Goal: Task Accomplishment & Management: Complete application form

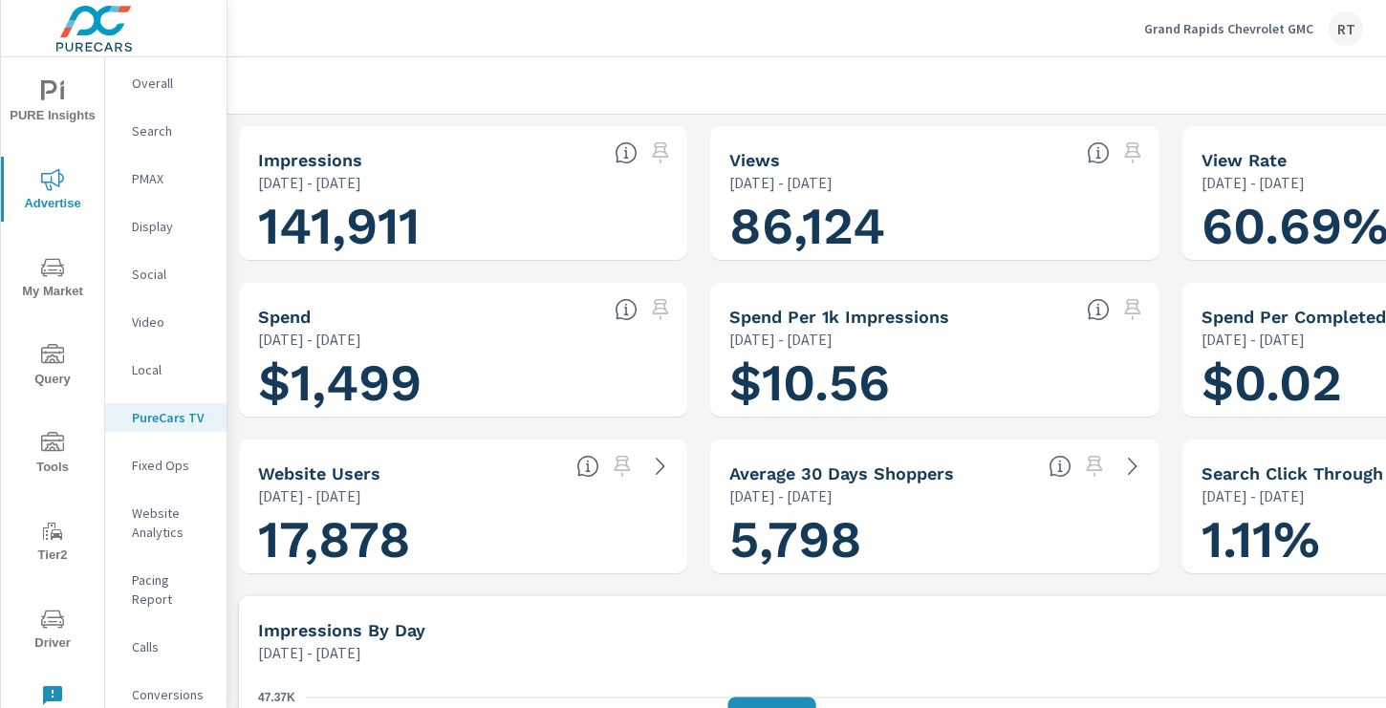
scroll to position [1, 0]
click at [1211, 20] on p "Grand Rapids Chevrolet GMC" at bounding box center [1228, 28] width 169 height 17
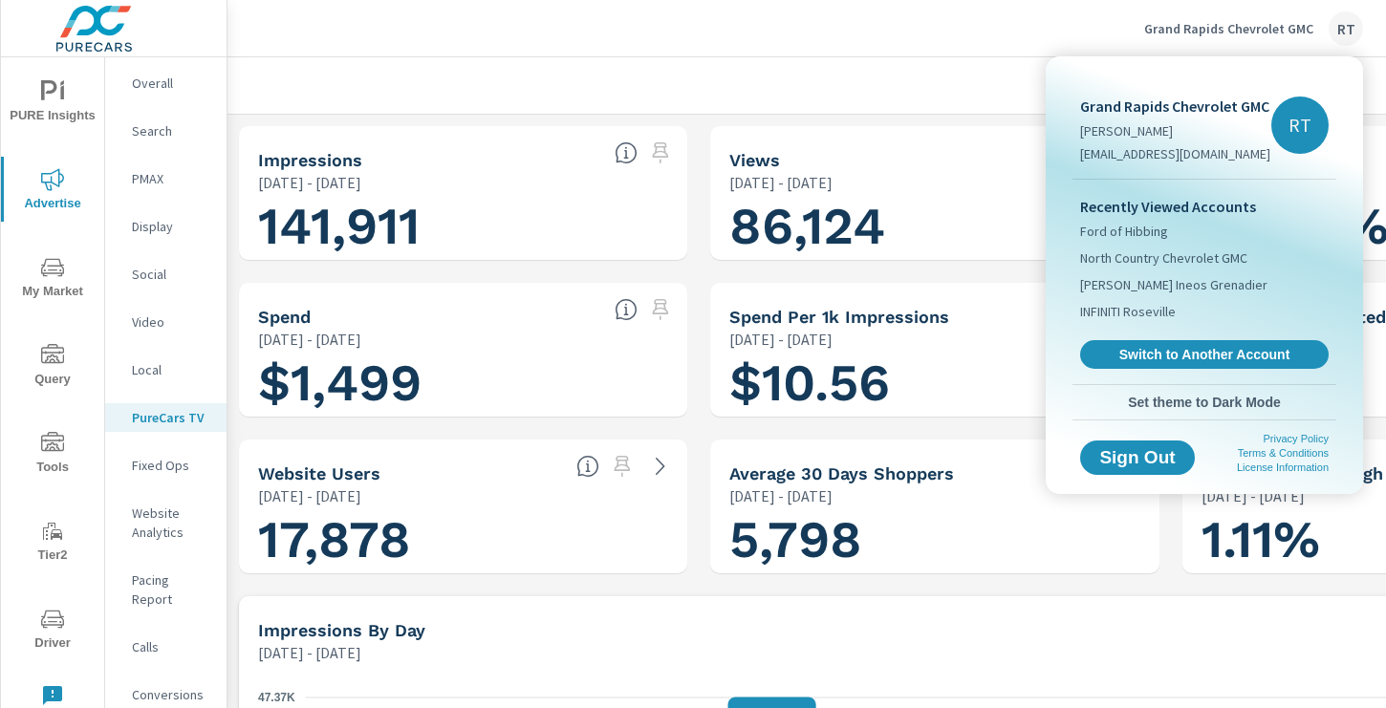
click at [963, 79] on div at bounding box center [693, 354] width 1386 height 708
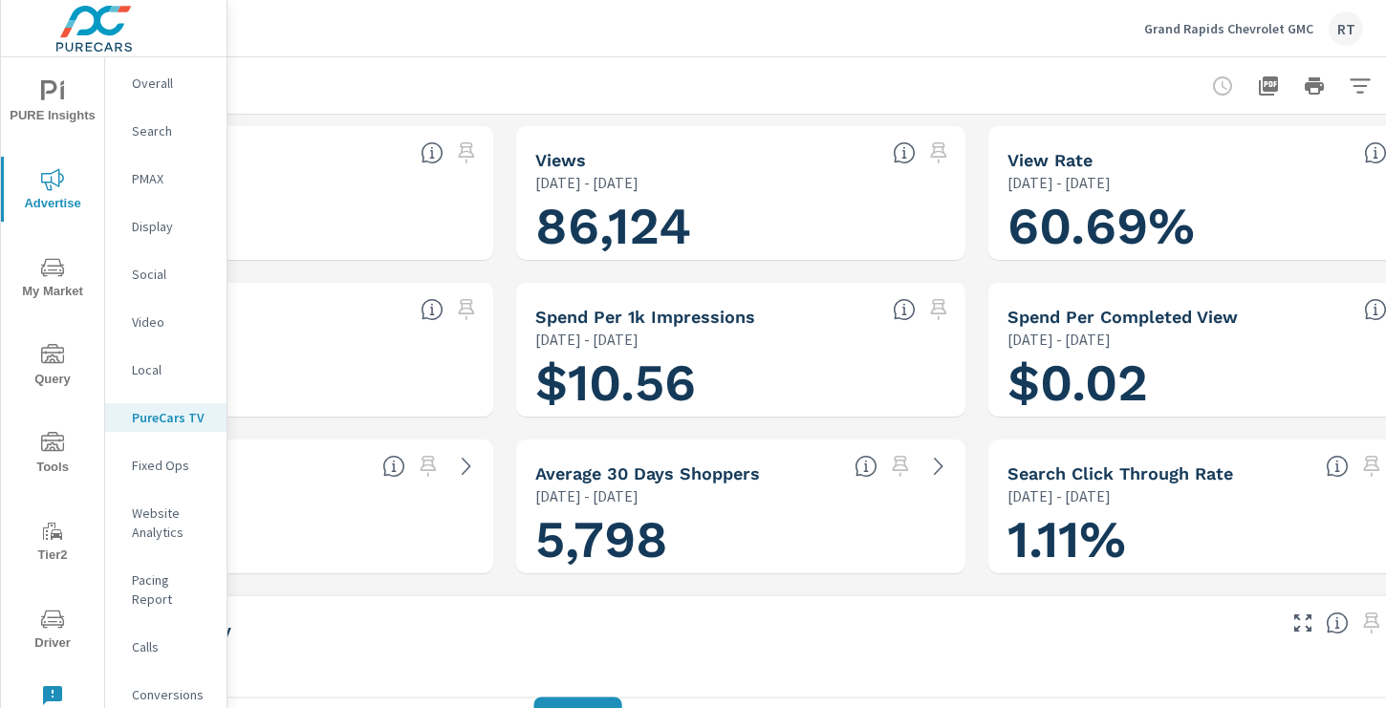
scroll to position [0, 256]
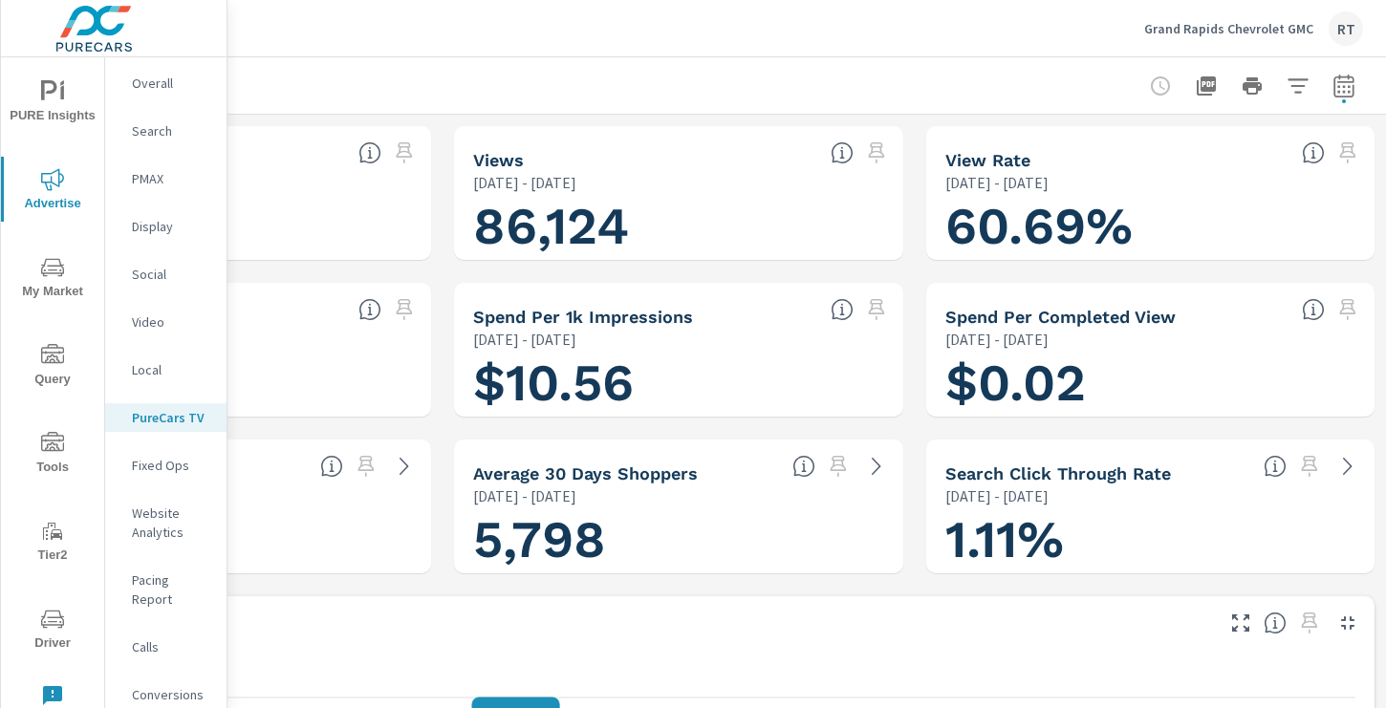
click at [1336, 93] on icon "button" at bounding box center [1343, 86] width 23 height 23
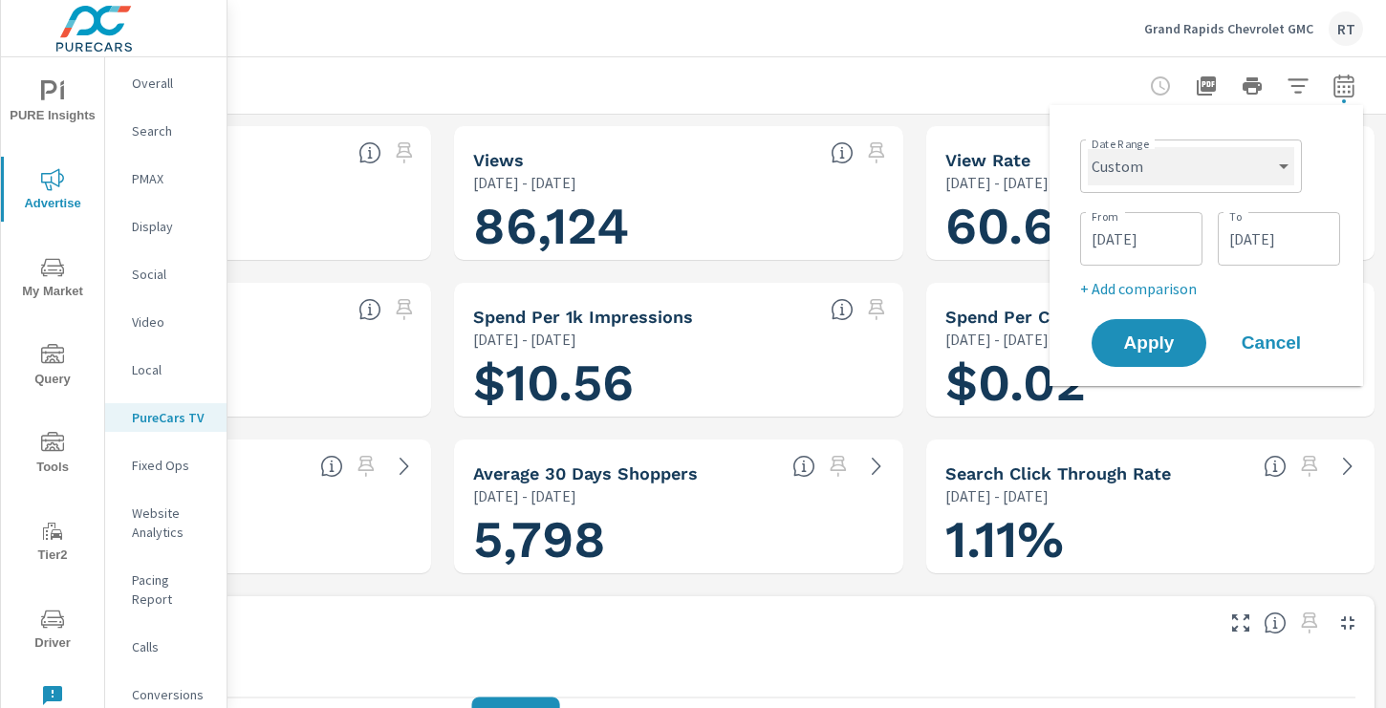
click at [1267, 180] on select "Custom Yesterday Last week Last 7 days Last 14 days Last 30 days Last 45 days L…" at bounding box center [1190, 166] width 206 height 38
click at [1087, 147] on select "Custom Yesterday Last week Last 7 days Last 14 days Last 30 days Last 45 days L…" at bounding box center [1190, 166] width 206 height 38
select select "Last 30 days"
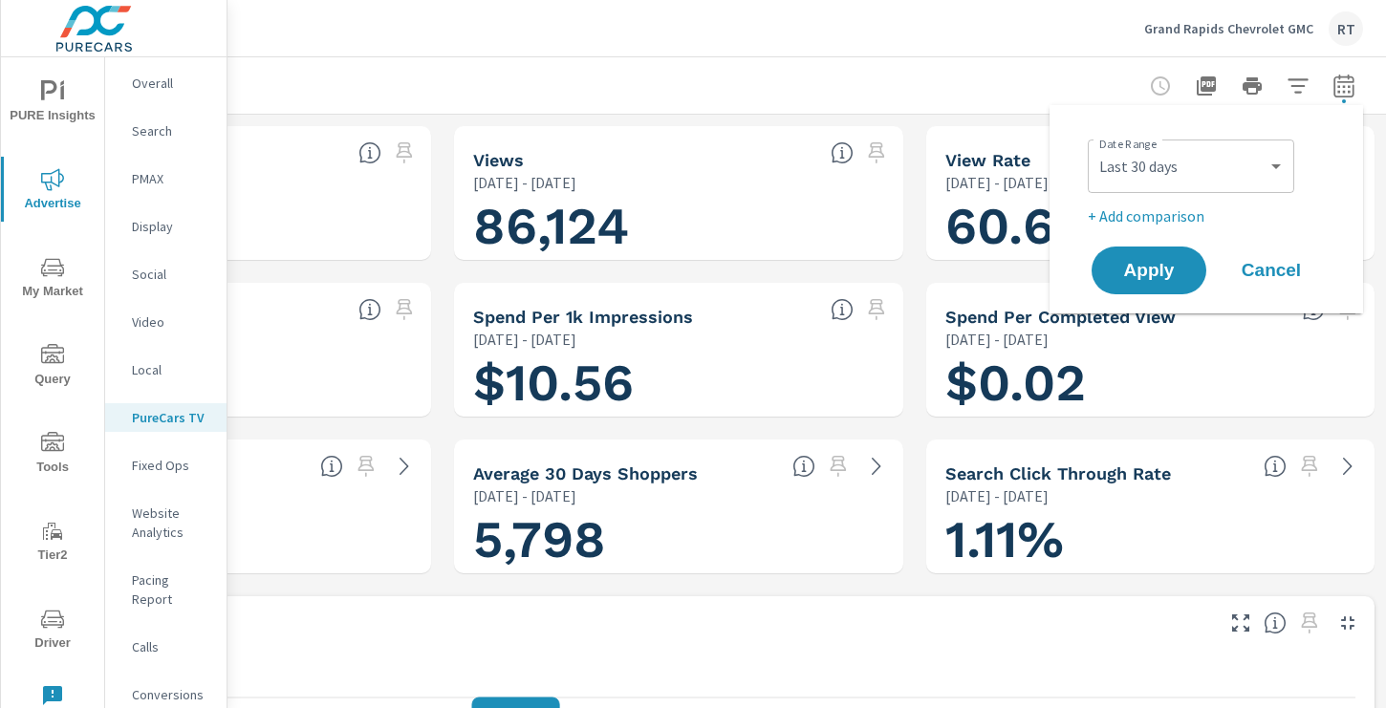
click at [1161, 217] on p "+ Add comparison" at bounding box center [1209, 215] width 245 height 23
select select "Previous period"
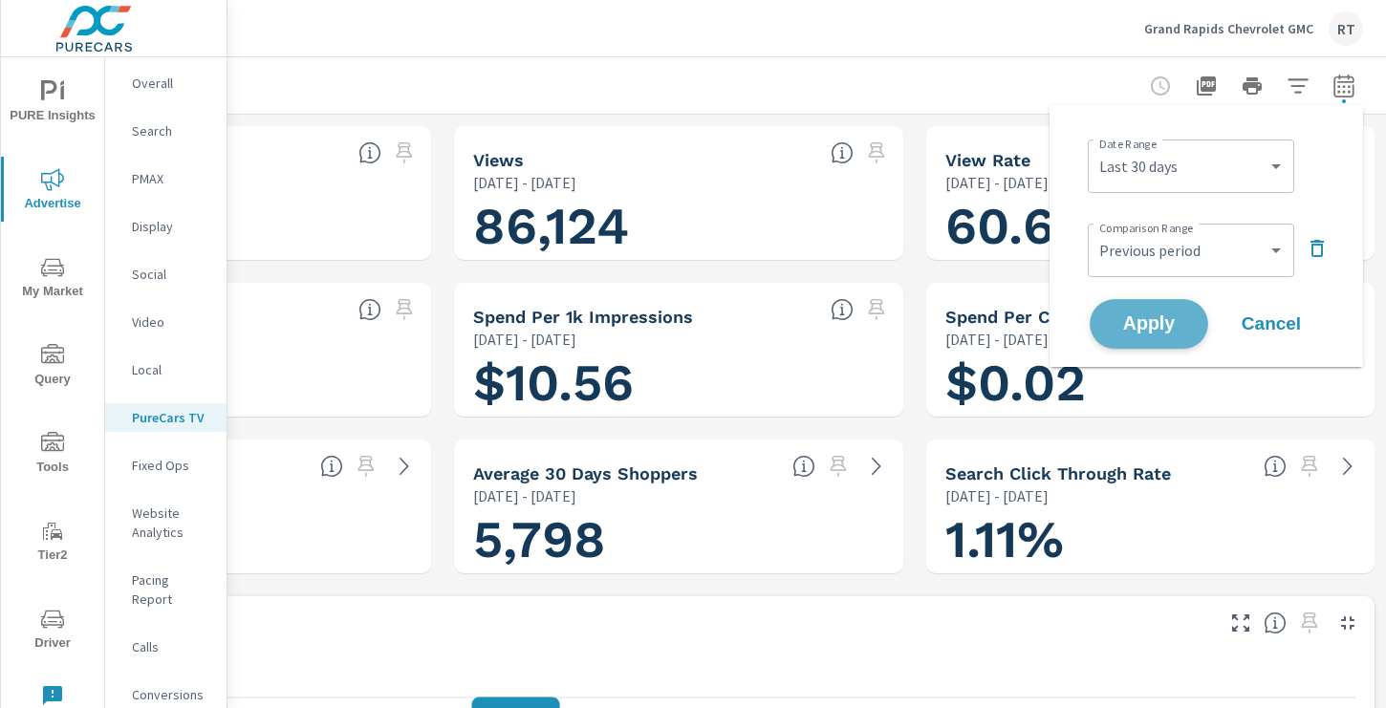
click at [1136, 309] on button "Apply" at bounding box center [1148, 324] width 118 height 50
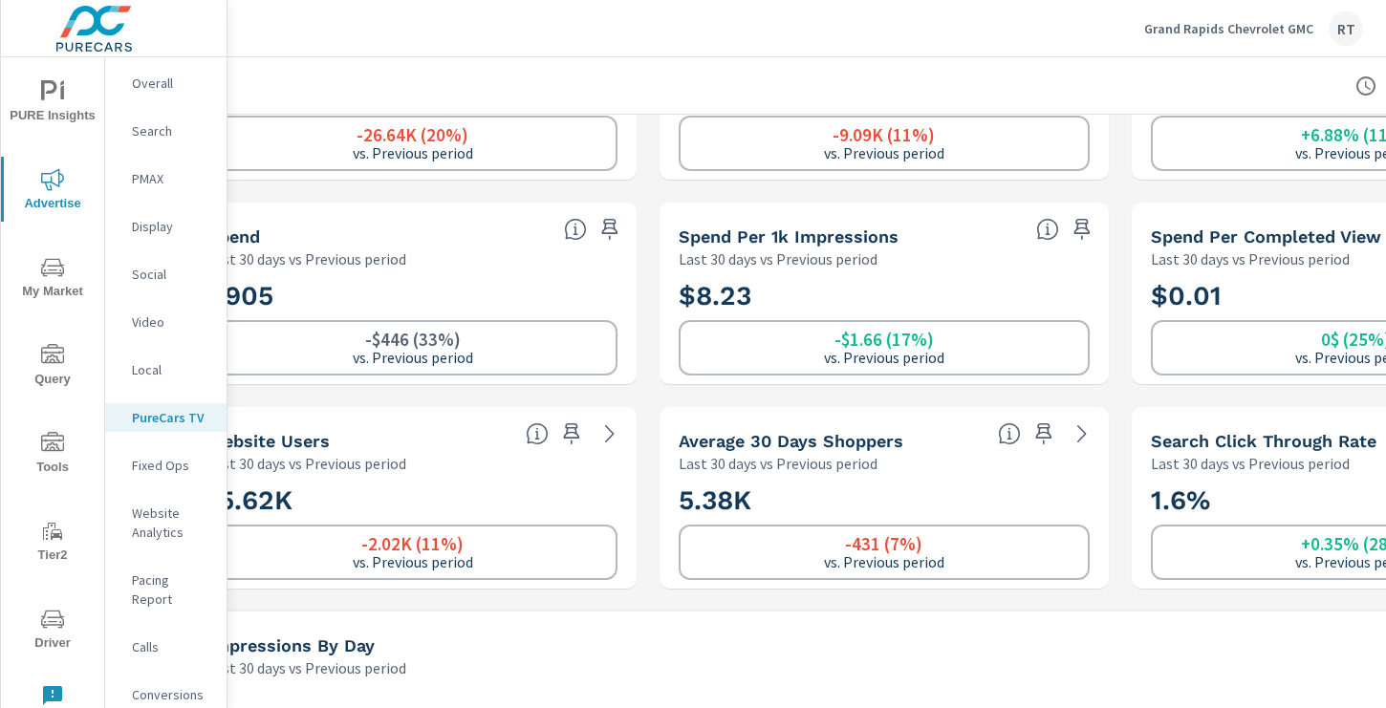
scroll to position [128, 0]
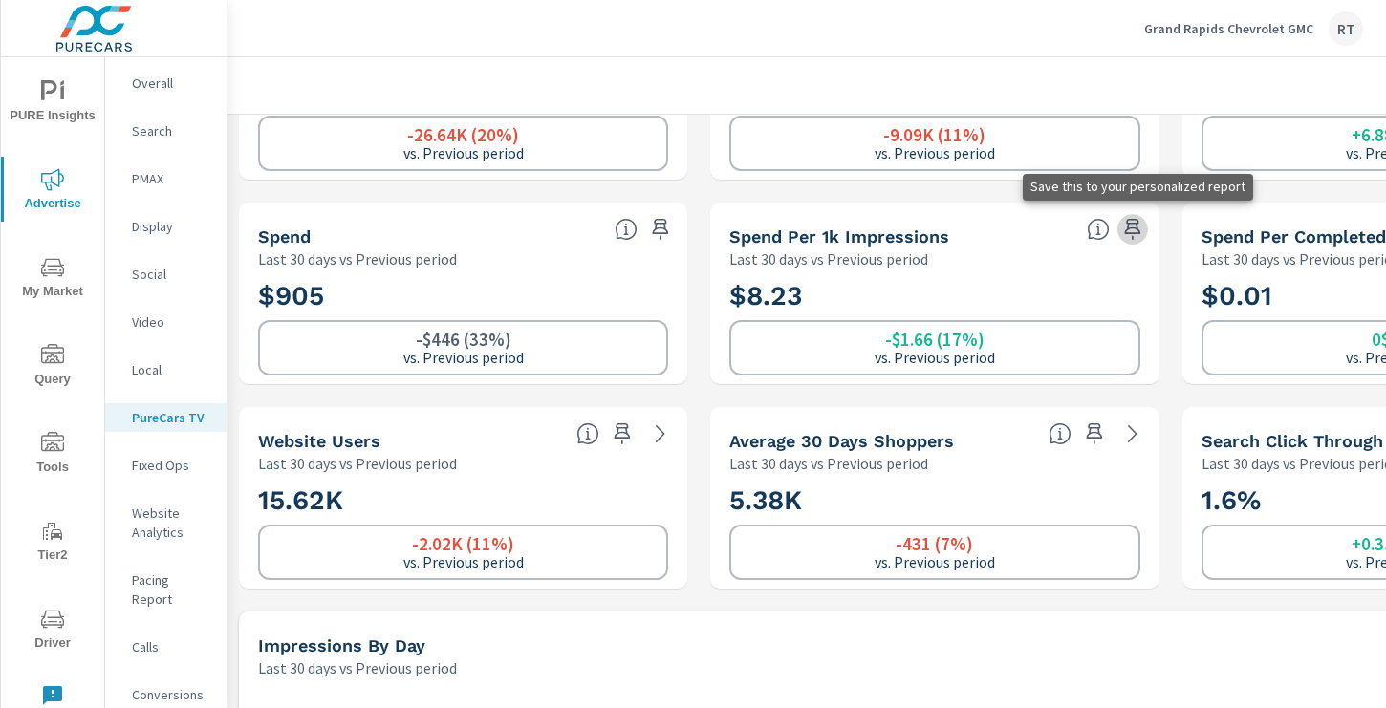
click at [1129, 226] on icon "button" at bounding box center [1132, 229] width 23 height 23
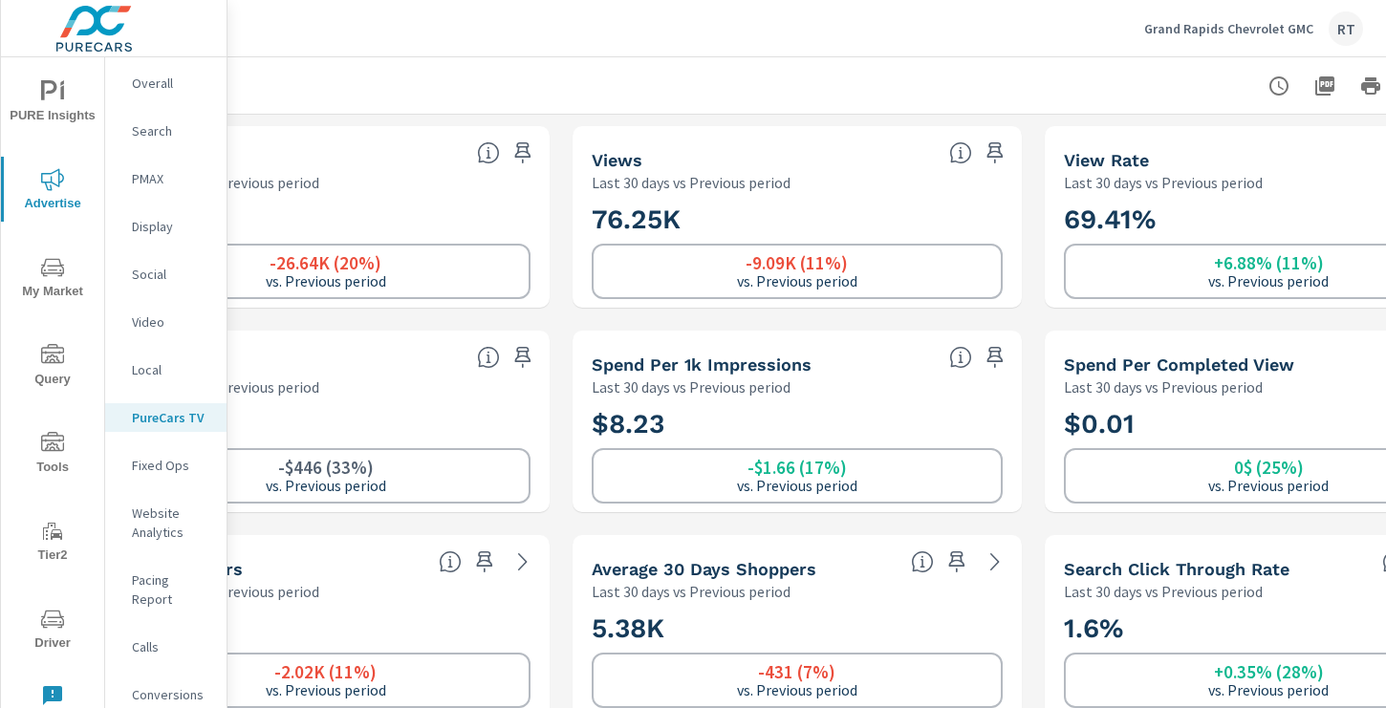
scroll to position [0, 256]
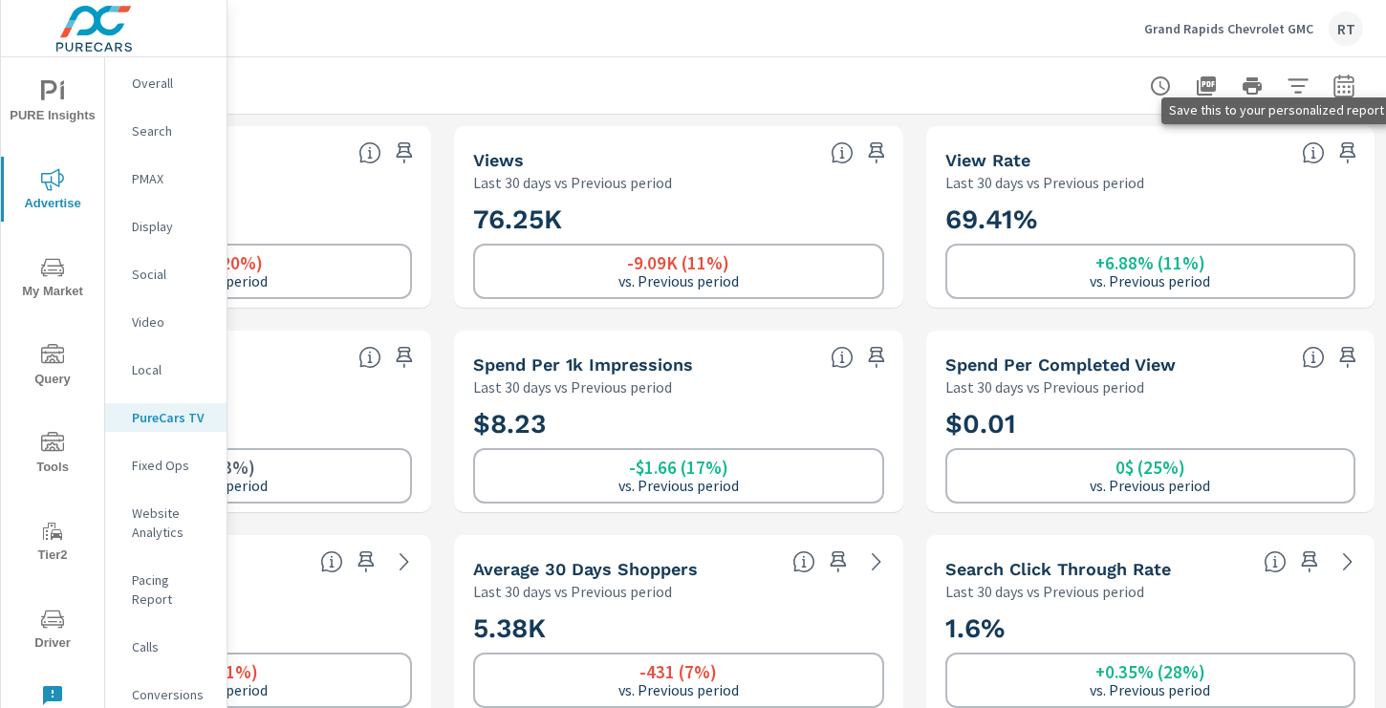
click at [1347, 148] on icon "button" at bounding box center [1347, 152] width 23 height 23
click at [1345, 351] on icon "button" at bounding box center [1348, 357] width 16 height 21
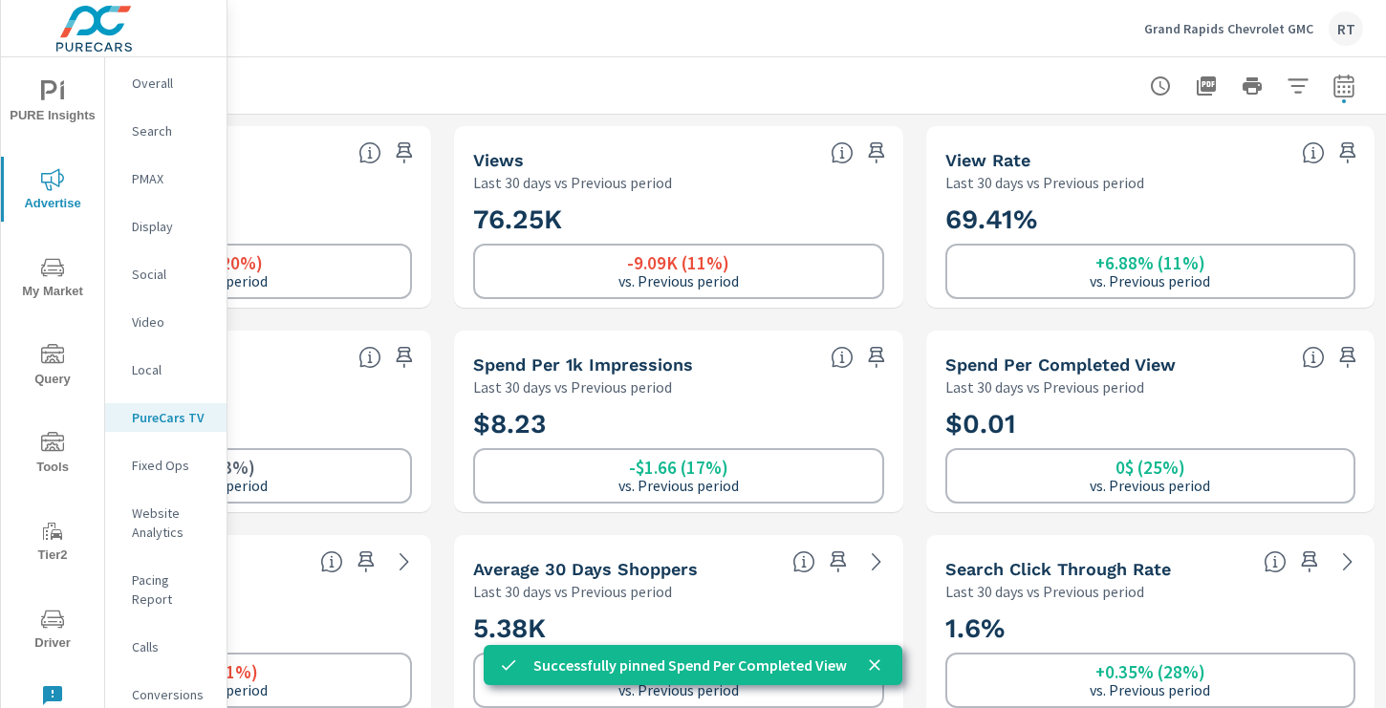
scroll to position [0, 0]
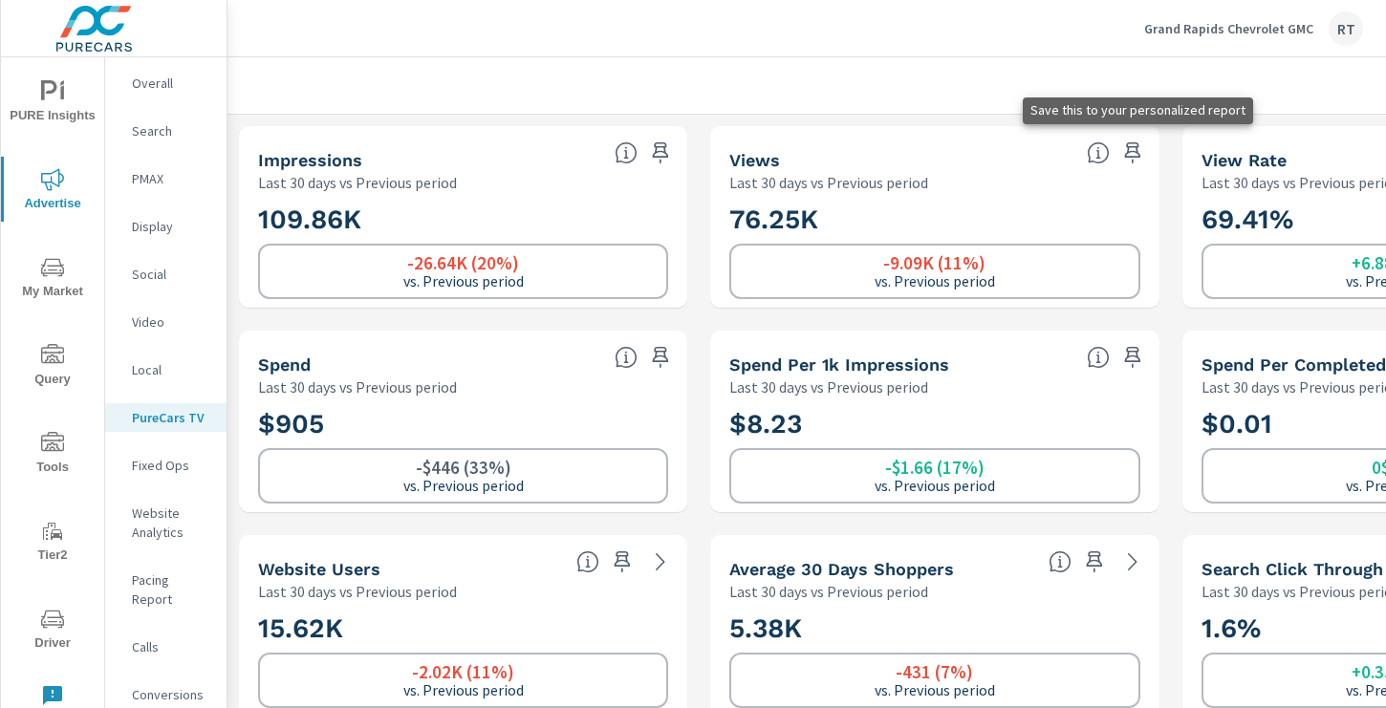
click at [1135, 150] on icon "button" at bounding box center [1132, 152] width 16 height 21
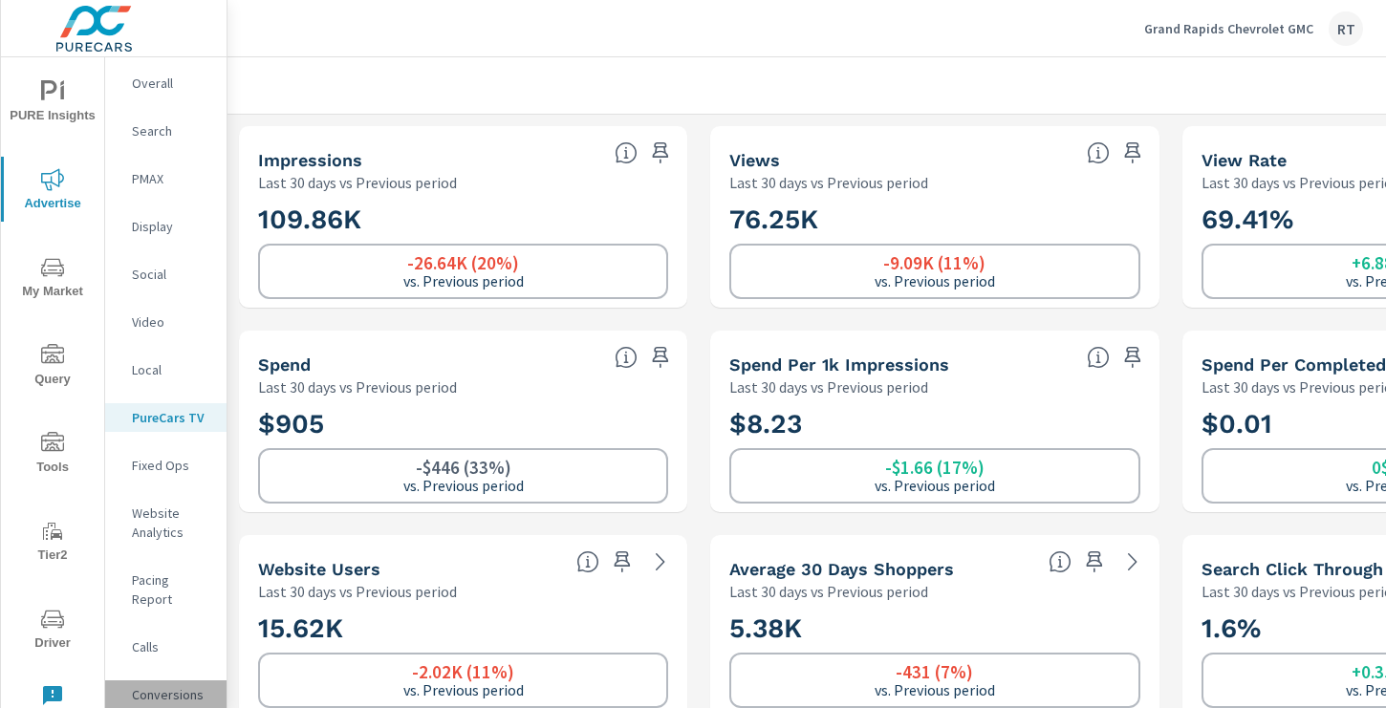
click at [158, 685] on p "Conversions" at bounding box center [171, 694] width 79 height 19
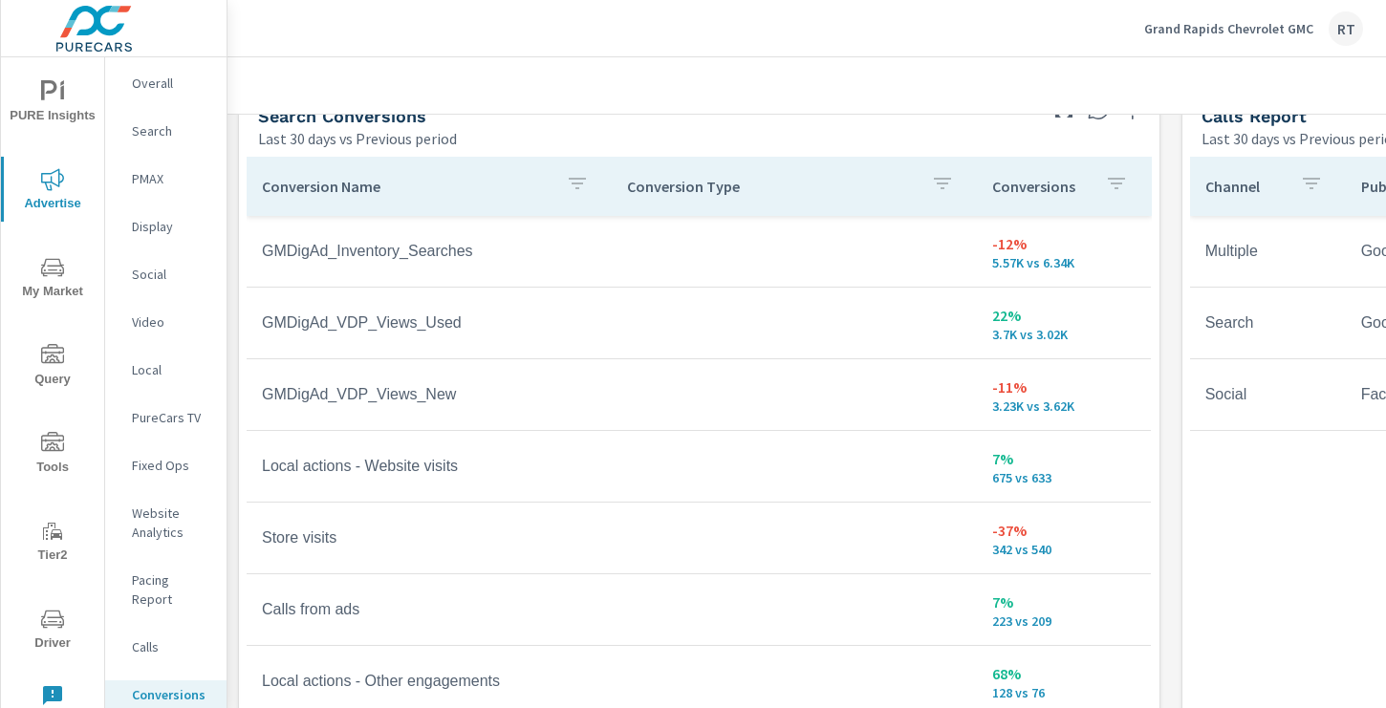
scroll to position [1066, 2]
click at [1089, 186] on div "Conversions" at bounding box center [1061, 186] width 143 height 44
click at [1122, 185] on icon at bounding box center [1123, 186] width 19 height 19
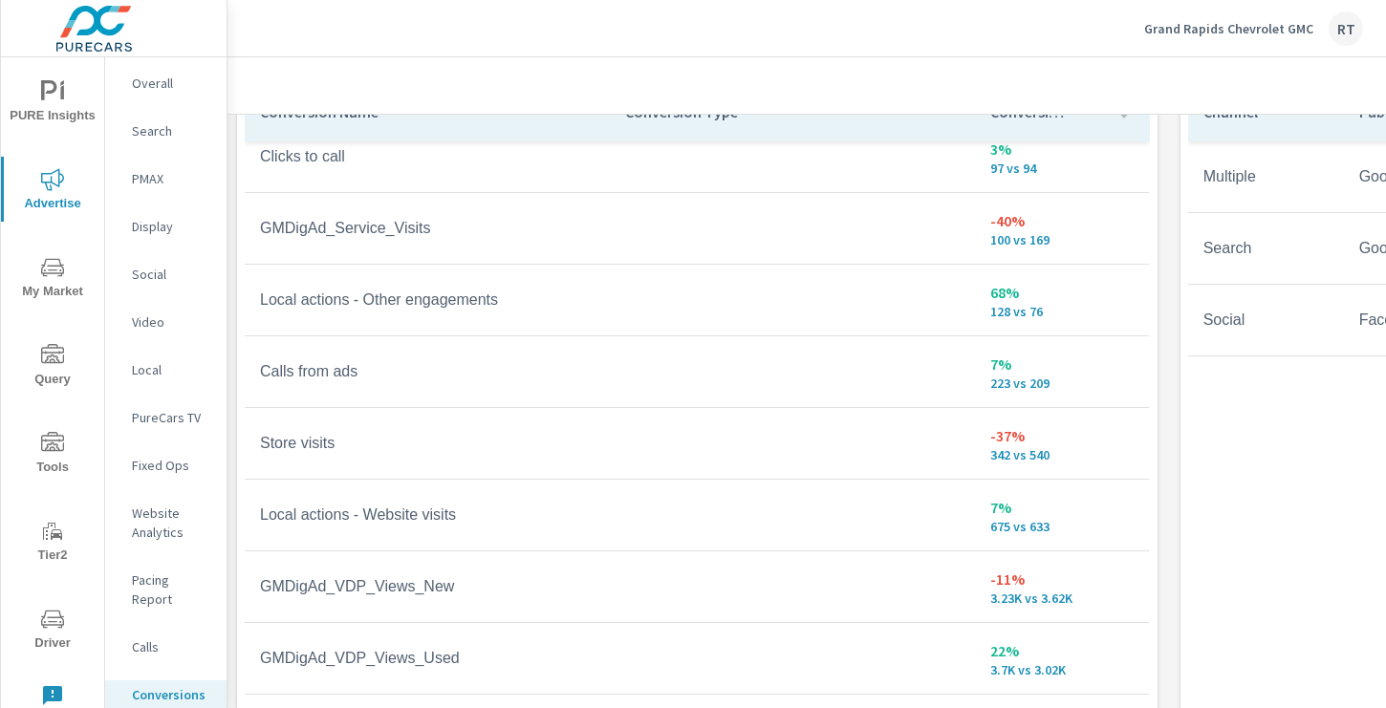
scroll to position [1147, 2]
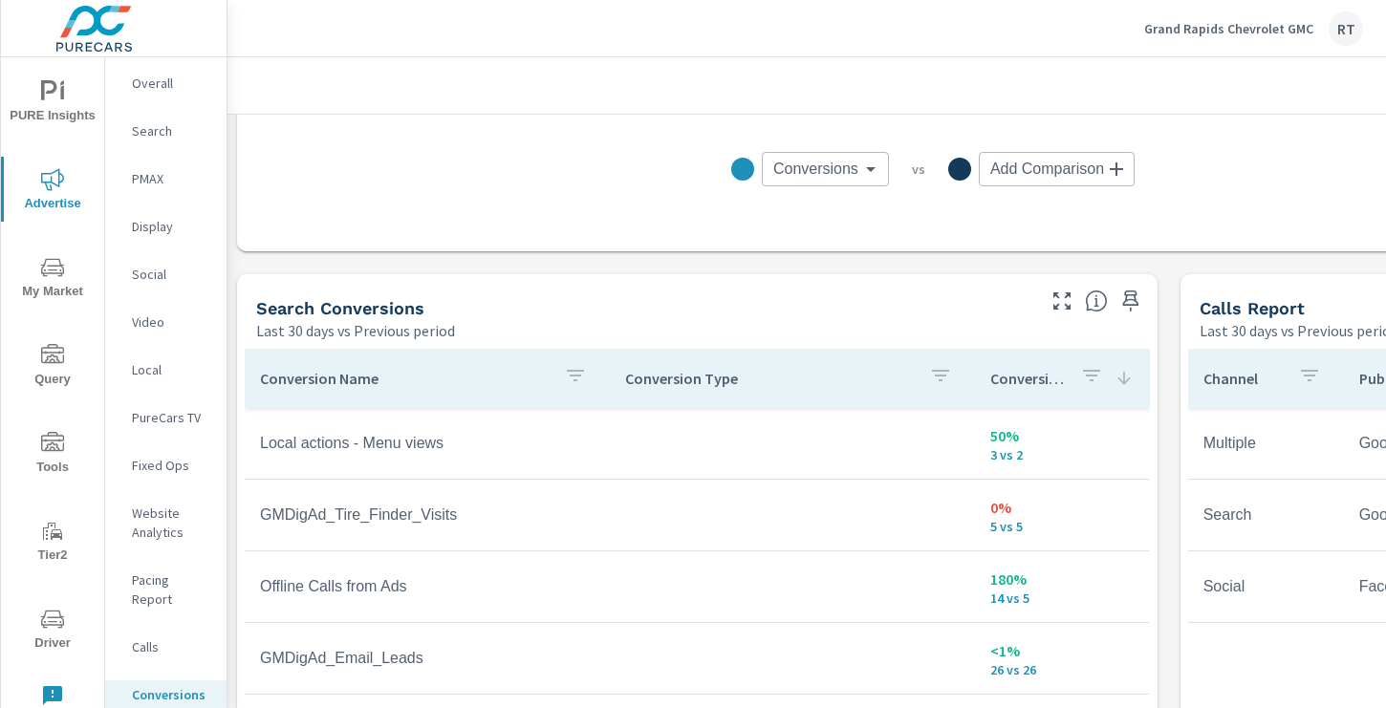
scroll to position [871, 2]
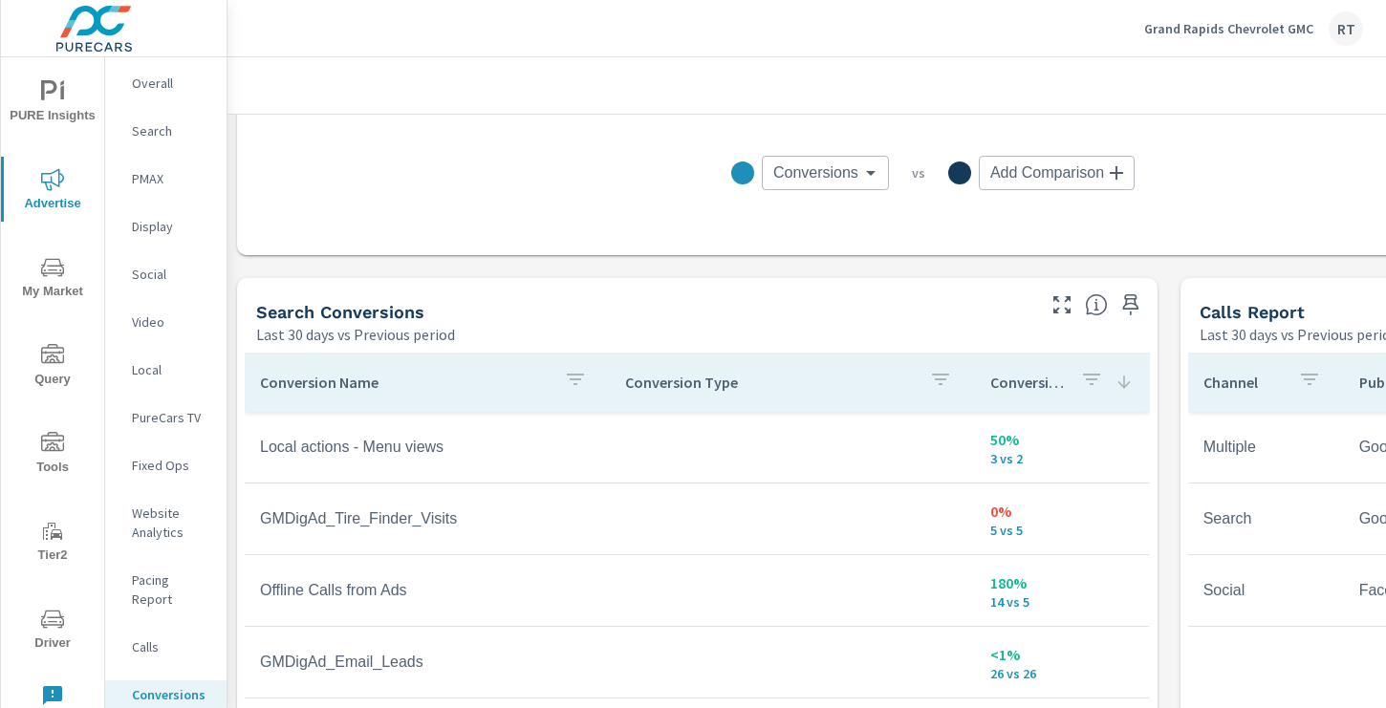
click at [1122, 382] on icon at bounding box center [1123, 382] width 19 height 19
click at [1087, 382] on div "Conversions" at bounding box center [1061, 382] width 143 height 44
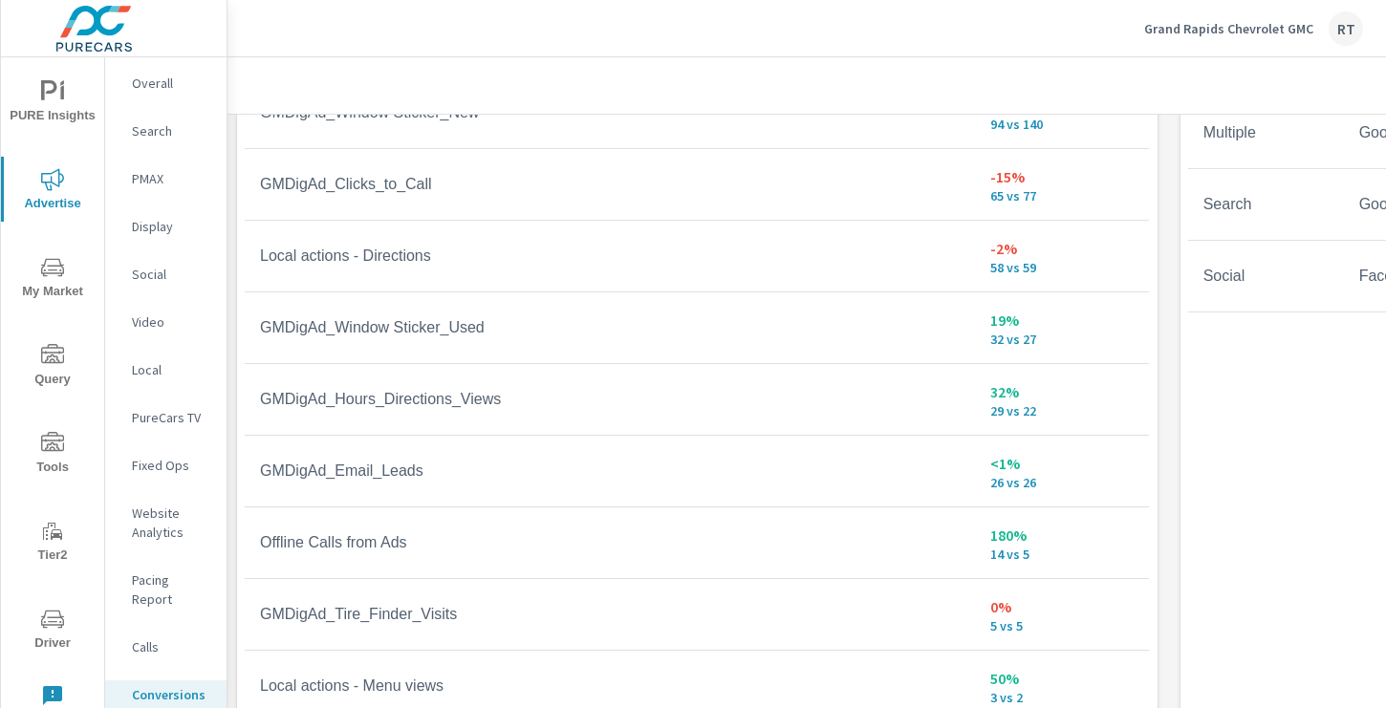
scroll to position [1206, 2]
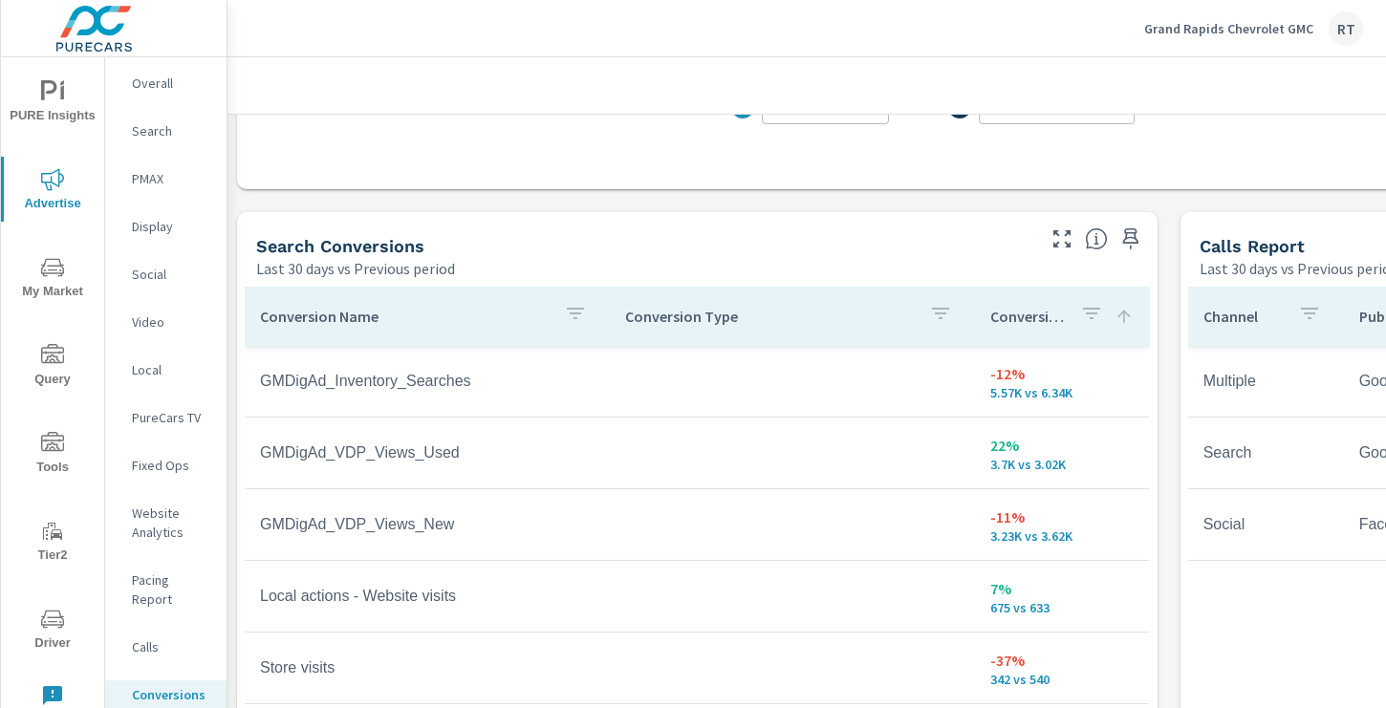
scroll to position [935, 2]
click at [1134, 240] on icon "button" at bounding box center [1130, 240] width 16 height 21
click at [149, 274] on p "Social" at bounding box center [171, 274] width 79 height 19
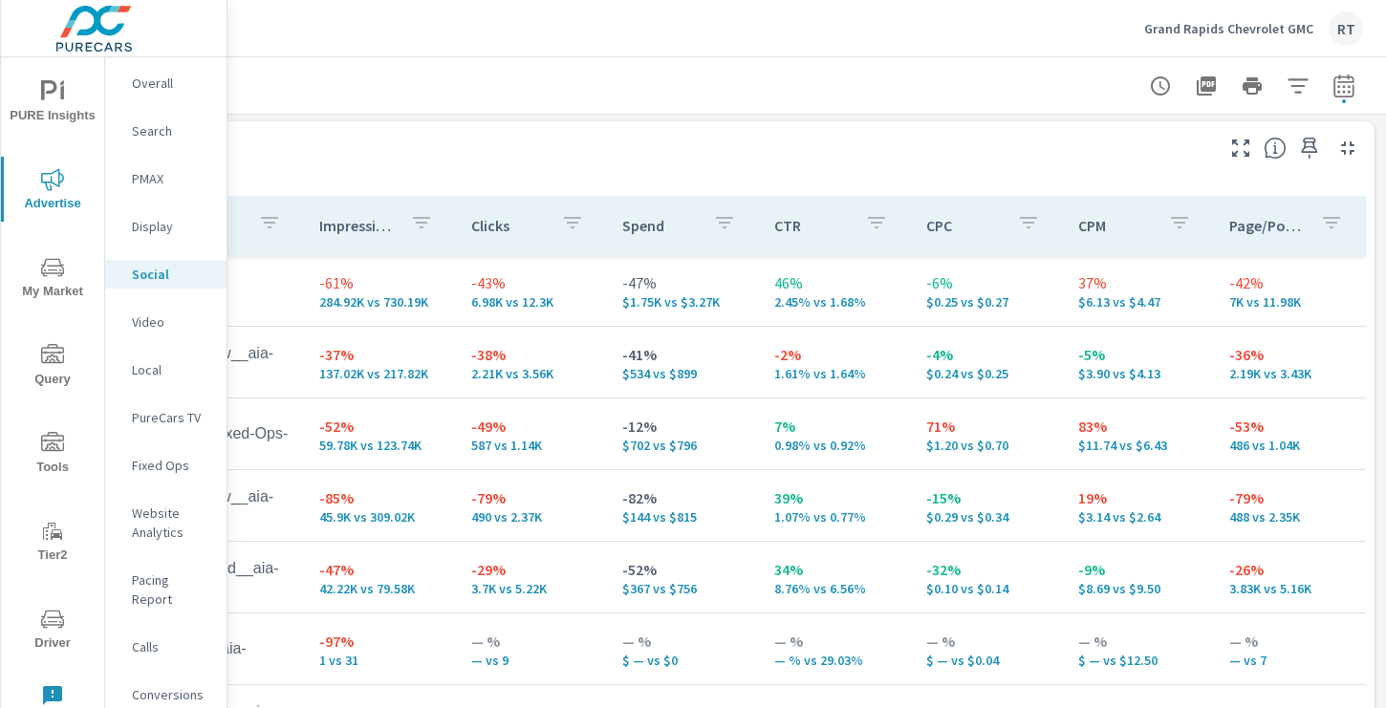
scroll to position [807, 256]
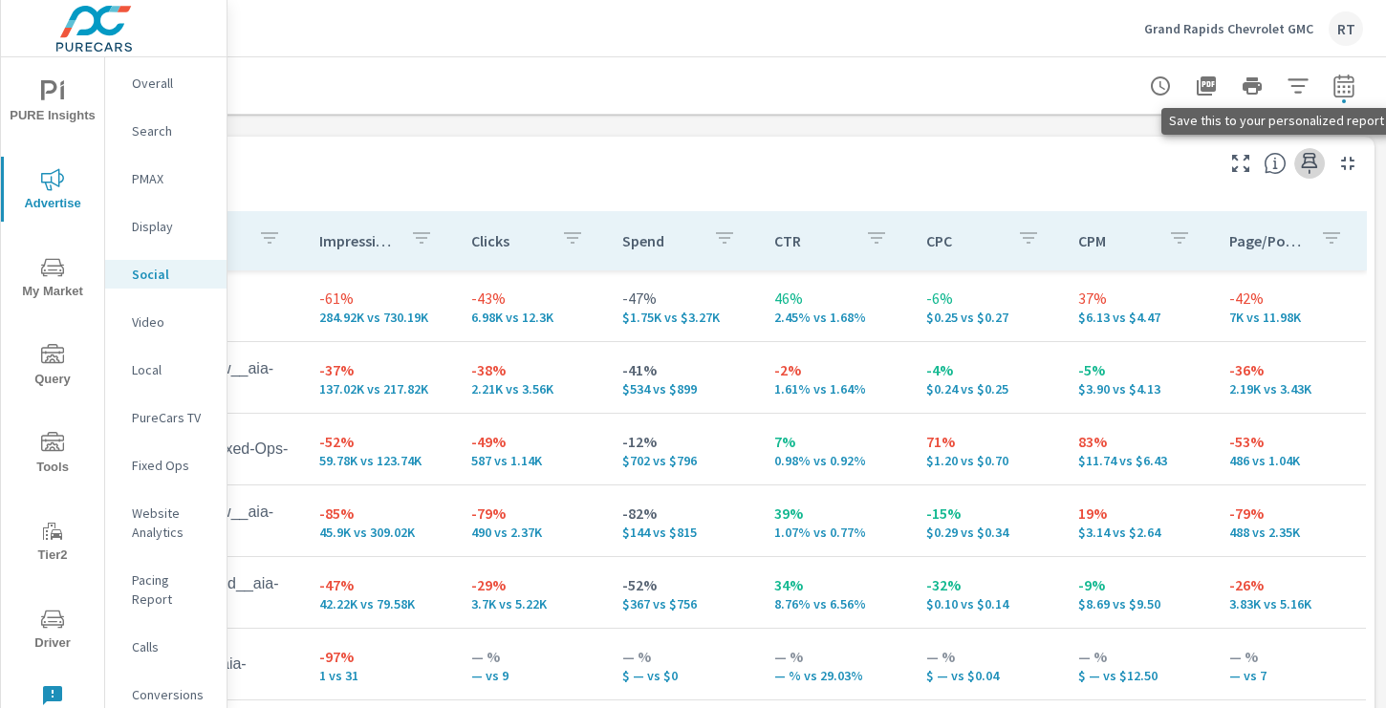
click at [1309, 163] on icon "button" at bounding box center [1309, 163] width 23 height 23
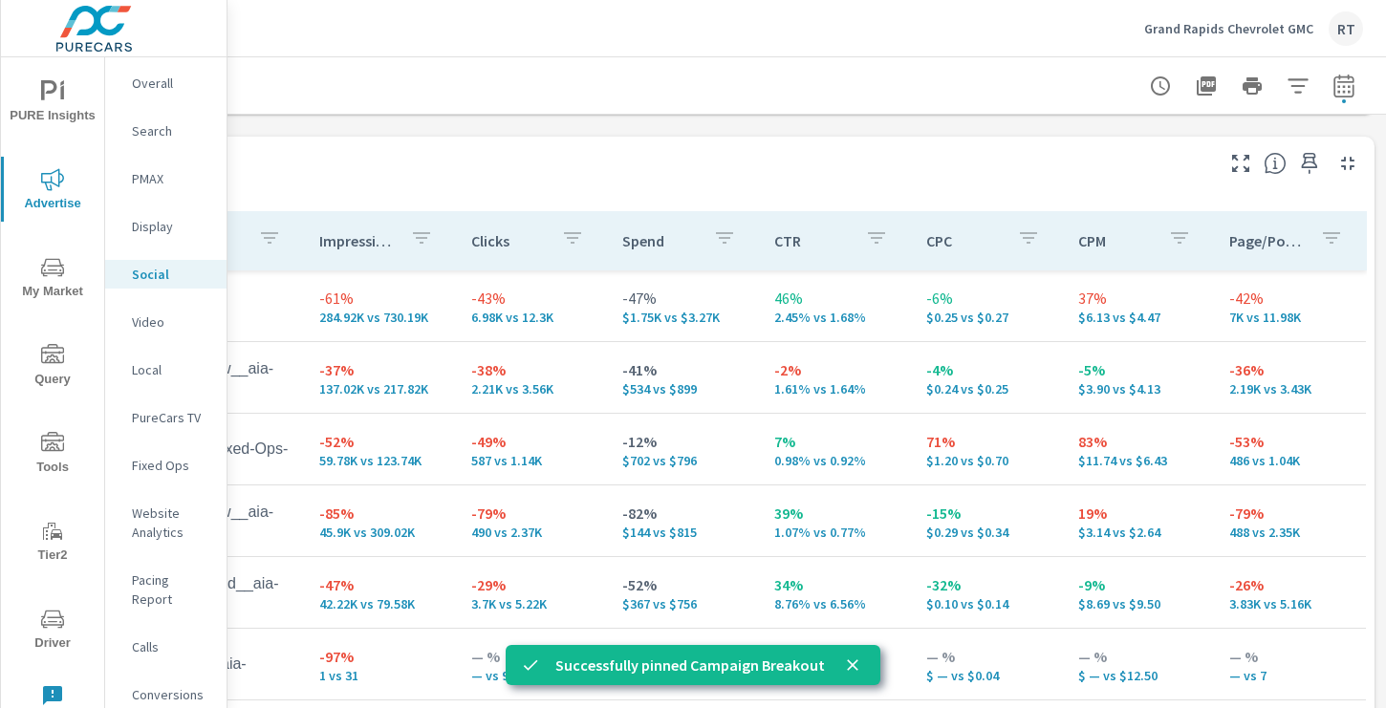
click at [153, 224] on p "Display" at bounding box center [171, 226] width 79 height 19
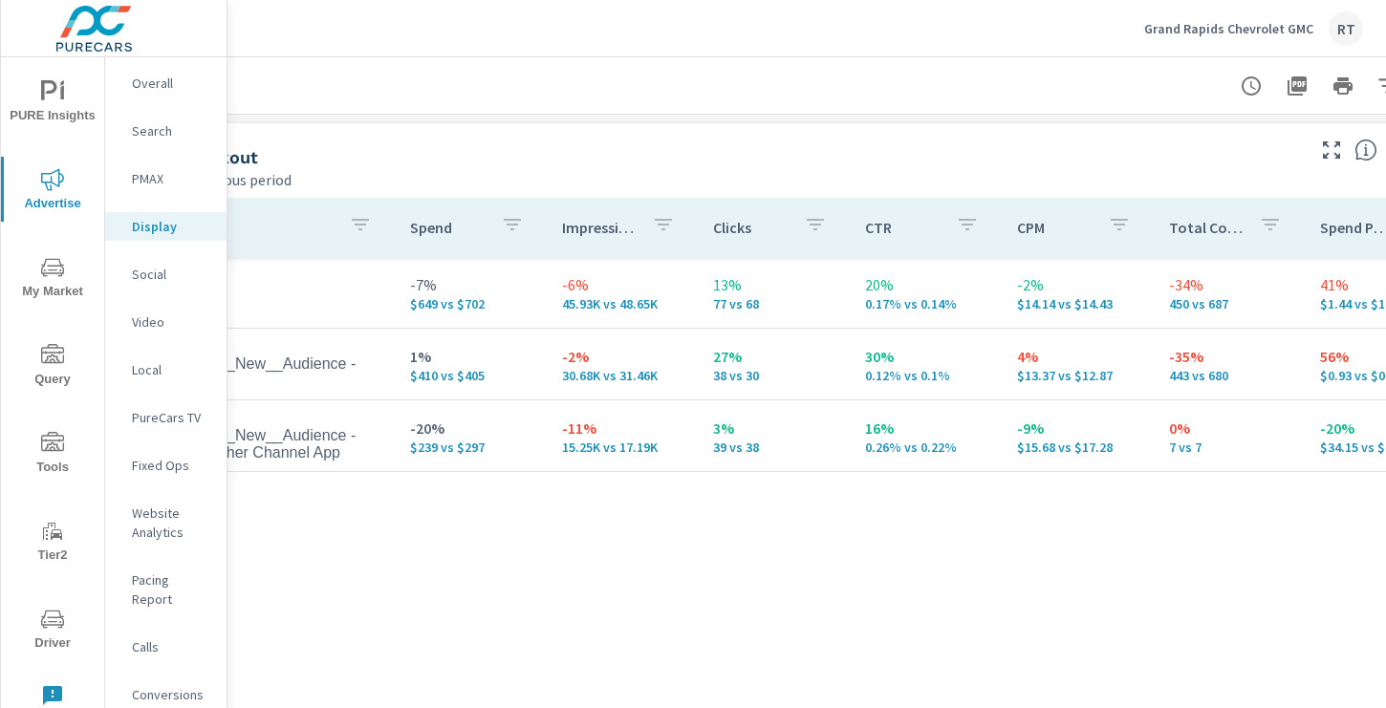
scroll to position [821, 256]
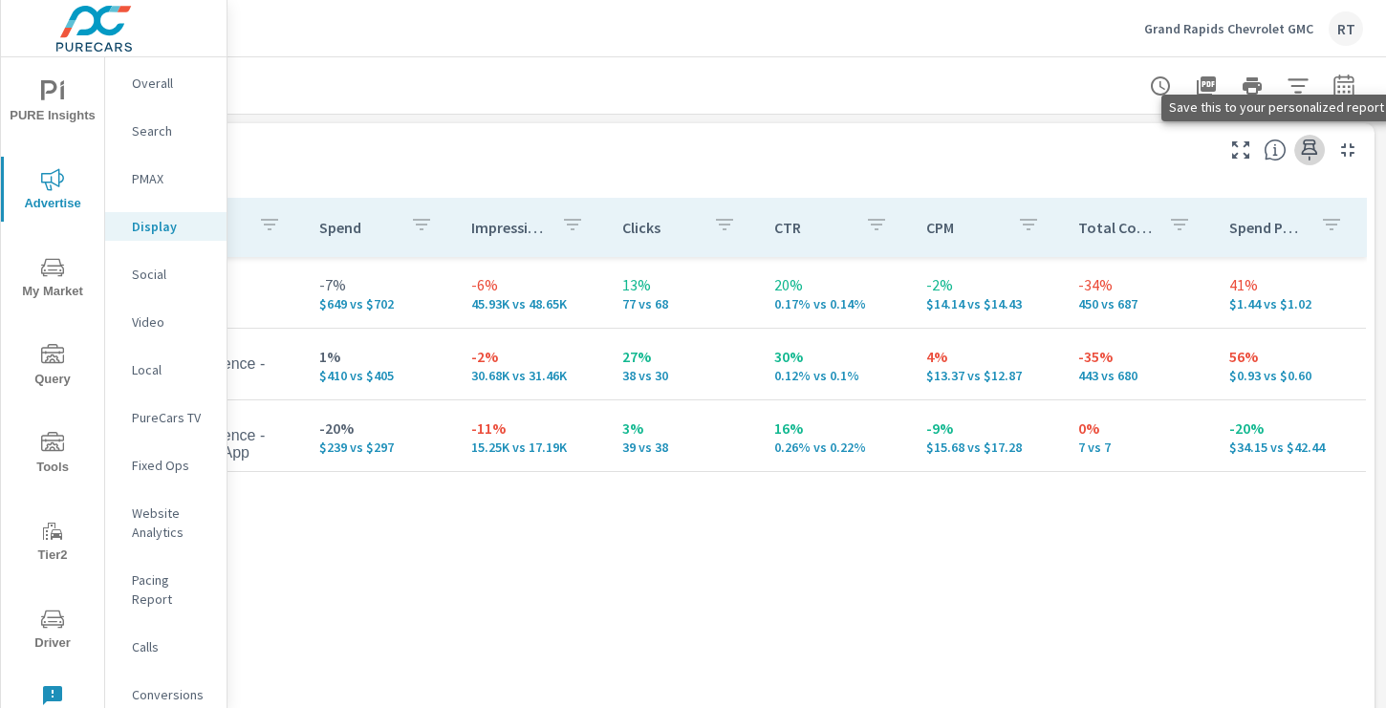
click at [1307, 147] on icon "button" at bounding box center [1309, 150] width 23 height 23
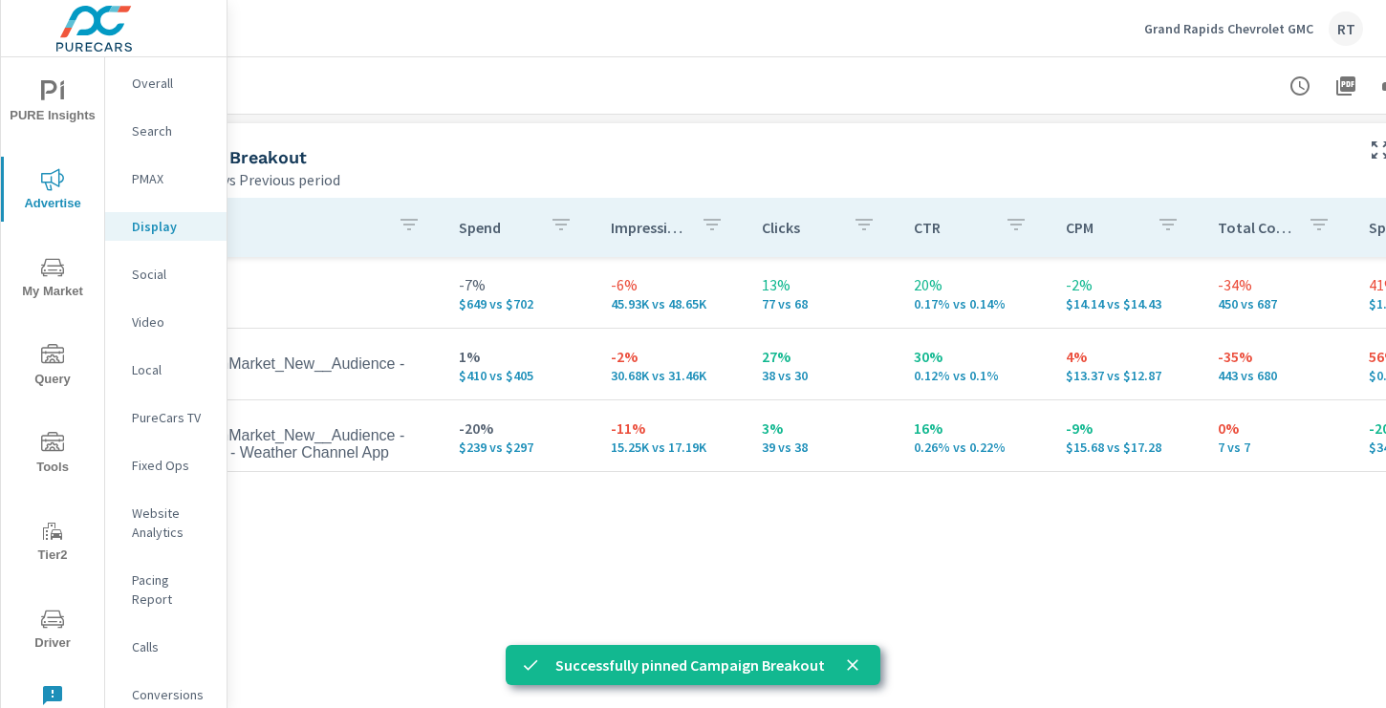
scroll to position [821, 0]
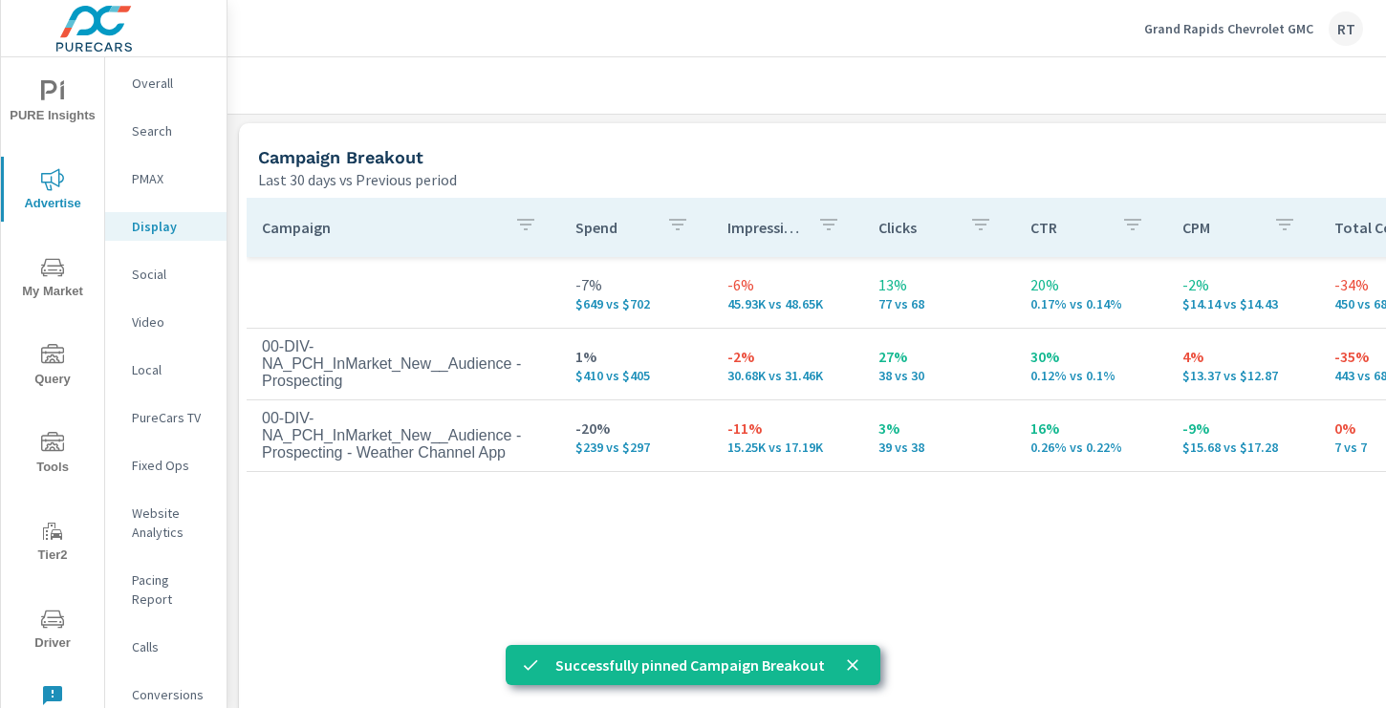
click at [149, 183] on p "PMAX" at bounding box center [171, 178] width 79 height 19
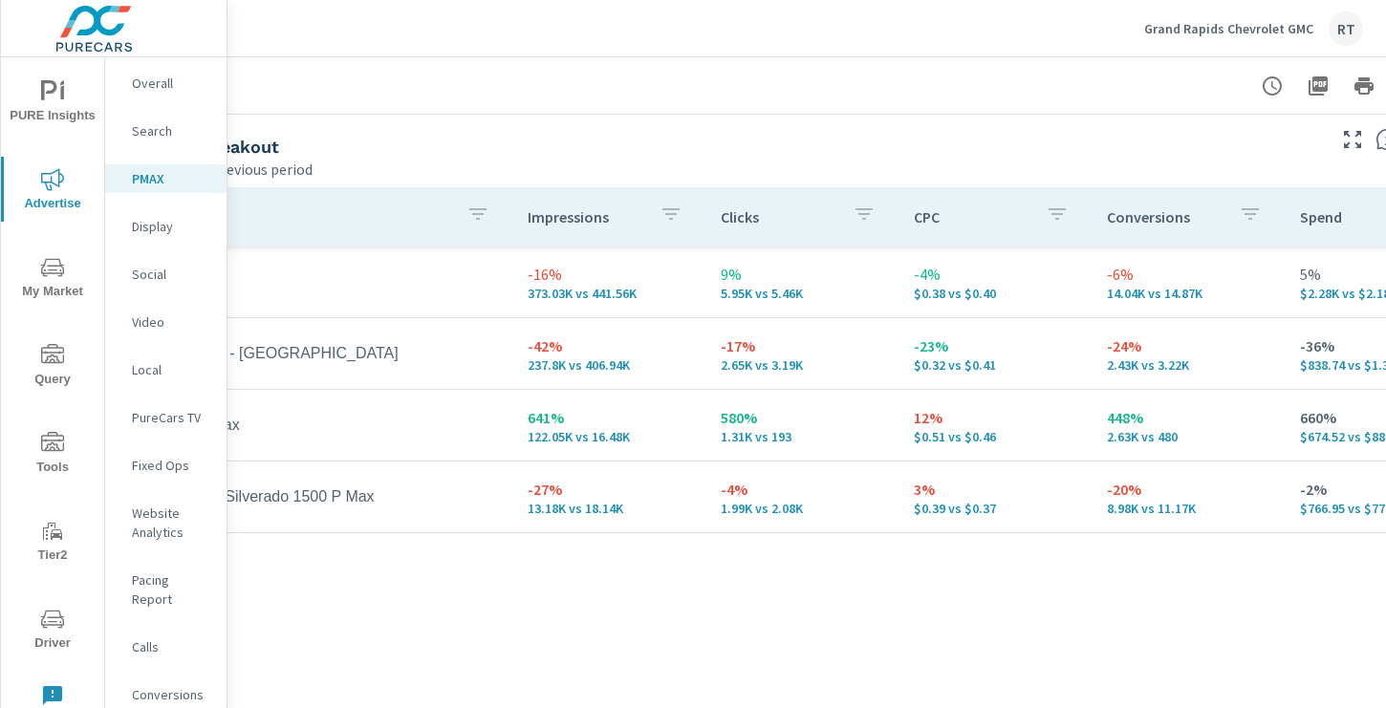
scroll to position [218, 256]
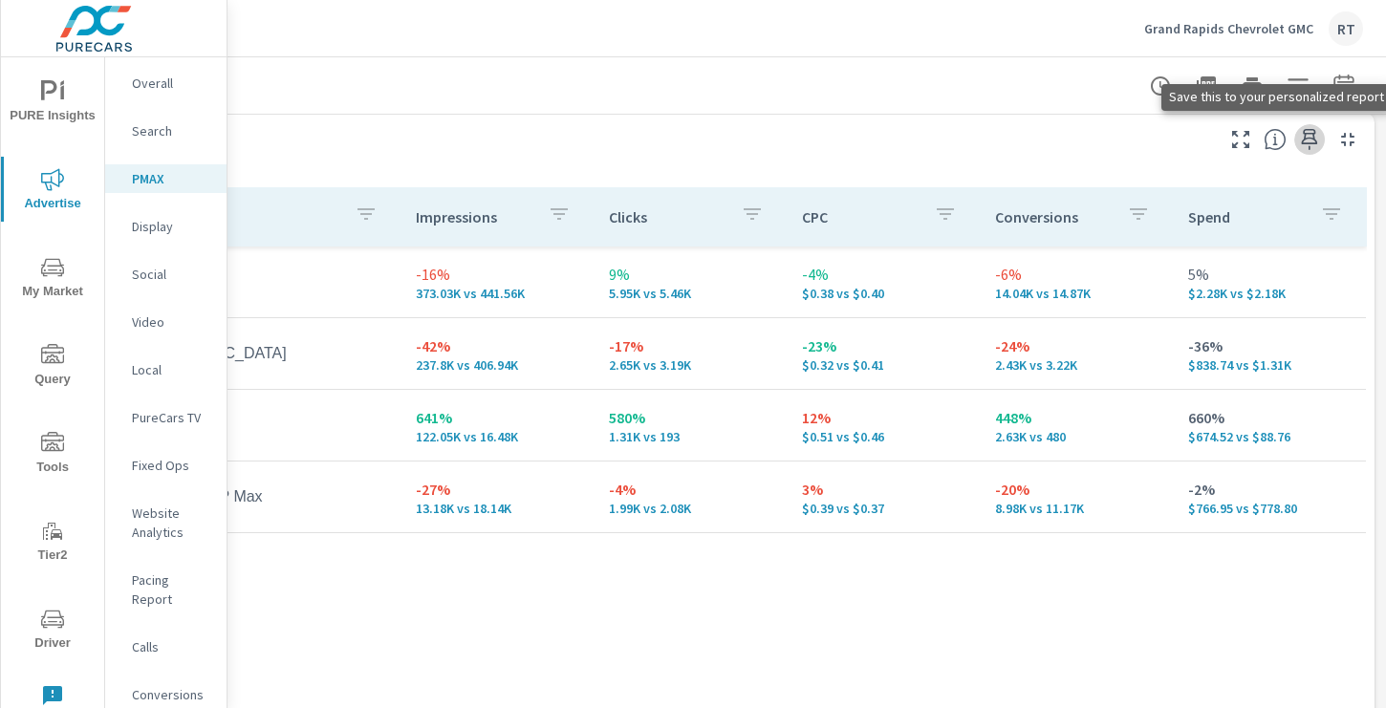
click at [1304, 137] on icon "button" at bounding box center [1310, 139] width 16 height 21
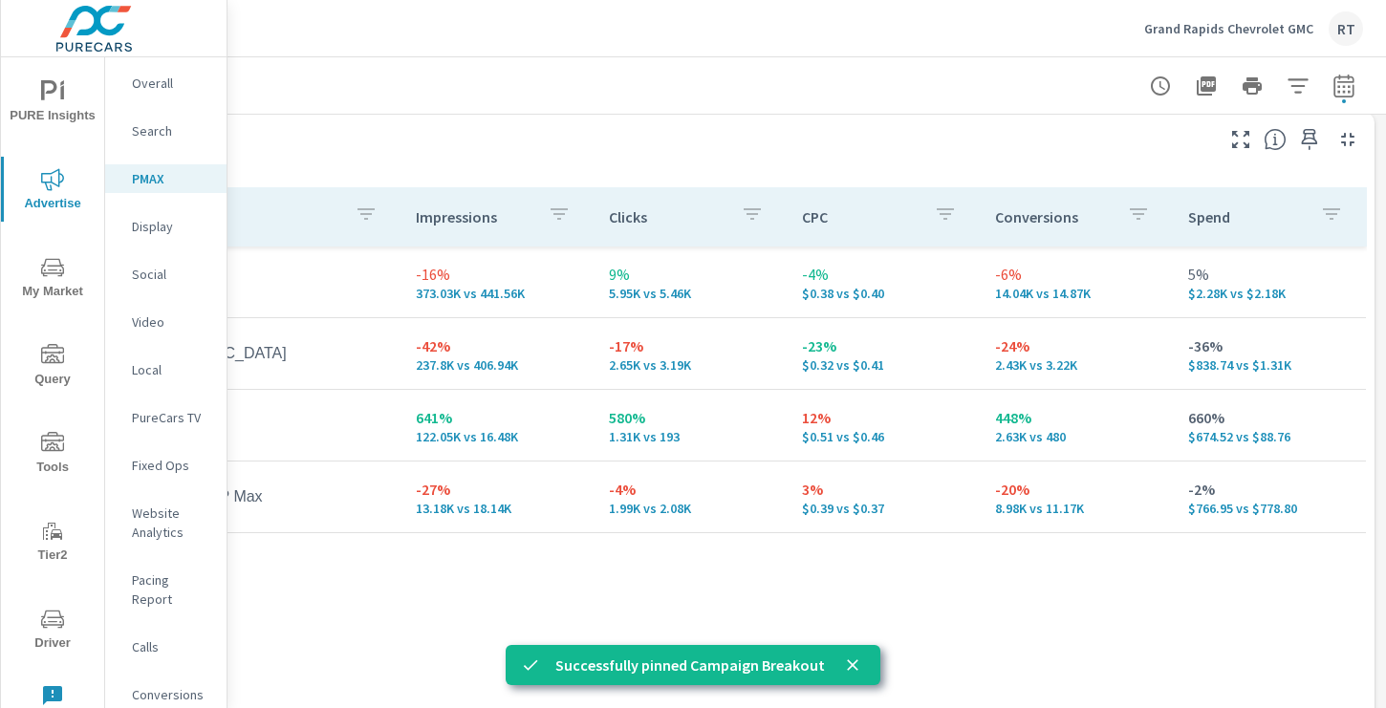
click at [57, 93] on icon "nav menu" at bounding box center [52, 91] width 23 height 23
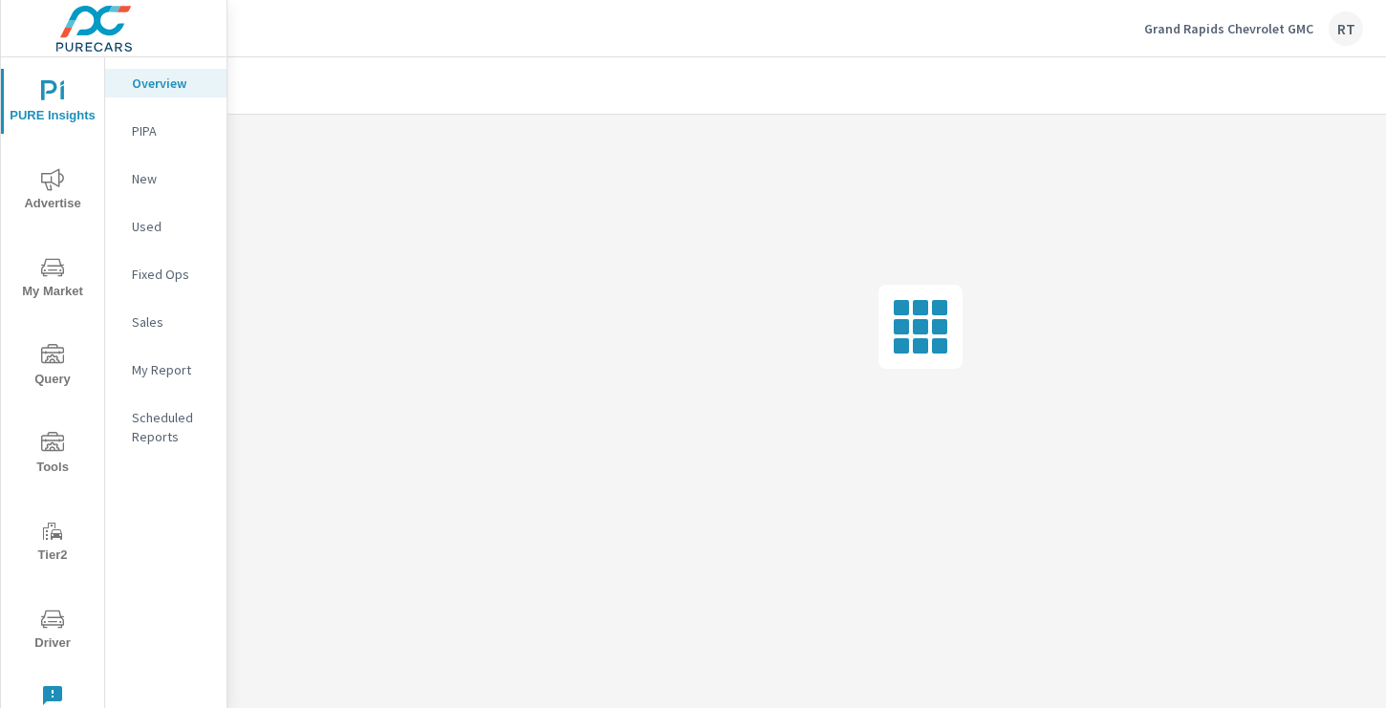
click at [169, 373] on p "My Report" at bounding box center [171, 369] width 79 height 19
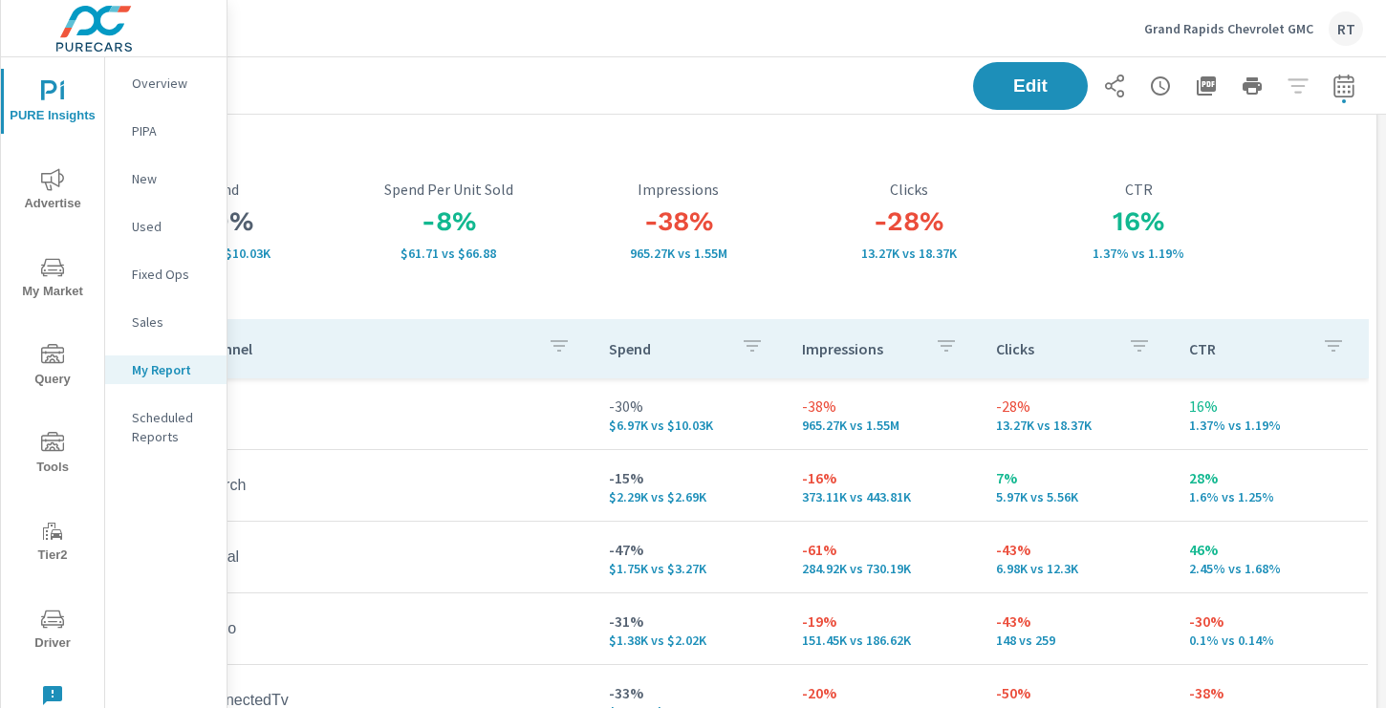
scroll to position [11, 256]
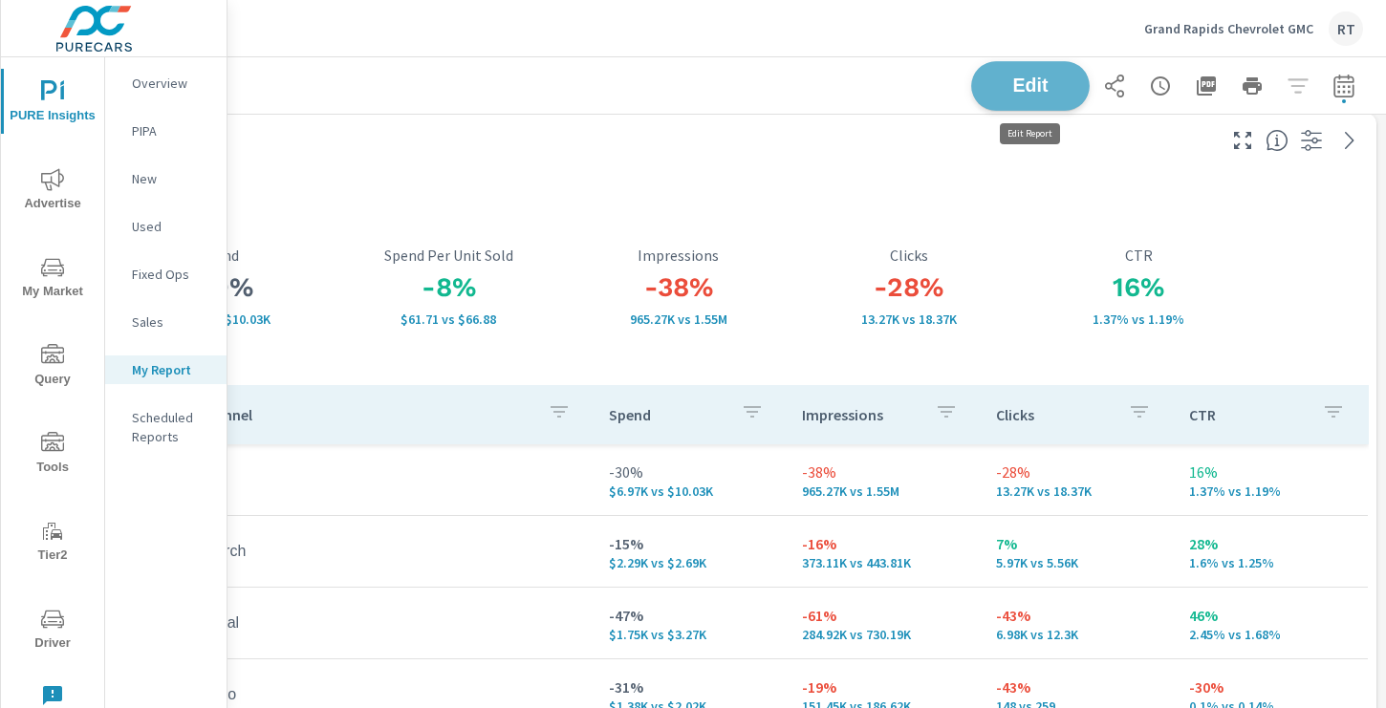
click at [1043, 82] on span "Edit" at bounding box center [1030, 85] width 78 height 18
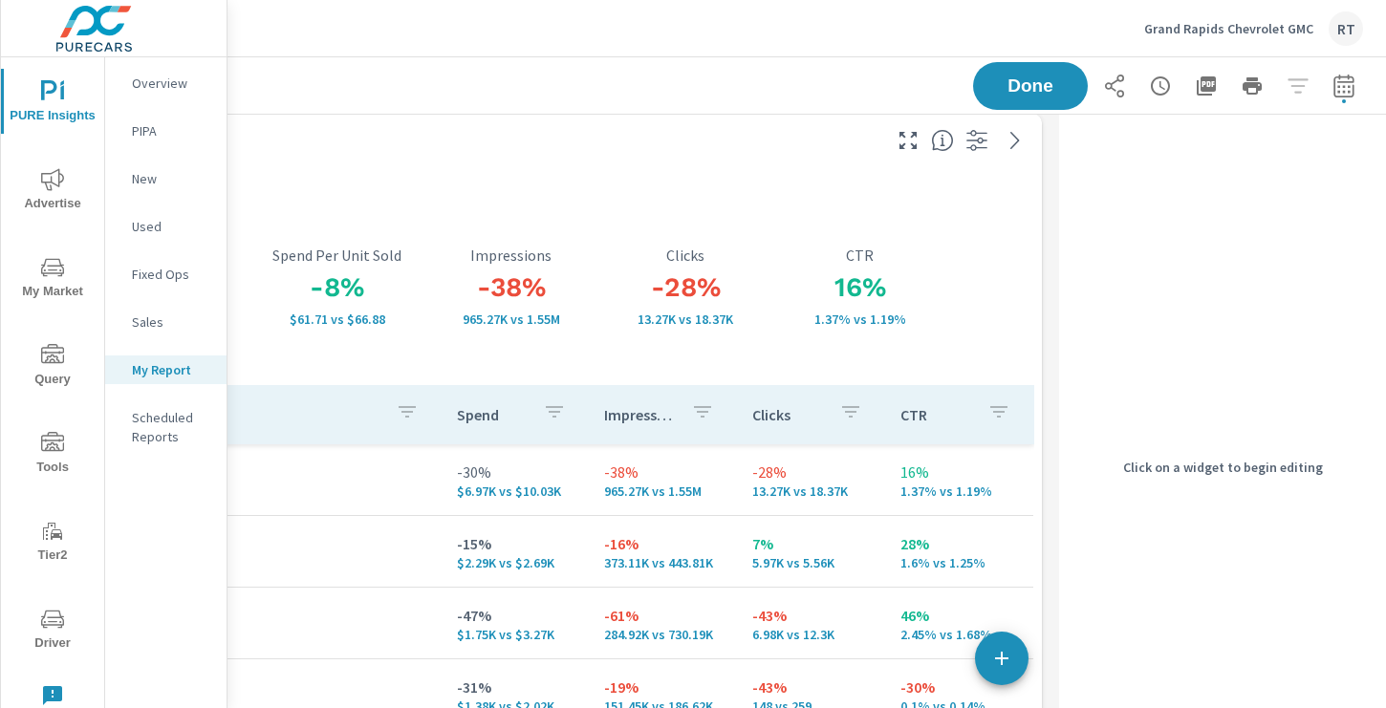
click at [775, 182] on div "-30% $6.97K vs $10.03K Spend -8% $61.71 vs $66.88 Spend Per Unit Sold -38% 965.…" at bounding box center [511, 582] width 1061 height 803
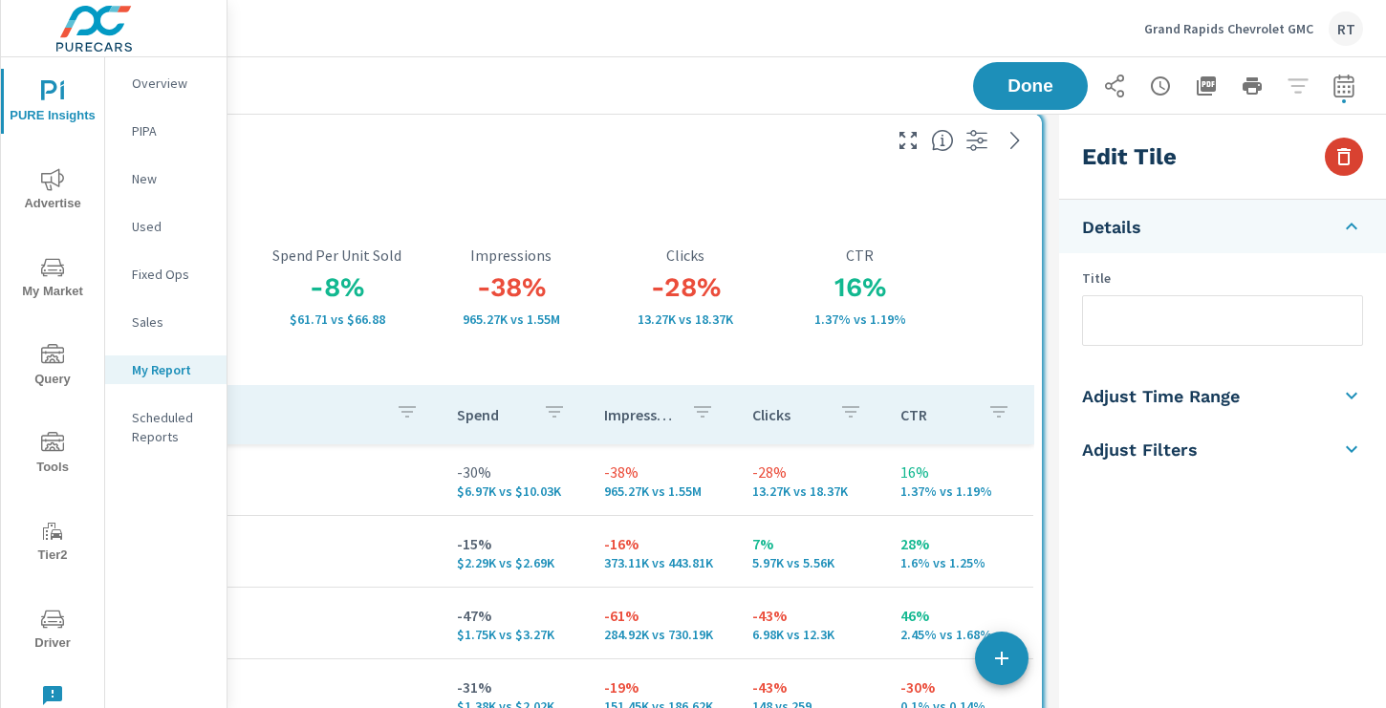
click at [1344, 161] on icon "button" at bounding box center [1343, 156] width 23 height 23
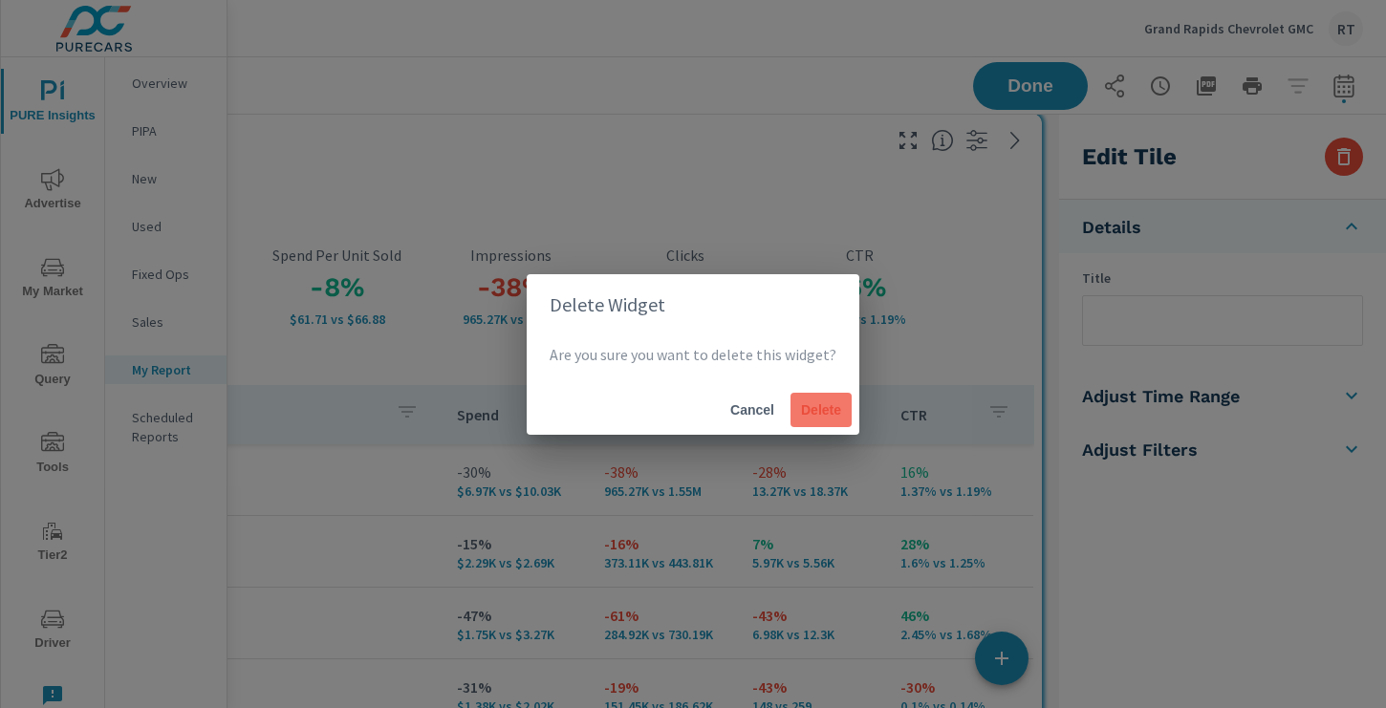
click at [812, 404] on span "Delete" at bounding box center [821, 409] width 46 height 17
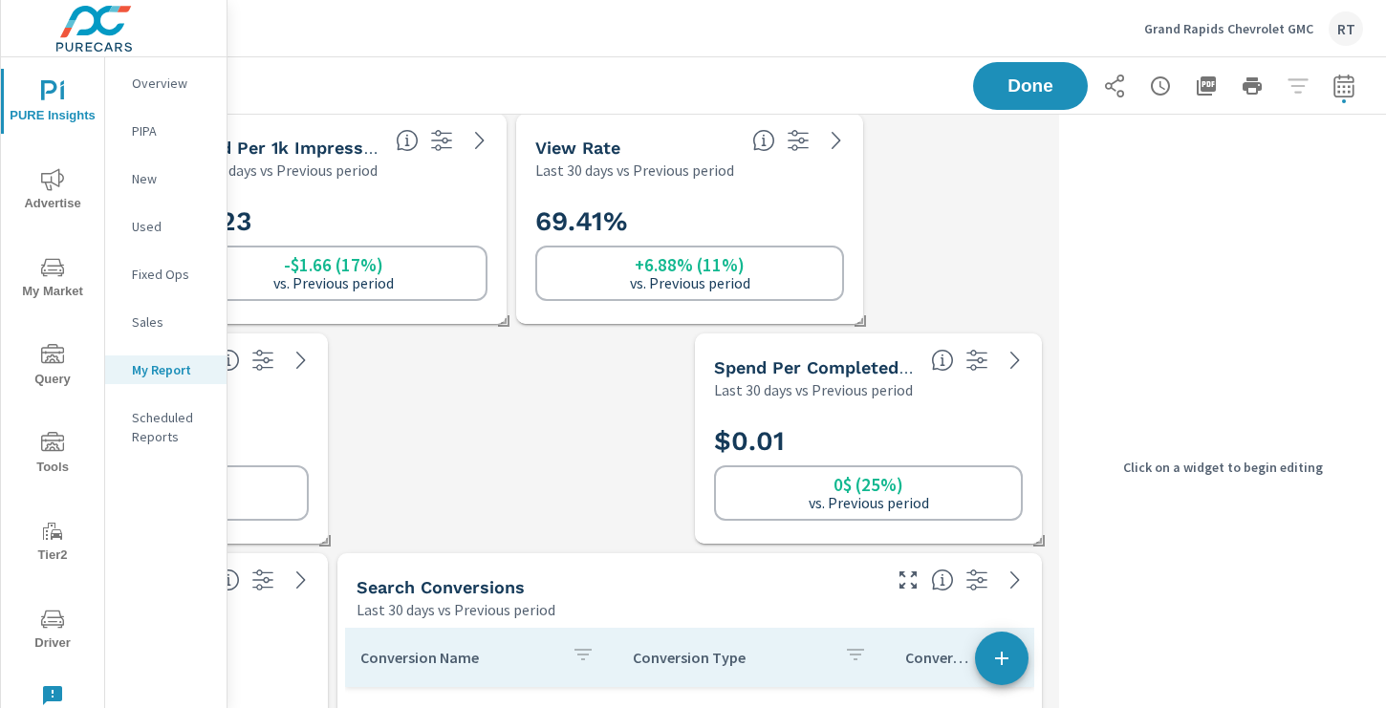
scroll to position [11, 0]
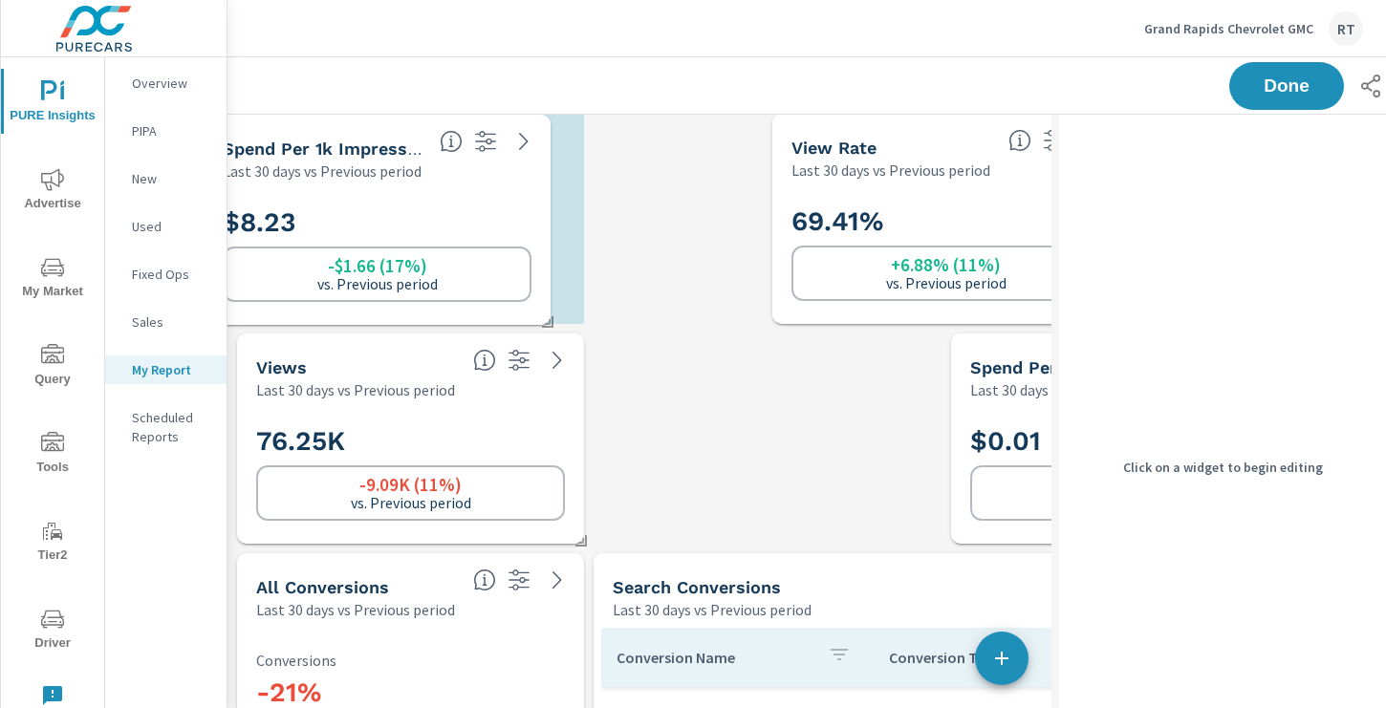
drag, startPoint x: 586, startPoint y: 132, endPoint x: 373, endPoint y: 133, distance: 213.1
click at [373, 133] on div "Spend Per 1k Impressions Last 30 days vs Previous period" at bounding box center [318, 149] width 228 height 68
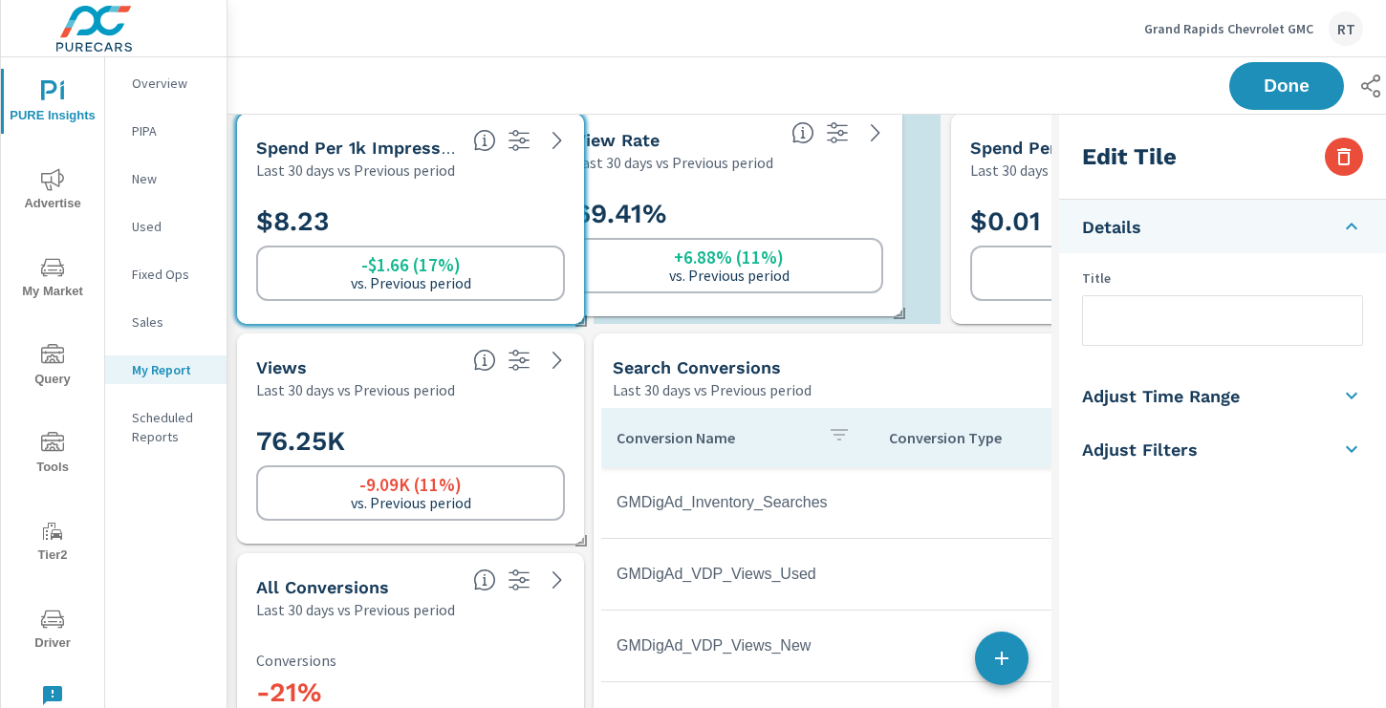
scroll to position [10, 10]
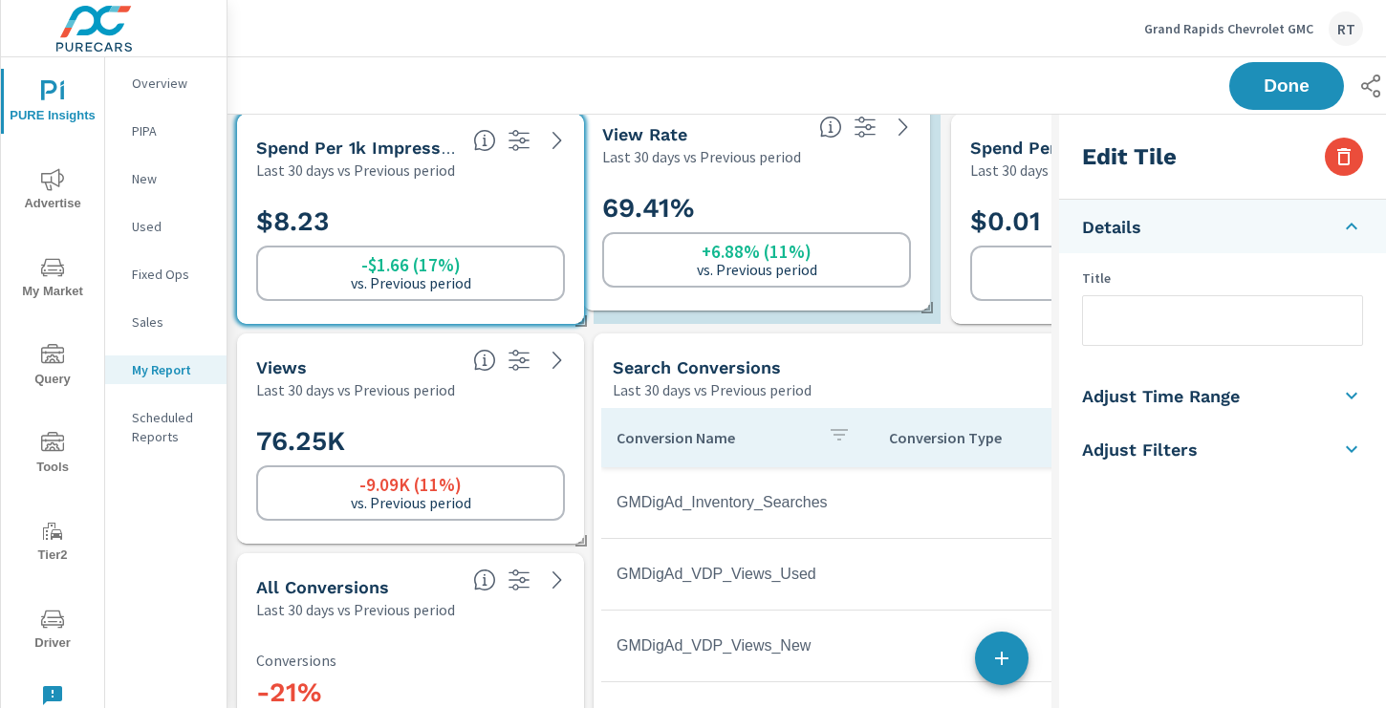
drag, startPoint x: 924, startPoint y: 198, endPoint x: 736, endPoint y: 186, distance: 188.6
click at [736, 186] on div "69.41% +6.88% (11%) vs. Previous period" at bounding box center [757, 239] width 332 height 128
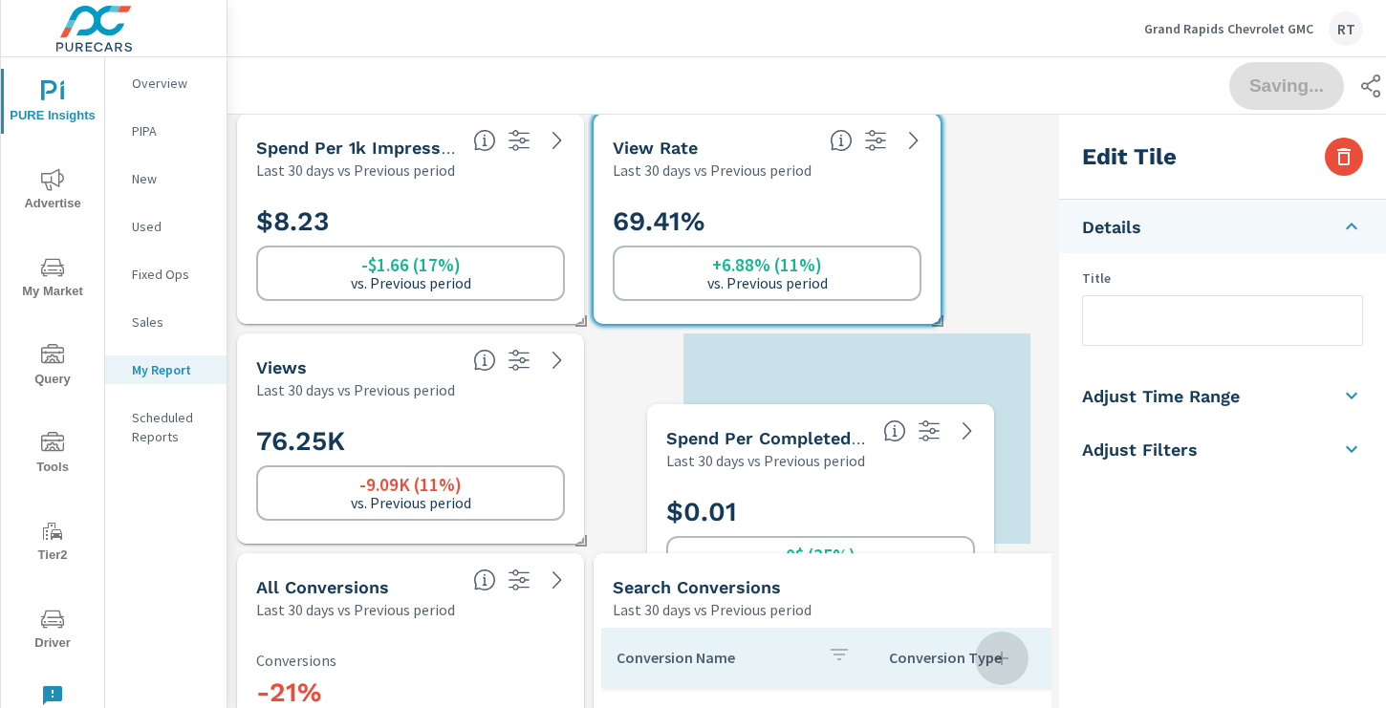
scroll to position [5725, 1081]
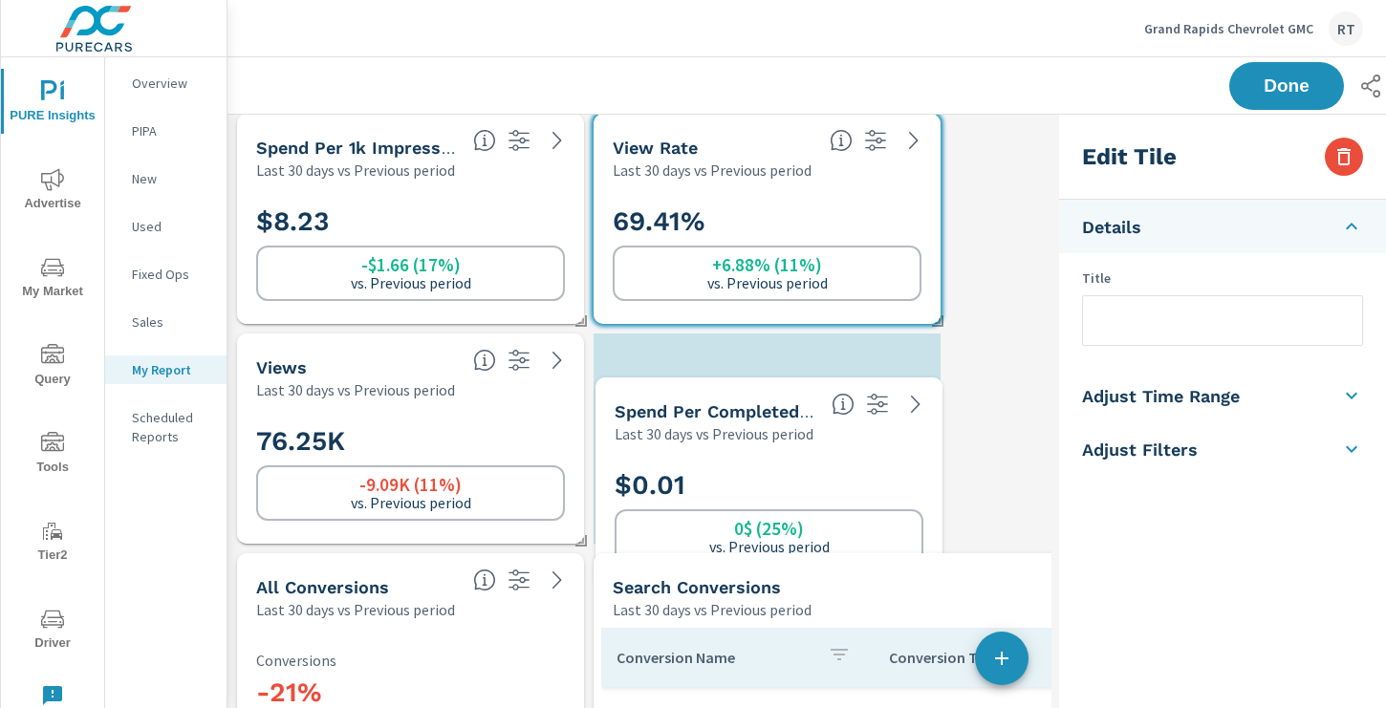
drag, startPoint x: 1013, startPoint y: 129, endPoint x: 657, endPoint y: 393, distance: 442.6
click at [657, 393] on div "Spend Per Completed View Last 30 days vs Previous period" at bounding box center [709, 411] width 228 height 68
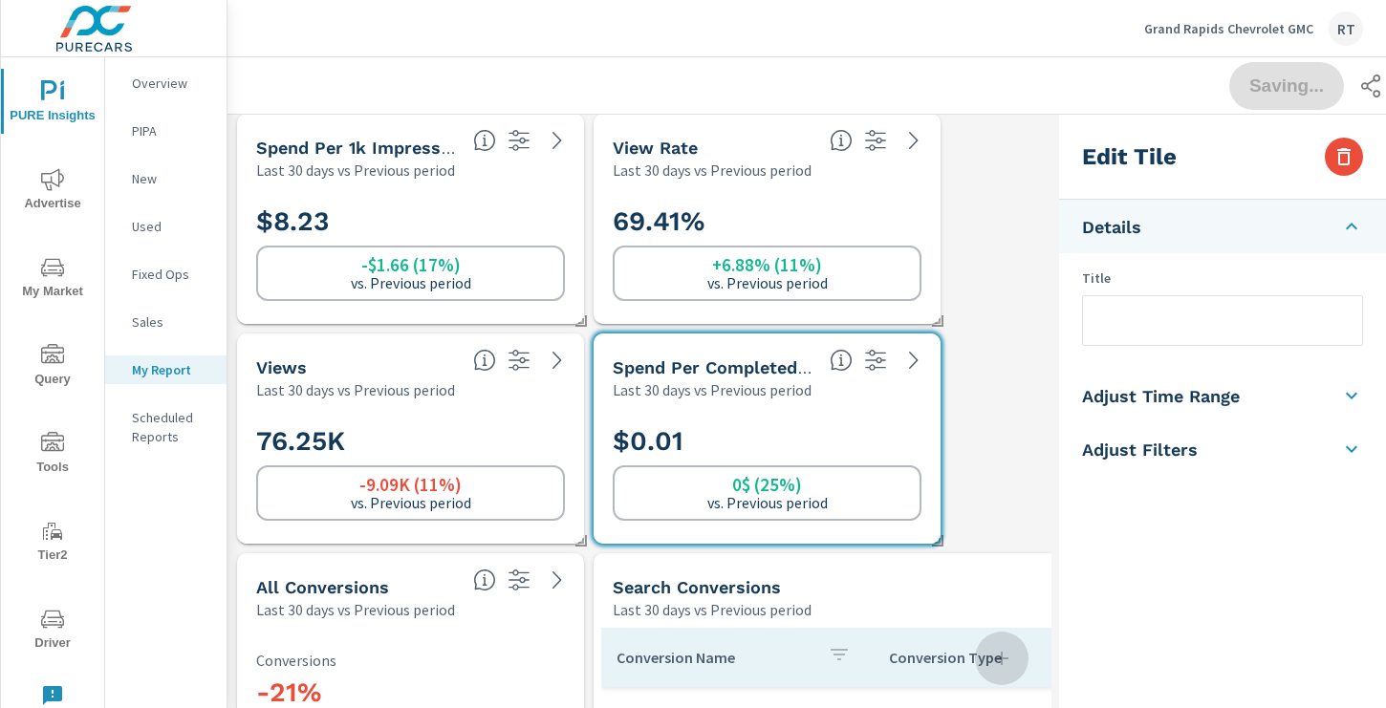
scroll to position [0, 0]
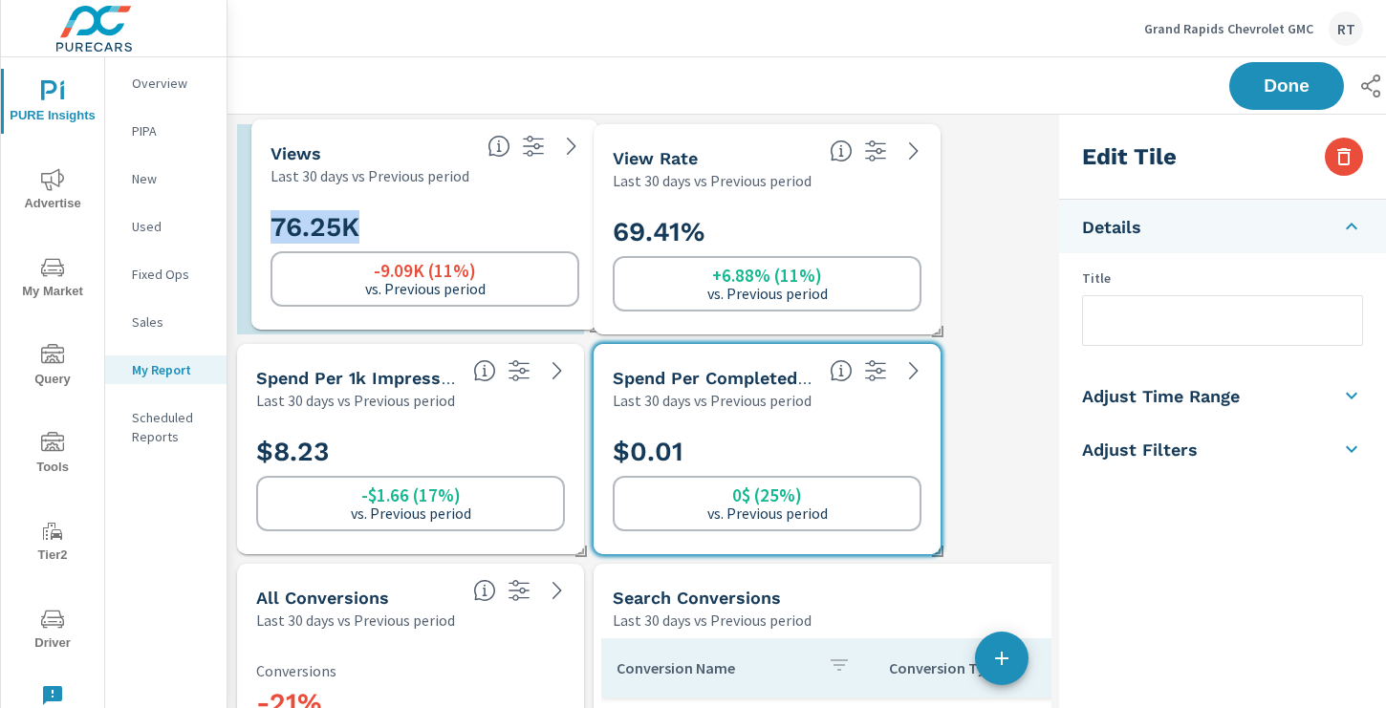
drag, startPoint x: 529, startPoint y: 435, endPoint x: 544, endPoint y: 205, distance: 229.8
click at [544, 210] on h2 "76.25K" at bounding box center [424, 226] width 309 height 33
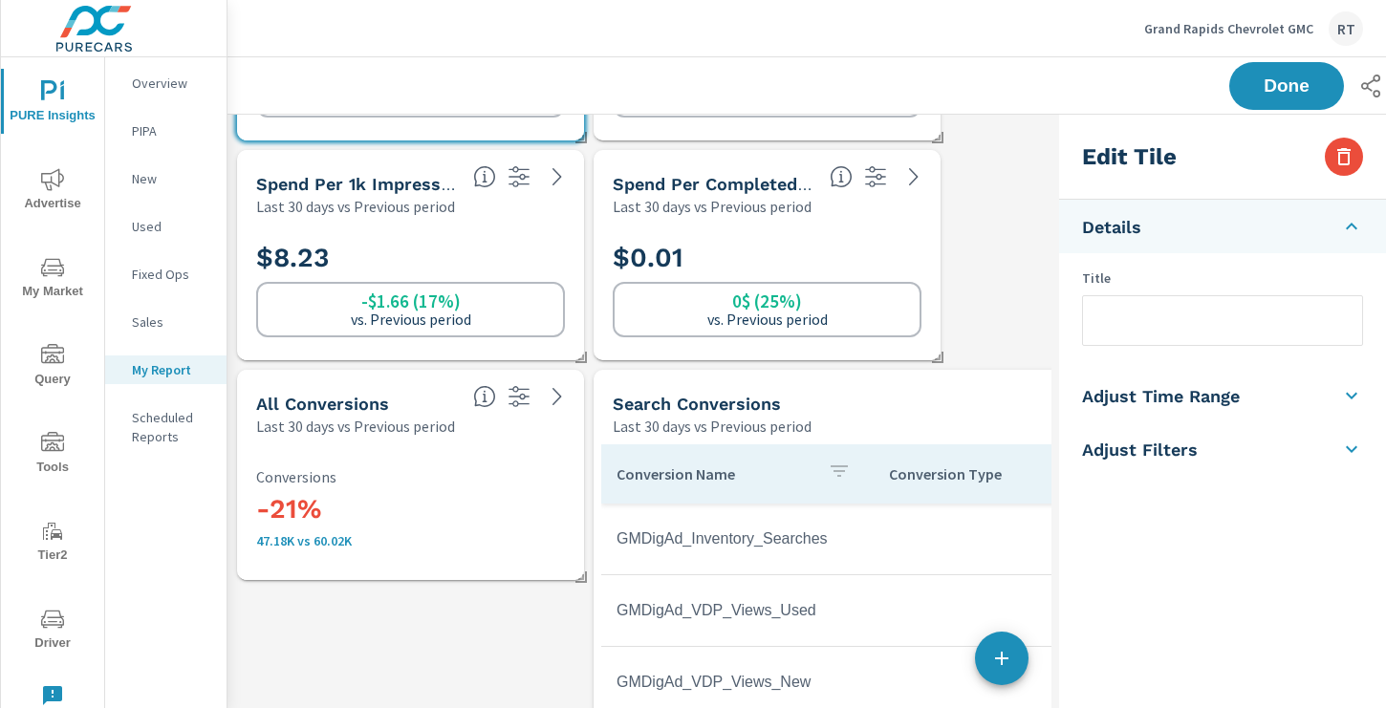
scroll to position [196, 0]
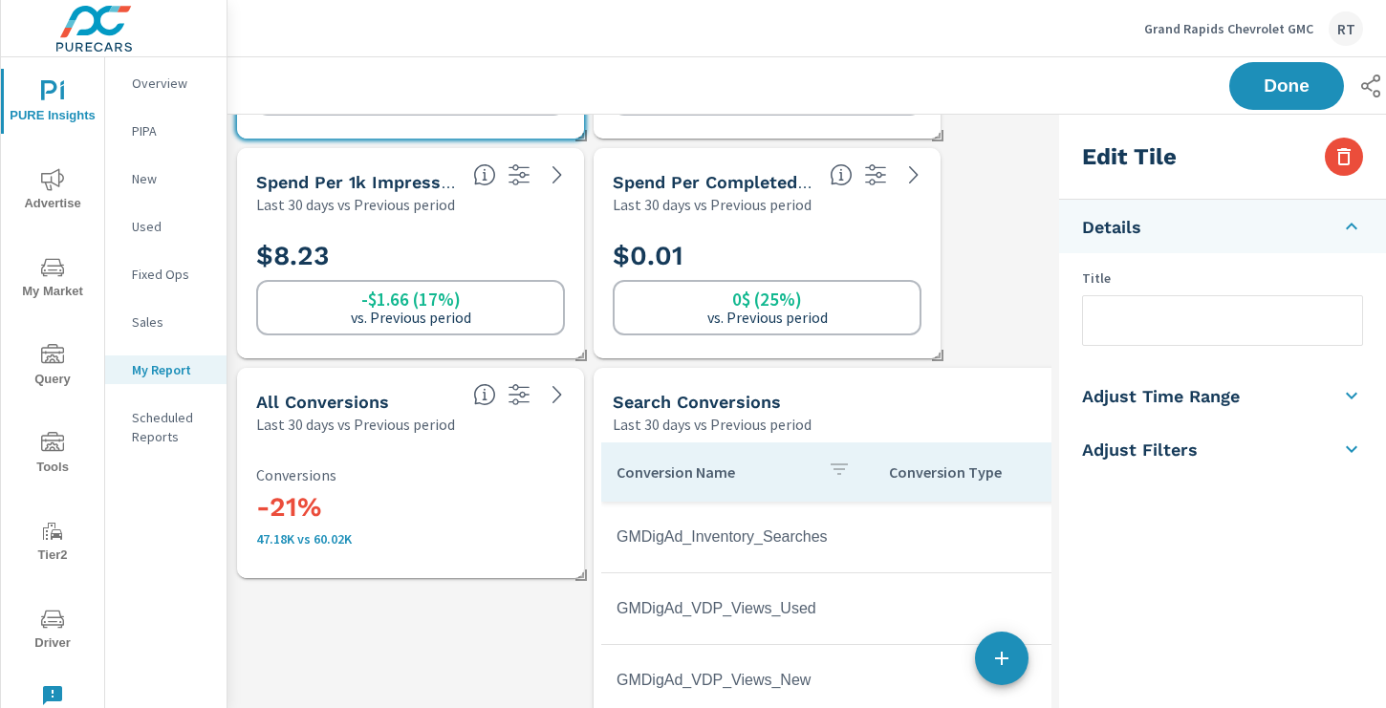
click at [548, 487] on div "-21% 47.18K vs 60.02K Conversions" at bounding box center [410, 506] width 309 height 80
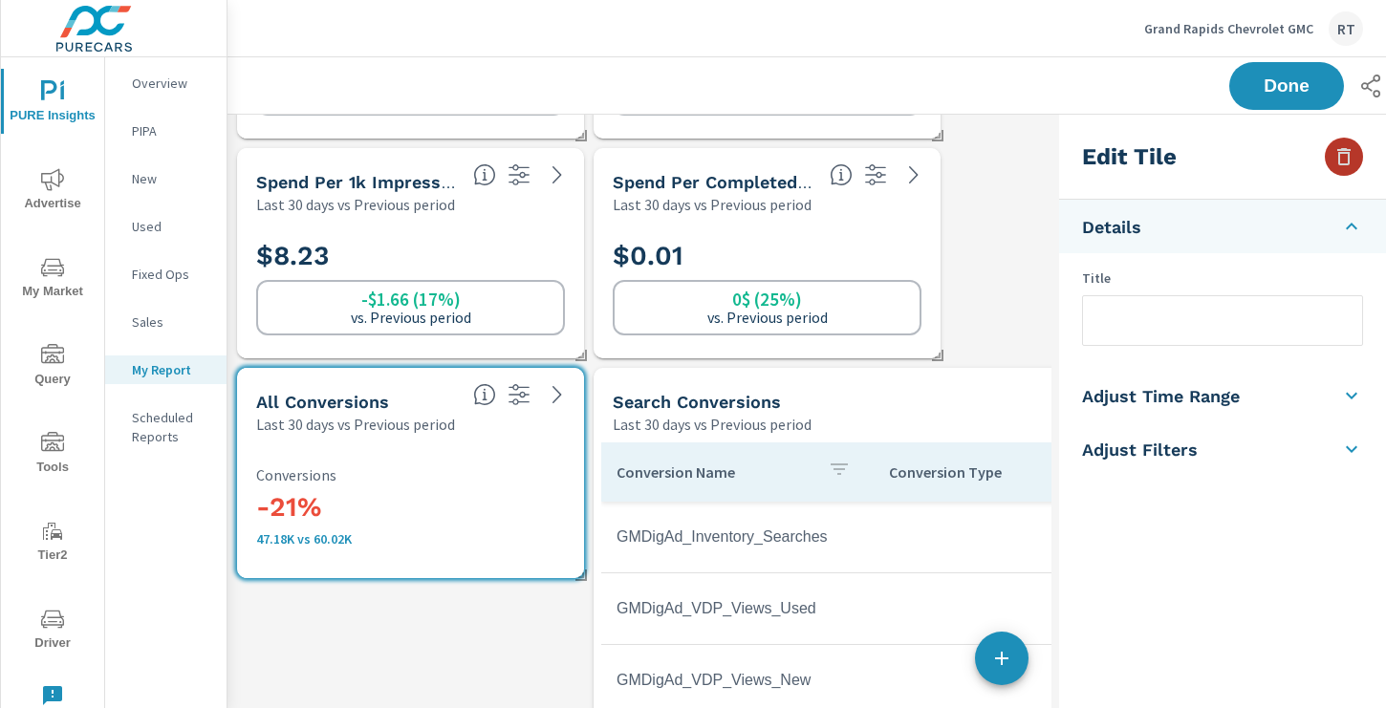
click at [1336, 162] on icon "button" at bounding box center [1343, 156] width 23 height 23
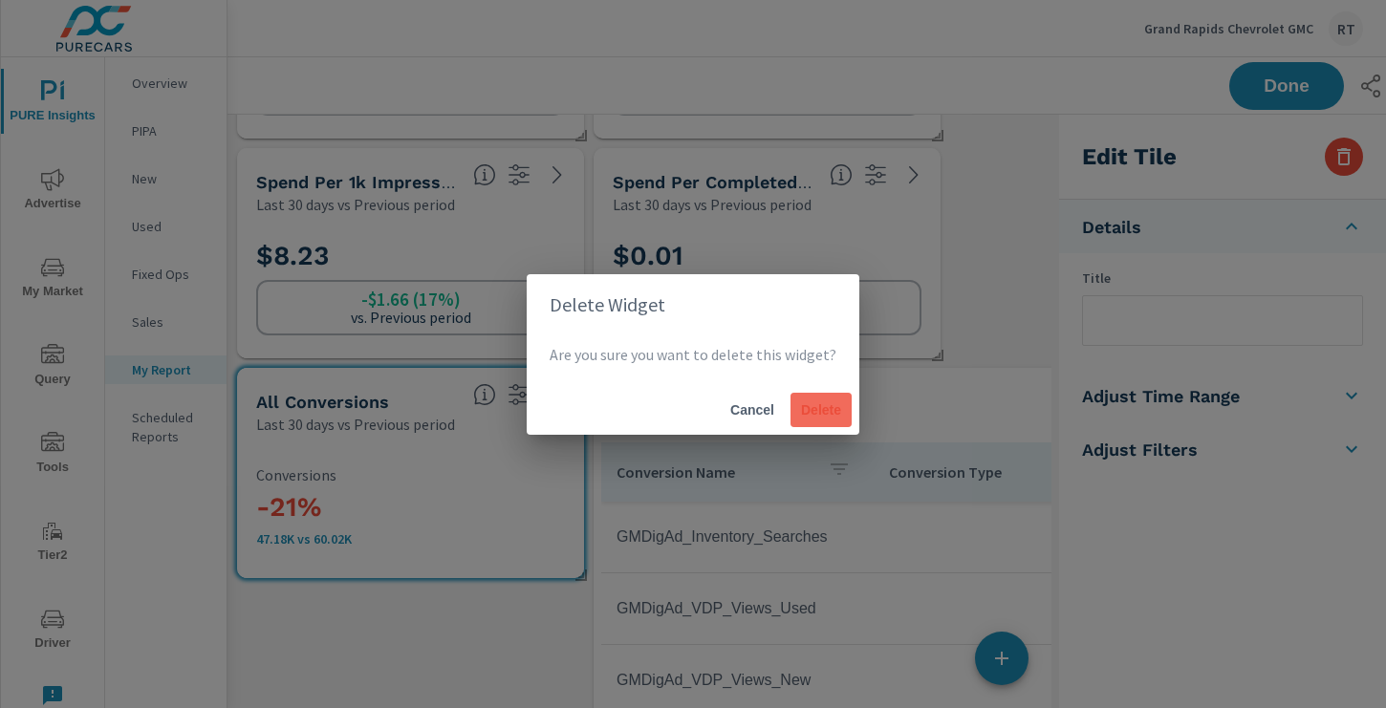
click at [824, 404] on span "Delete" at bounding box center [821, 409] width 46 height 17
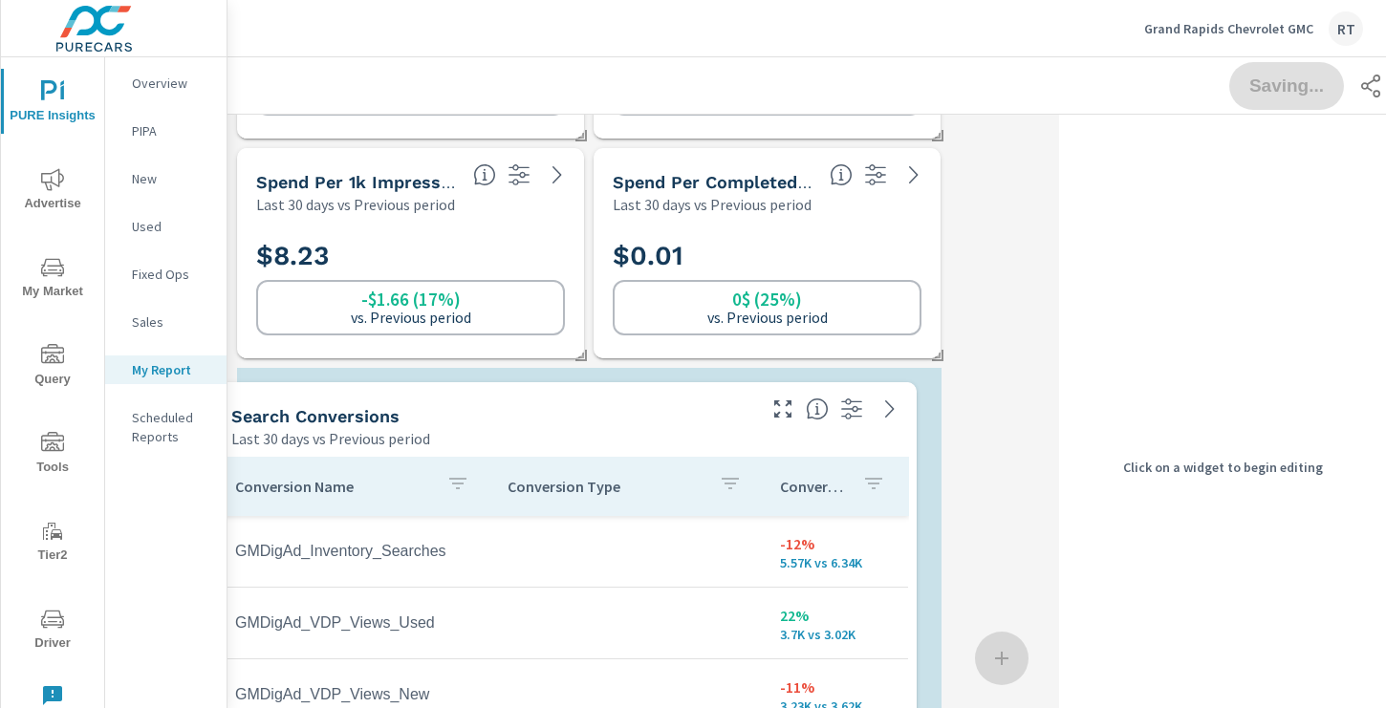
drag, startPoint x: 967, startPoint y: 397, endPoint x: 586, endPoint y: 404, distance: 381.4
click at [586, 405] on div "Search Conversions" at bounding box center [491, 416] width 521 height 22
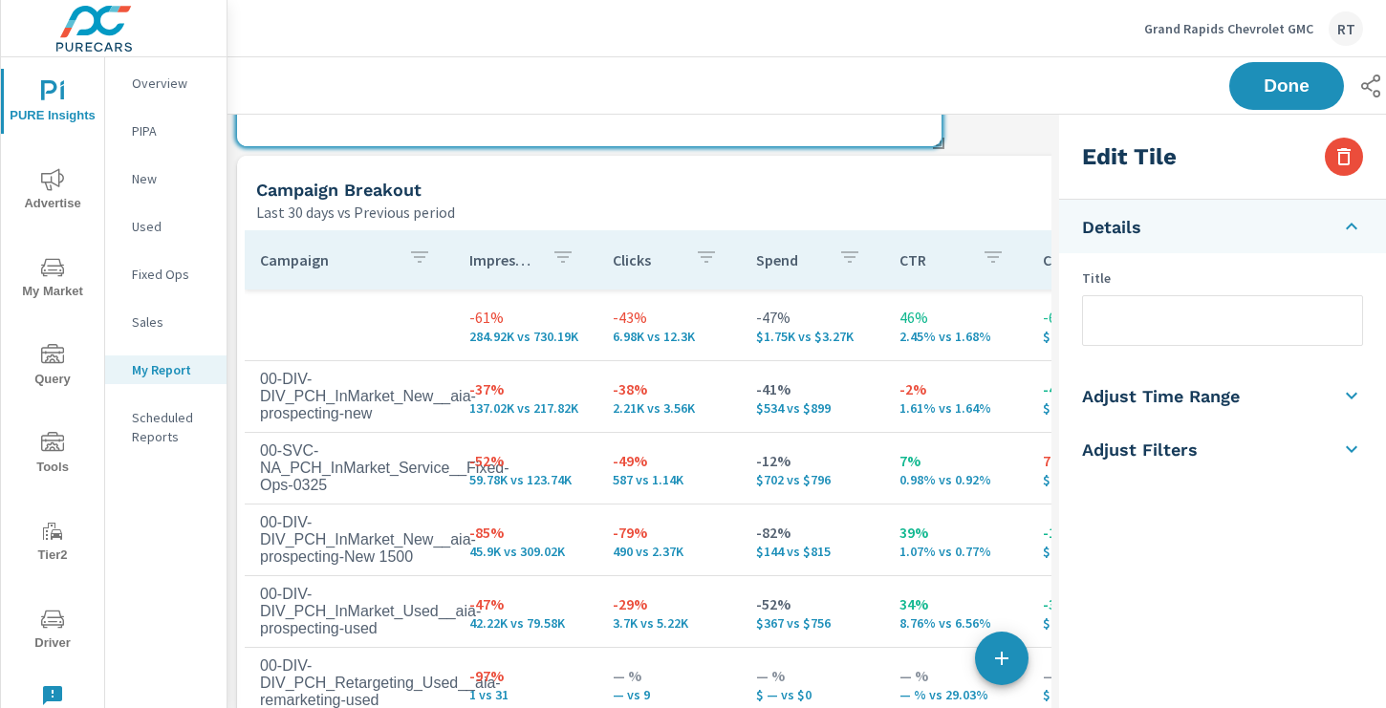
scroll to position [0, 0]
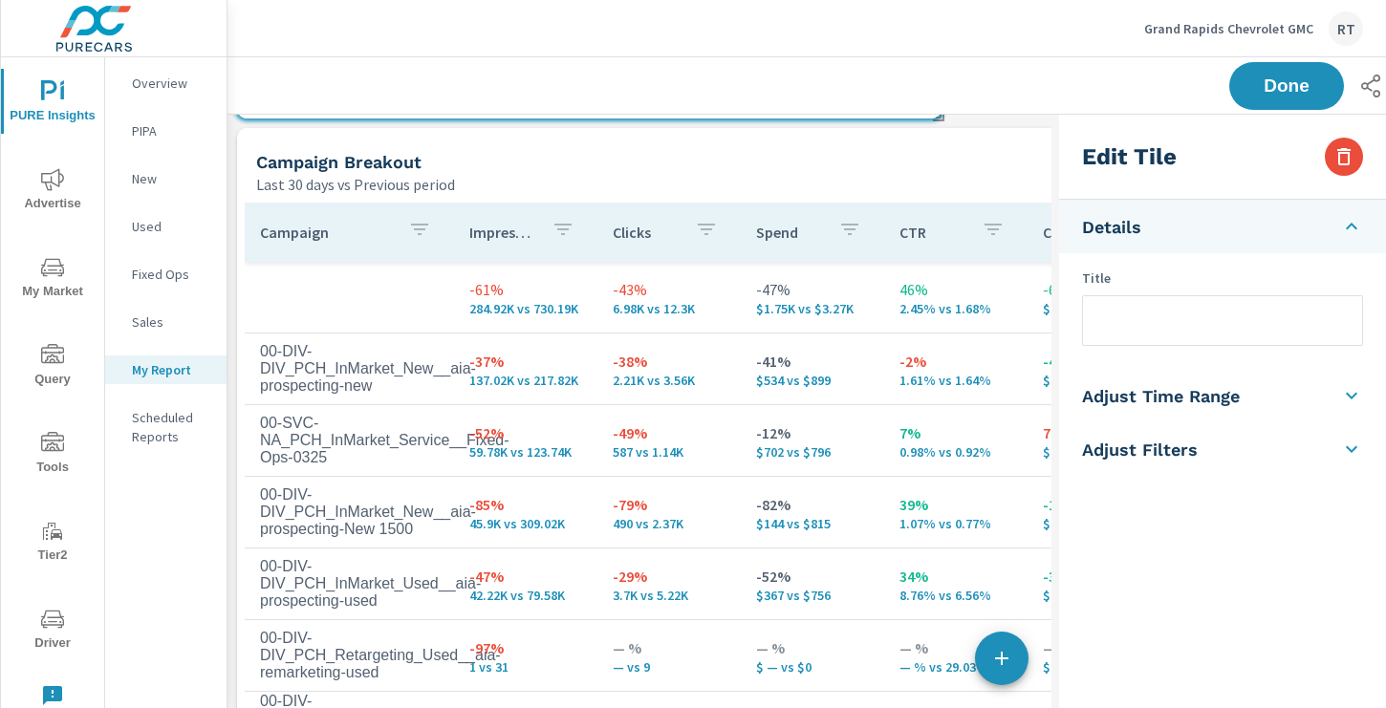
click at [910, 178] on div "Last 30 days vs Previous period" at bounding box center [694, 184] width 877 height 23
click at [1137, 322] on input "text" at bounding box center [1222, 320] width 279 height 49
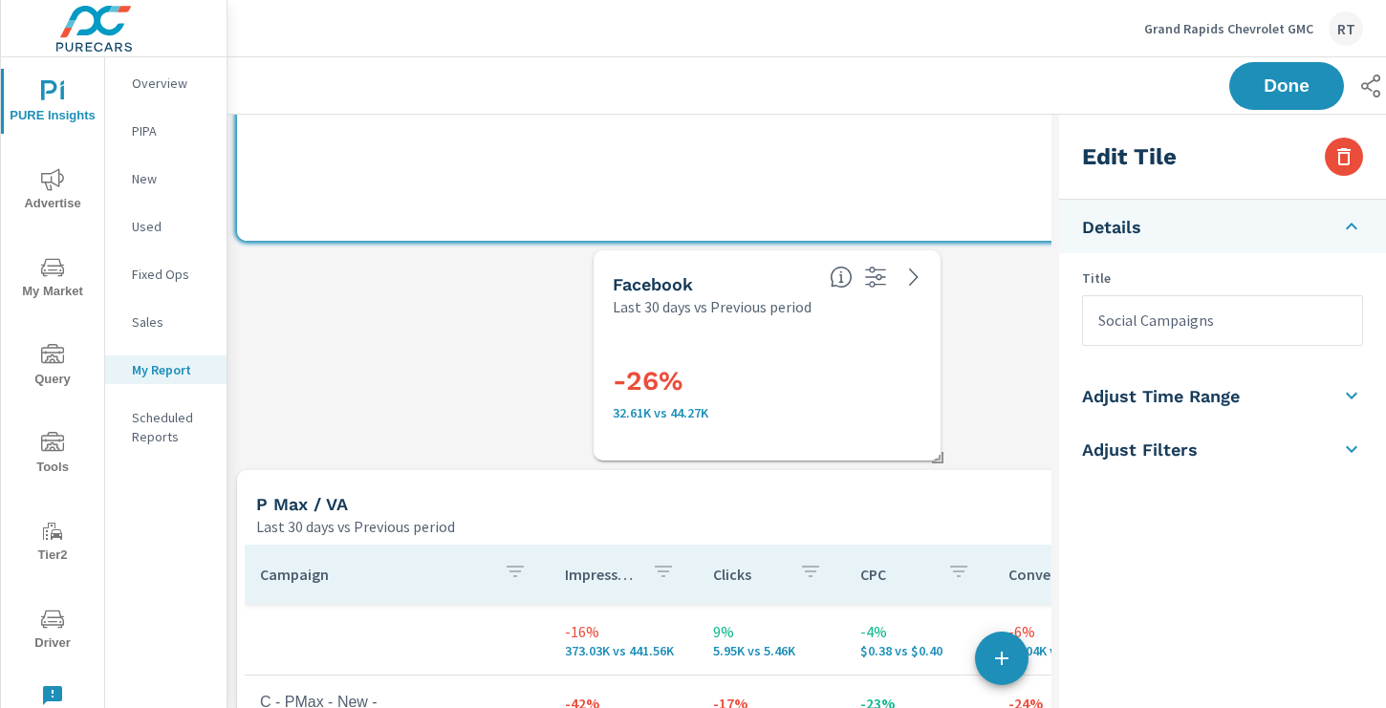
scroll to position [2102, 0]
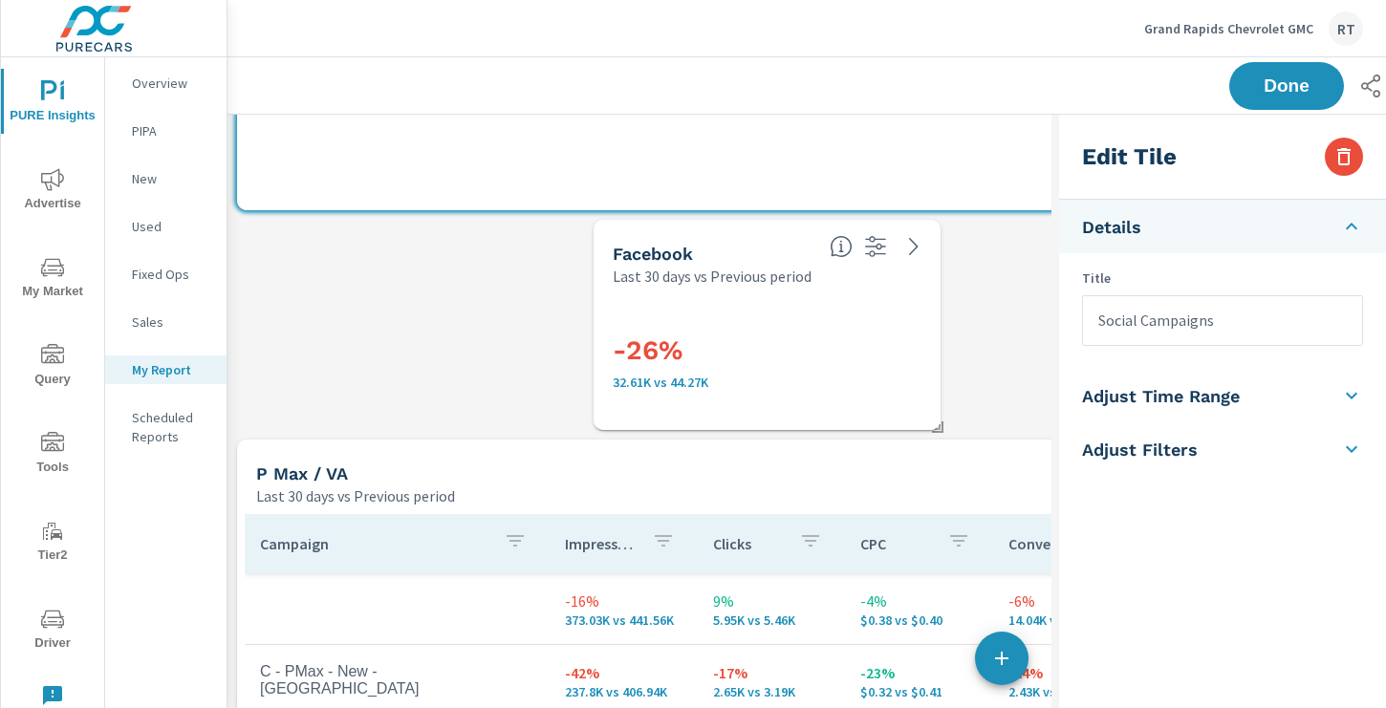
type input "Social Campaigns"
click at [835, 317] on div "-26% 32.61K vs 44.27K" at bounding box center [767, 358] width 309 height 105
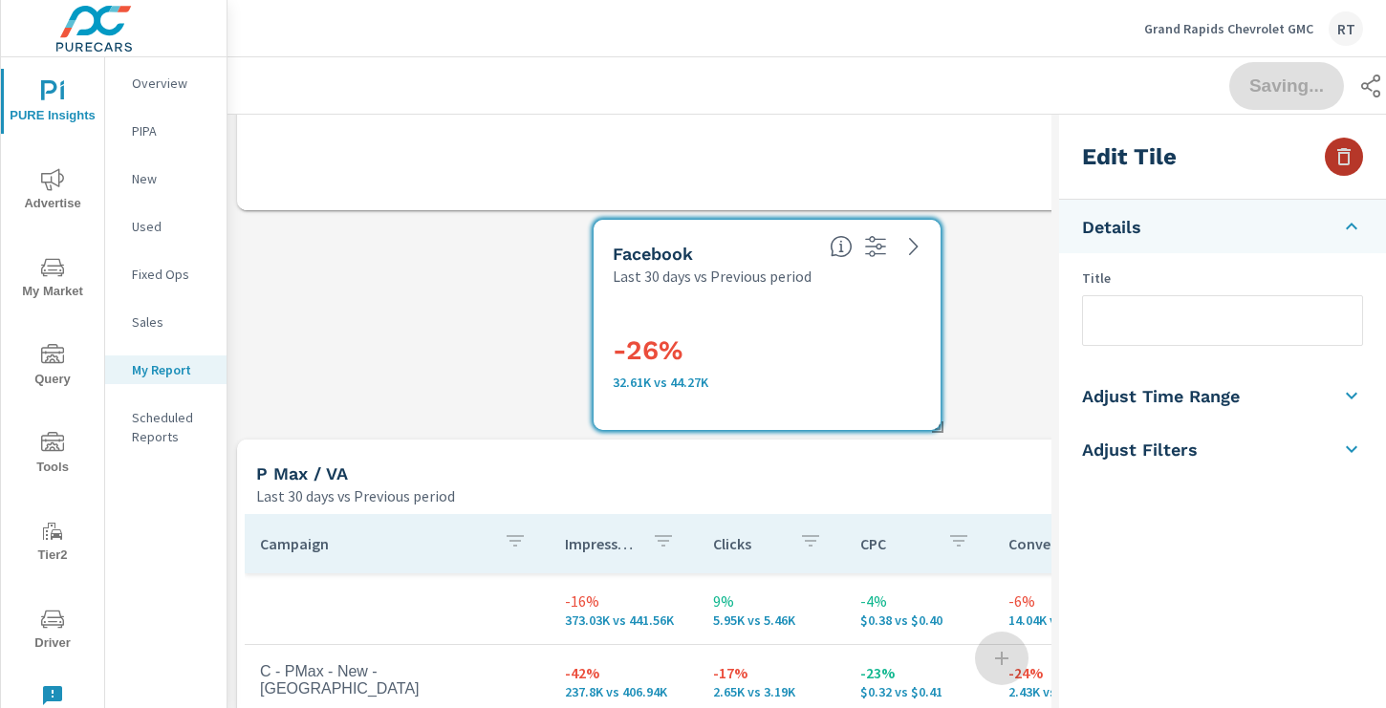
click at [1350, 154] on icon "button" at bounding box center [1343, 156] width 23 height 23
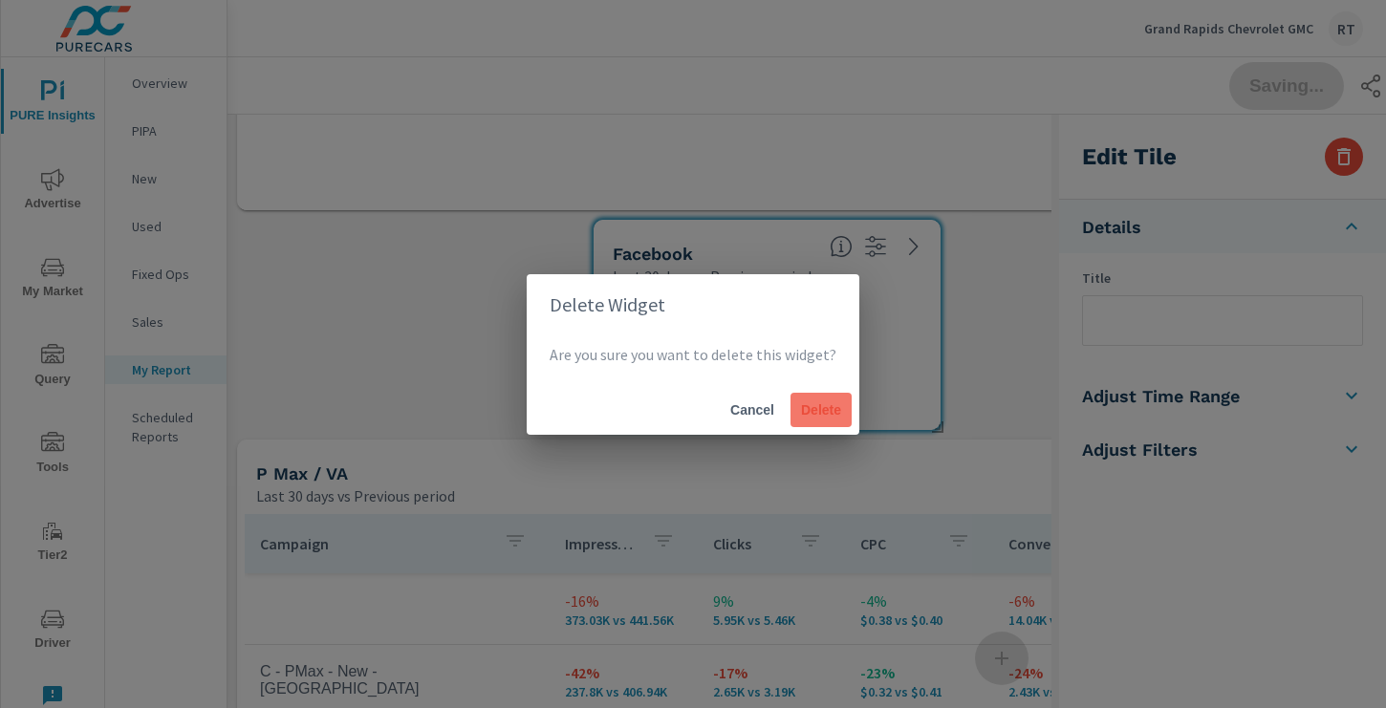
click at [807, 414] on span "Delete" at bounding box center [821, 409] width 46 height 17
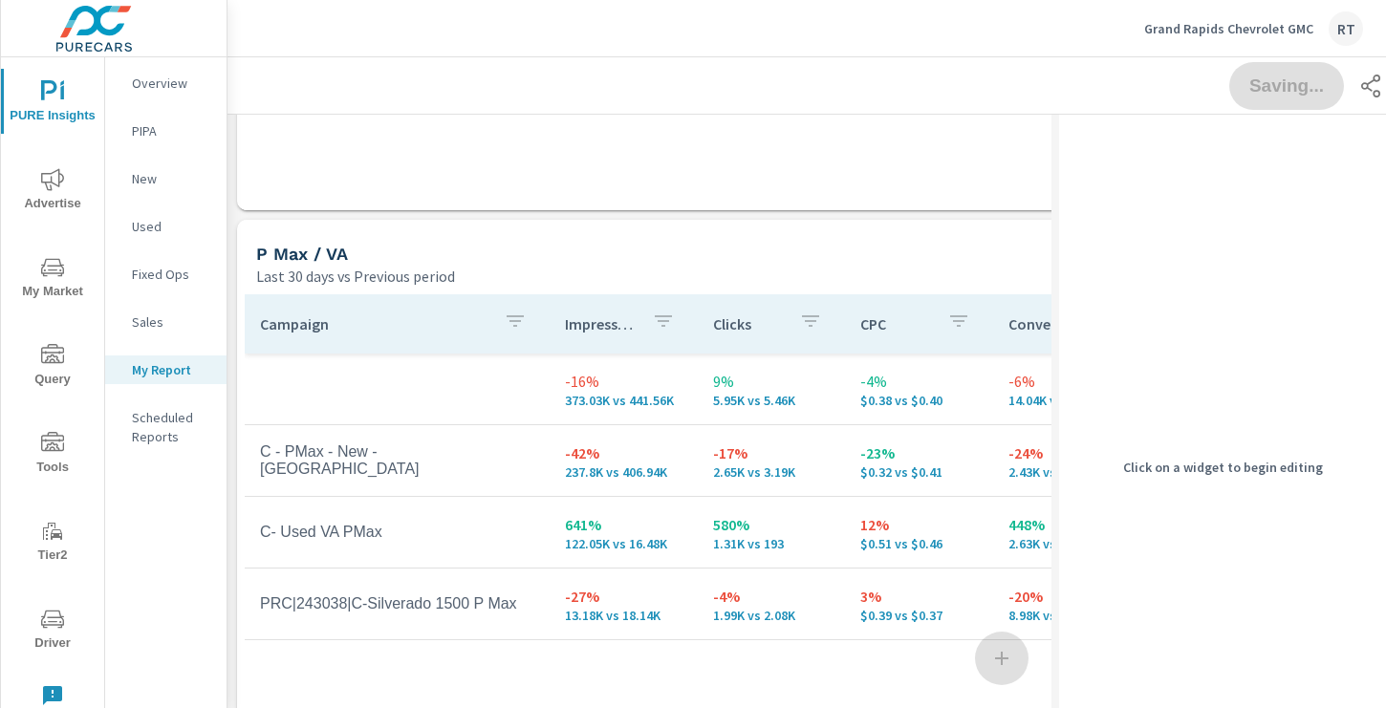
click at [877, 258] on div "P Max / VA" at bounding box center [694, 254] width 877 height 22
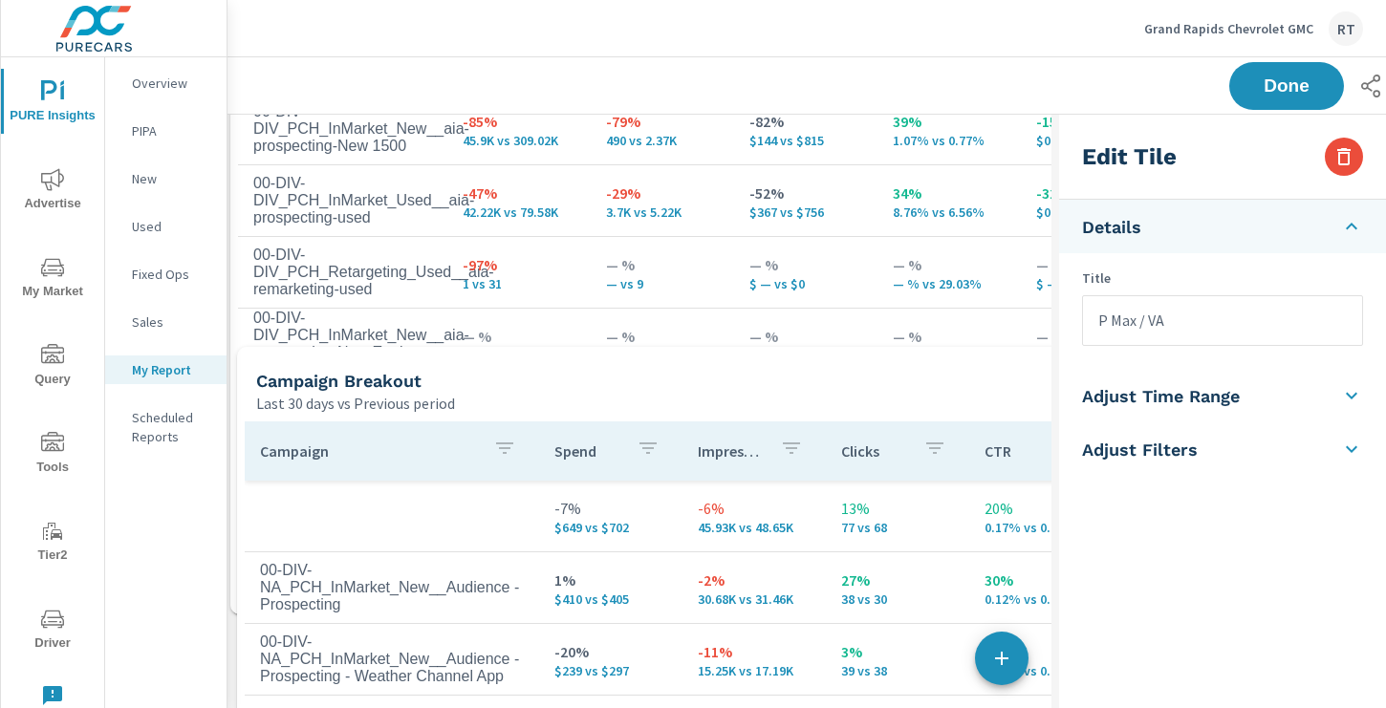
drag, startPoint x: 864, startPoint y: 170, endPoint x: 857, endPoint y: 709, distance: 539.0
click at [857, 707] on html "PURE Insights Advertise My Market Query Tools Tier2 Driver Leave Feedback Overv…" at bounding box center [693, 354] width 1386 height 708
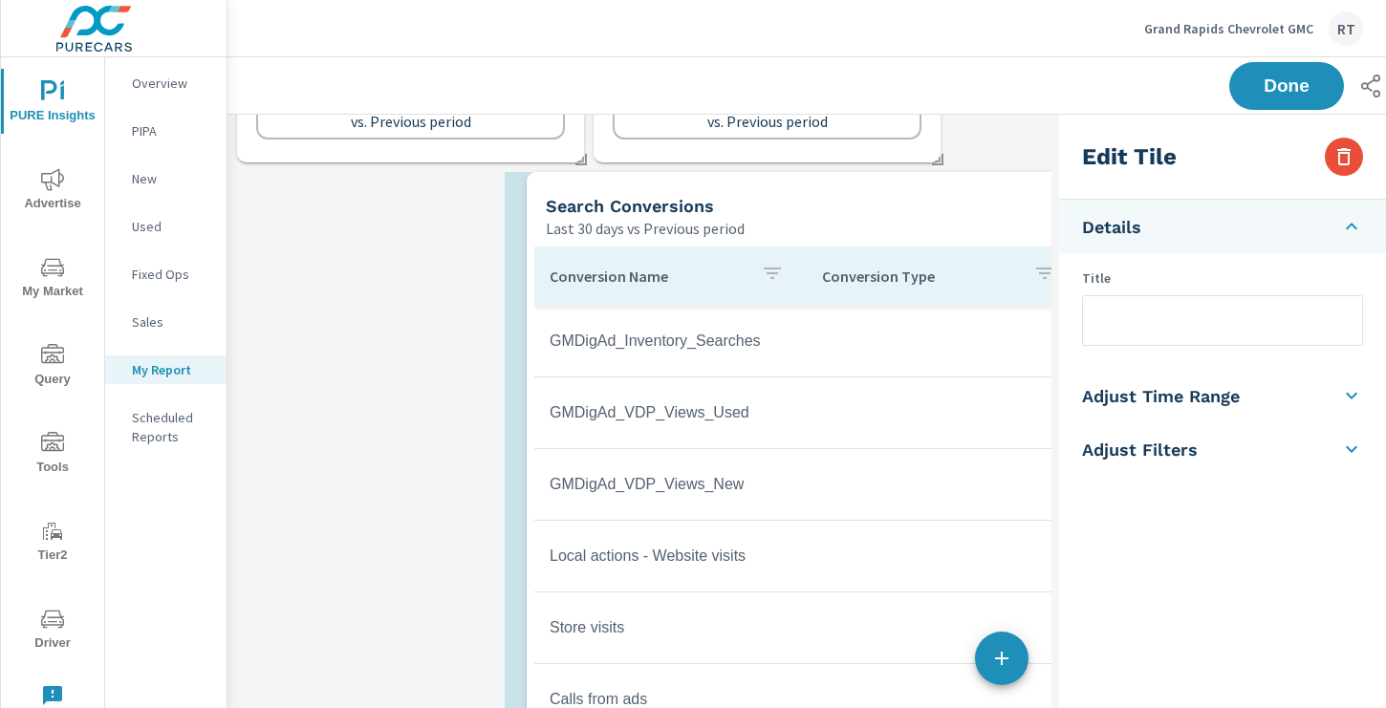
drag, startPoint x: 951, startPoint y: 212, endPoint x: 652, endPoint y: 213, distance: 299.1
click at [652, 213] on div "Search Conversions" at bounding box center [806, 206] width 521 height 22
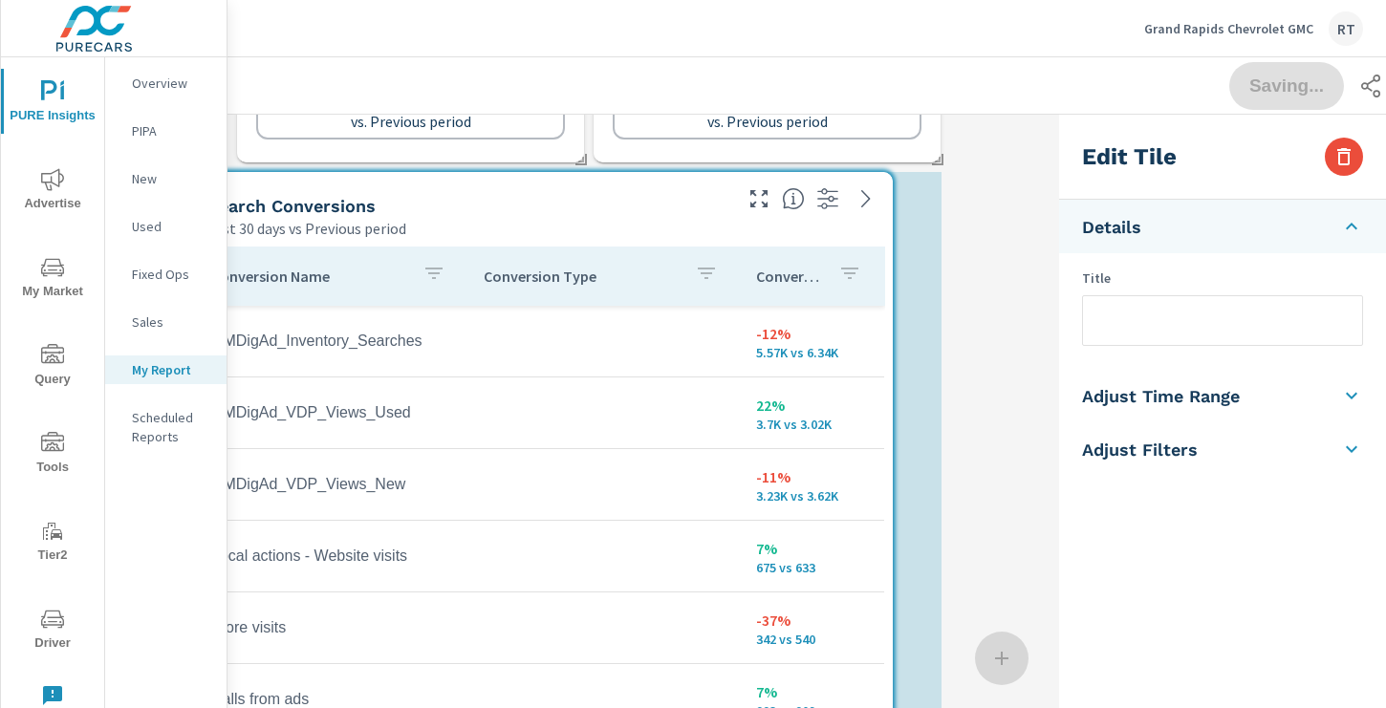
drag, startPoint x: 794, startPoint y: 197, endPoint x: 657, endPoint y: 197, distance: 136.7
click at [657, 197] on div "Search Conversions" at bounding box center [467, 206] width 521 height 22
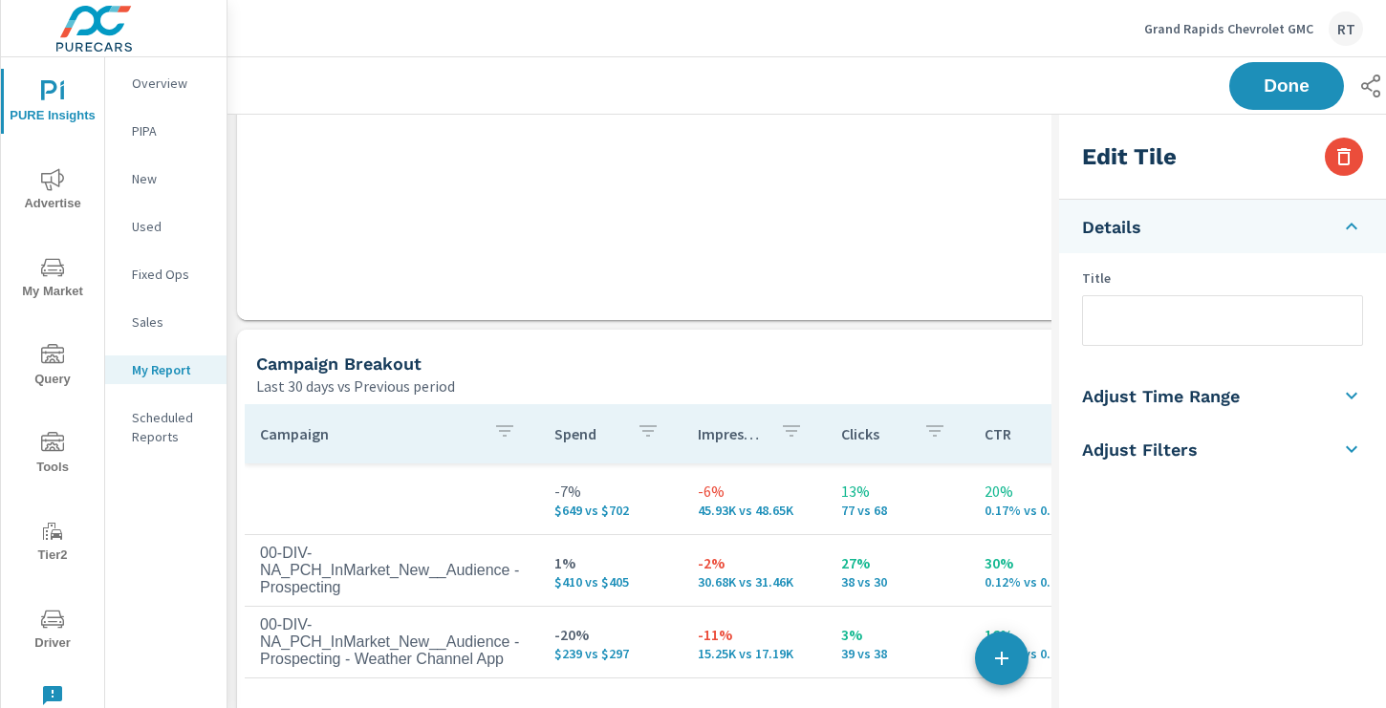
click at [937, 356] on div "Campaign Breakout" at bounding box center [694, 364] width 877 height 22
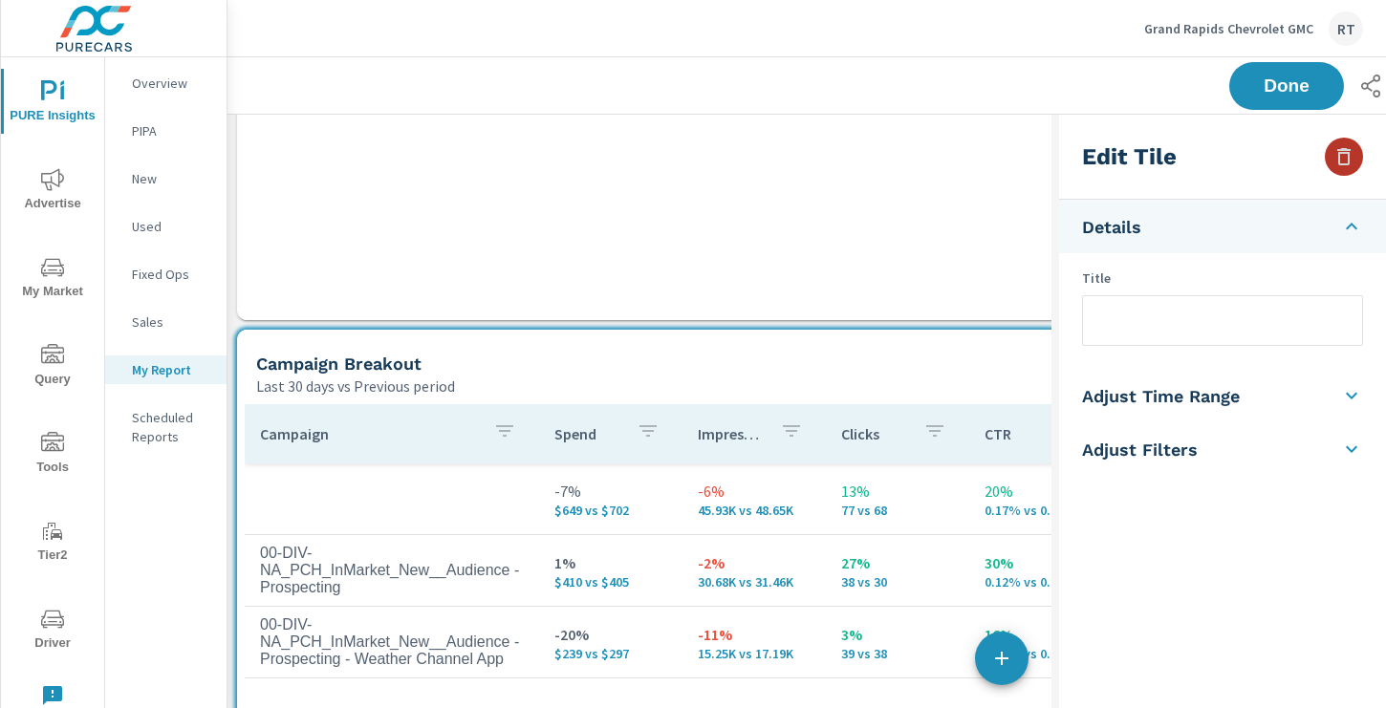
click at [1344, 154] on icon "button" at bounding box center [1343, 156] width 23 height 23
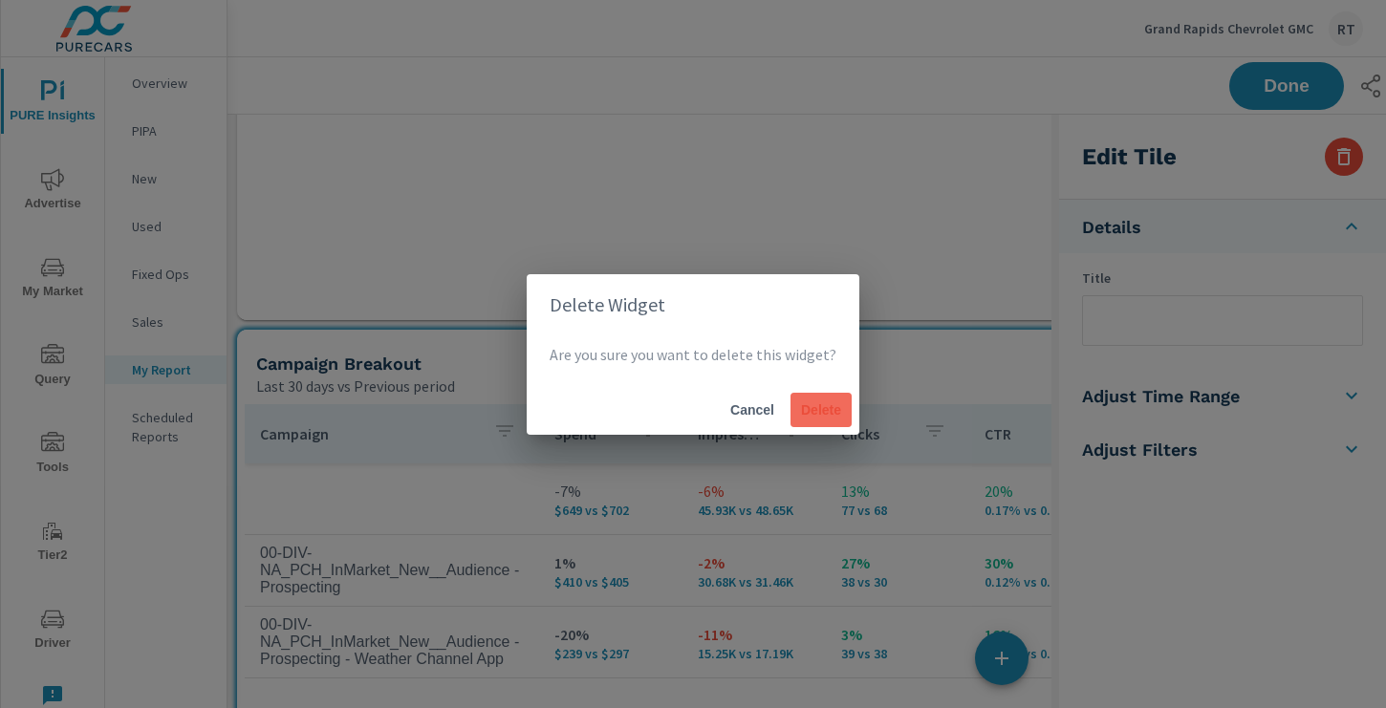
click at [820, 414] on span "Delete" at bounding box center [821, 409] width 46 height 17
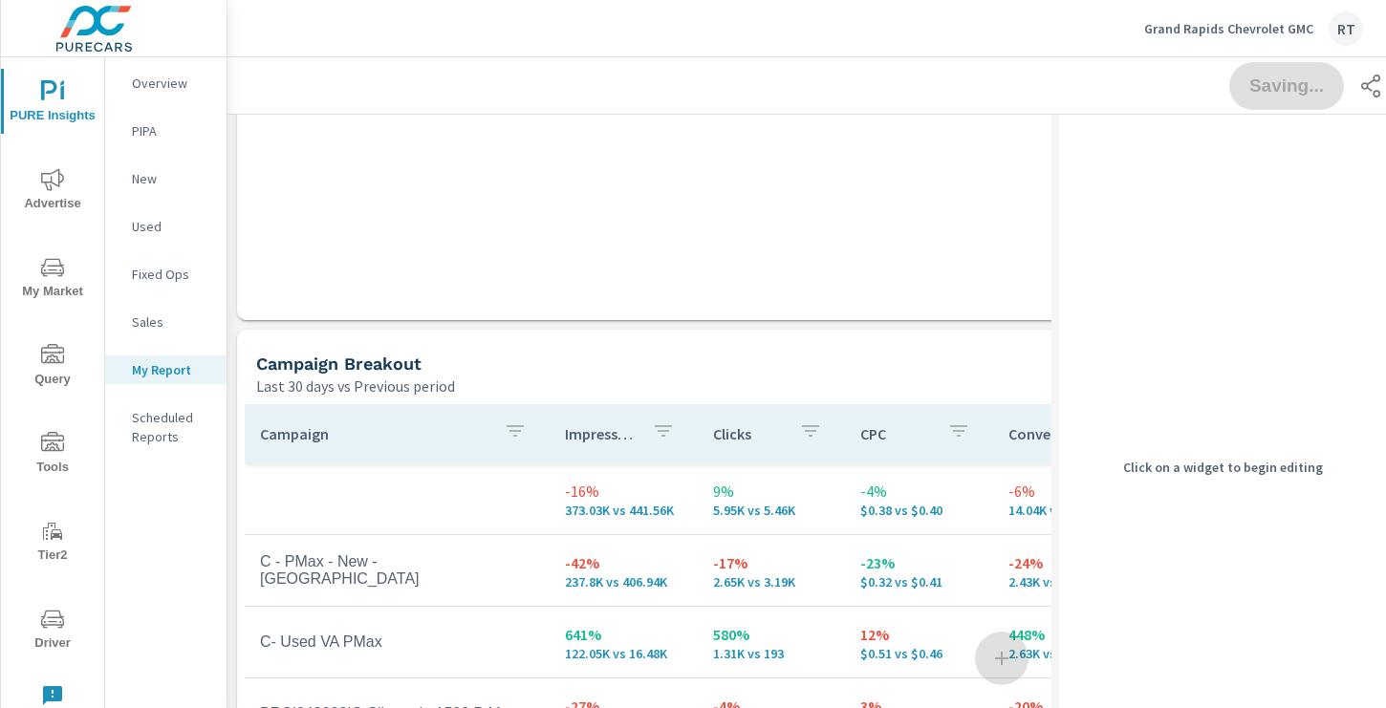
click at [810, 369] on div "Campaign Breakout" at bounding box center [694, 364] width 877 height 22
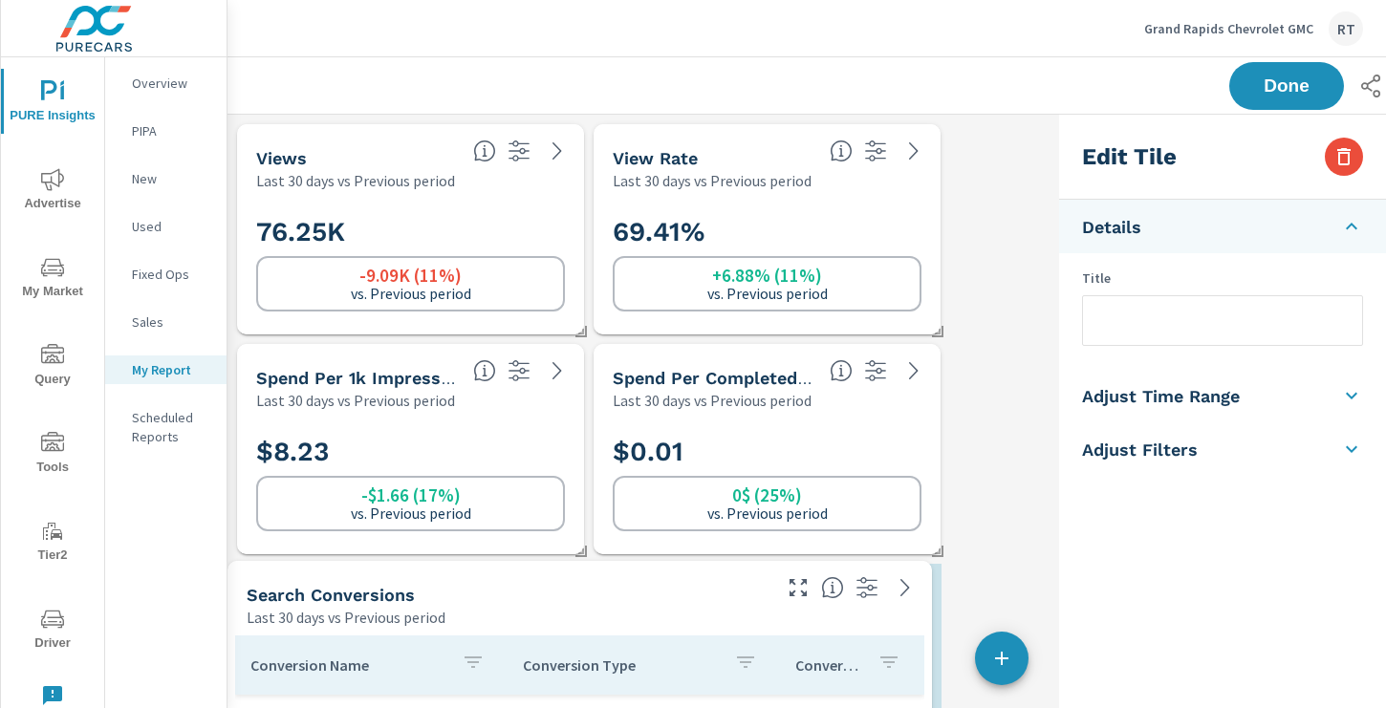
drag, startPoint x: 800, startPoint y: 602, endPoint x: 720, endPoint y: 597, distance: 80.4
click at [720, 598] on div "Search Conversions" at bounding box center [507, 595] width 521 height 22
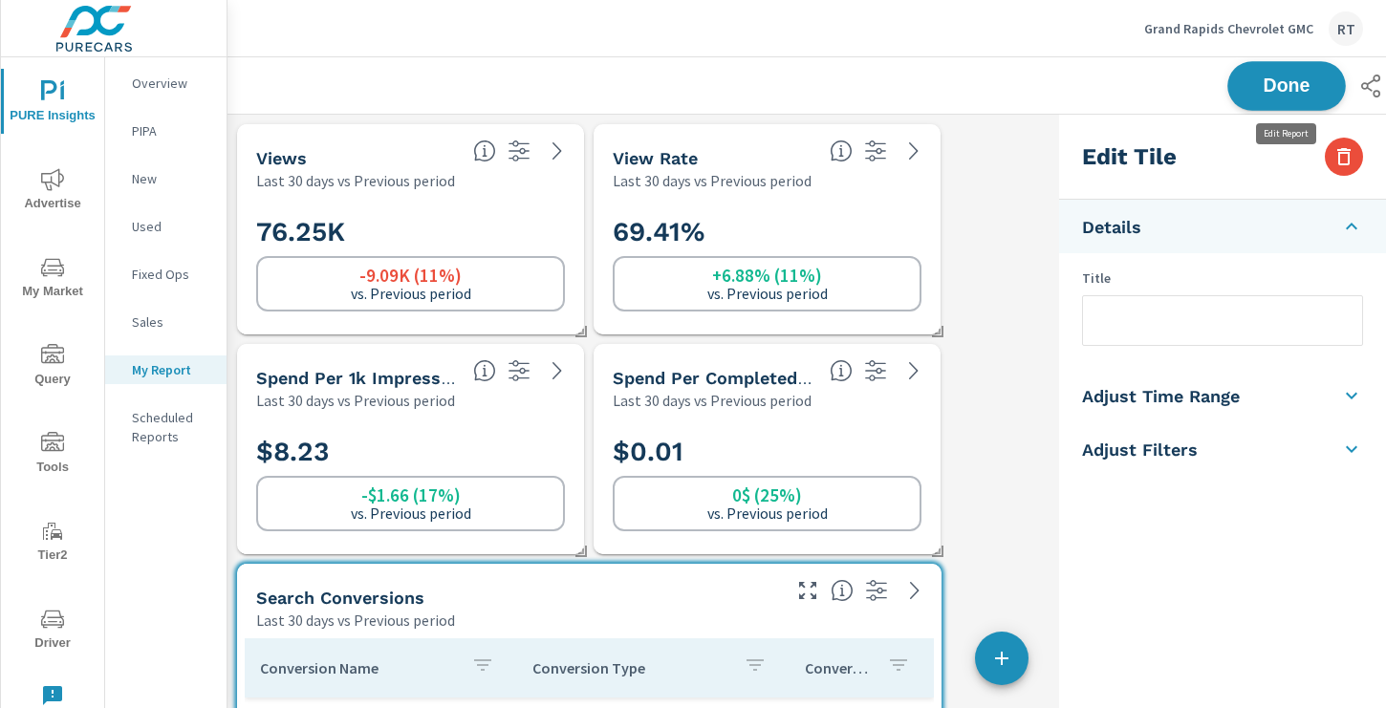
click at [1261, 80] on span "Done" at bounding box center [1286, 85] width 78 height 18
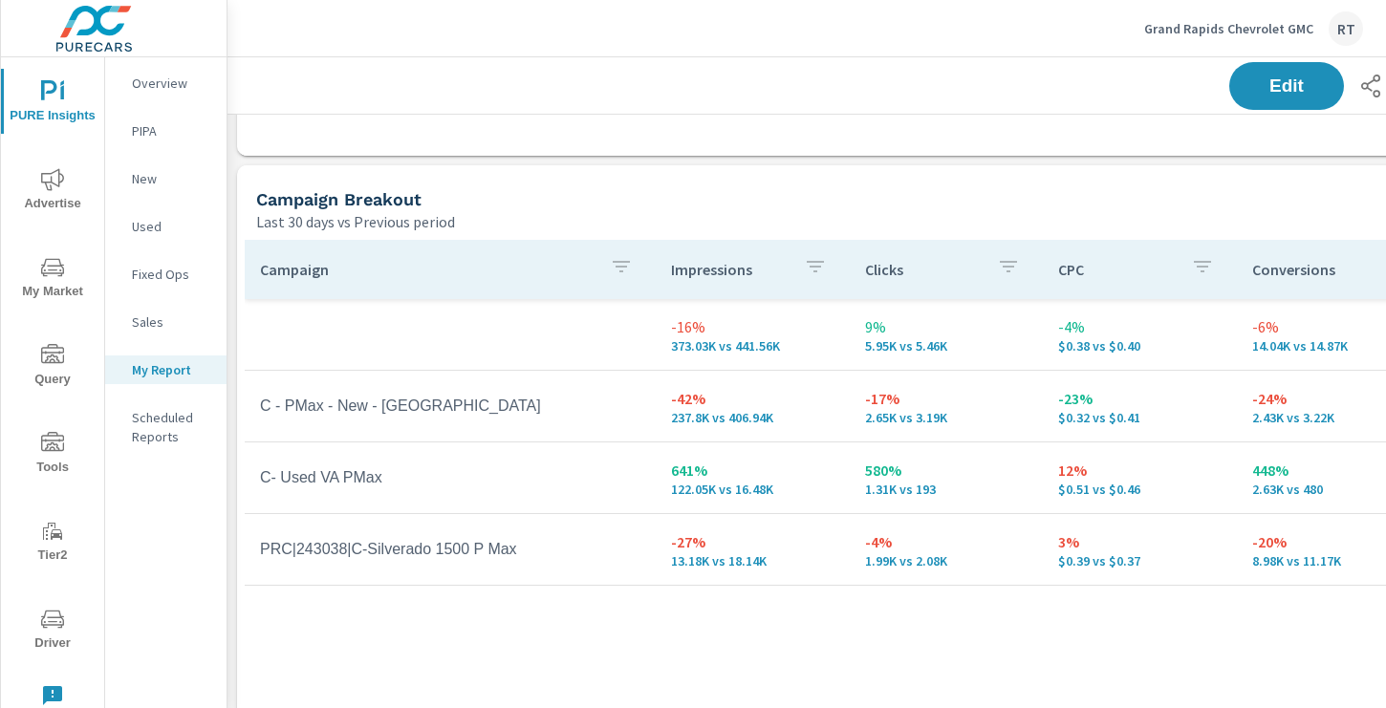
scroll to position [2798, 0]
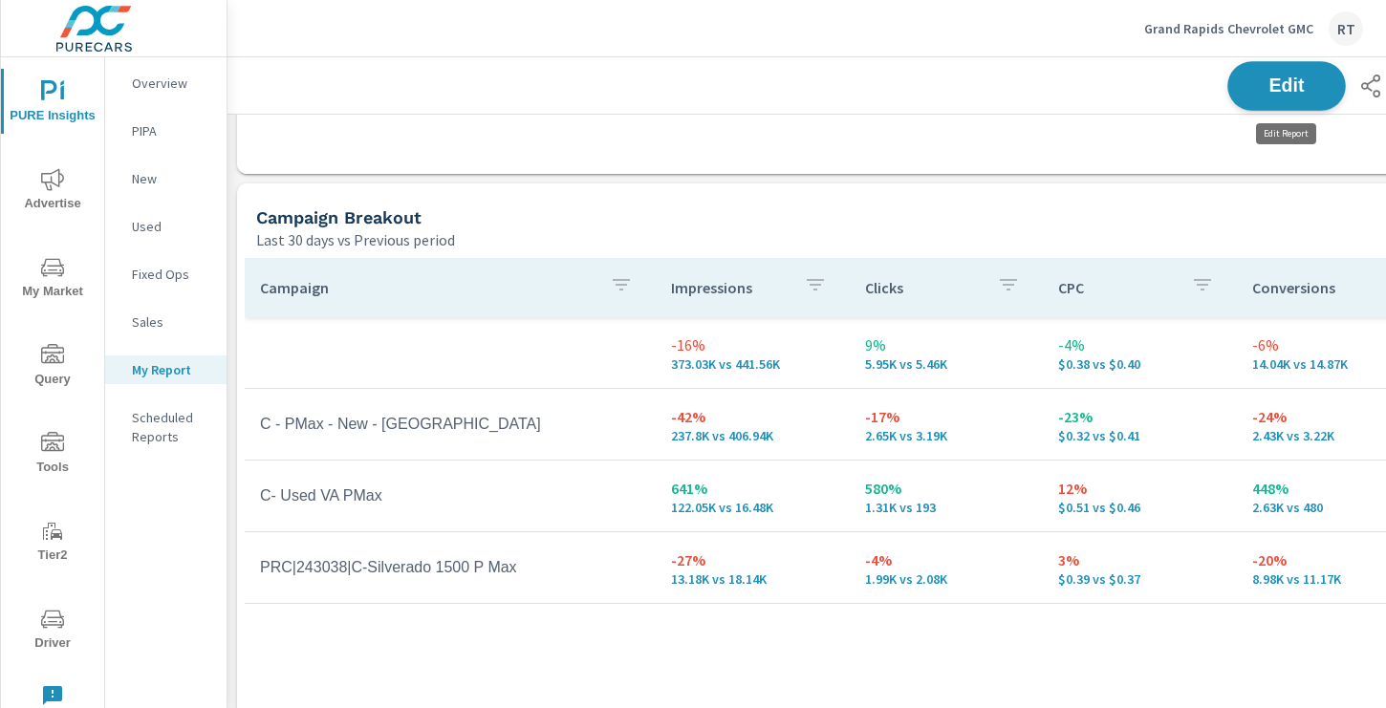
click at [1269, 80] on span "Edit" at bounding box center [1286, 85] width 78 height 18
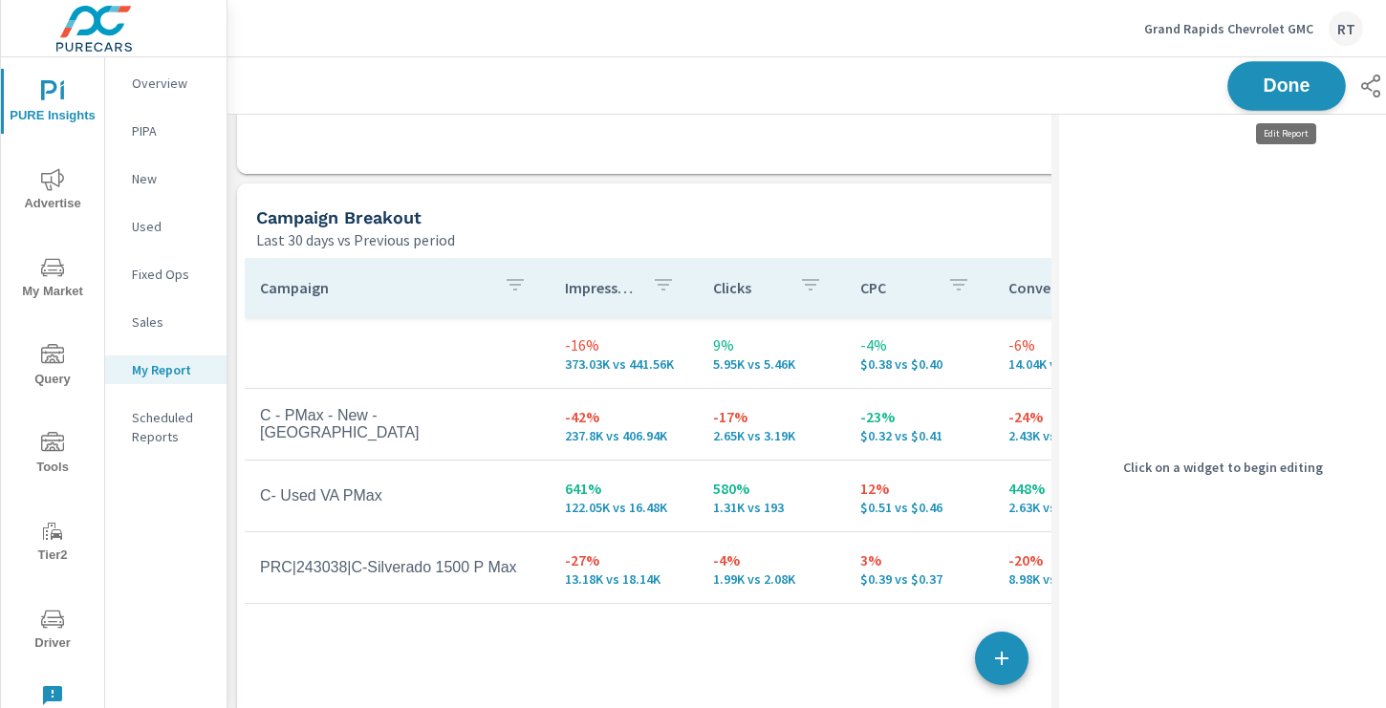
scroll to position [4626, 1081]
click at [854, 212] on div "Campaign Breakout" at bounding box center [694, 217] width 877 height 22
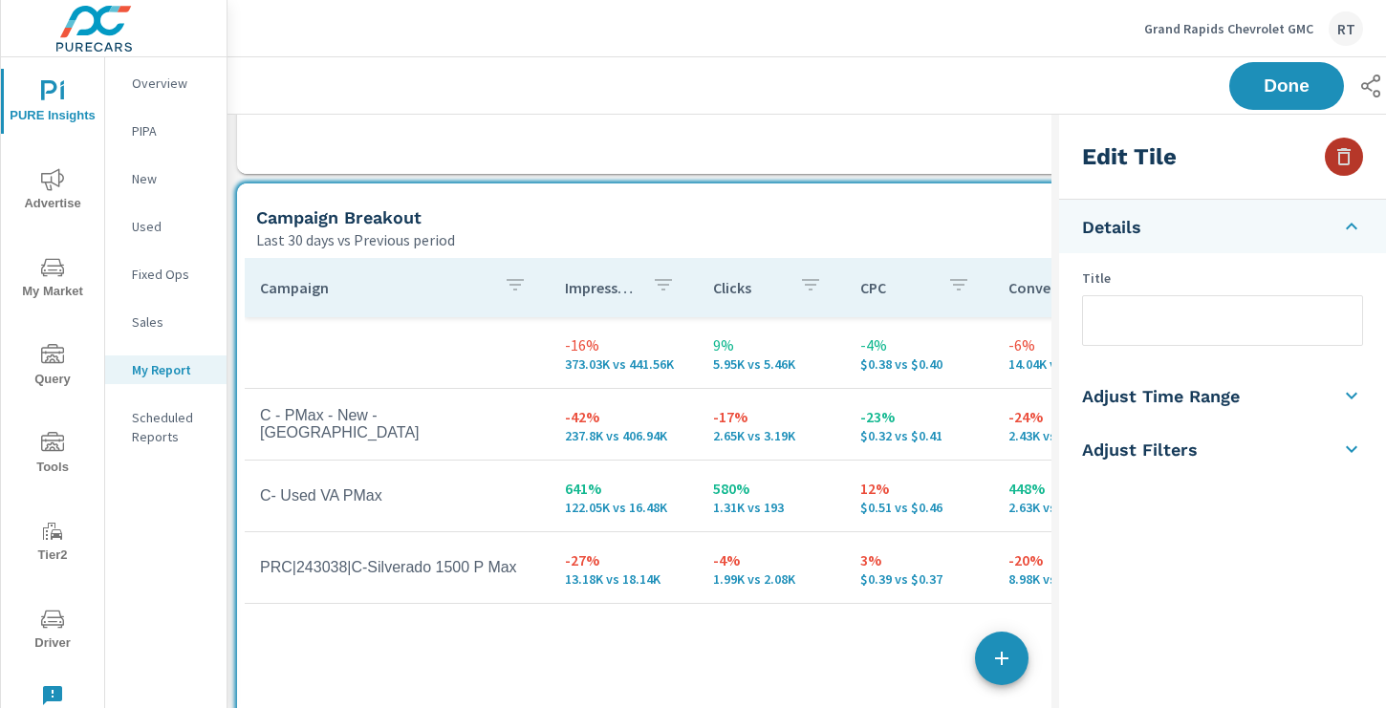
click at [1338, 148] on icon "button" at bounding box center [1343, 156] width 23 height 23
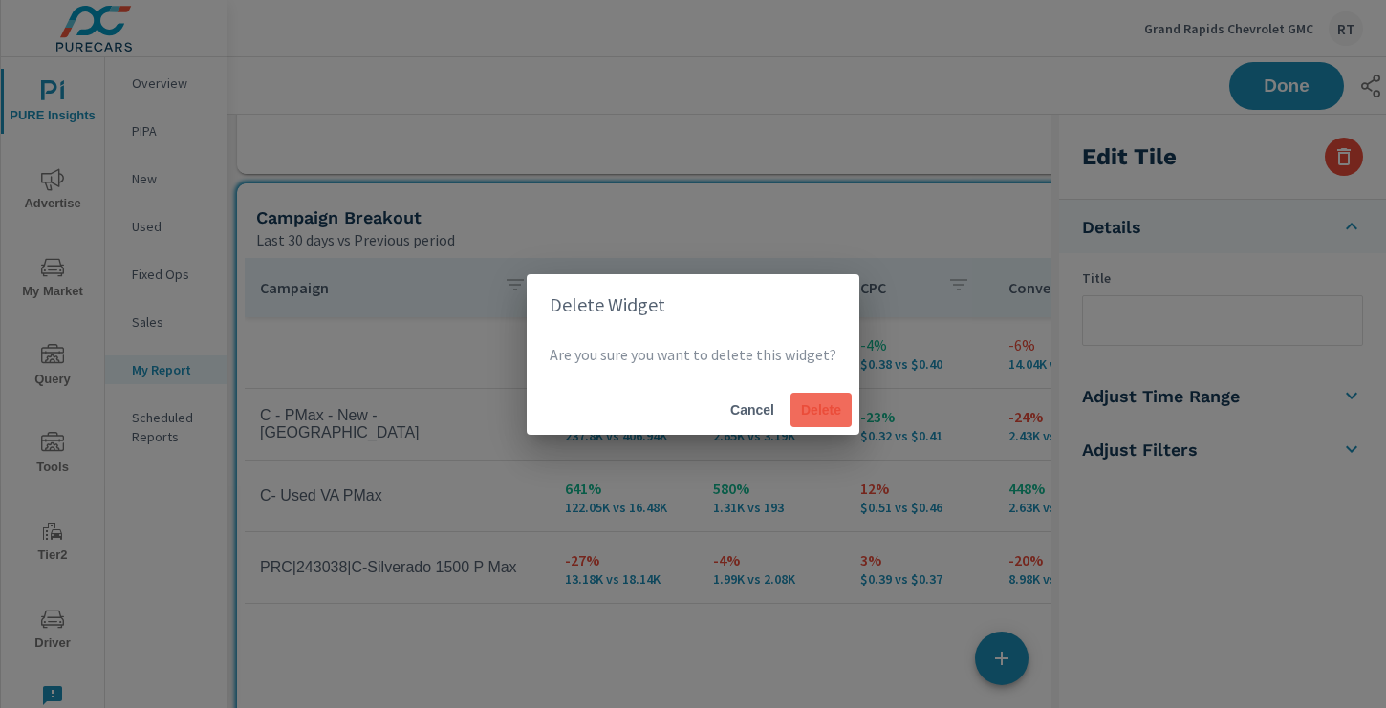
click at [801, 410] on span "Delete" at bounding box center [821, 409] width 46 height 17
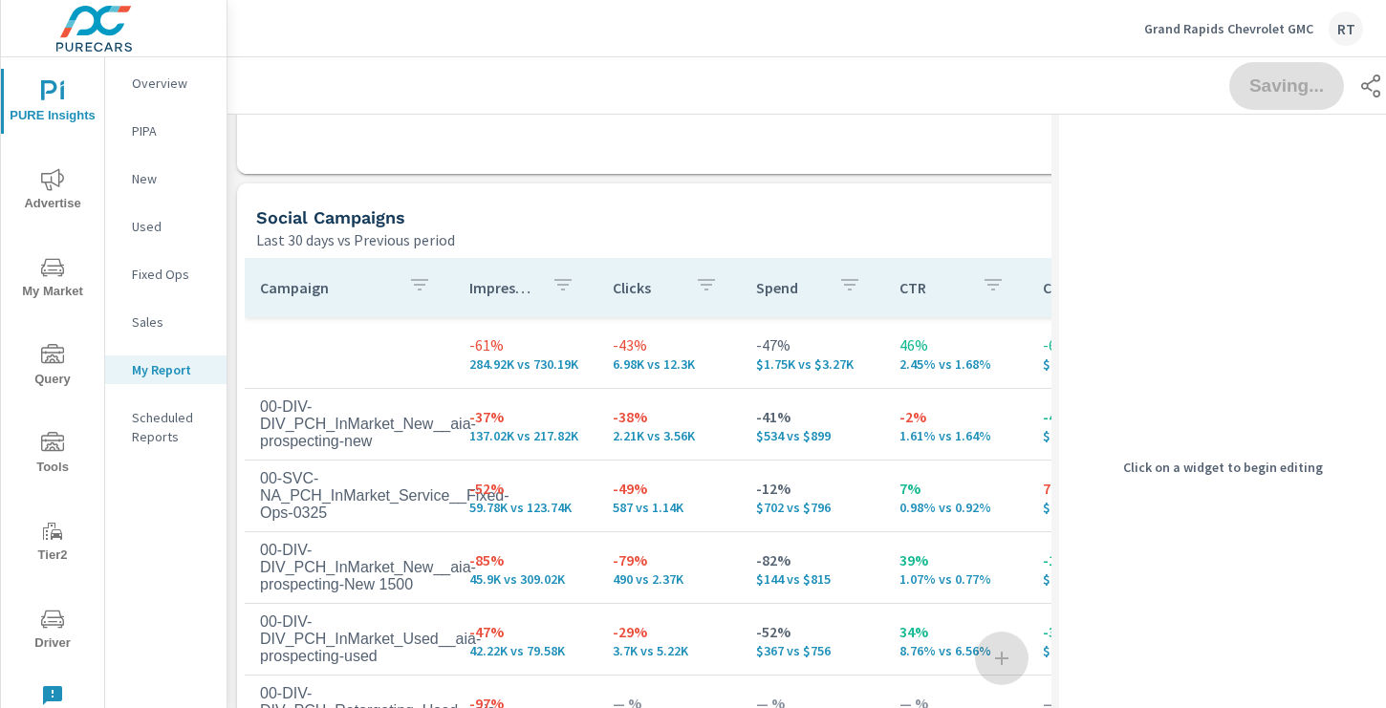
scroll to position [10, 10]
click at [856, 226] on div "Social Campaigns" at bounding box center [694, 217] width 877 height 22
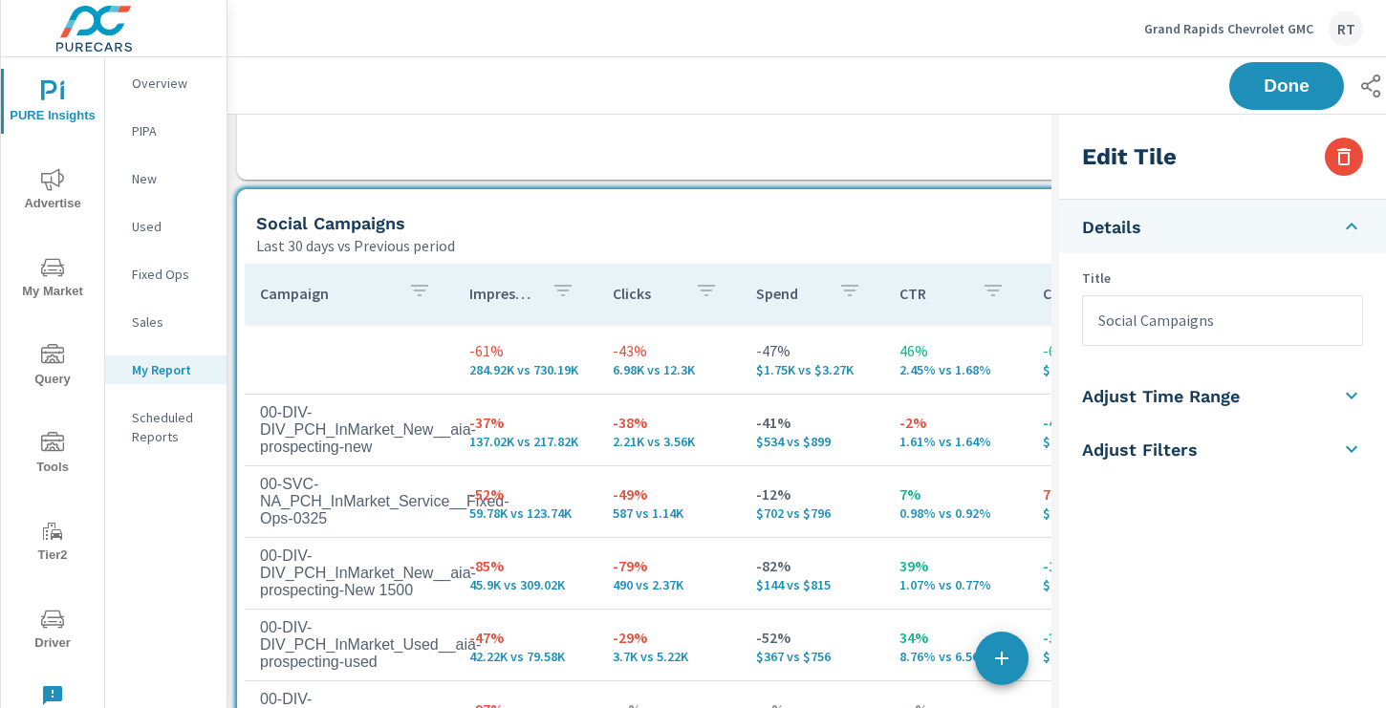
scroll to position [2789, 0]
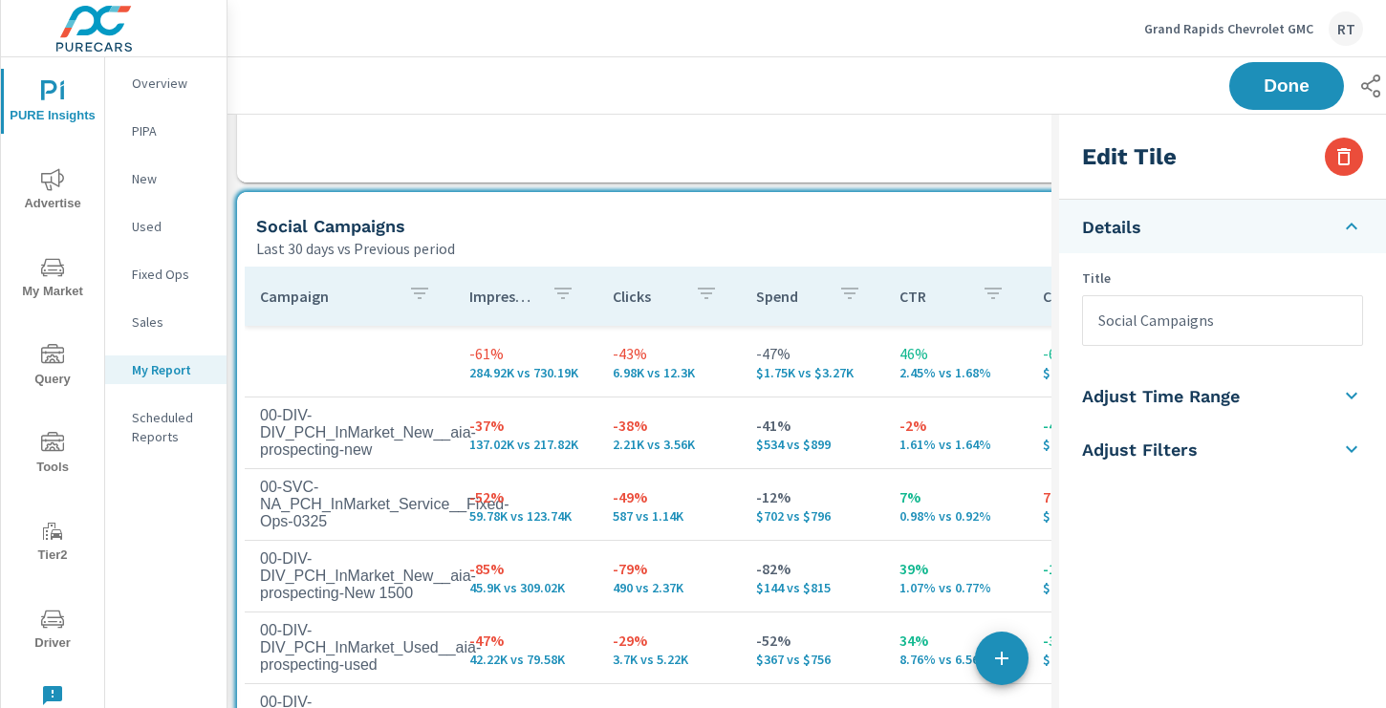
click at [955, 248] on div "Last 30 days vs Previous period" at bounding box center [694, 248] width 877 height 23
click at [1339, 159] on icon "button" at bounding box center [1343, 156] width 13 height 17
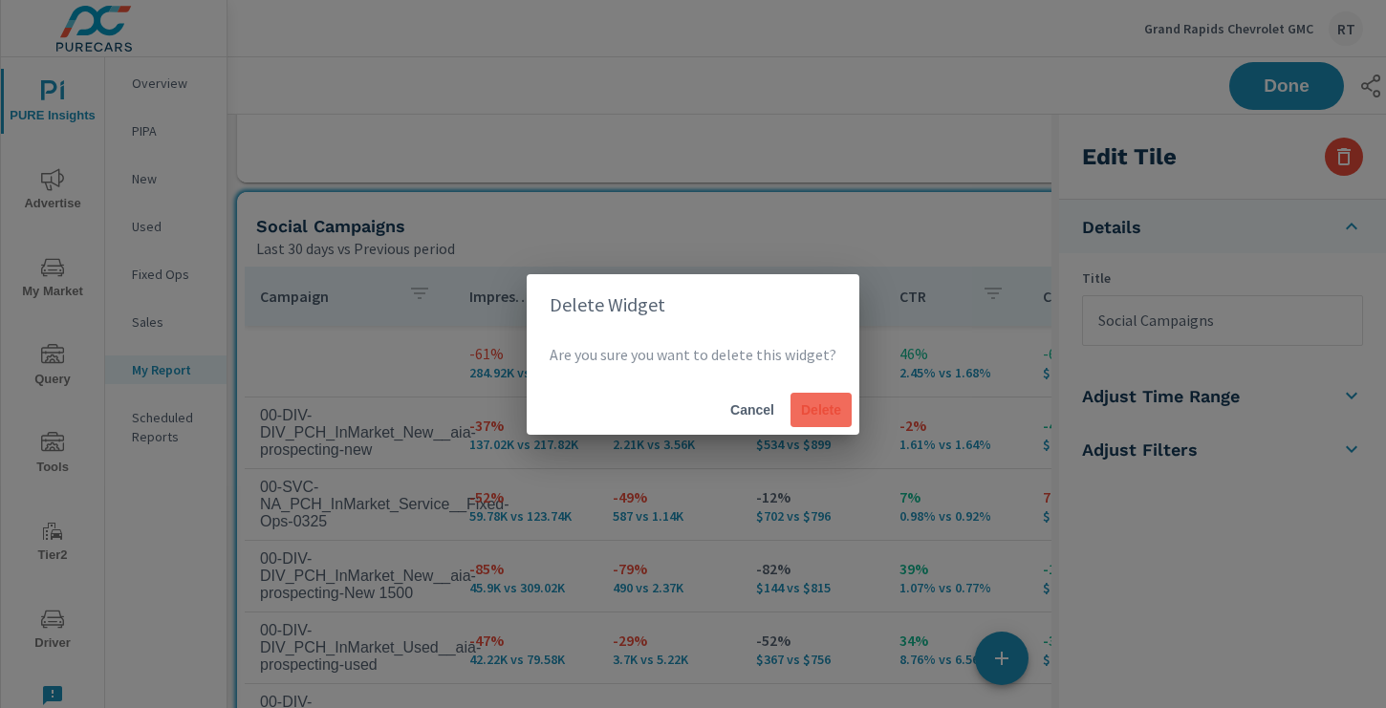
click at [838, 403] on span "Delete" at bounding box center [821, 409] width 46 height 17
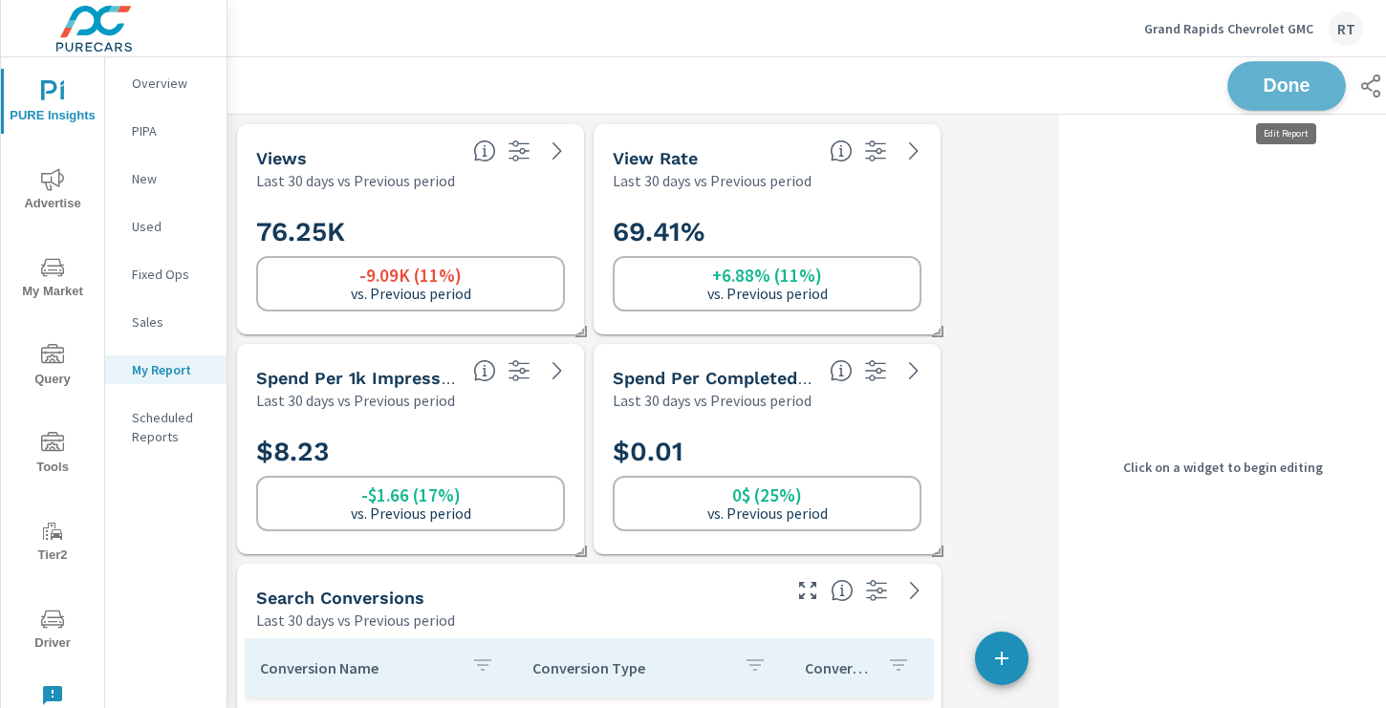
click at [1277, 88] on span "Done" at bounding box center [1286, 85] width 78 height 18
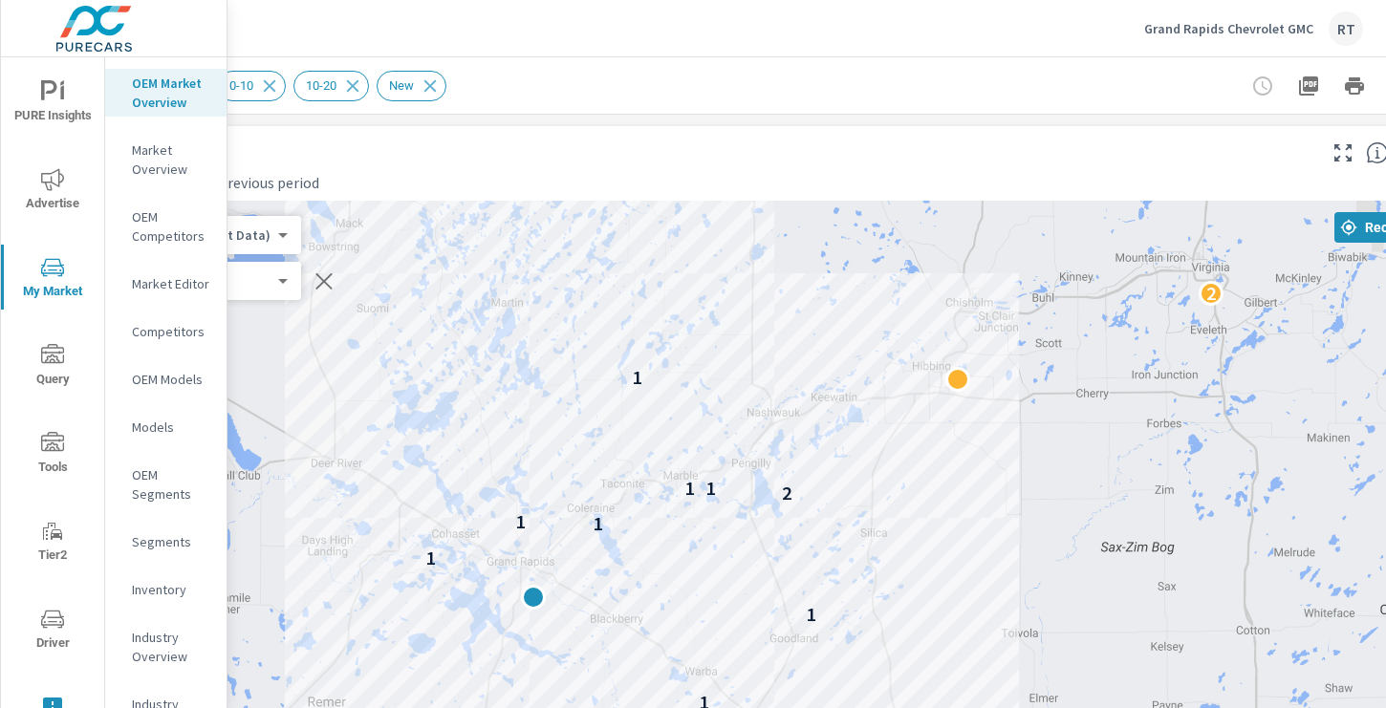
scroll to position [0, 256]
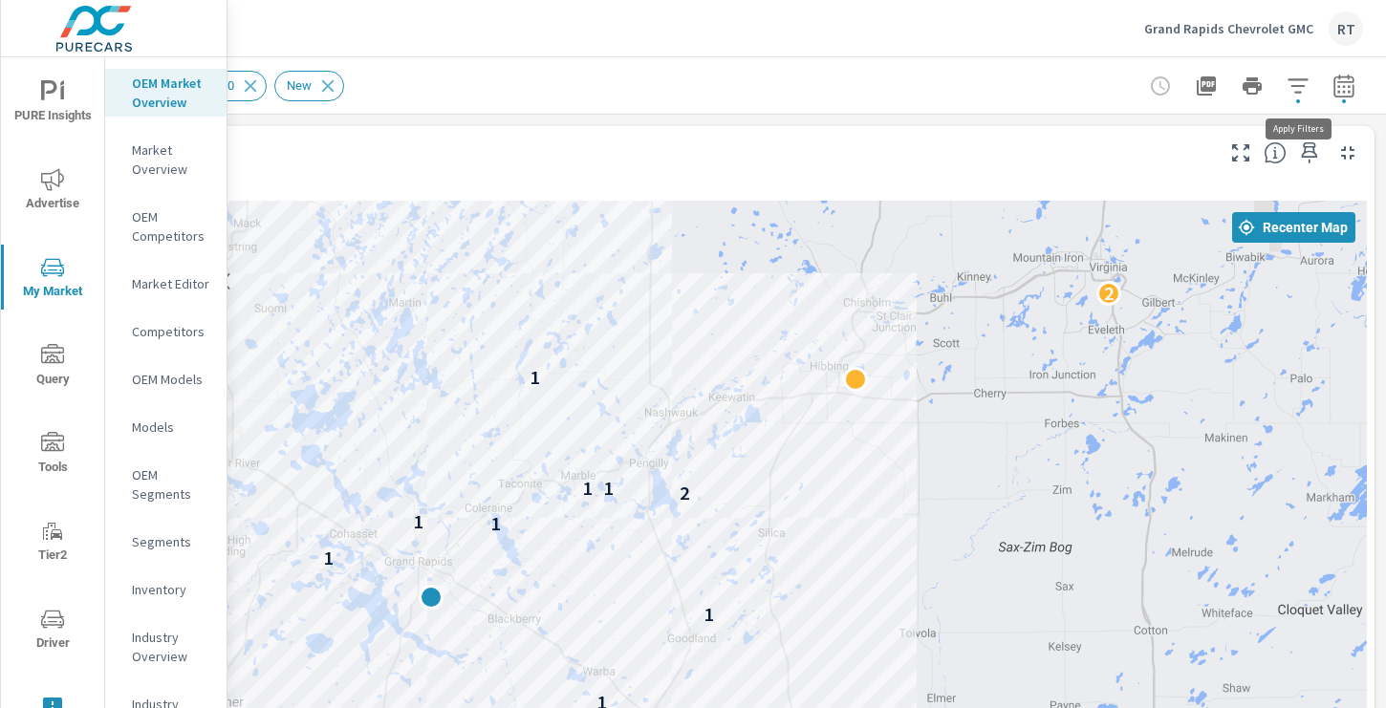
click at [1300, 86] on icon "button" at bounding box center [1297, 85] width 20 height 14
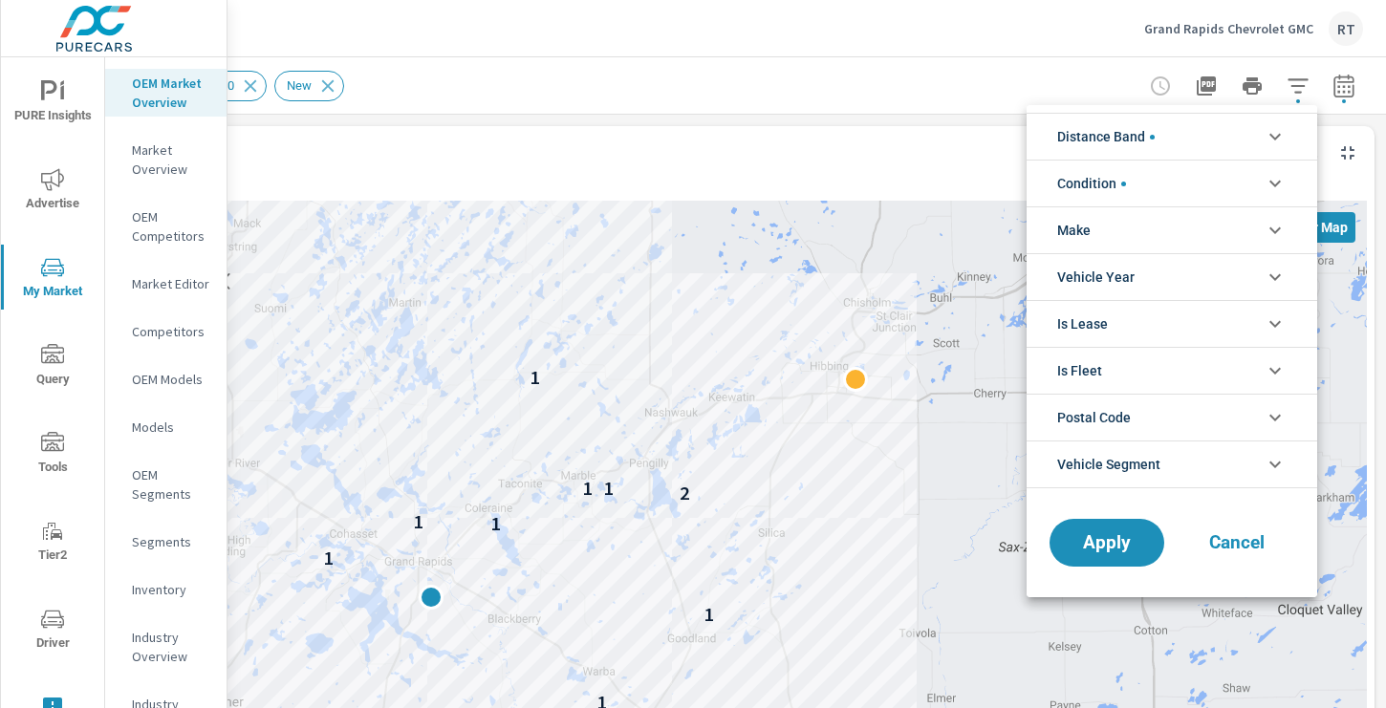
click at [1271, 134] on icon "filter options" at bounding box center [1274, 137] width 11 height 7
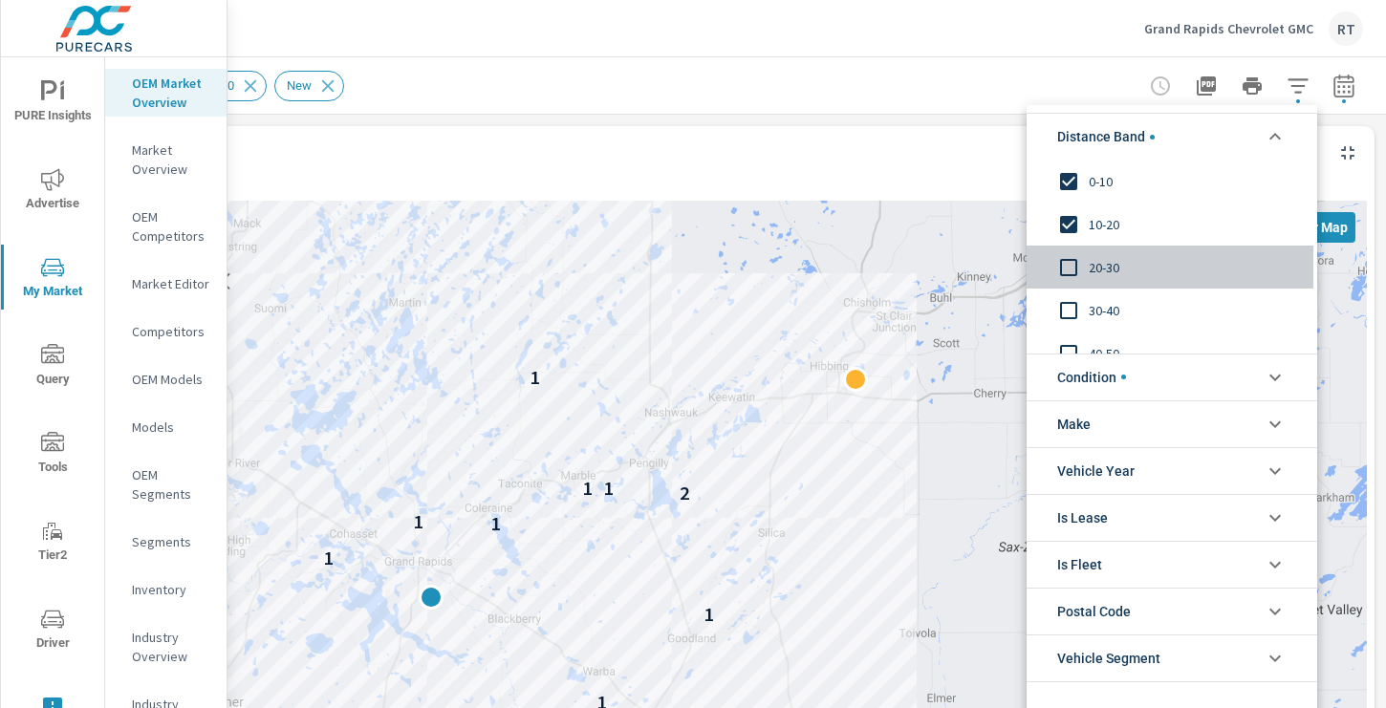
click at [1069, 272] on input "filter options" at bounding box center [1068, 268] width 40 height 40
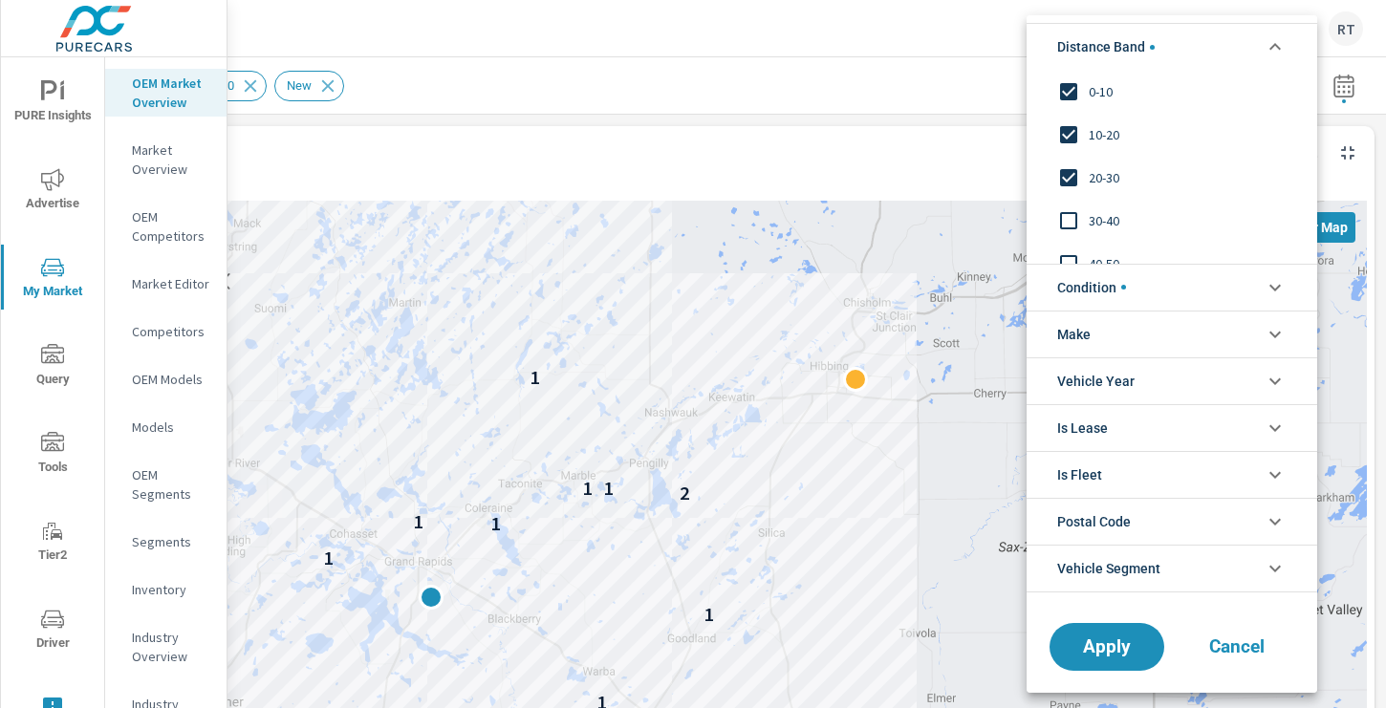
click at [1070, 219] on input "filter options" at bounding box center [1068, 221] width 40 height 40
click at [1066, 260] on input "filter options" at bounding box center [1068, 264] width 40 height 40
click at [1070, 246] on input "filter options" at bounding box center [1068, 243] width 40 height 40
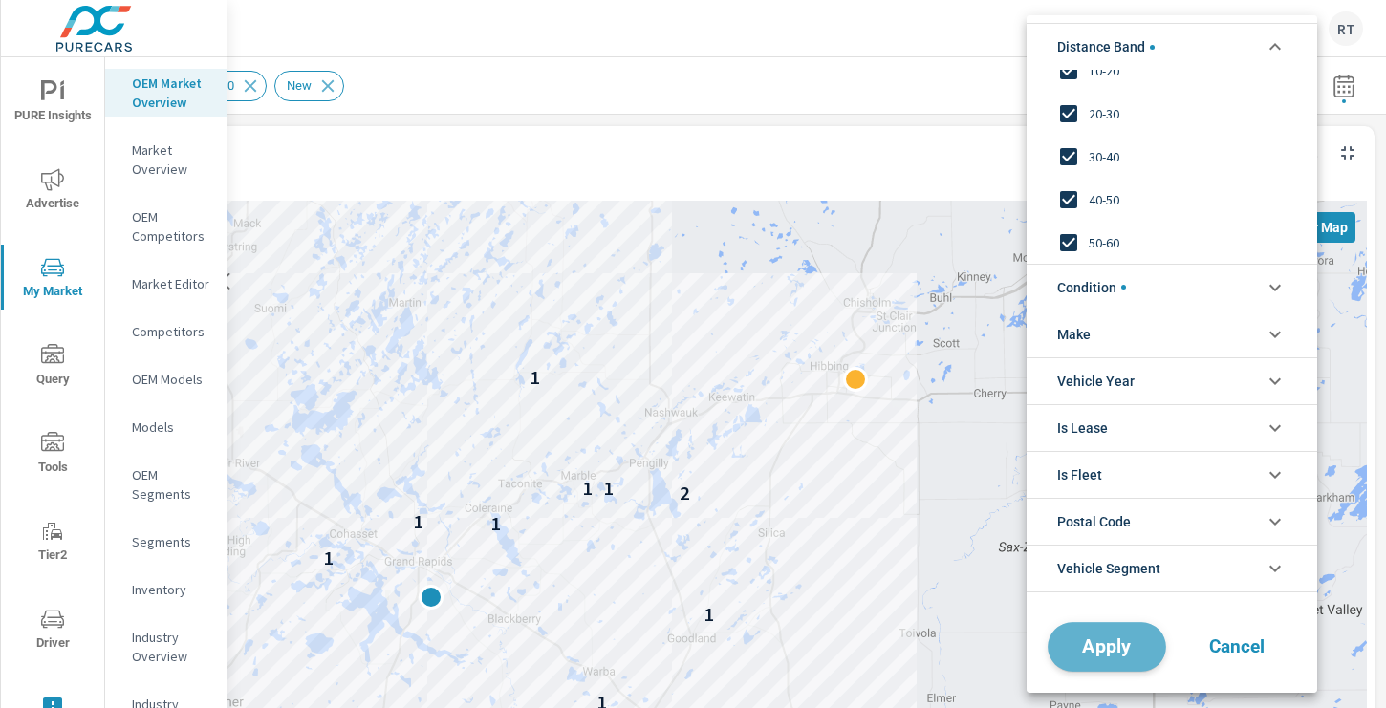
click at [1105, 652] on span "Apply" at bounding box center [1106, 646] width 78 height 18
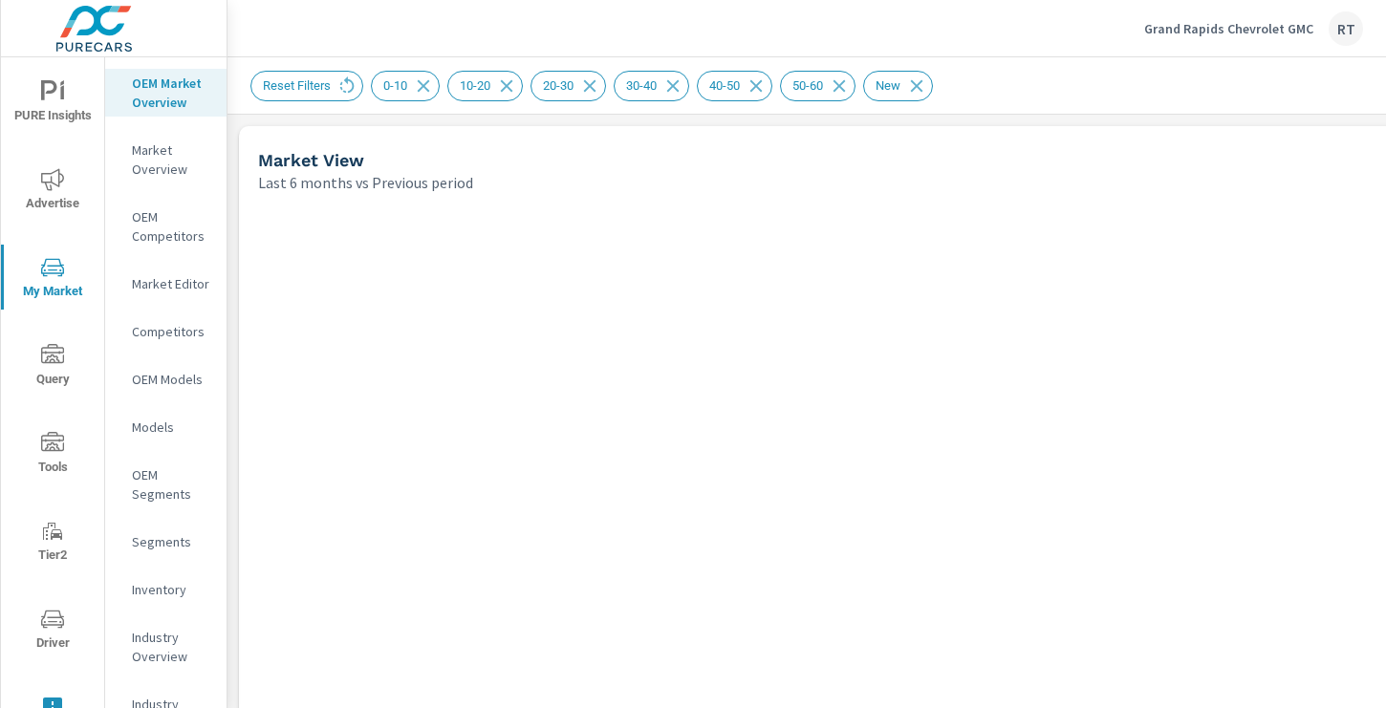
scroll to position [1, 0]
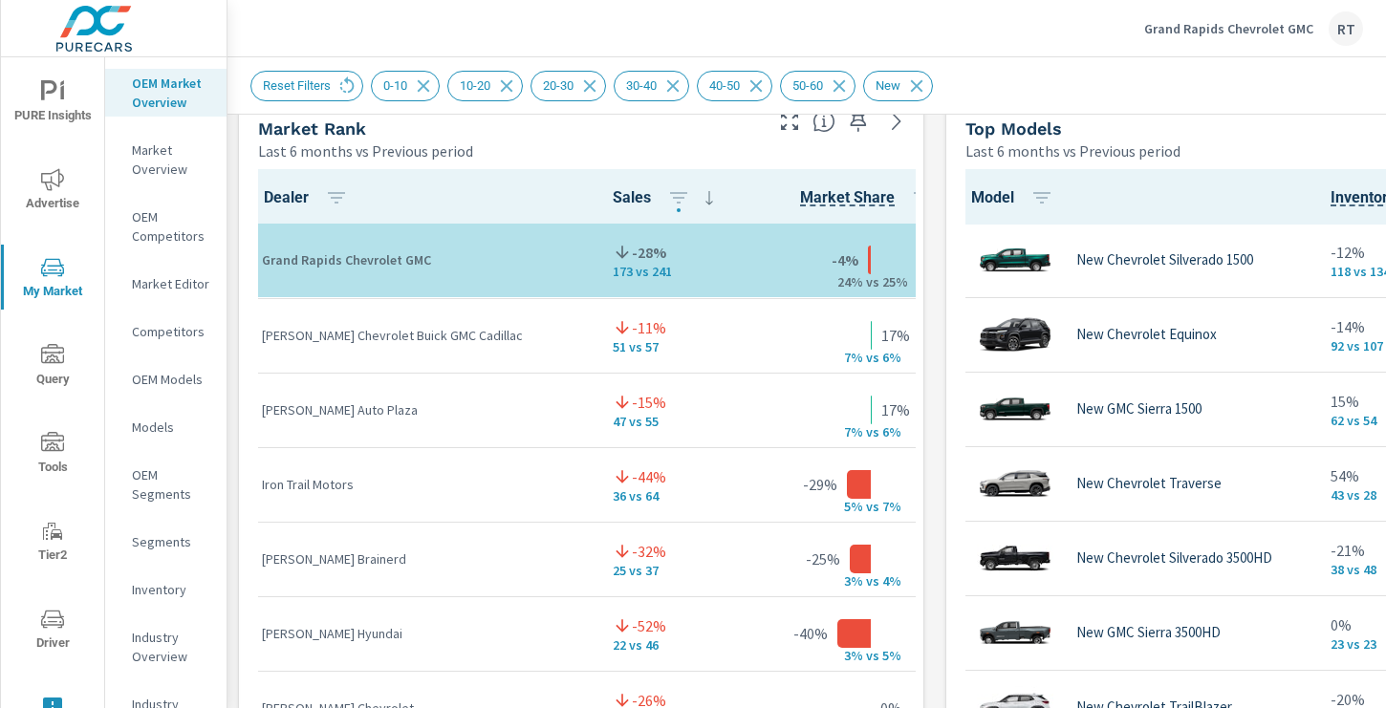
scroll to position [150, 0]
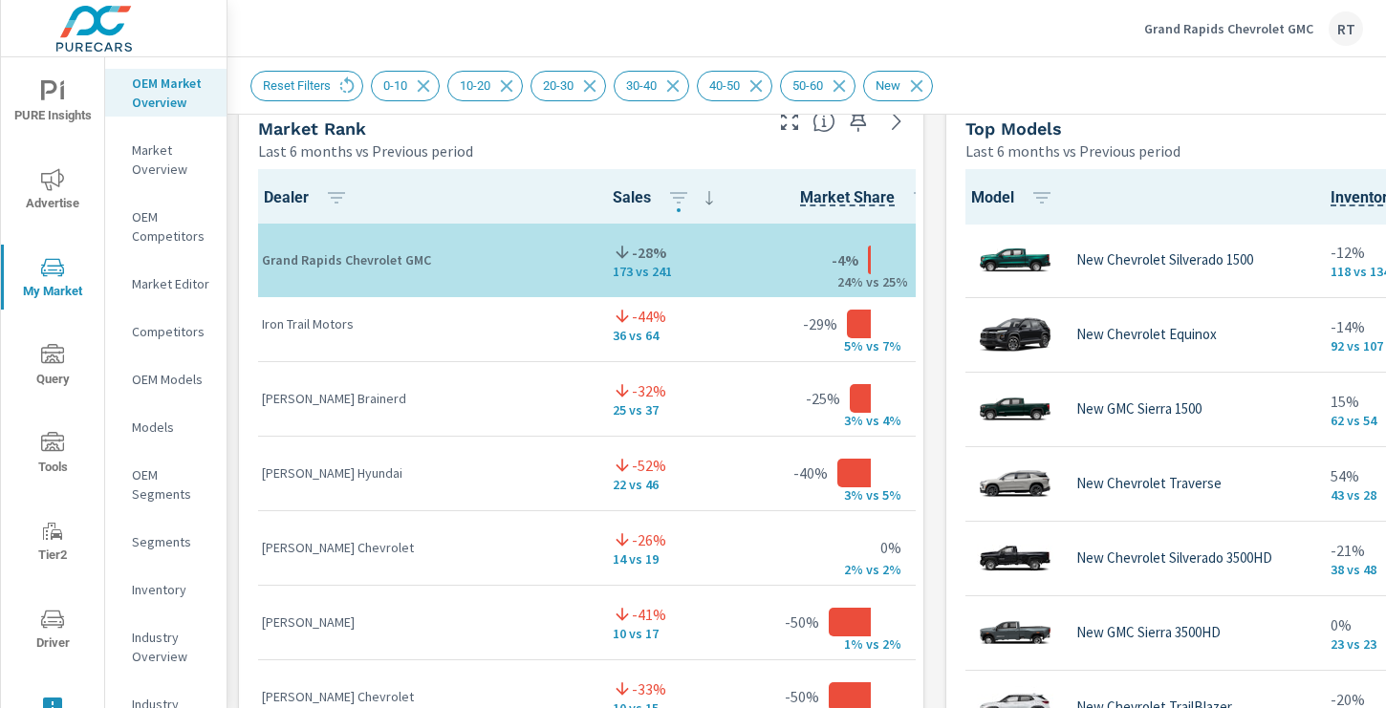
scroll to position [306, 0]
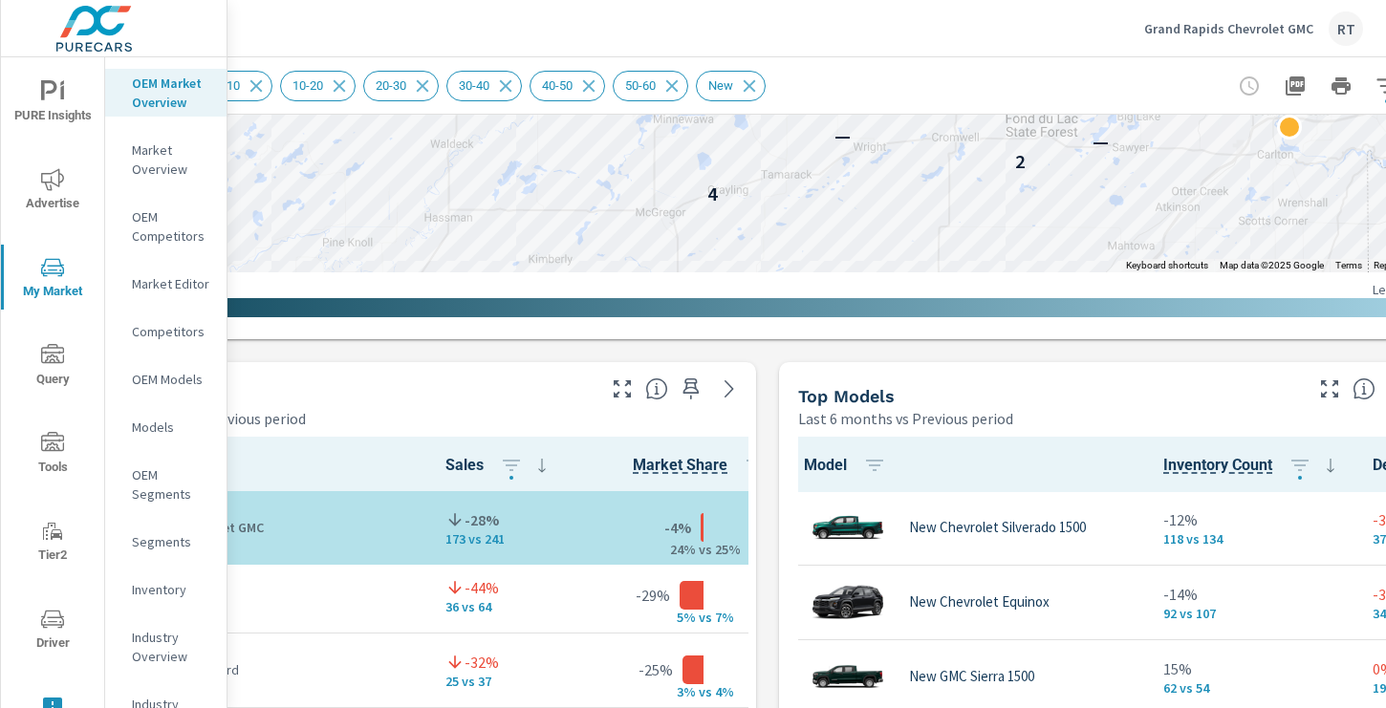
scroll to position [991, 256]
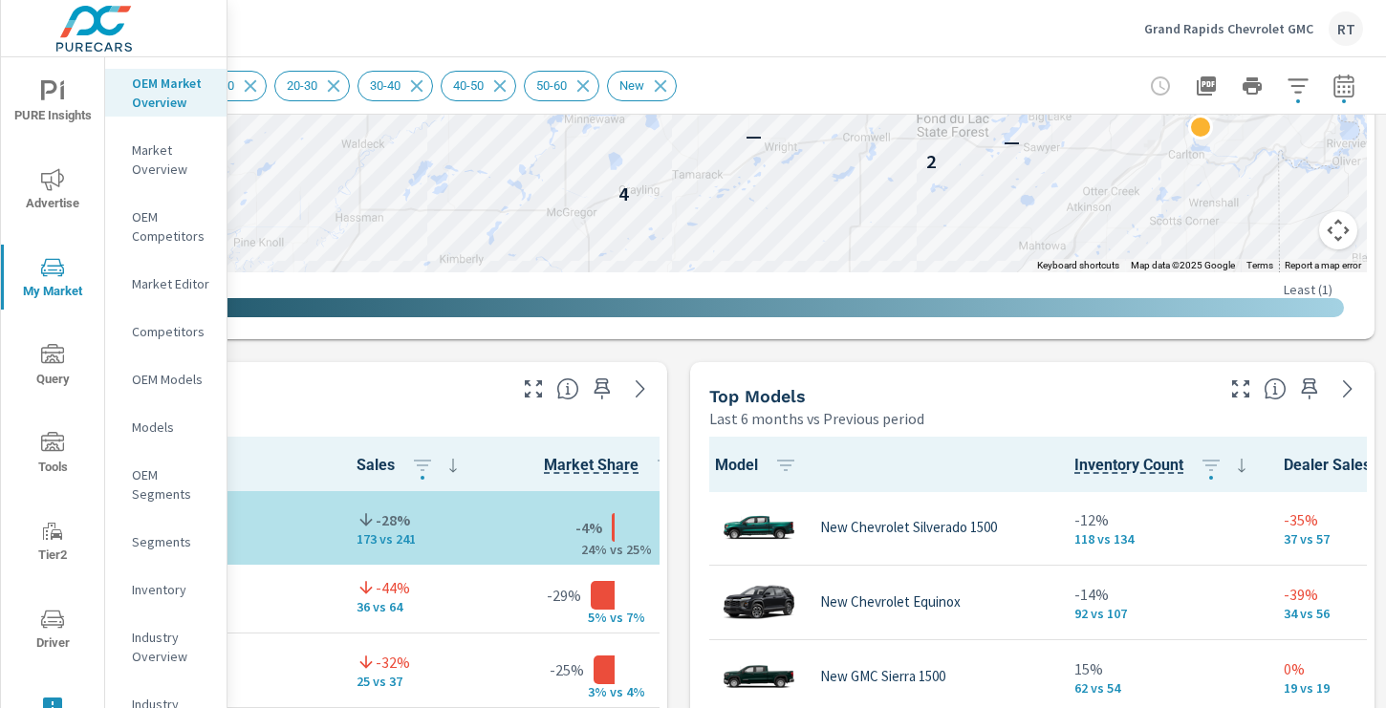
click at [1337, 226] on button "Map camera controls" at bounding box center [1338, 230] width 38 height 38
click at [1289, 227] on button "Zoom out" at bounding box center [1290, 230] width 38 height 38
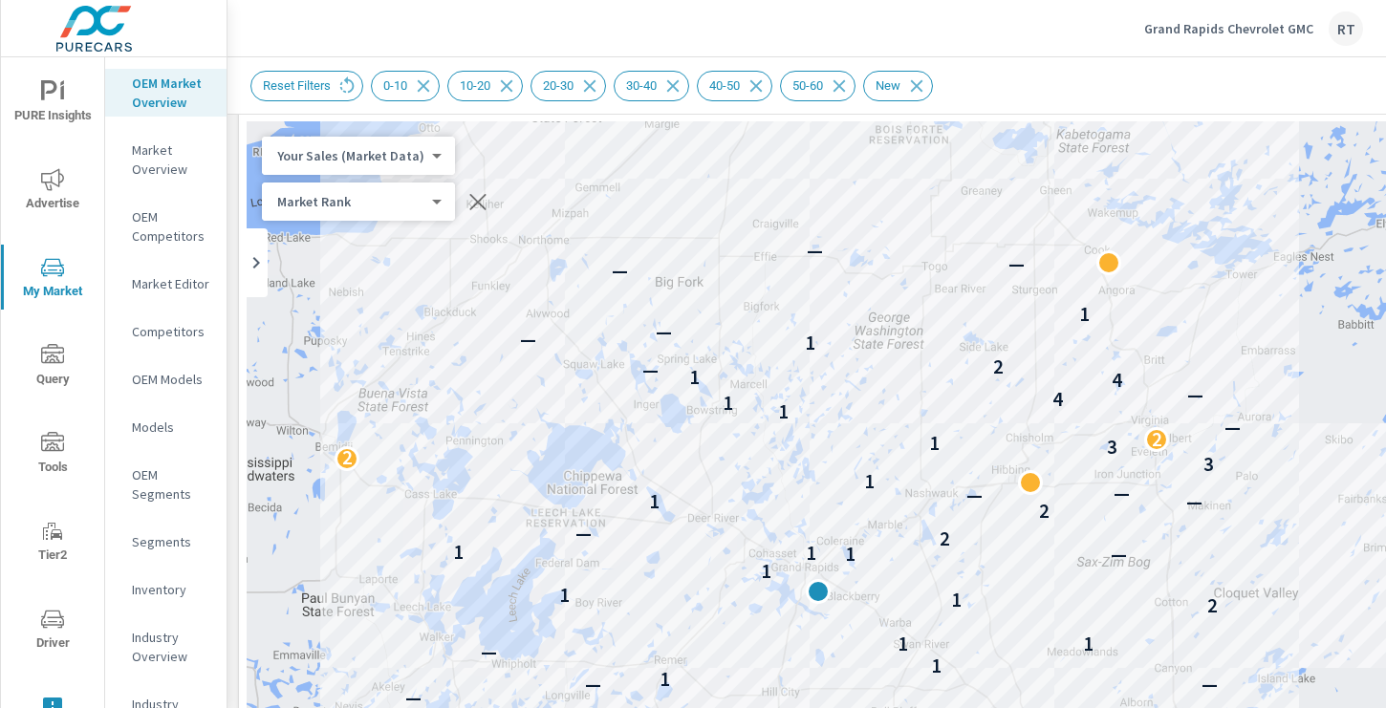
scroll to position [84, 0]
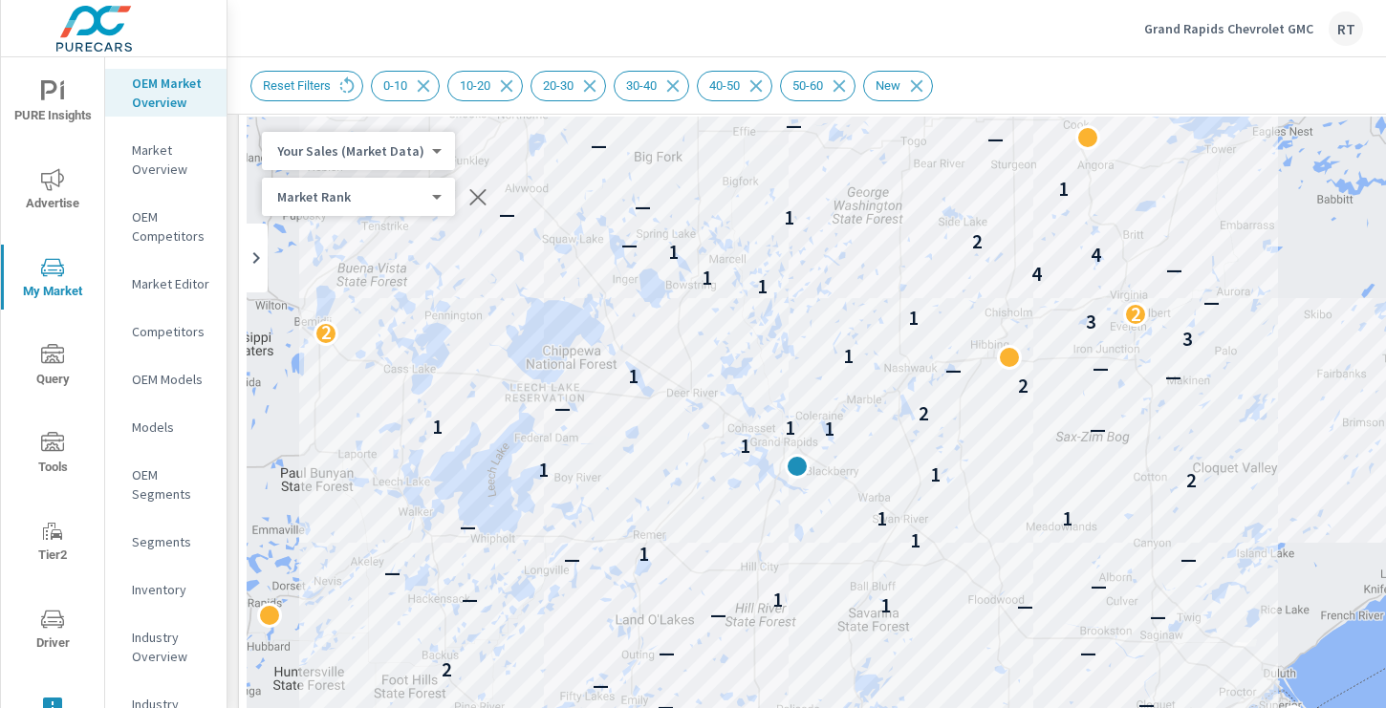
drag, startPoint x: 1065, startPoint y: 475, endPoint x: 1044, endPoint y: 353, distance: 124.1
click at [1044, 353] on div "2 2 2 2 2 2 2 2 2 2 2 2 2 — — 5 — — 3 — 4 2 — 3 — — — — — — — 2 — — — — — 1 — 1…" at bounding box center [935, 648] width 1376 height 1063
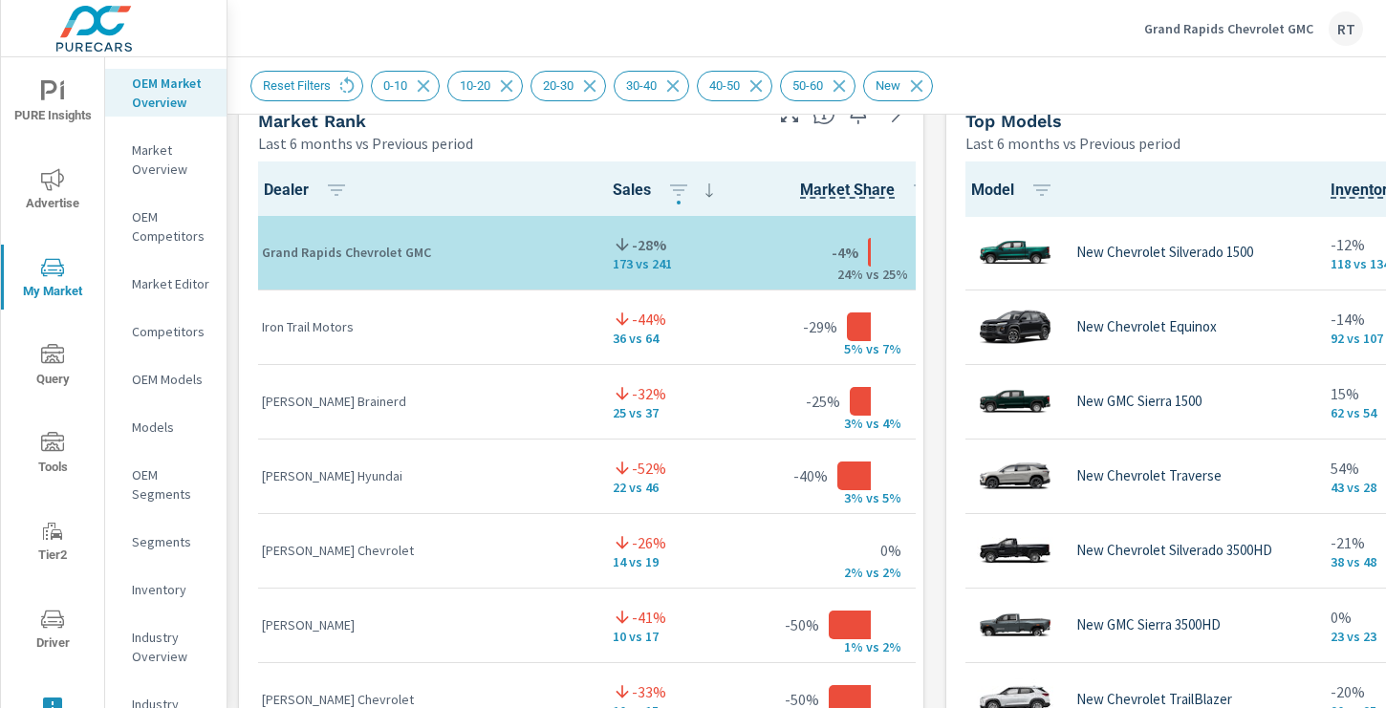
scroll to position [301, 0]
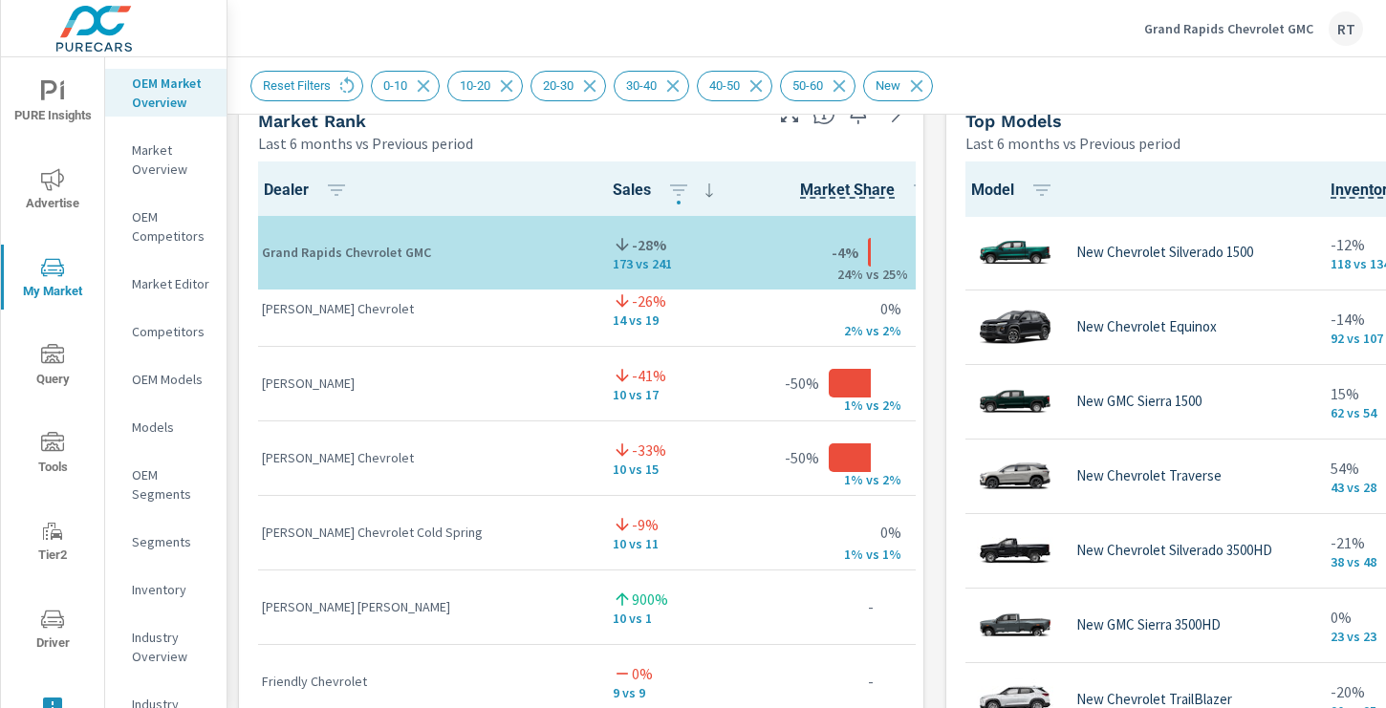
scroll to position [543, 0]
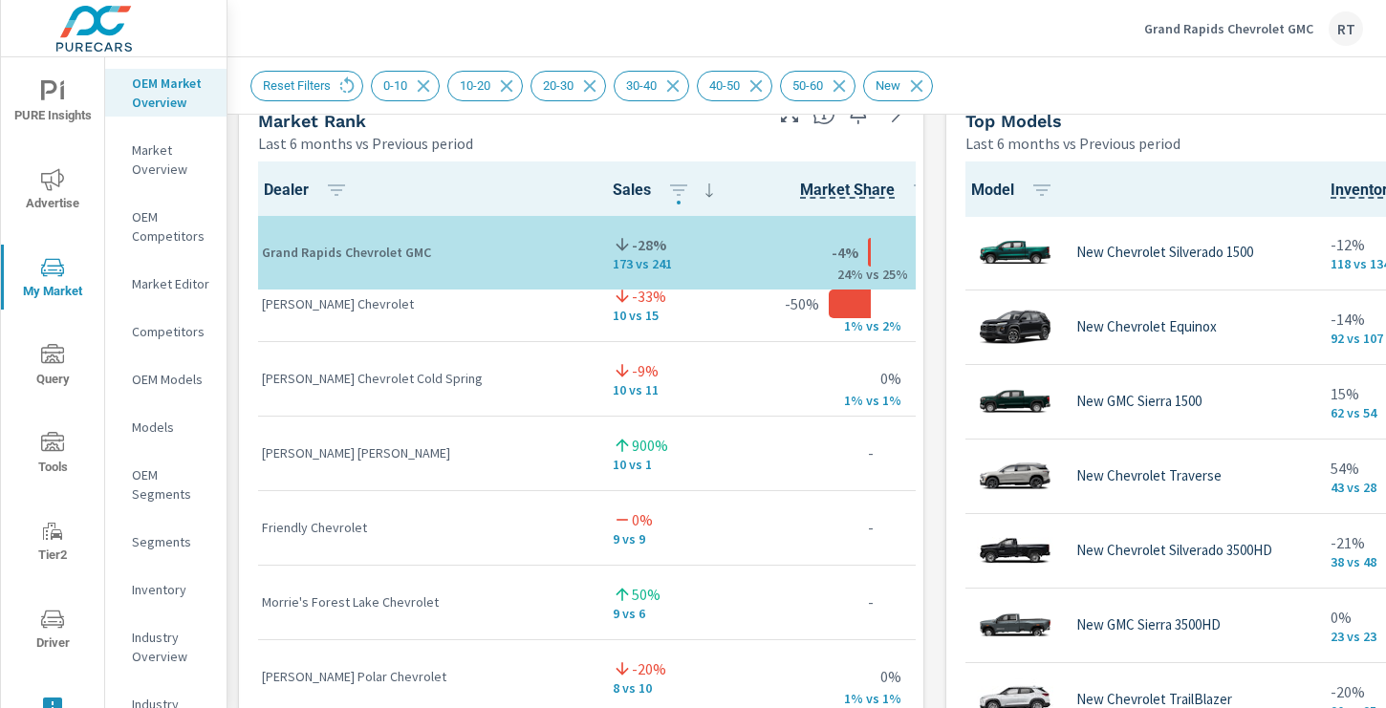
scroll to position [696, 0]
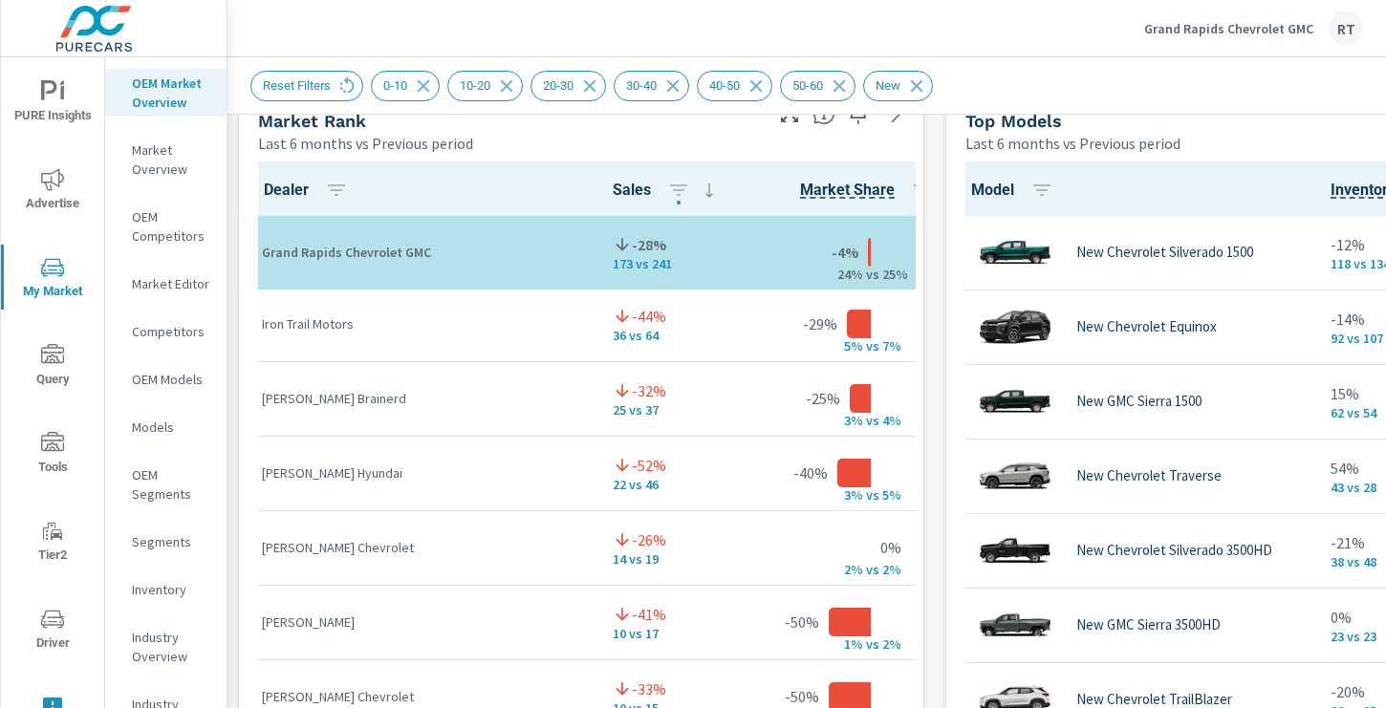
scroll to position [307, 0]
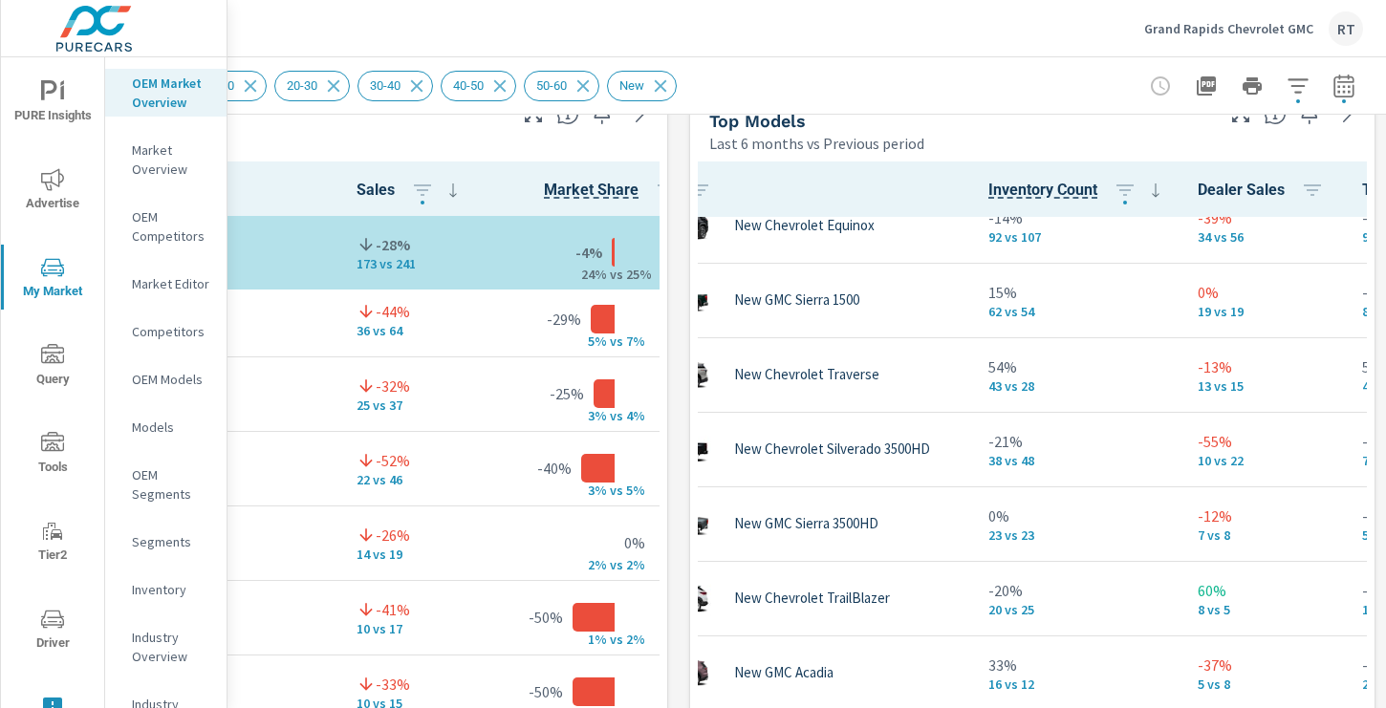
scroll to position [102, 0]
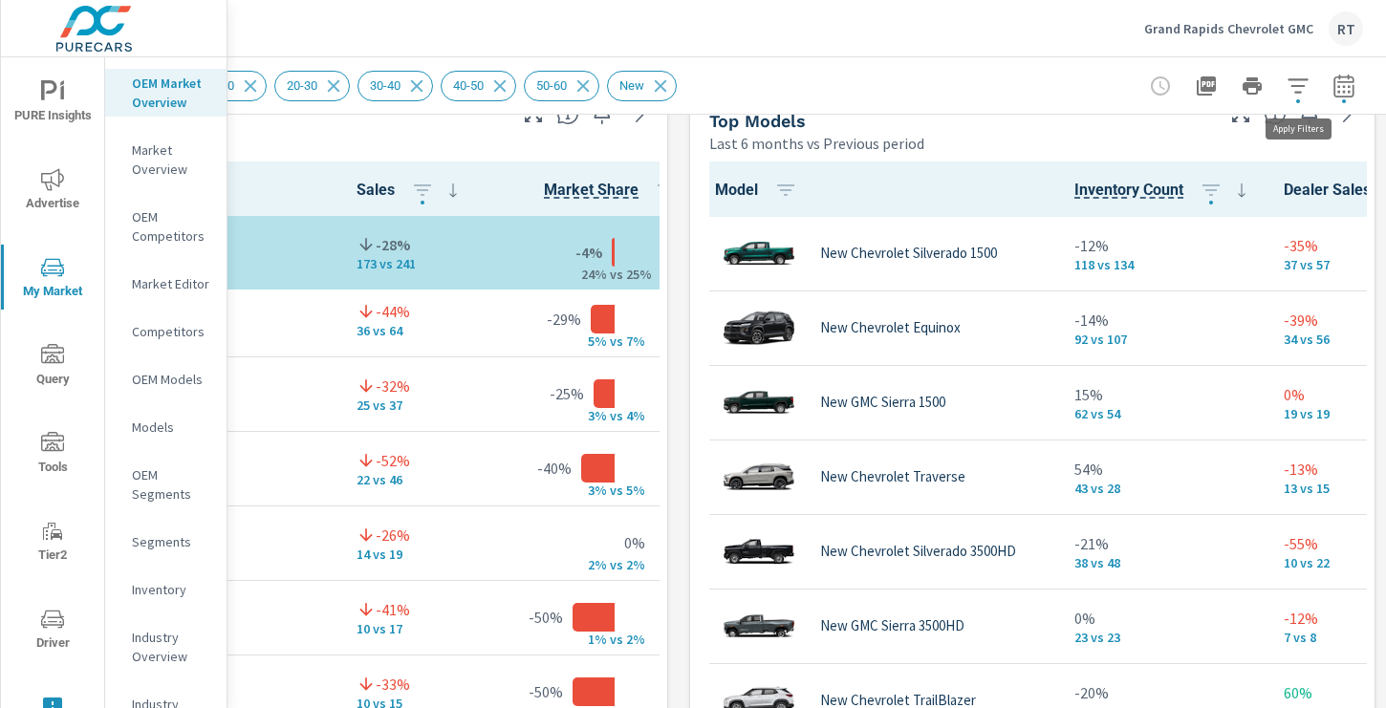
click at [1302, 80] on icon "button" at bounding box center [1297, 86] width 23 height 23
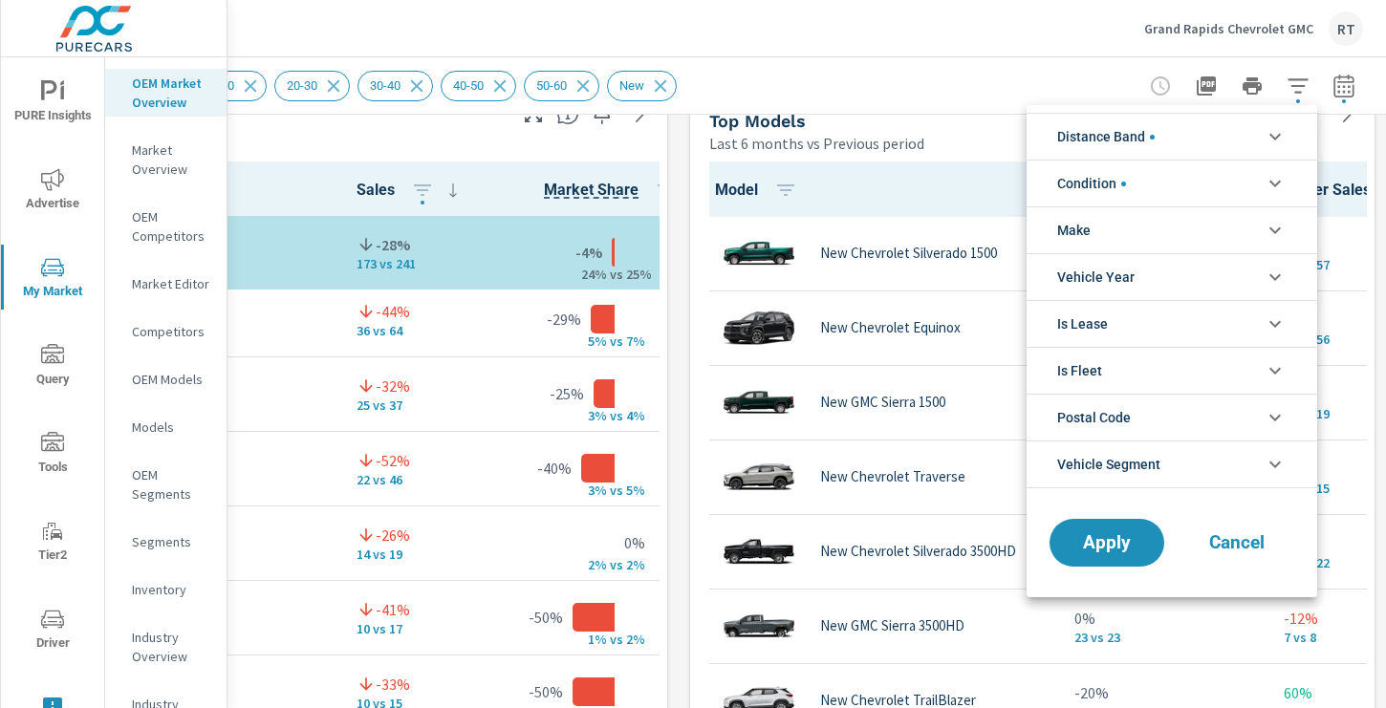
click at [1278, 229] on icon "filter options" at bounding box center [1274, 230] width 11 height 7
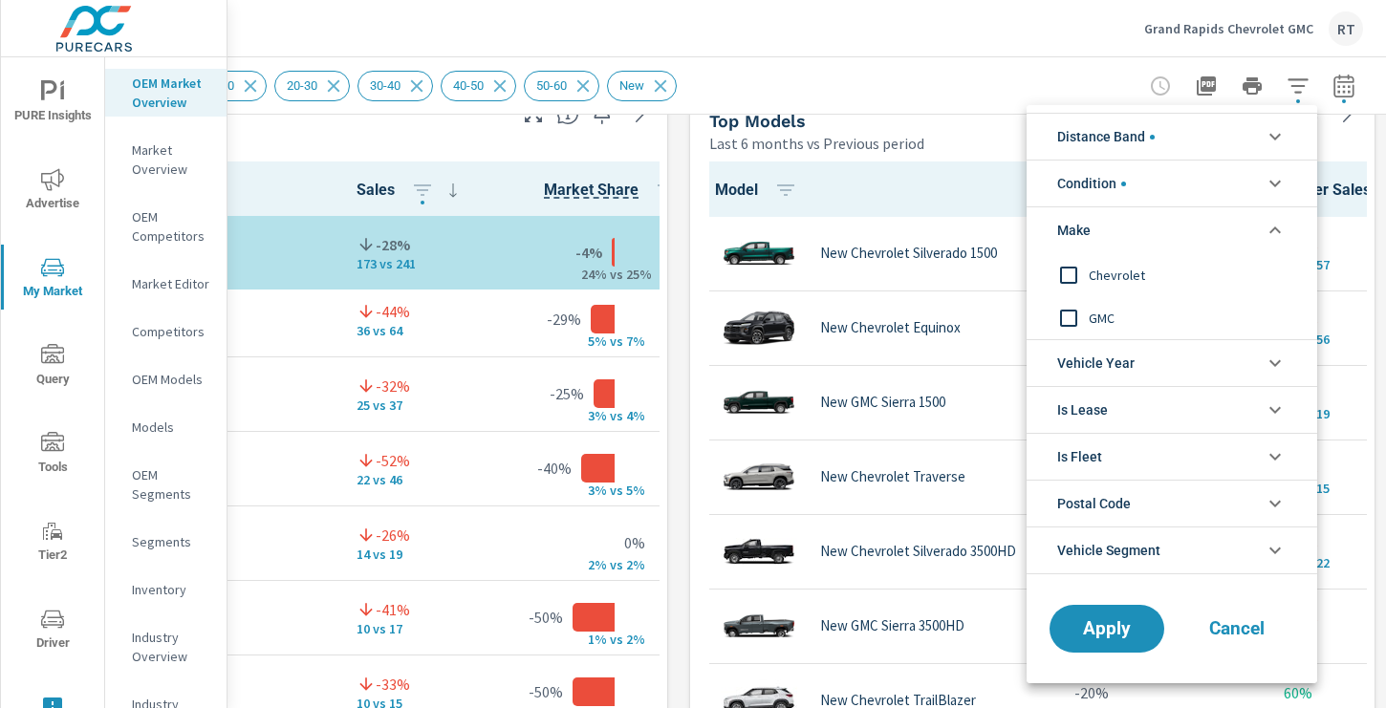
click at [979, 31] on div at bounding box center [693, 354] width 1386 height 708
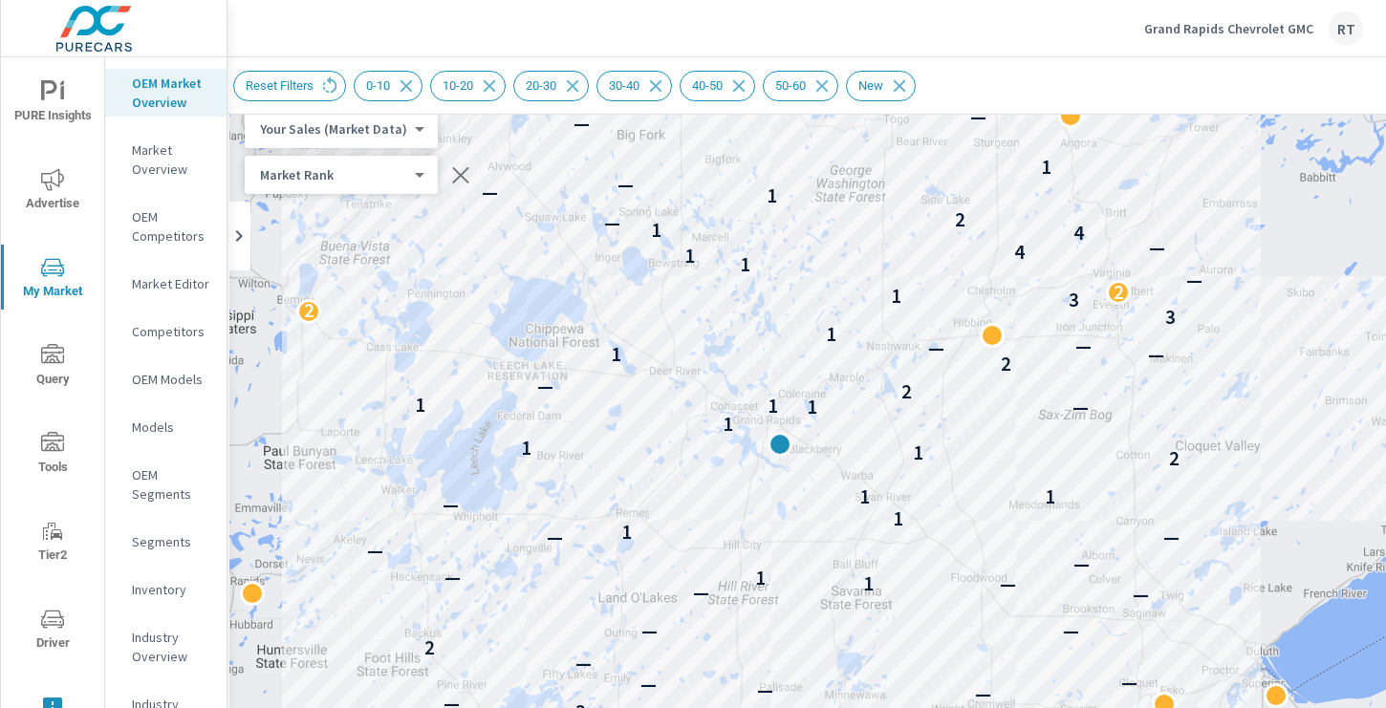
scroll to position [108, 17]
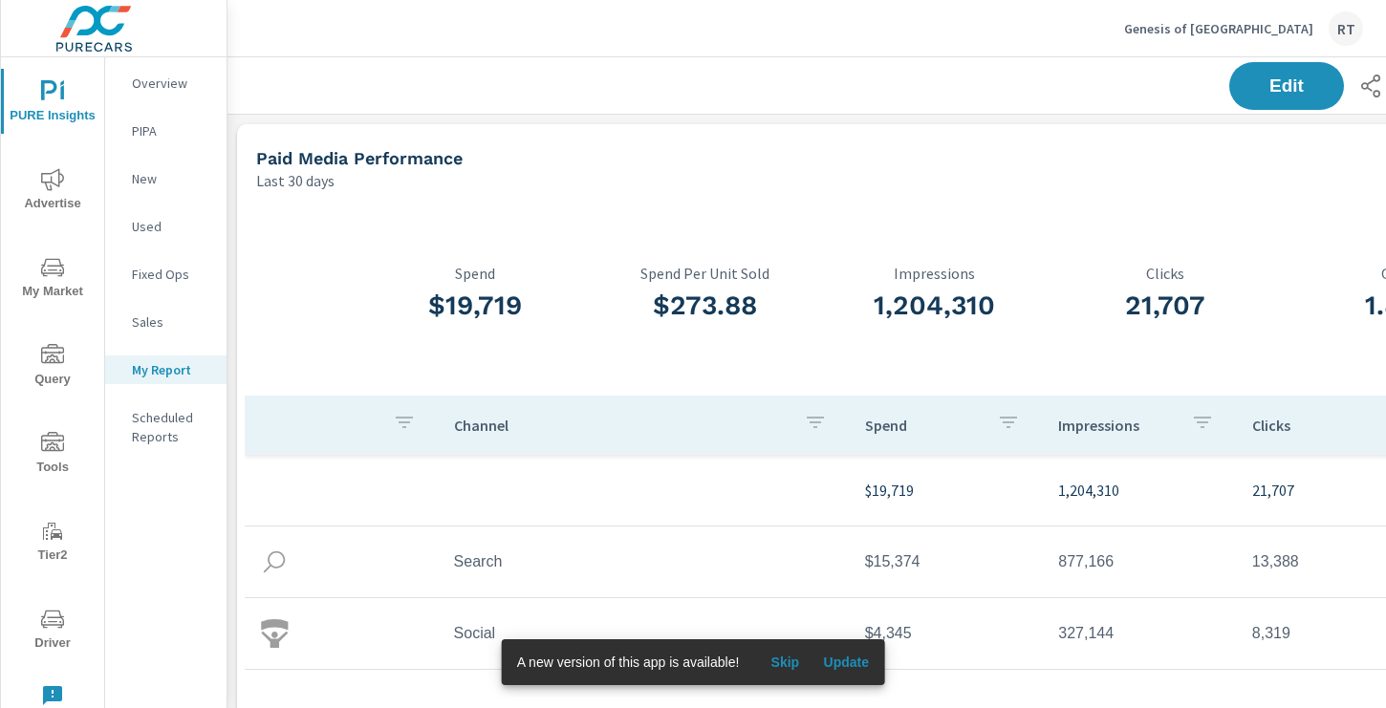
scroll to position [3088, 1415]
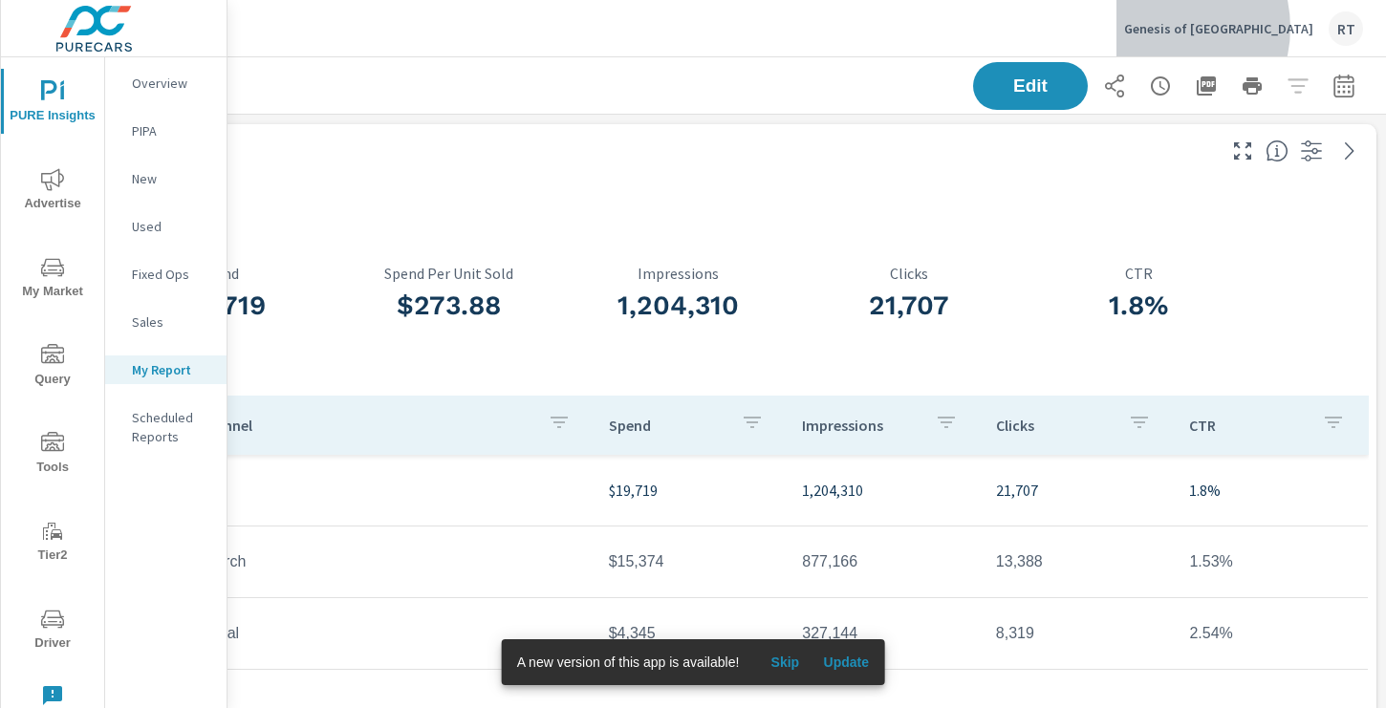
click at [1241, 28] on p "Genesis of [GEOGRAPHIC_DATA]" at bounding box center [1218, 28] width 189 height 17
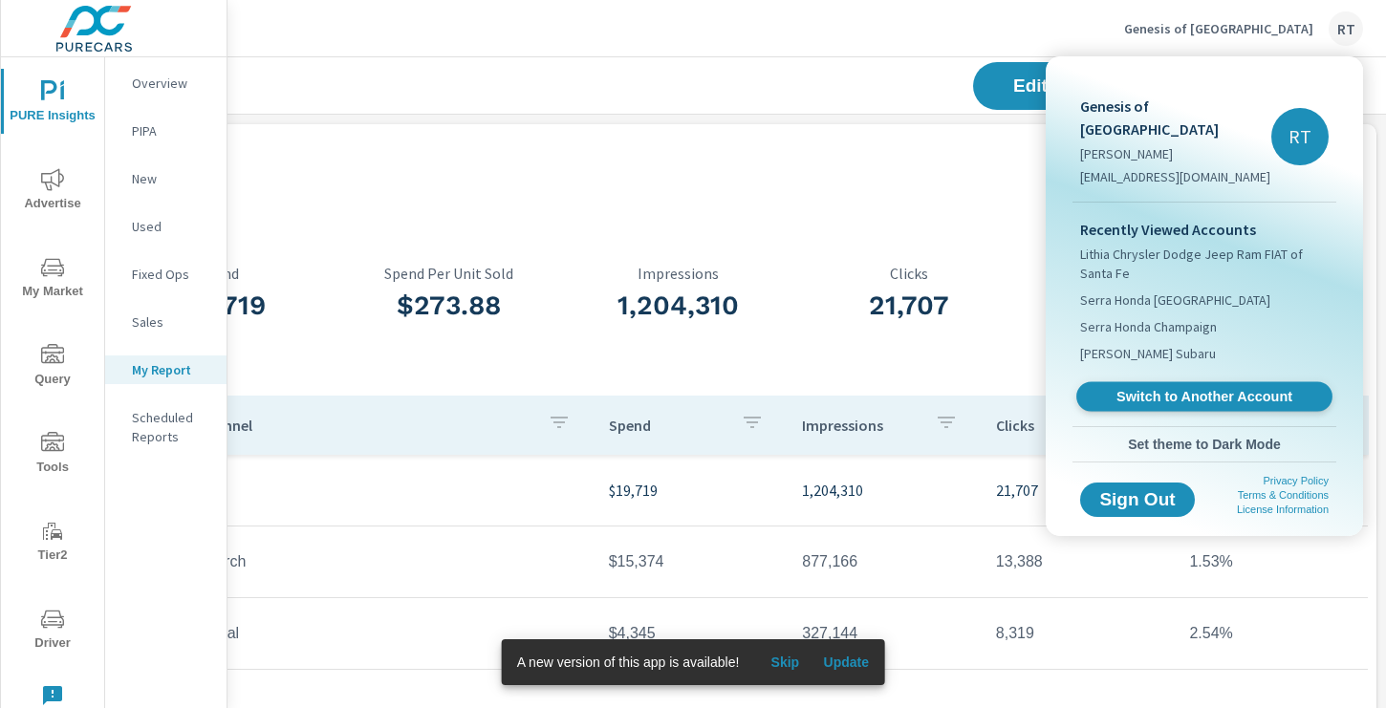
click at [1137, 388] on span "Switch to Another Account" at bounding box center [1204, 397] width 234 height 18
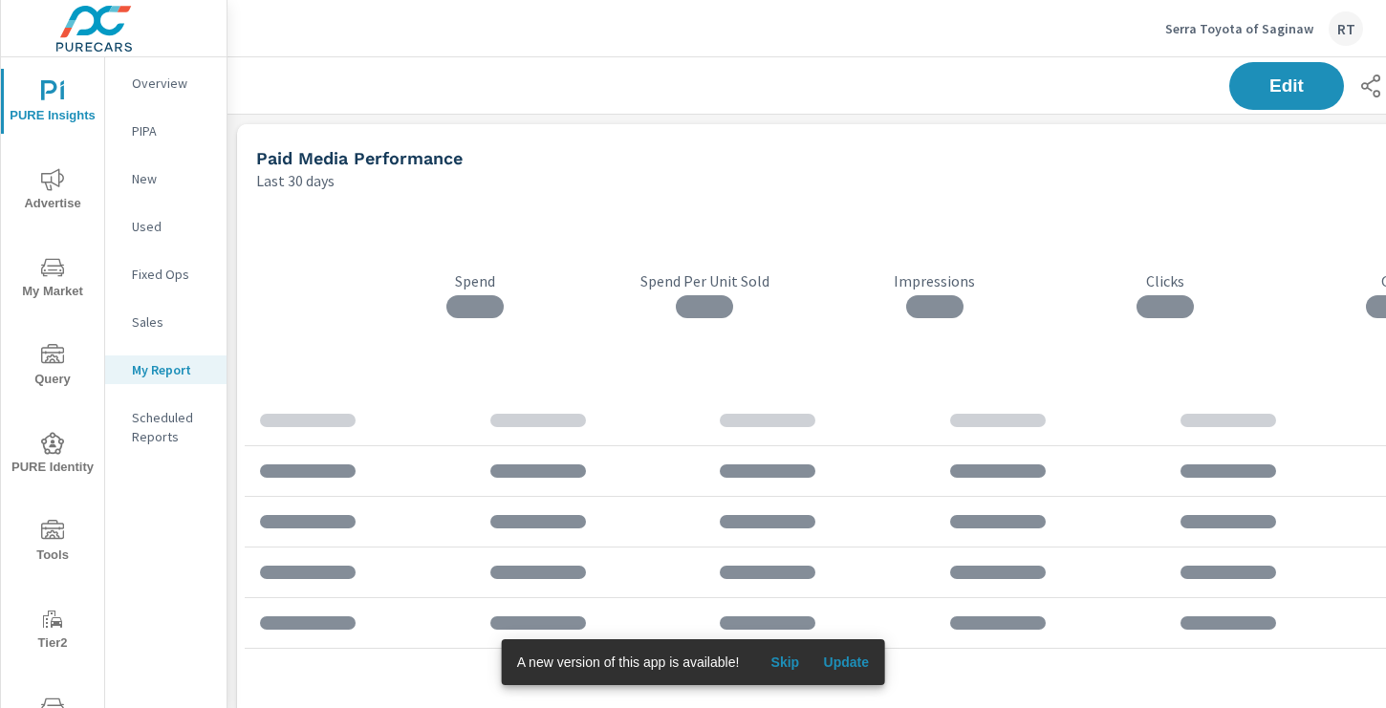
scroll to position [3088, 1415]
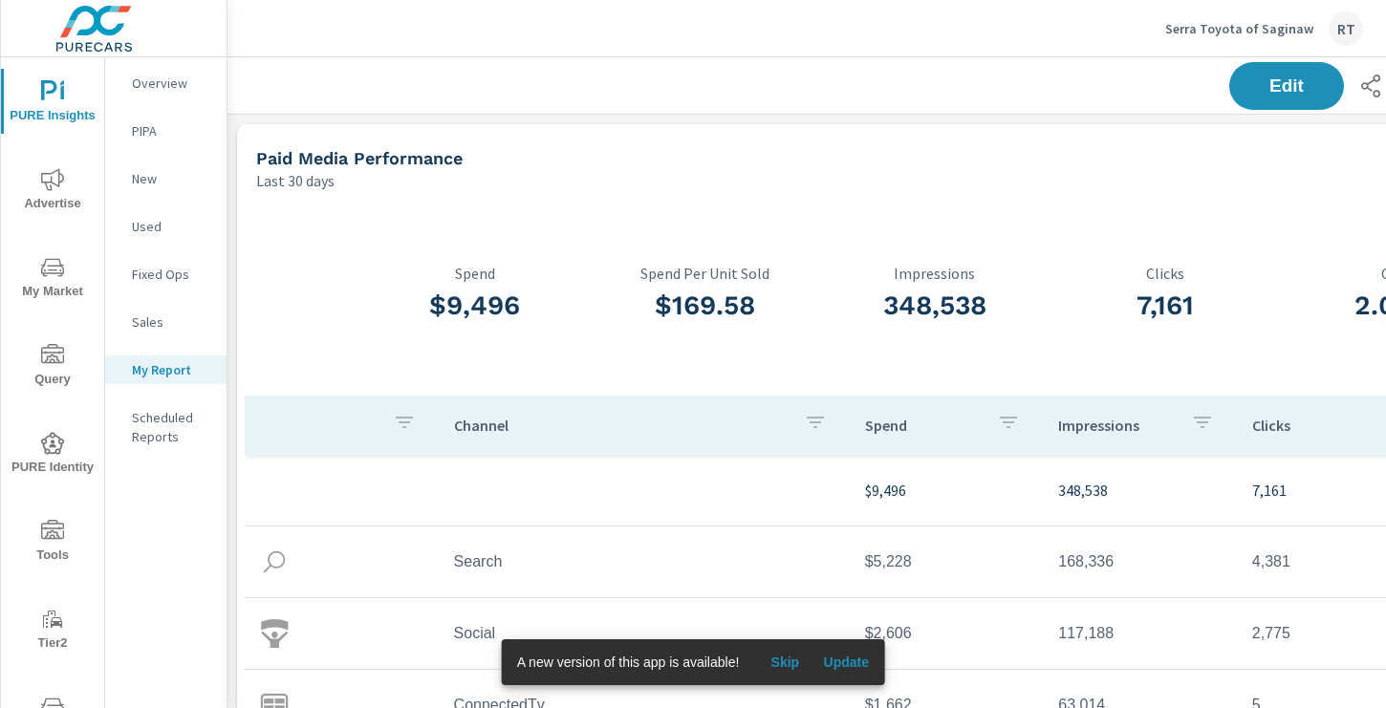
click at [54, 542] on icon "nav menu" at bounding box center [52, 531] width 23 height 23
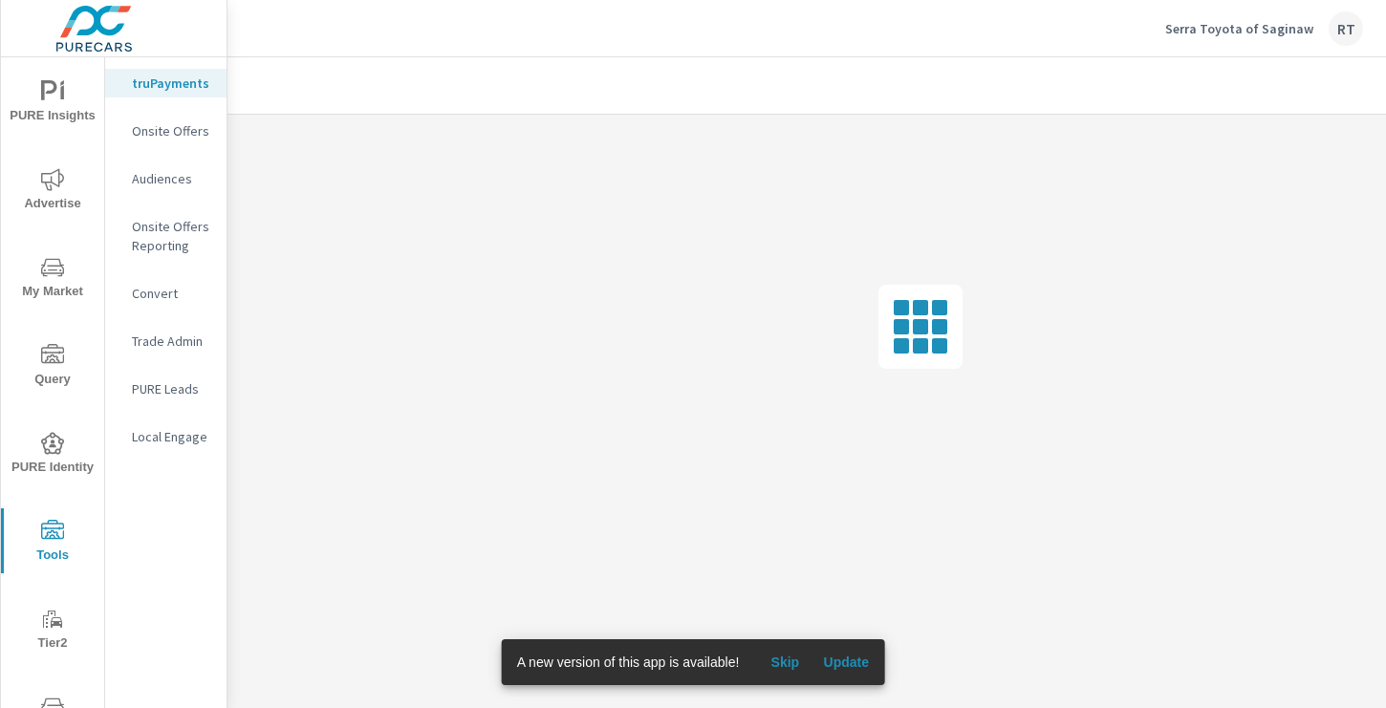
click at [786, 660] on span "Skip" at bounding box center [785, 662] width 46 height 17
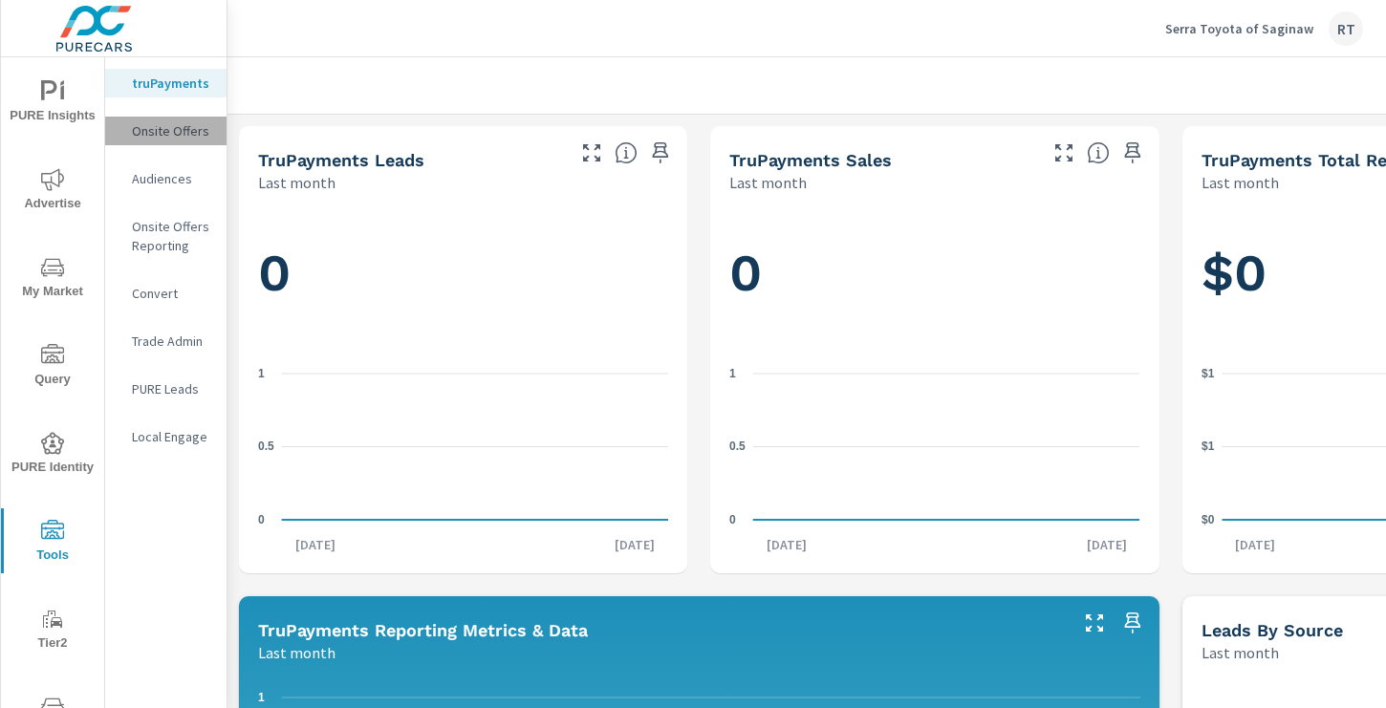
click at [168, 131] on p "Onsite Offers" at bounding box center [171, 130] width 79 height 19
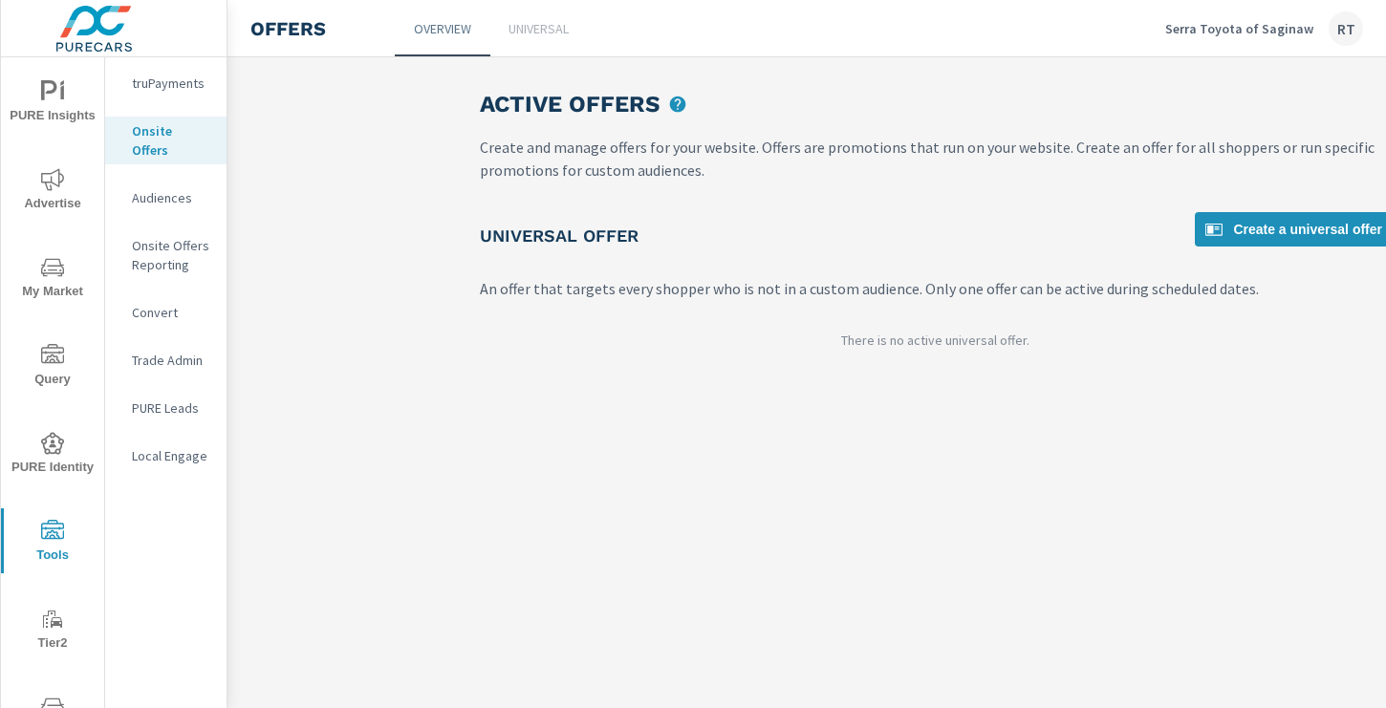
click at [548, 29] on p "Universal" at bounding box center [538, 28] width 60 height 19
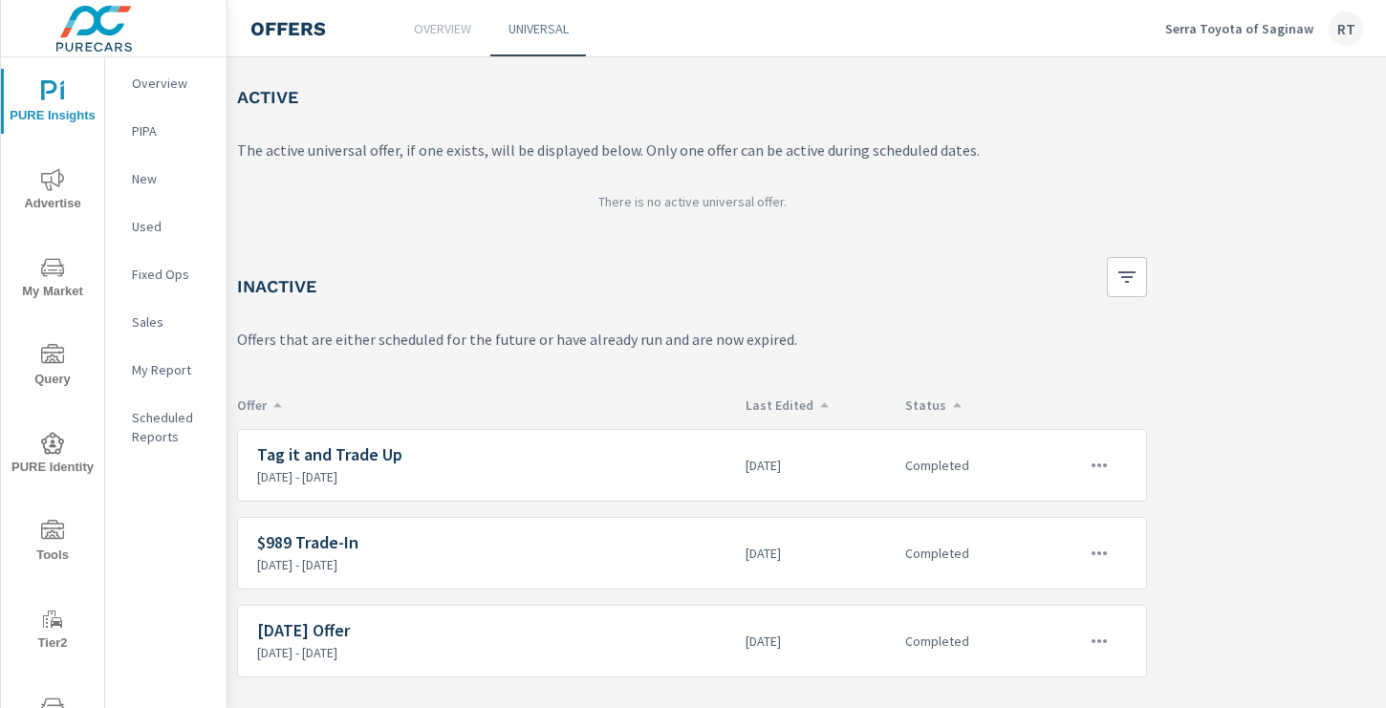
scroll to position [0, 243]
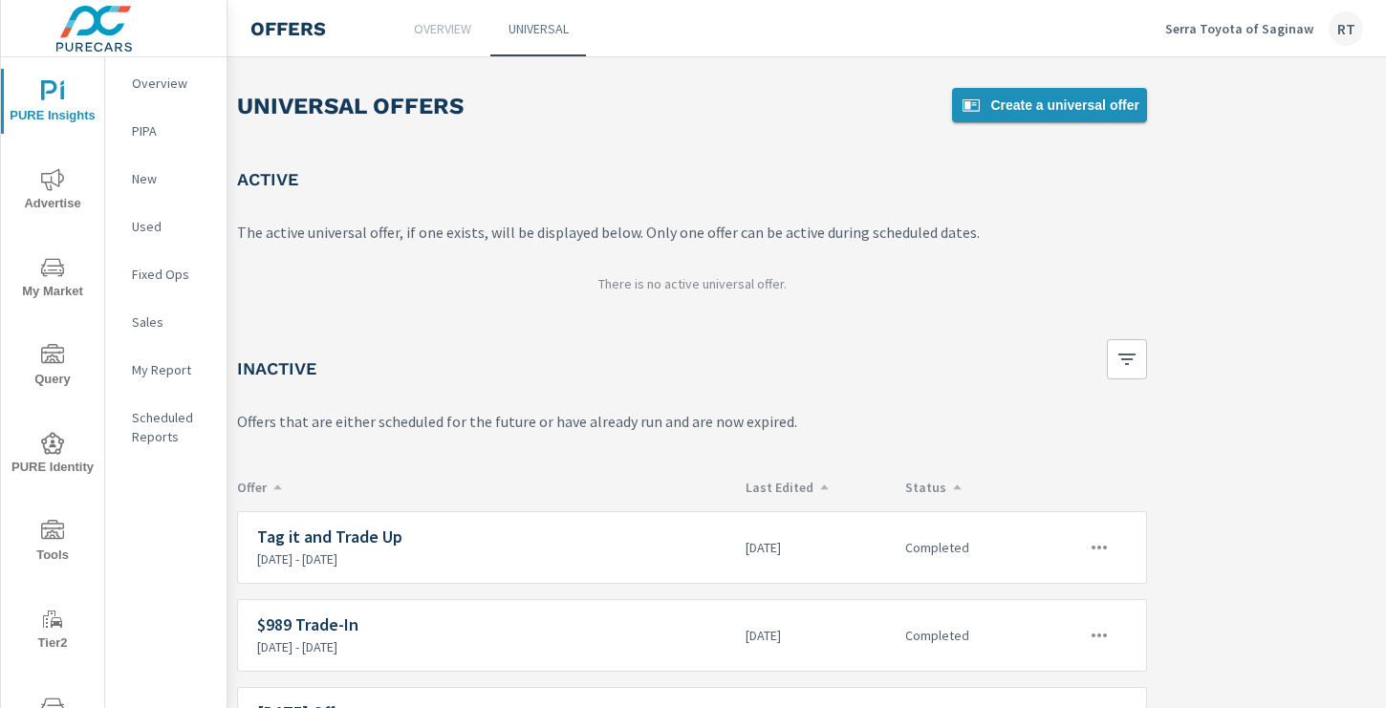
click at [1071, 107] on span "Create a universal offer" at bounding box center [1049, 105] width 180 height 23
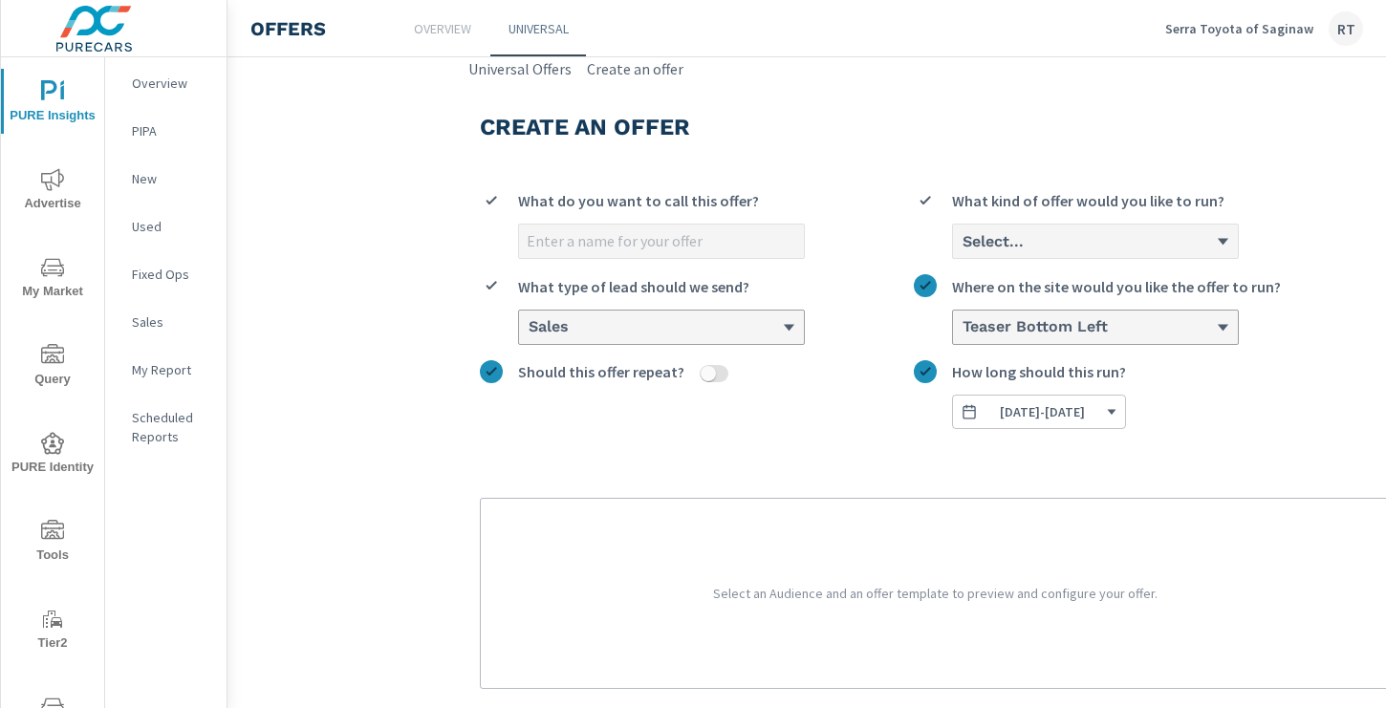
click at [631, 238] on input "What do you want to call this offer?" at bounding box center [661, 241] width 285 height 33
drag, startPoint x: 527, startPoint y: 241, endPoint x: 591, endPoint y: 243, distance: 64.1
click at [591, 243] on input "$8/ day" at bounding box center [661, 241] width 285 height 33
type input "Tacoma Daily offer"
click at [1000, 229] on div "Select..." at bounding box center [1095, 241] width 285 height 33
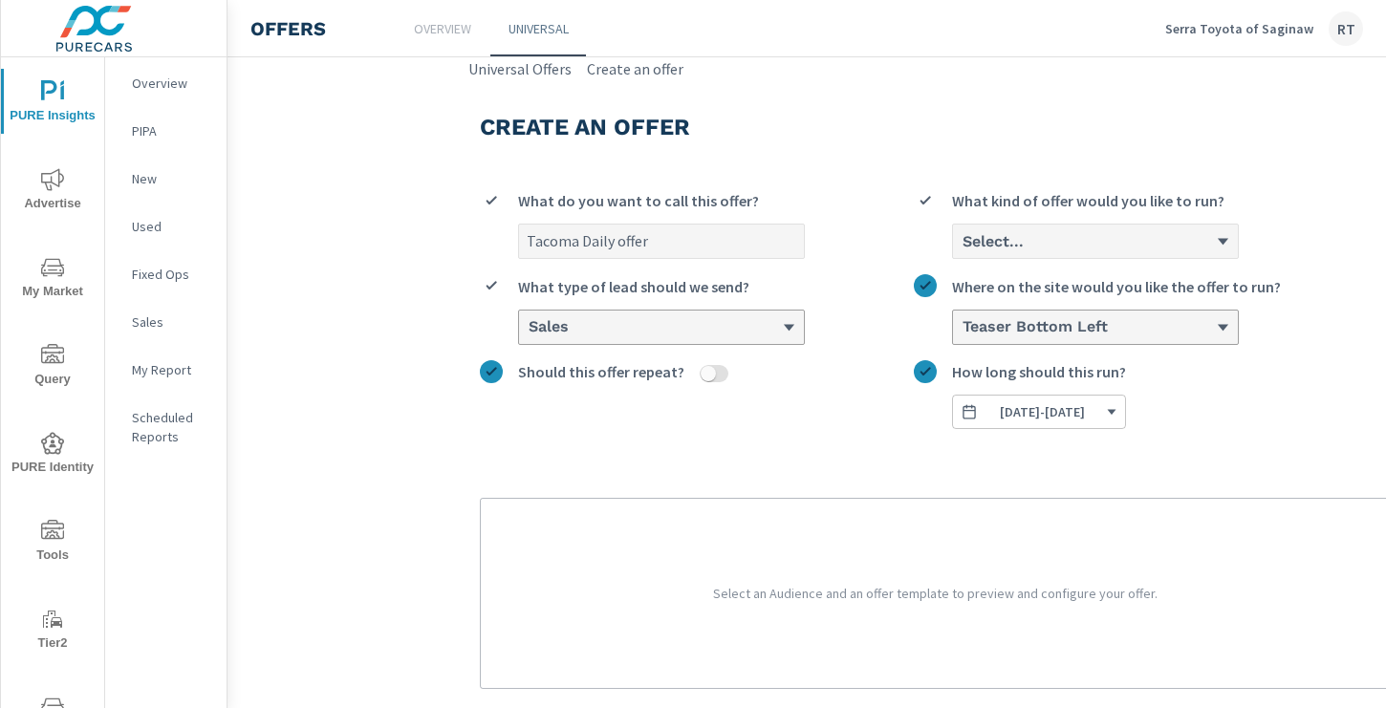
click at [962, 233] on input "Select... What kind of offer would you like to run?" at bounding box center [961, 241] width 2 height 17
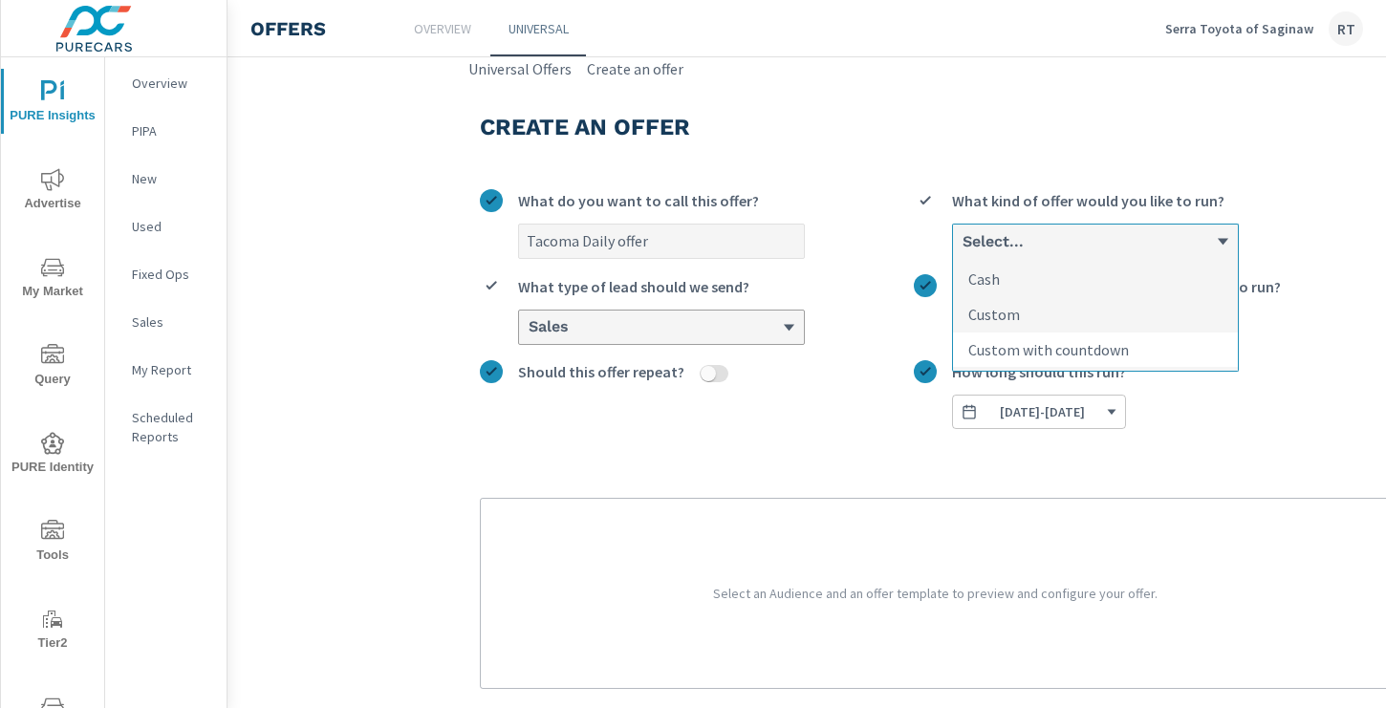
click at [1022, 350] on p "Custom with countdown" at bounding box center [1048, 349] width 161 height 23
click at [962, 250] on input "option Custom with countdown focused, 3 of 3. 3 results available. Use Up and D…" at bounding box center [961, 241] width 2 height 17
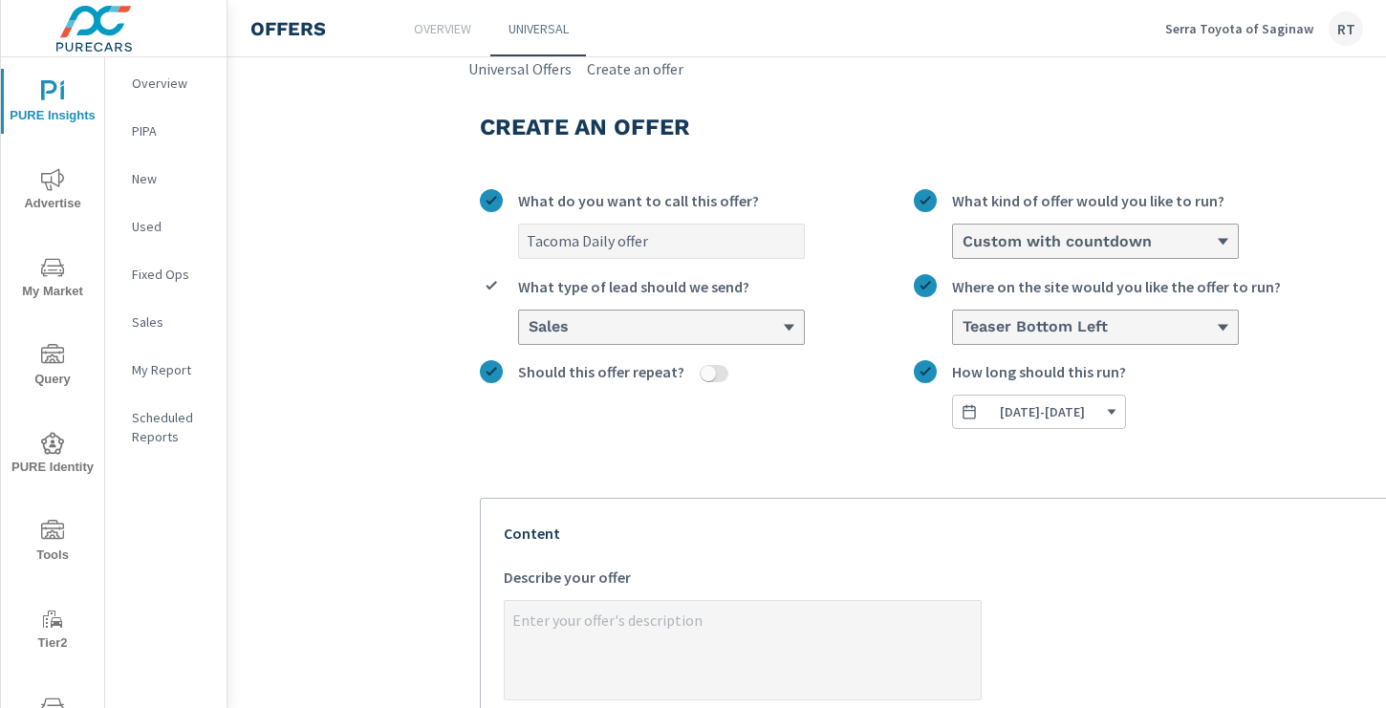
click at [1085, 408] on span "09/11/2025 - 09/30/2025" at bounding box center [1042, 411] width 85 height 17
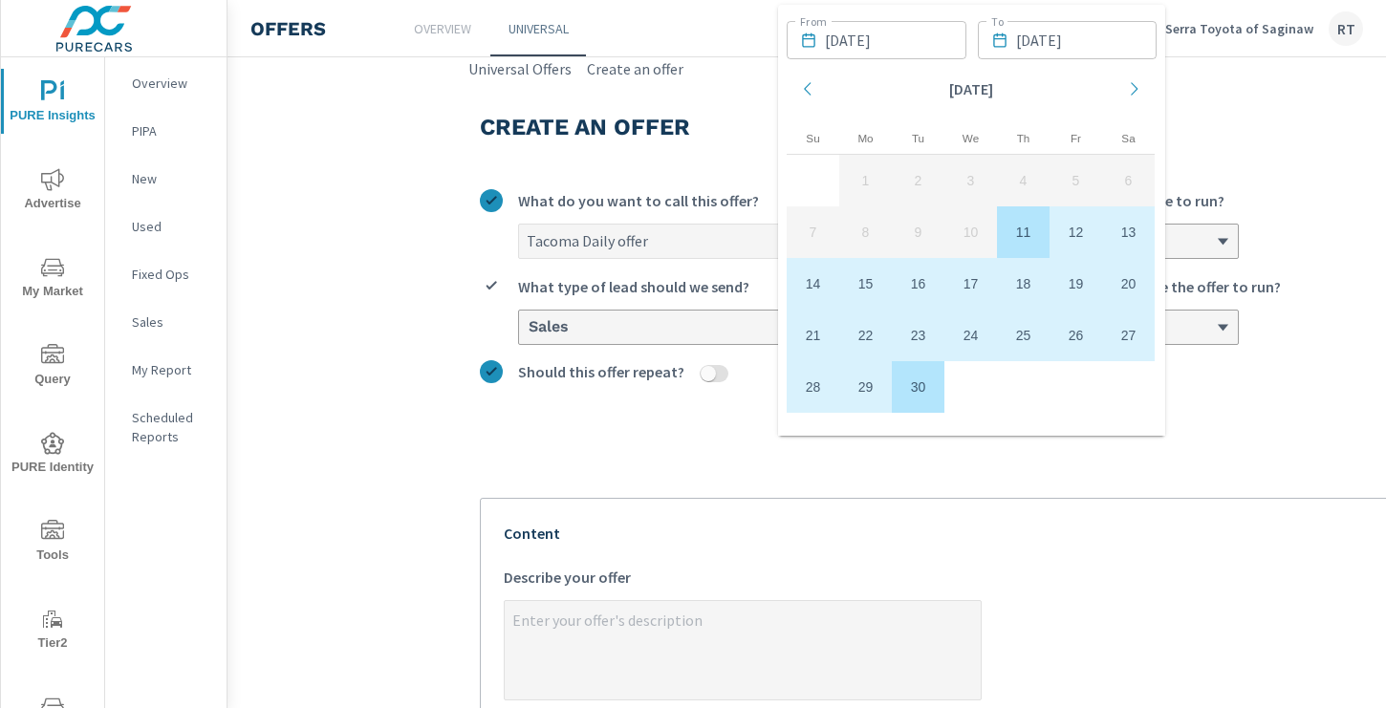
click at [1255, 411] on label "09/11/2025 - 09/30/2025 How long should this run?" at bounding box center [1152, 394] width 476 height 69
click at [1126, 411] on button "09/11/2025 - 09/30/2025" at bounding box center [1039, 412] width 174 height 34
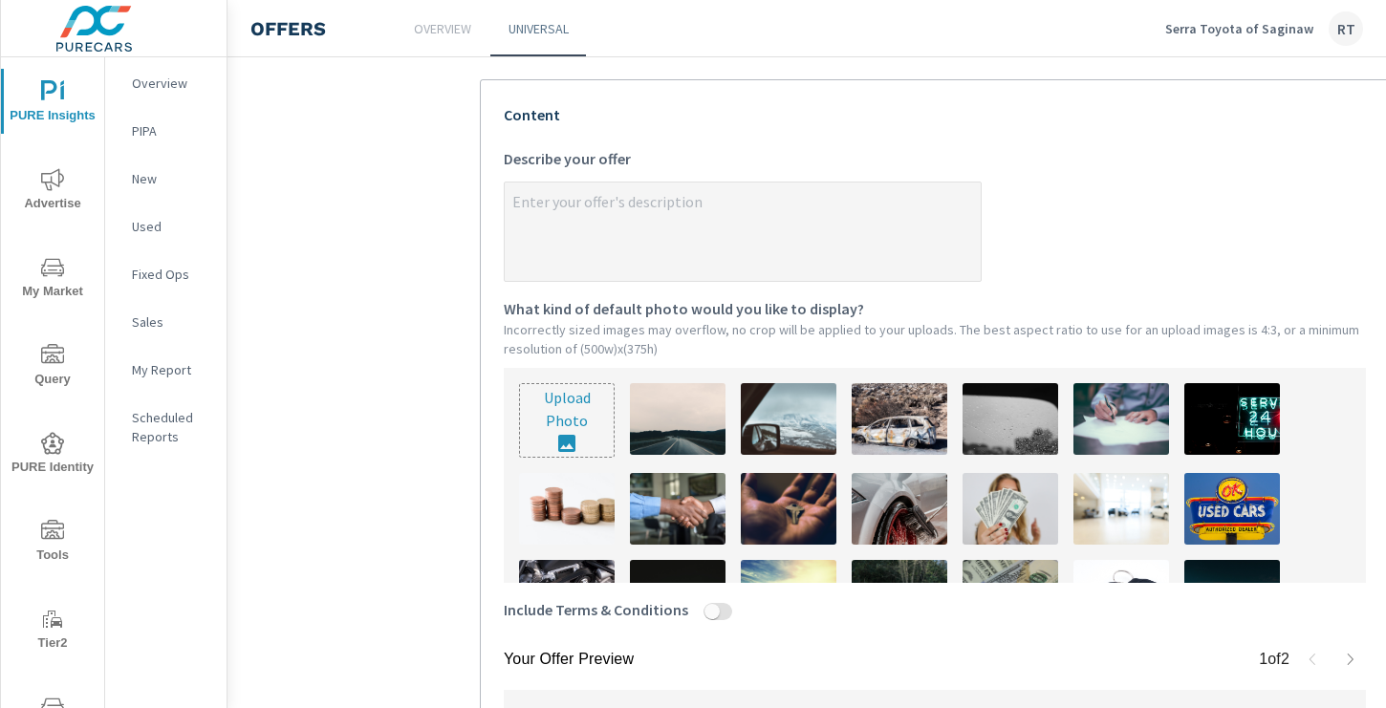
scroll to position [420, 0]
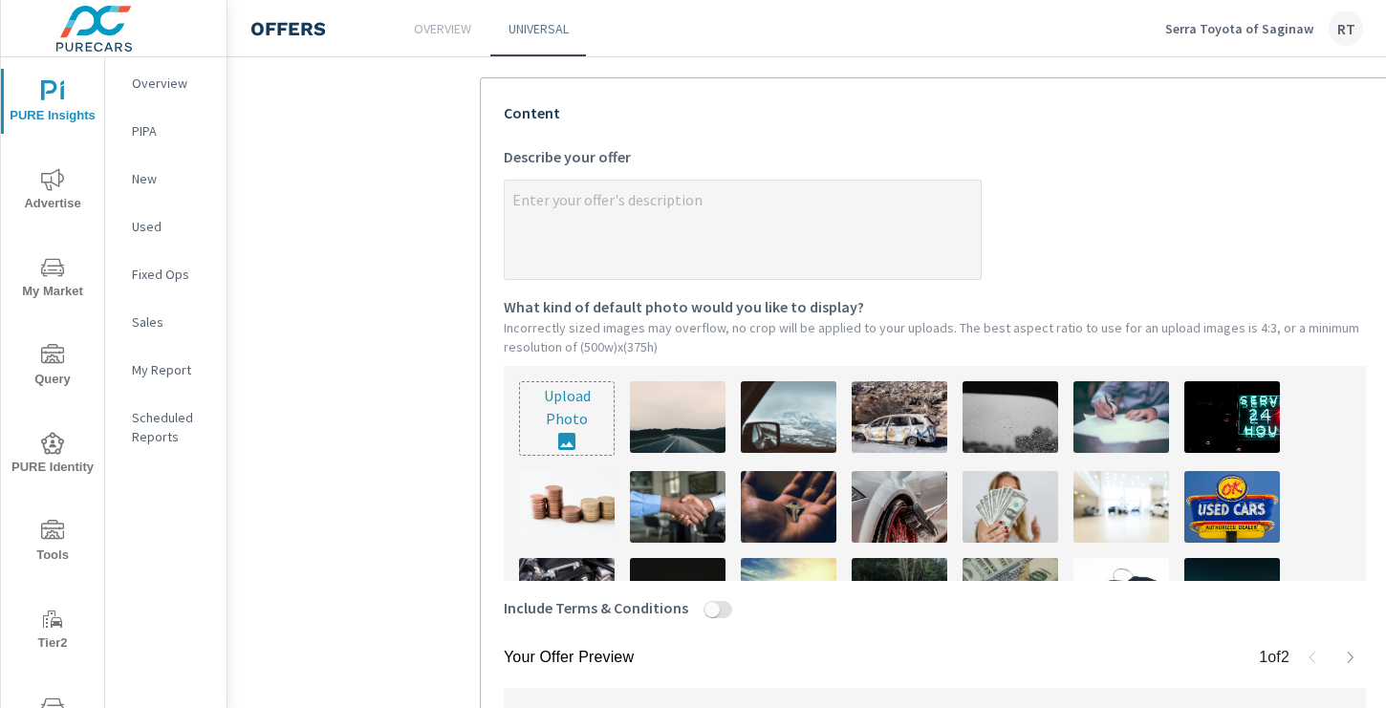
type textarea "x"
click at [677, 219] on textarea "x Describe your offer" at bounding box center [743, 231] width 476 height 96
type textarea "G"
type textarea "x"
type textarea "Ge"
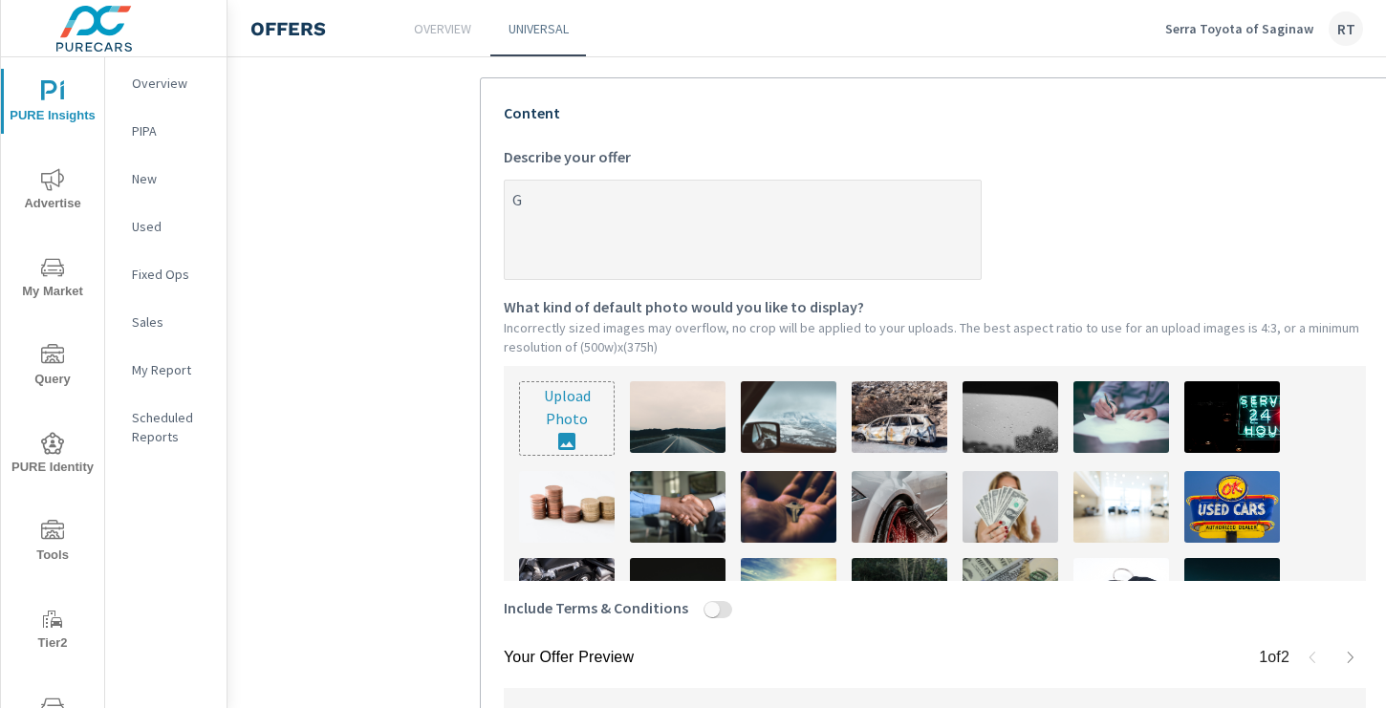
type textarea "x"
type textarea "Get"
type textarea "x"
type textarea "Get"
type textarea "x"
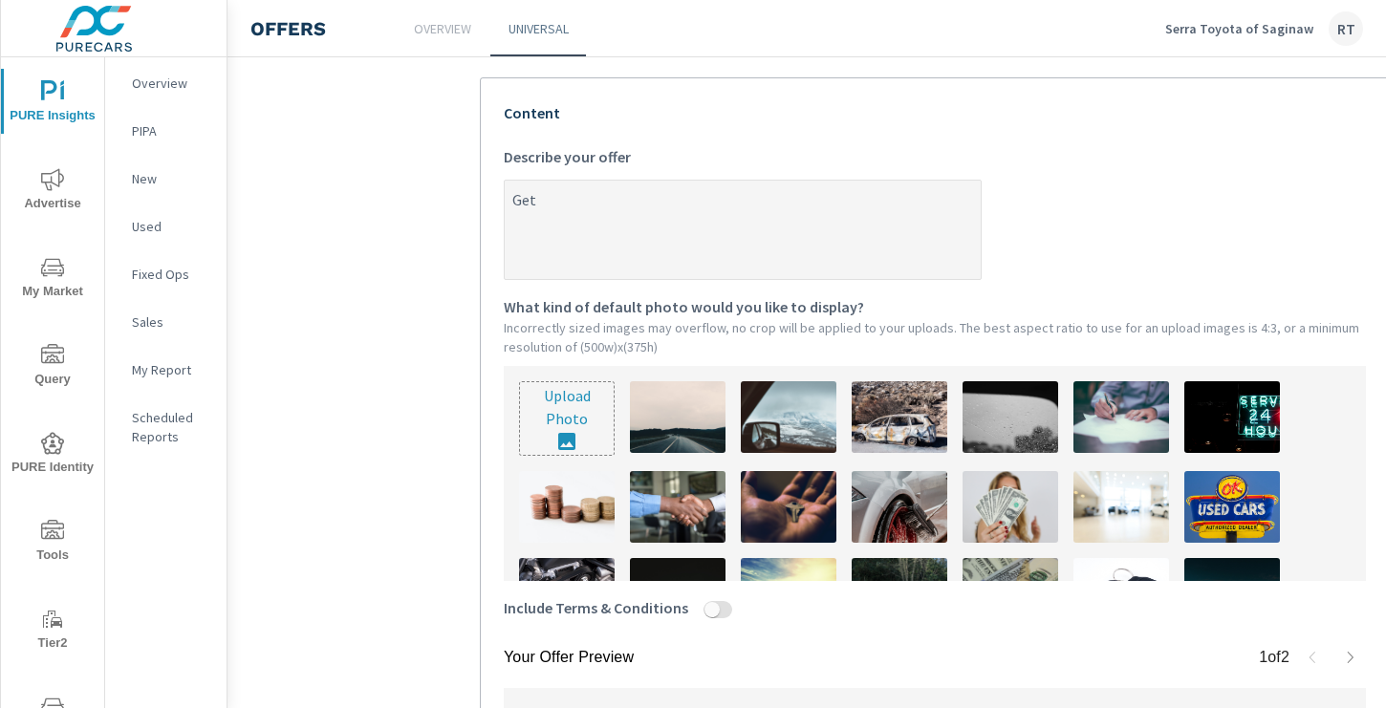
type textarea "Get i"
type textarea "x"
type textarea "Get in"
type textarea "x"
type textarea "Get int"
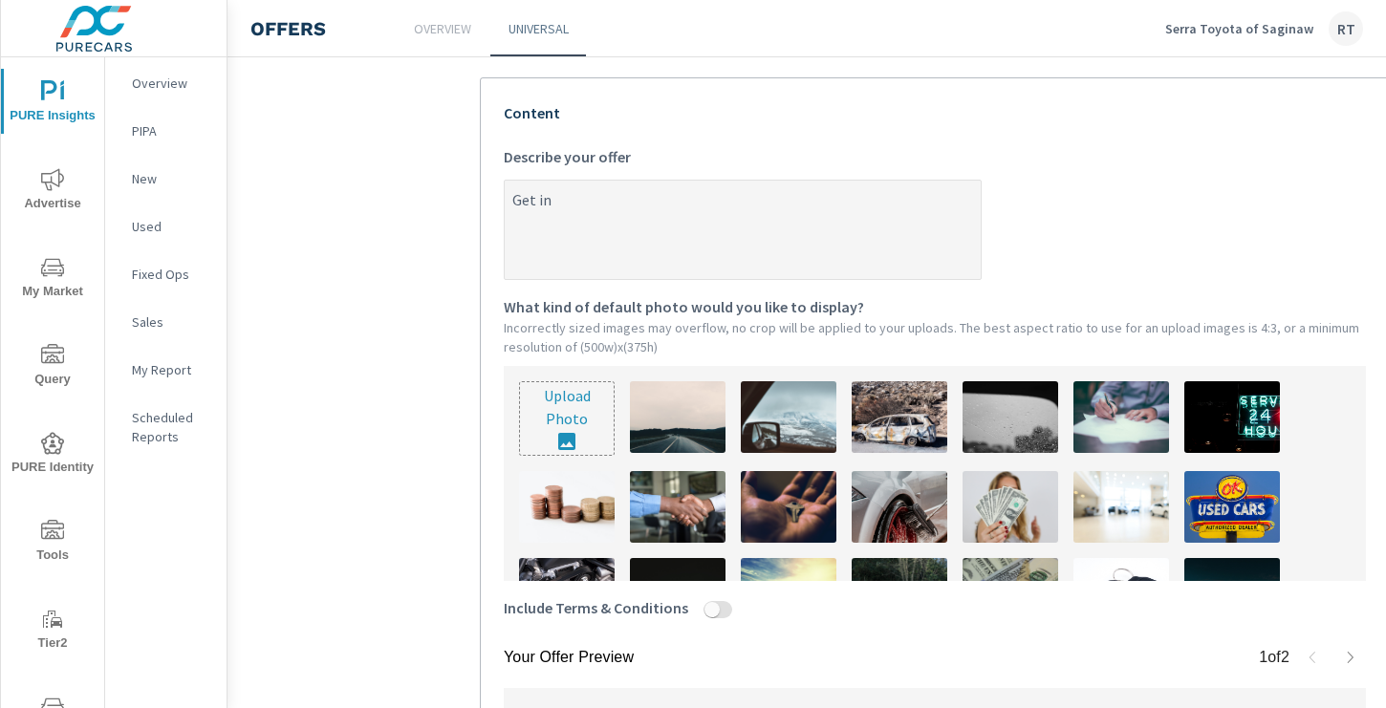
type textarea "x"
type textarea "Get into"
type textarea "x"
type textarea "Get into"
type textarea "x"
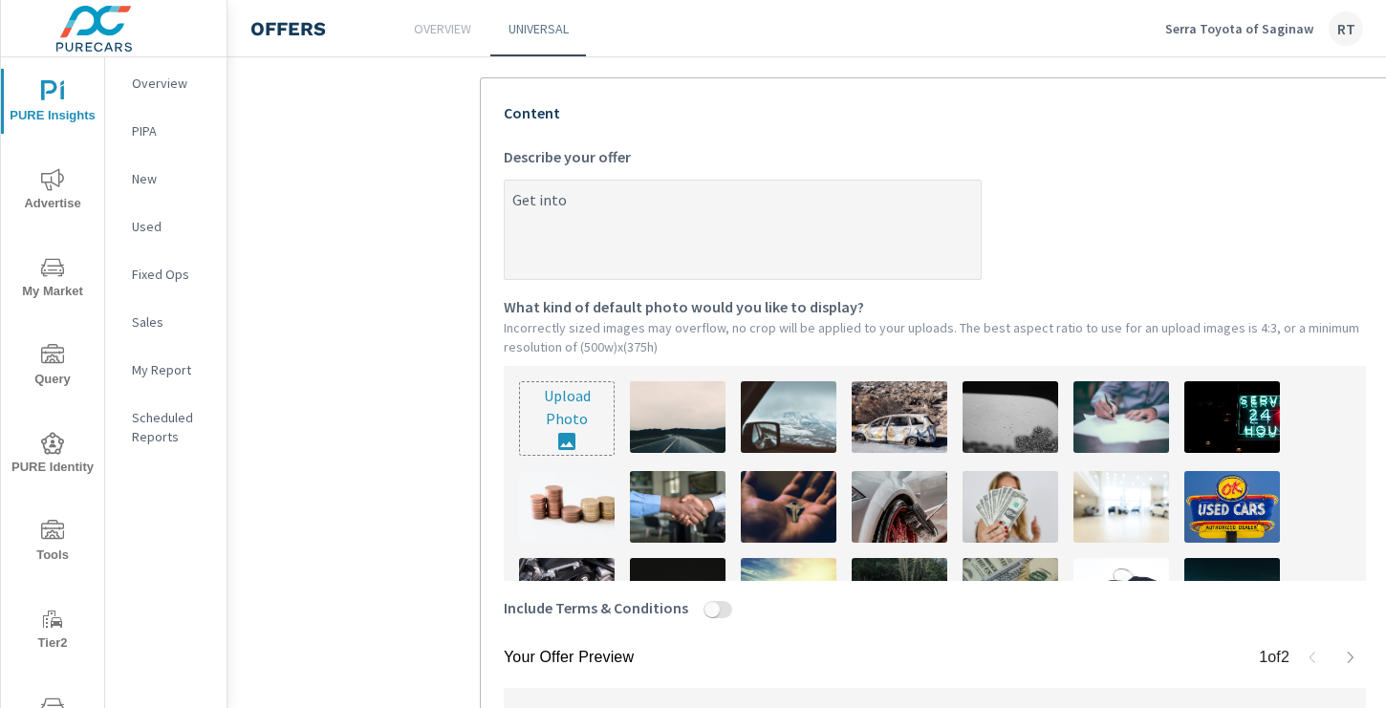
type textarea "Get into a"
type textarea "x"
type textarea "Get into a"
type textarea "x"
type textarea "Get into a N"
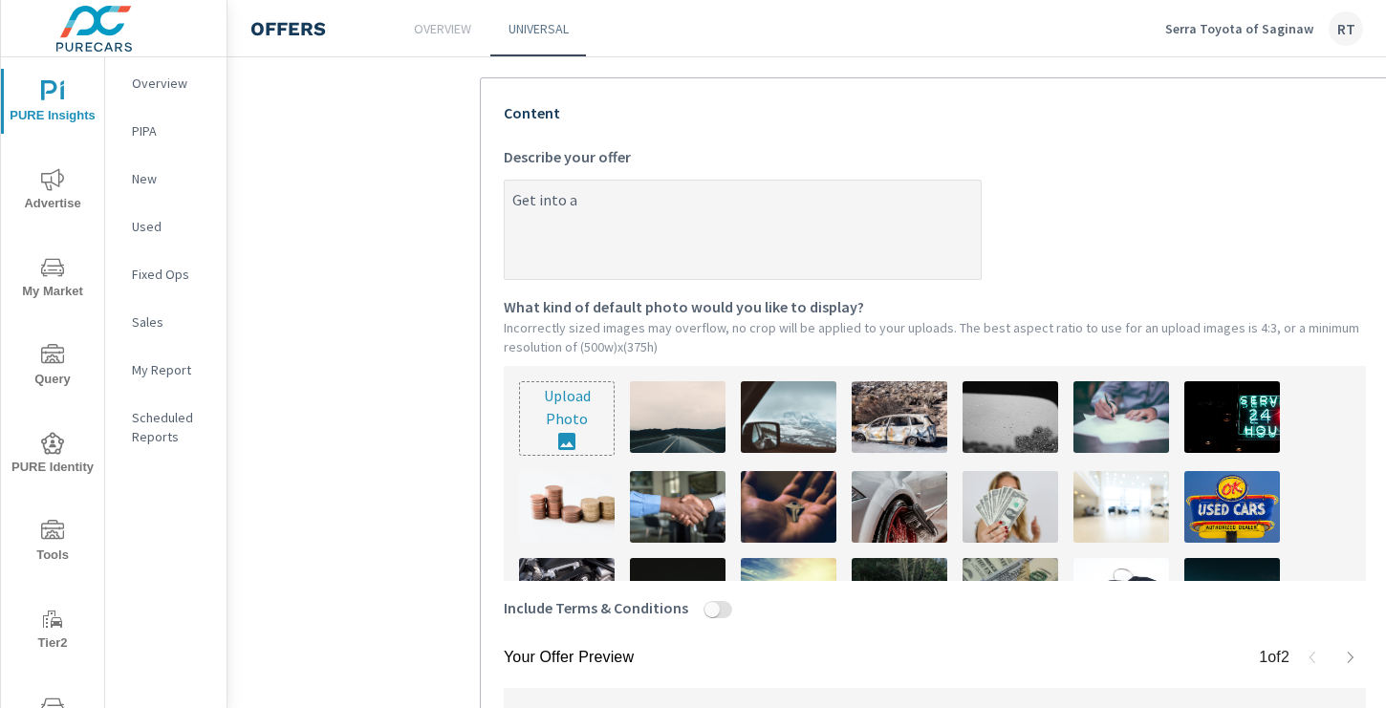
type textarea "x"
type textarea "Get into a Nr"
type textarea "x"
type textarea "Get into a N"
type textarea "x"
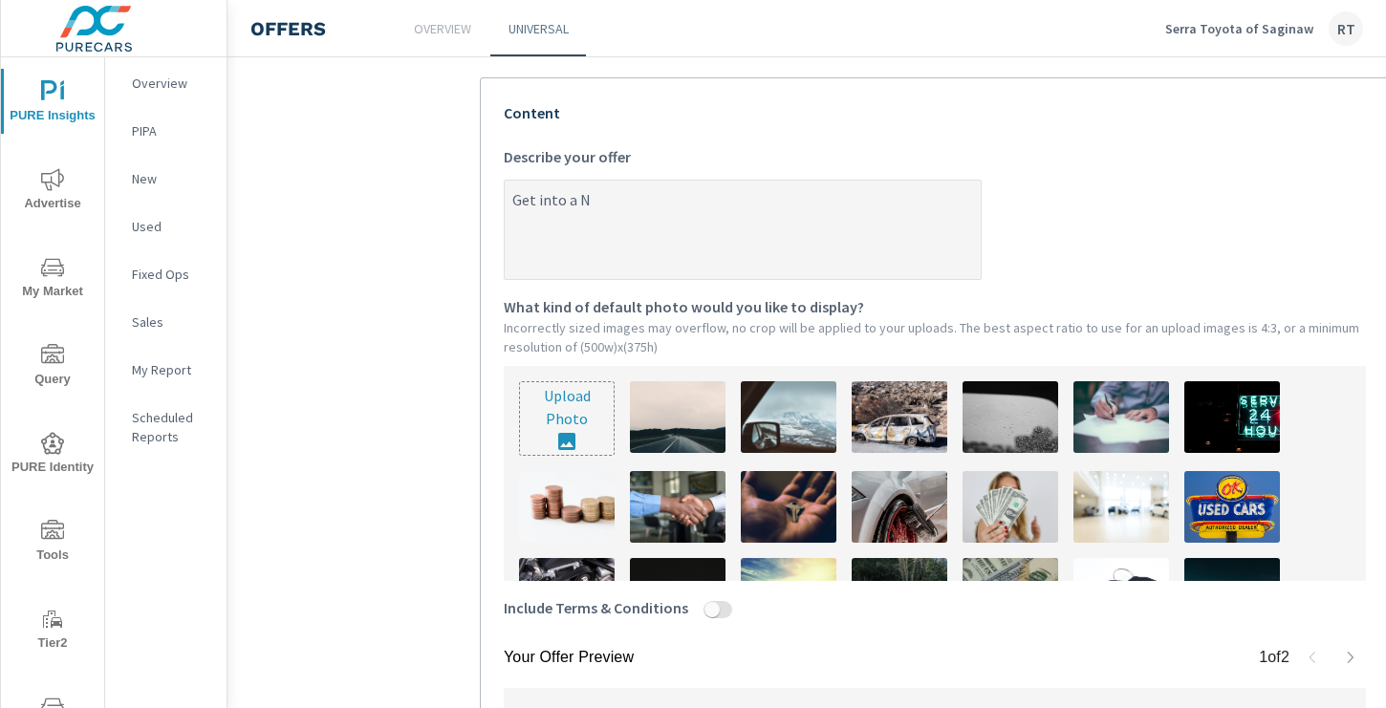
type textarea "Get into a"
type textarea "x"
type textarea "Get into a N"
type textarea "x"
type textarea "Get into a Ne"
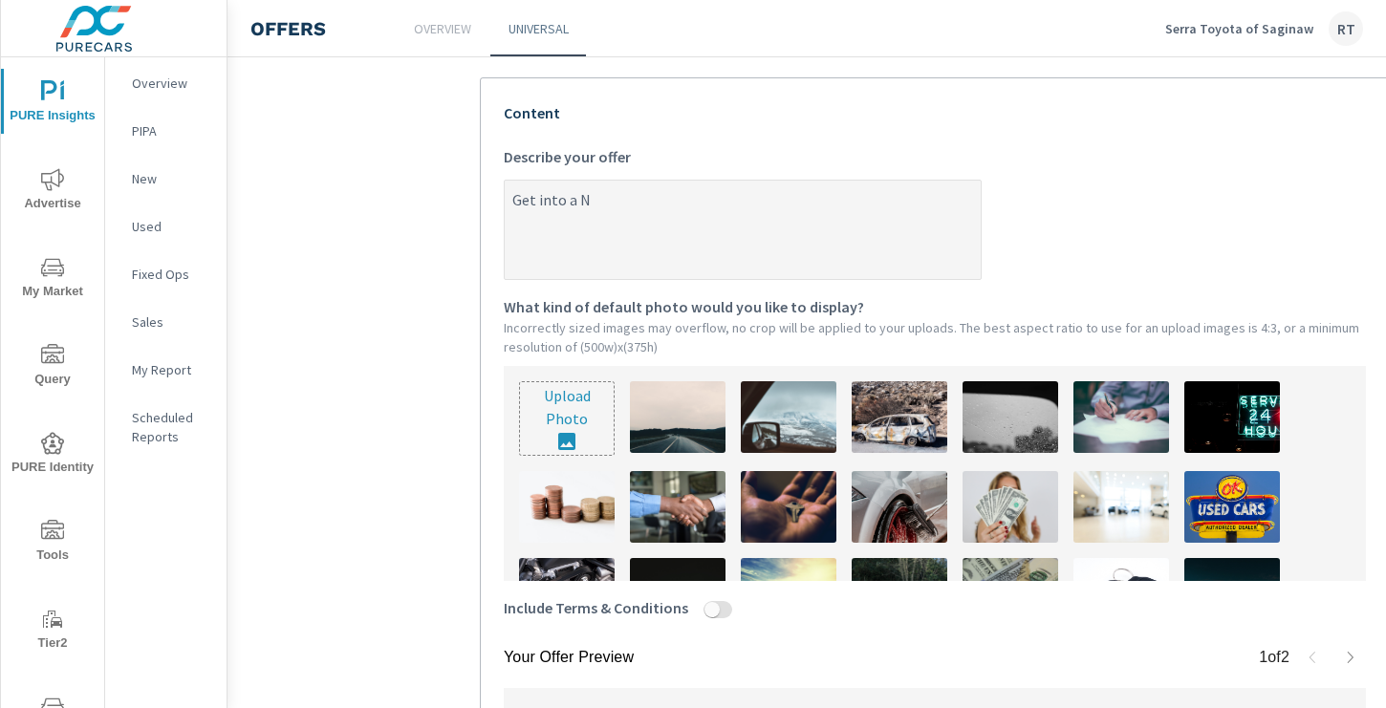
type textarea "x"
type textarea "Get into a New"
type textarea "x"
type textarea "Get into a New"
type textarea "x"
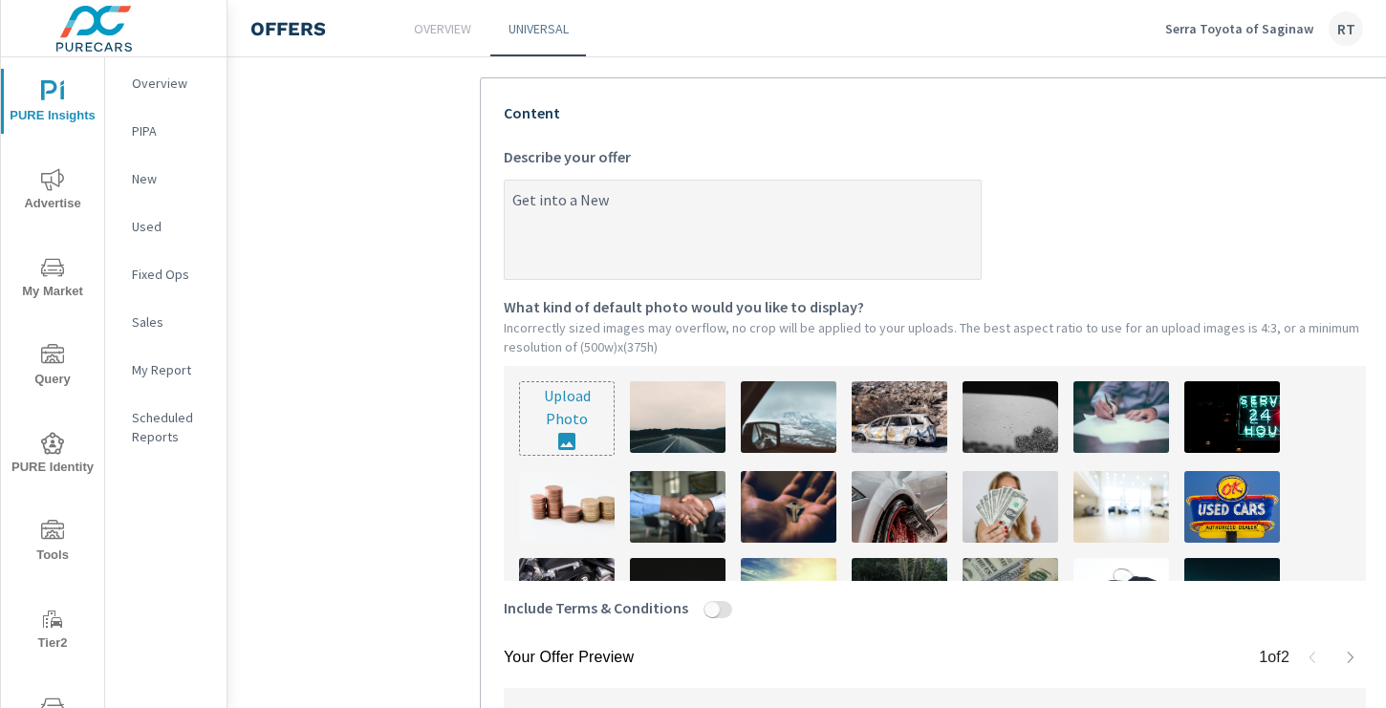
type textarea "Get into a New 2"
type textarea "x"
type textarea "Get into a New 20"
type textarea "x"
type textarea "Get into a New 202"
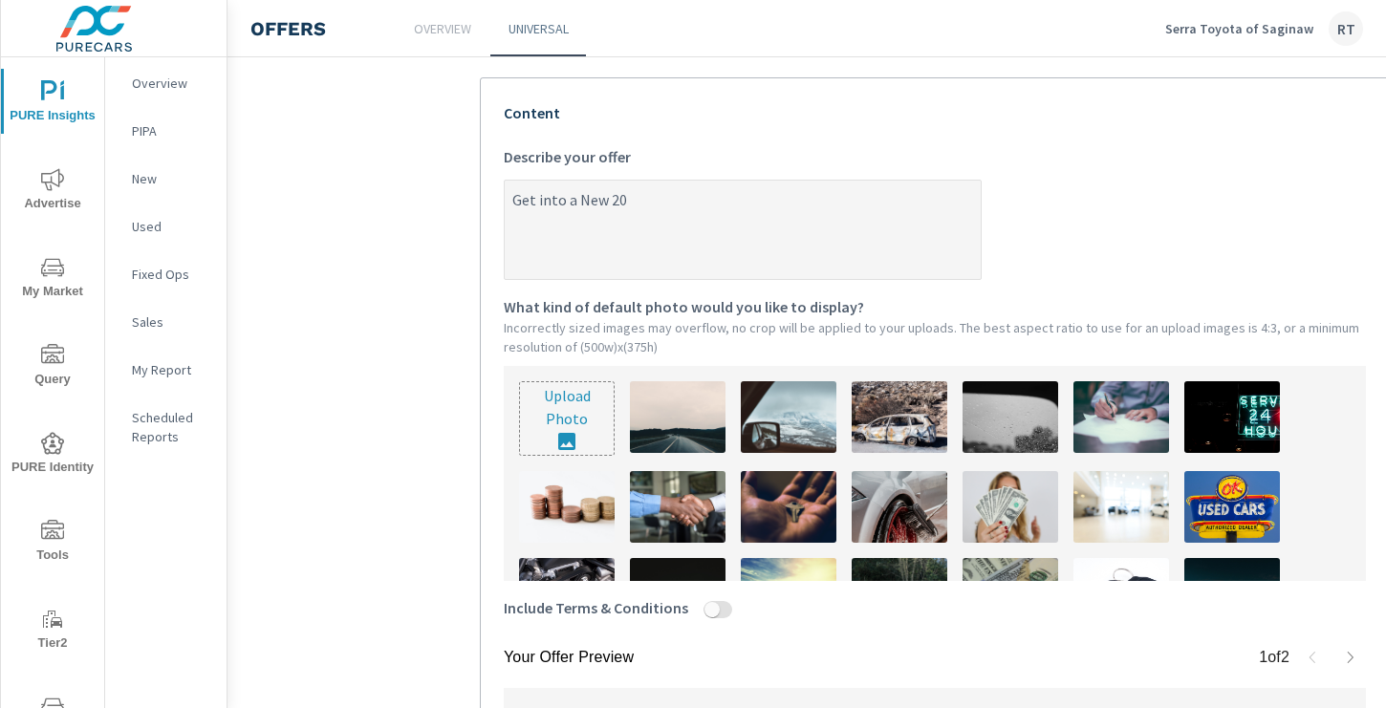
type textarea "x"
type textarea "Get into a New 2025"
type textarea "x"
type textarea "Get into a New 2025"
type textarea "x"
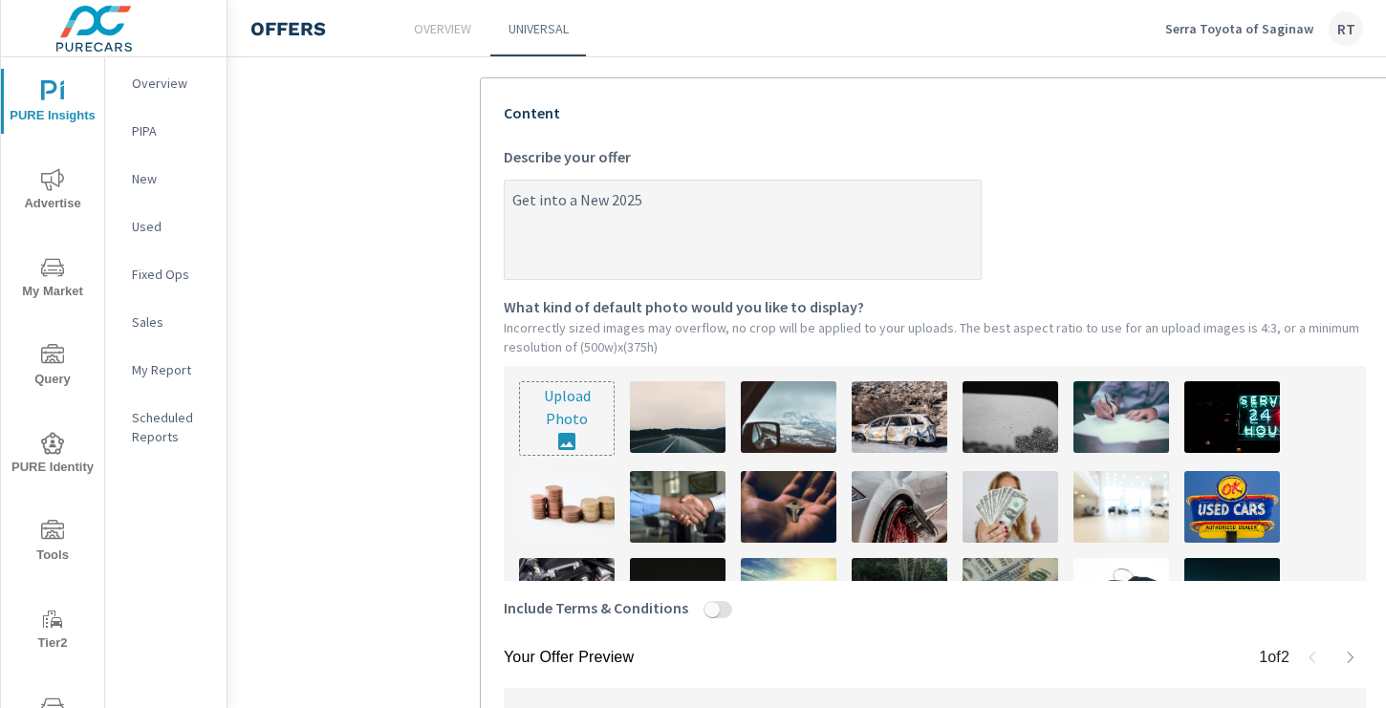
type textarea "Get into a New 2025 T"
type textarea "x"
type textarea "Get into a New 2025 To"
type textarea "x"
type textarea "Get into a New 2025 Toy"
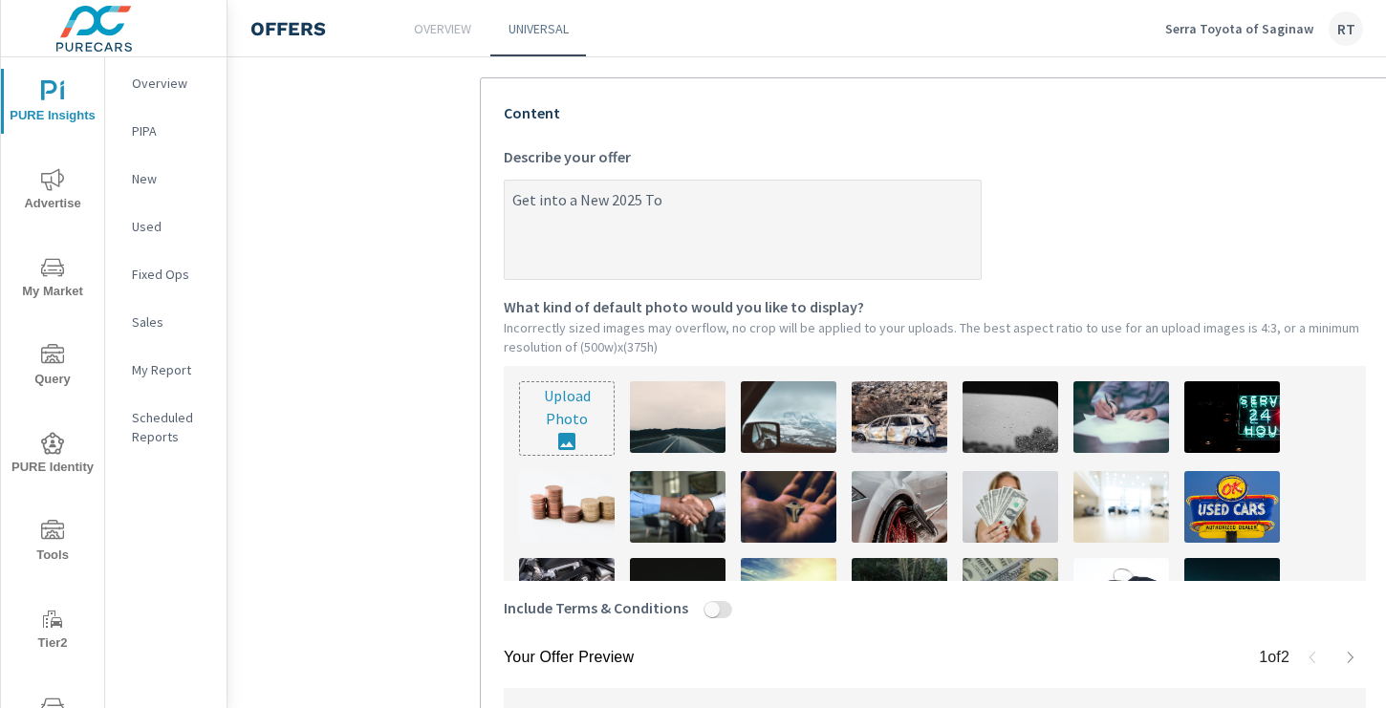
type textarea "x"
type textarea "Get into a New 2025 Toyo"
type textarea "x"
type textarea "Get into a New 2025 Toyot"
type textarea "x"
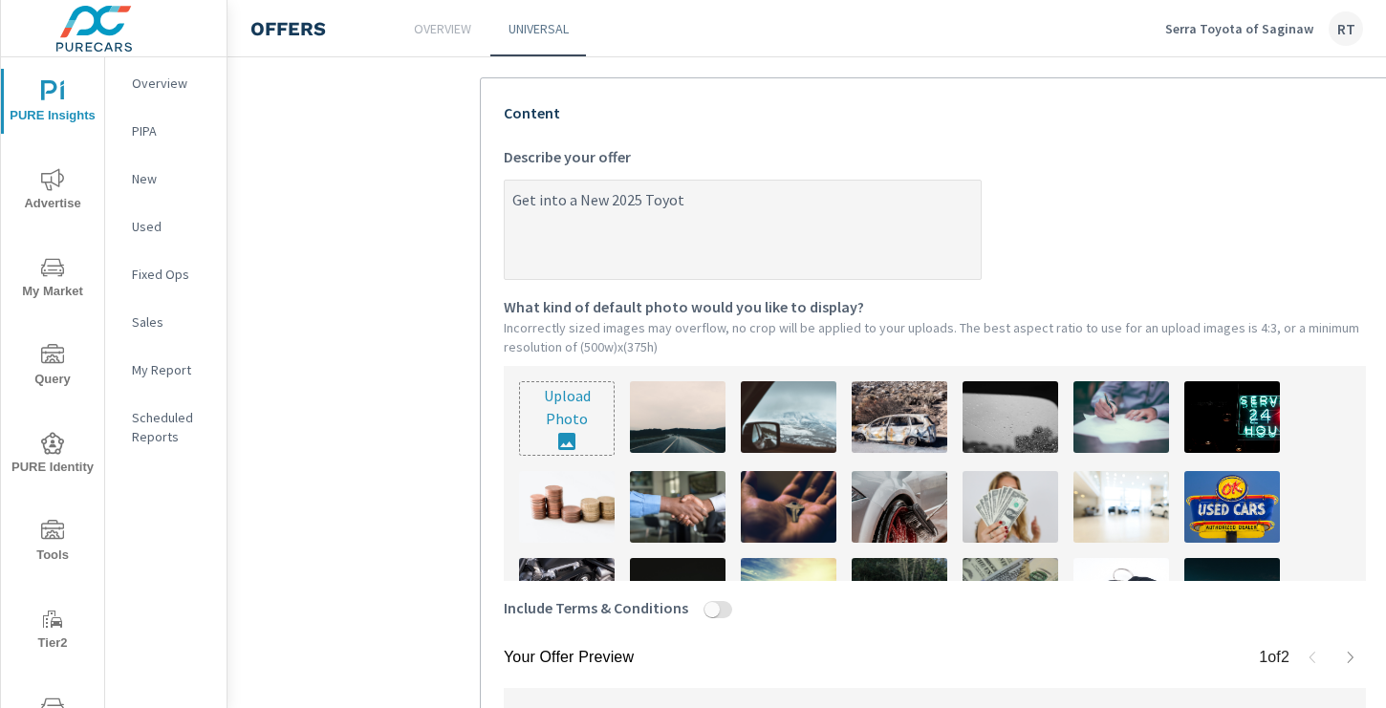
type textarea "Get into a New 2025 Toyota"
type textarea "x"
type textarea "Get into a New 2025 Toyota"
type textarea "x"
type textarea "Get into a New 2025 Toyota T"
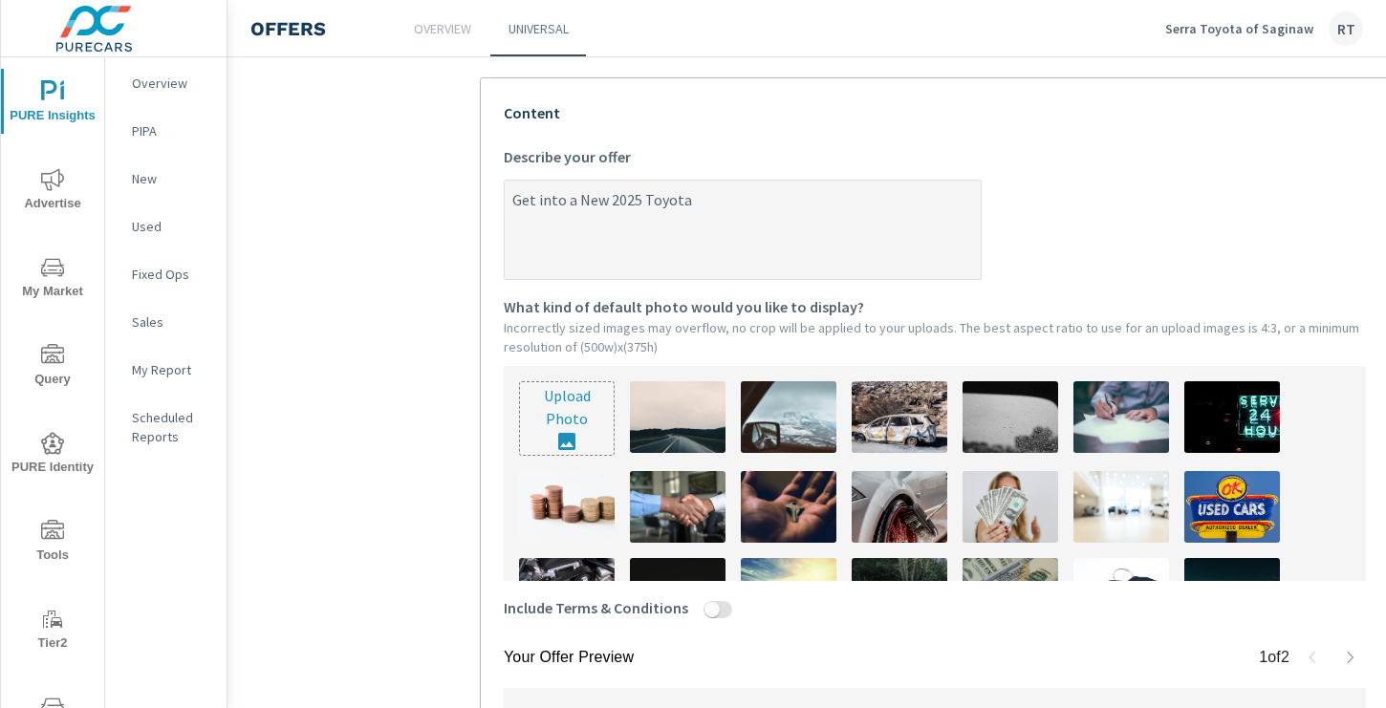
type textarea "x"
type textarea "Get into a New 2025 Toyota Ta"
type textarea "x"
type textarea "Get into a New 2025 Toyota Tac"
type textarea "x"
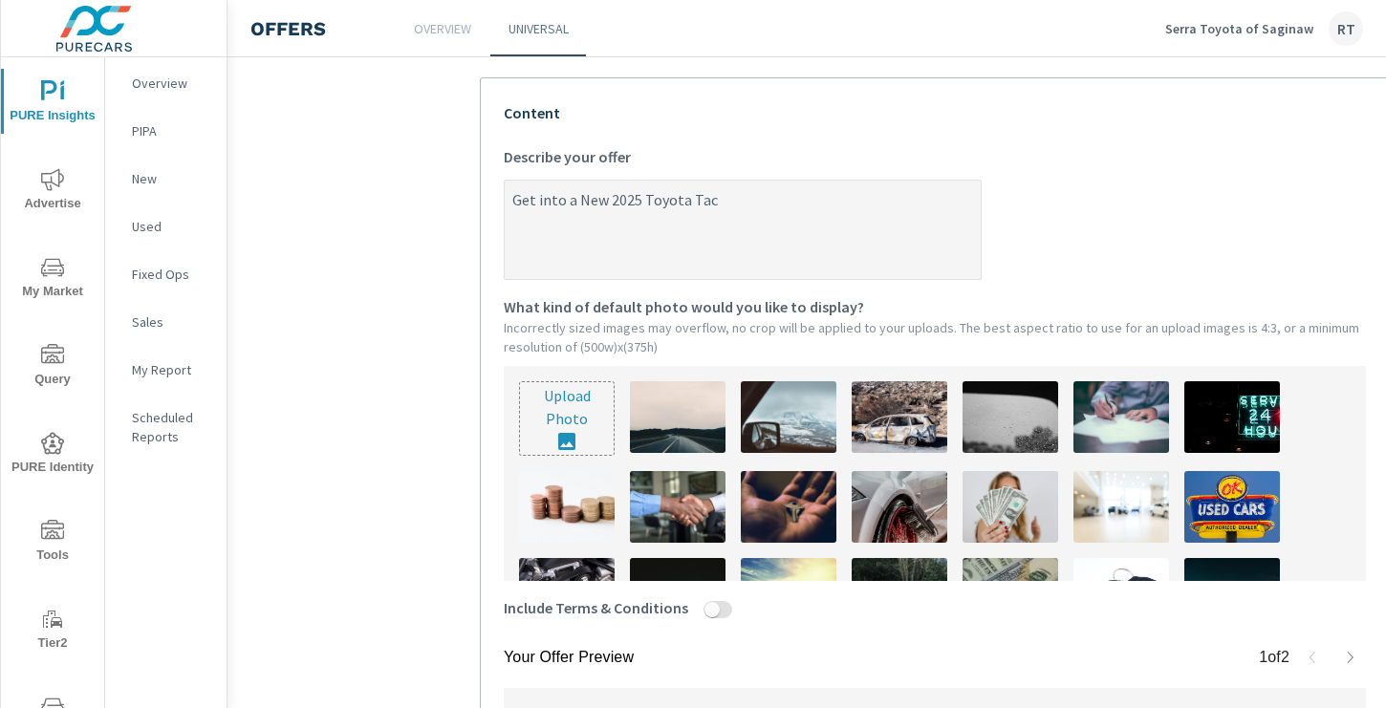
type textarea "Get into a New 2025 Toyota Taco"
type textarea "x"
type textarea "Get into a New 2025 Toyota Tacom"
type textarea "x"
type textarea "Get into a New 2025 Toyota Tacoma"
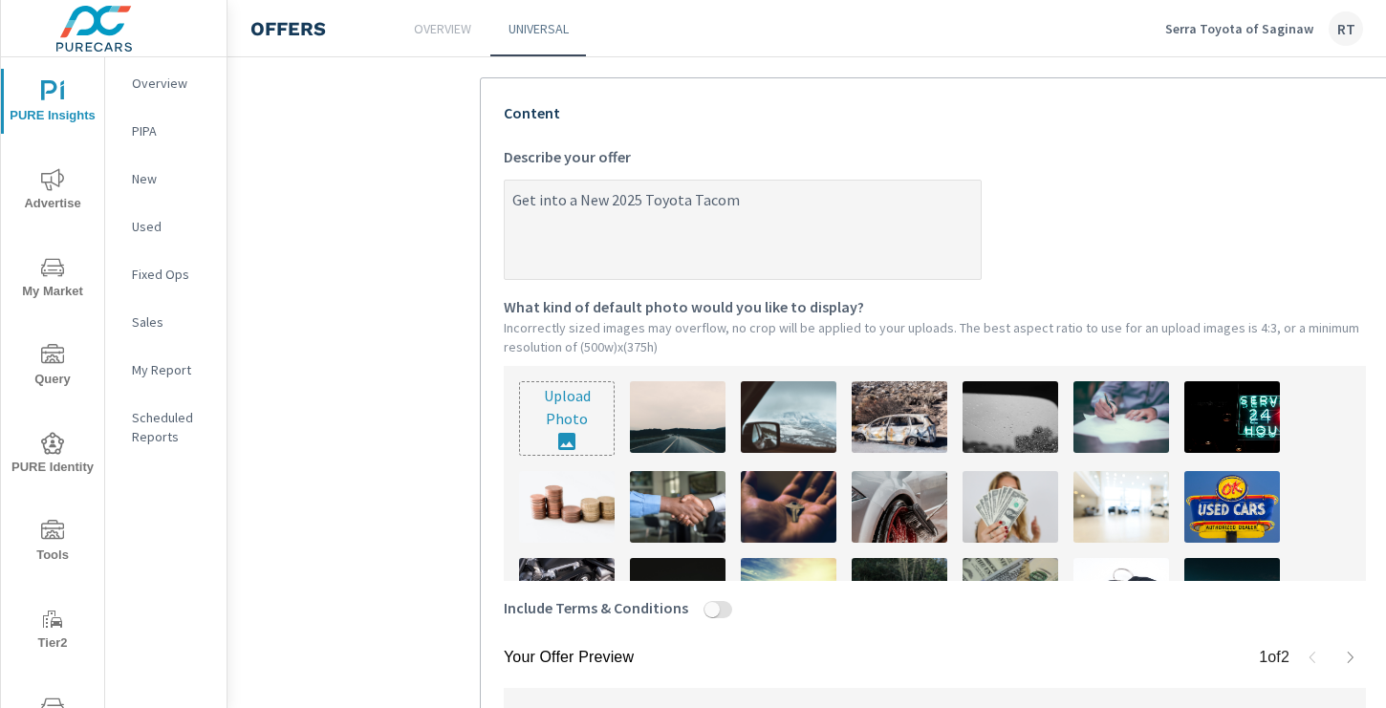
type textarea "x"
type textarea "Get into a New 2025 Toyota Tacoma"
type textarea "x"
type textarea "Get into a New 2025 Toyota Tacoma f"
type textarea "x"
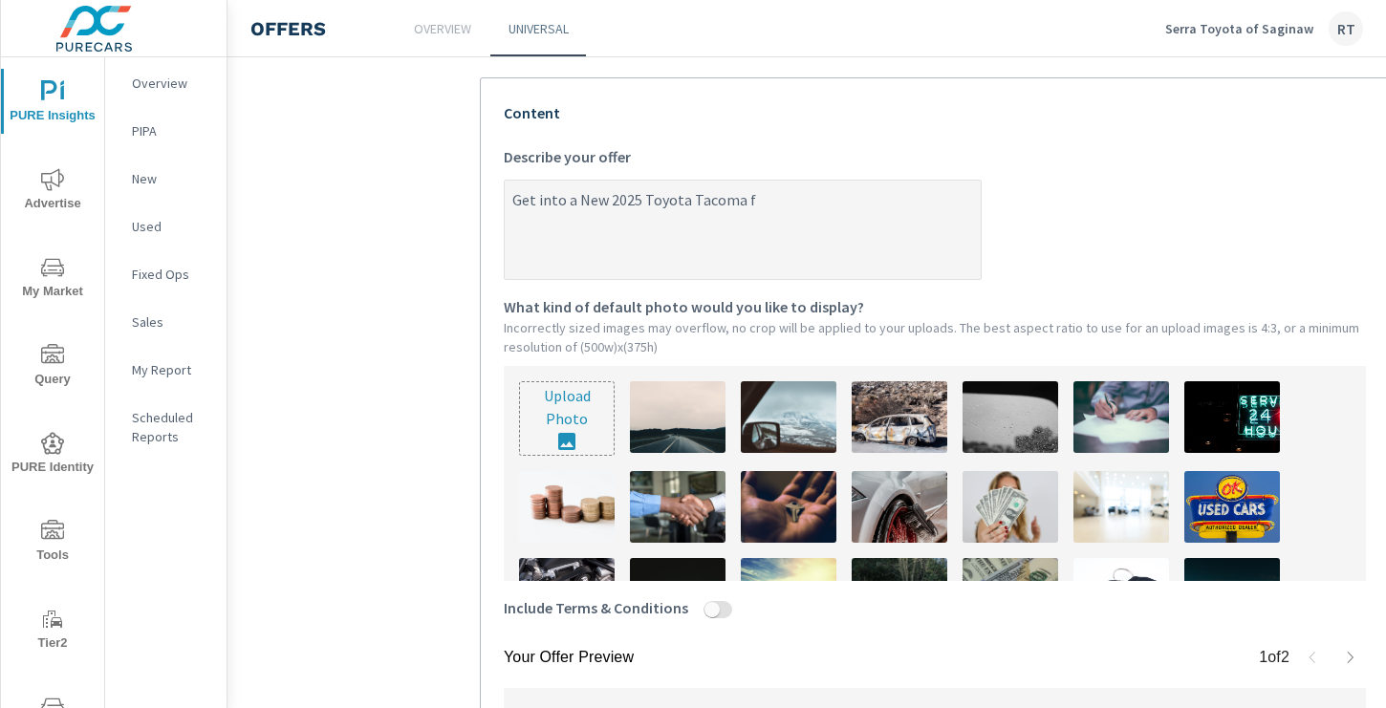
type textarea "Get into a New 2025 Toyota Tacoma fo"
type textarea "x"
type textarea "Get into a New 2025 Toyota Tacoma for"
type textarea "x"
type textarea "Get into a New 2025 Toyota Tacoma for"
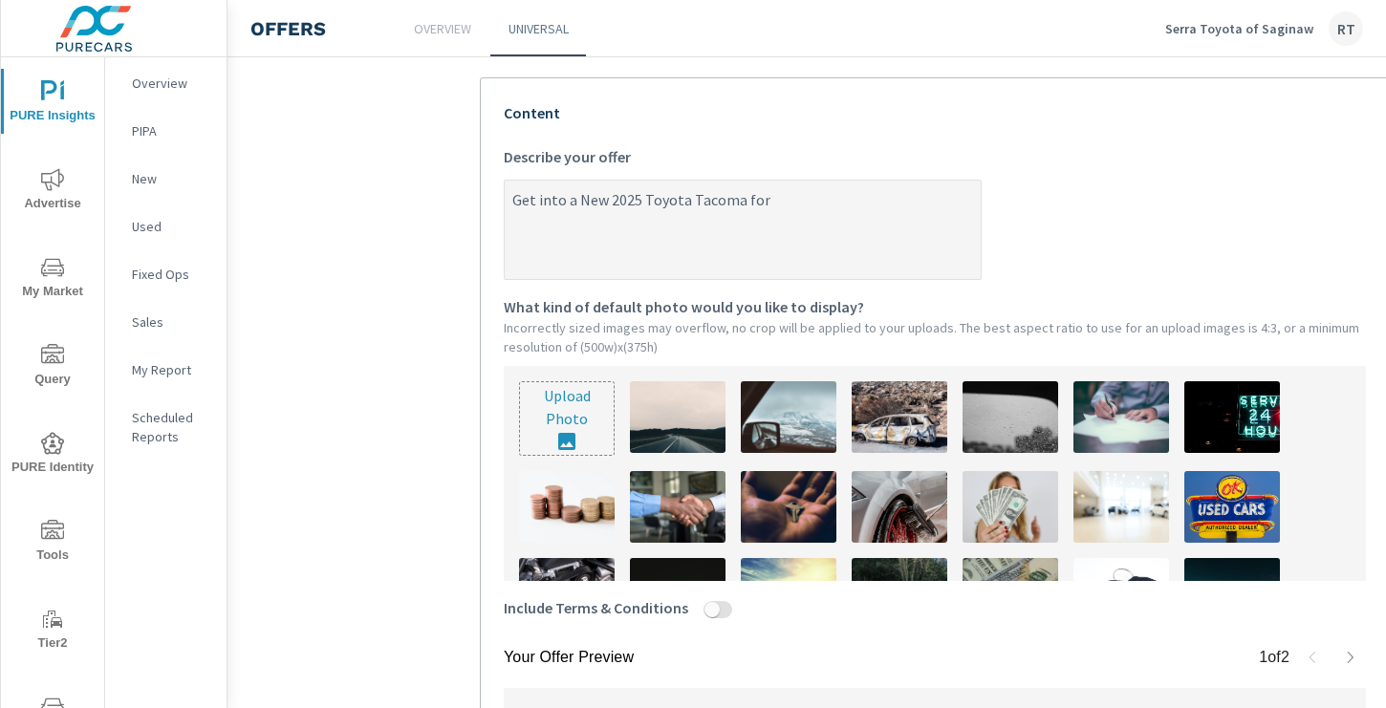
type textarea "x"
type textarea "Get into a New 2025 Toyota Tacoma for $"
type textarea "x"
type textarea "Get into a New 2025 Toyota Tacoma for $8"
type textarea "x"
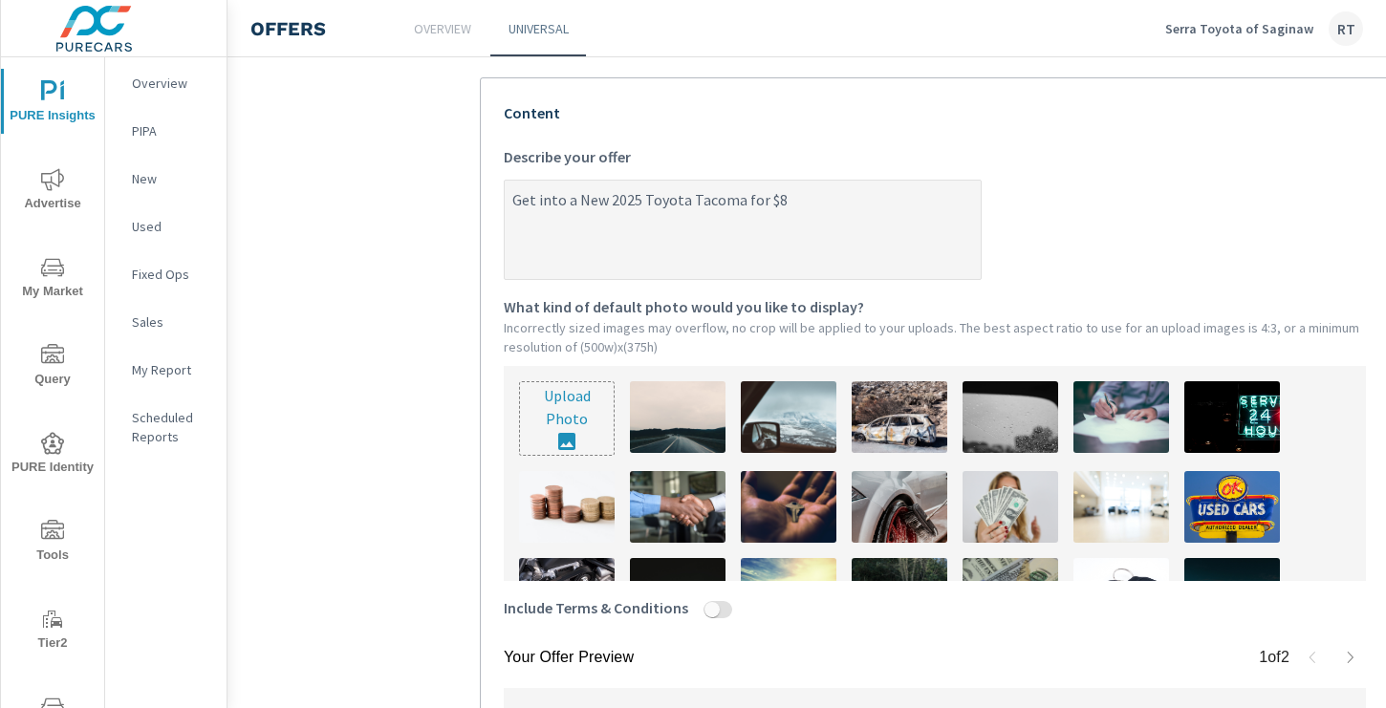
type textarea "Get into a New 2025 Toyota Tacoma for $"
type textarea "x"
type textarea "Get into a New 2025 Toyota Tacoma for"
type textarea "x"
type textarea "Get into a New 2025 Toyota Tacoma for"
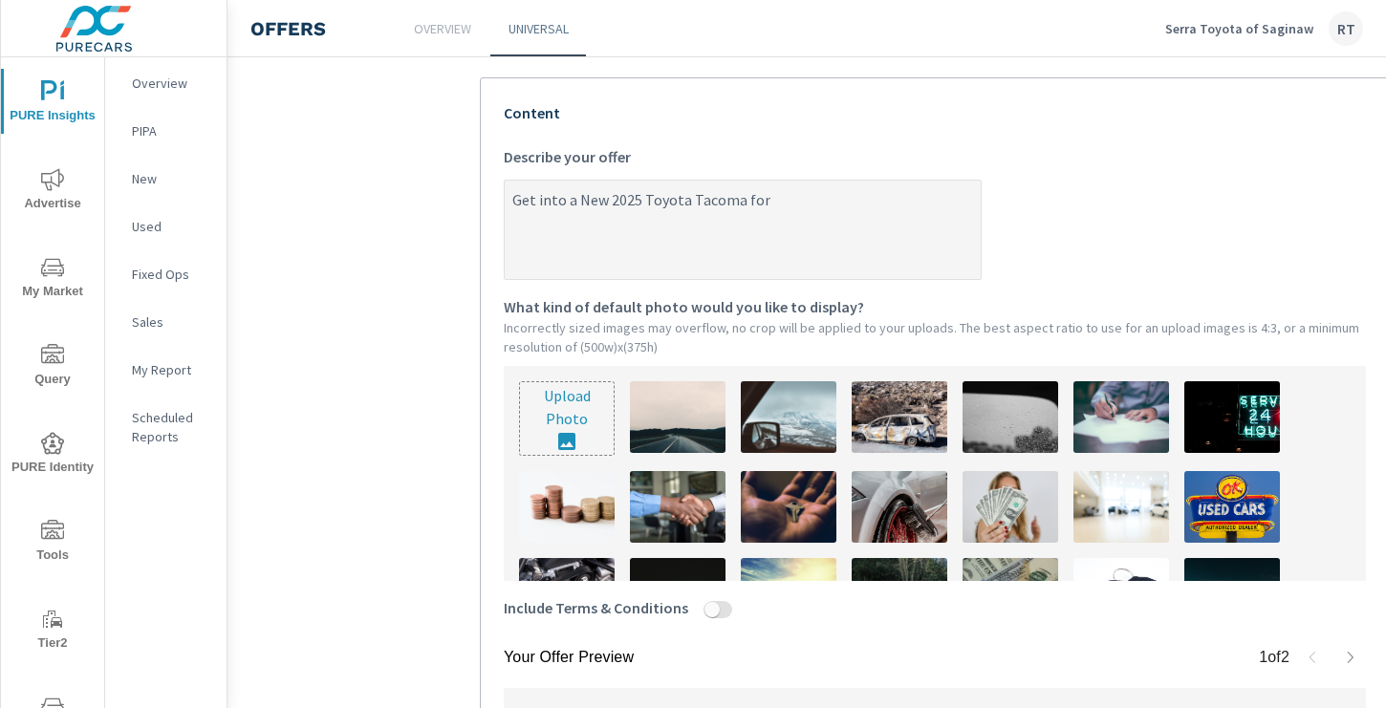
type textarea "x"
type textarea "Get into a New 2025 Toyota Tacoma for"
type textarea "x"
type textarea "Get into a New 2025 Toyota Tacoma for a"
type textarea "x"
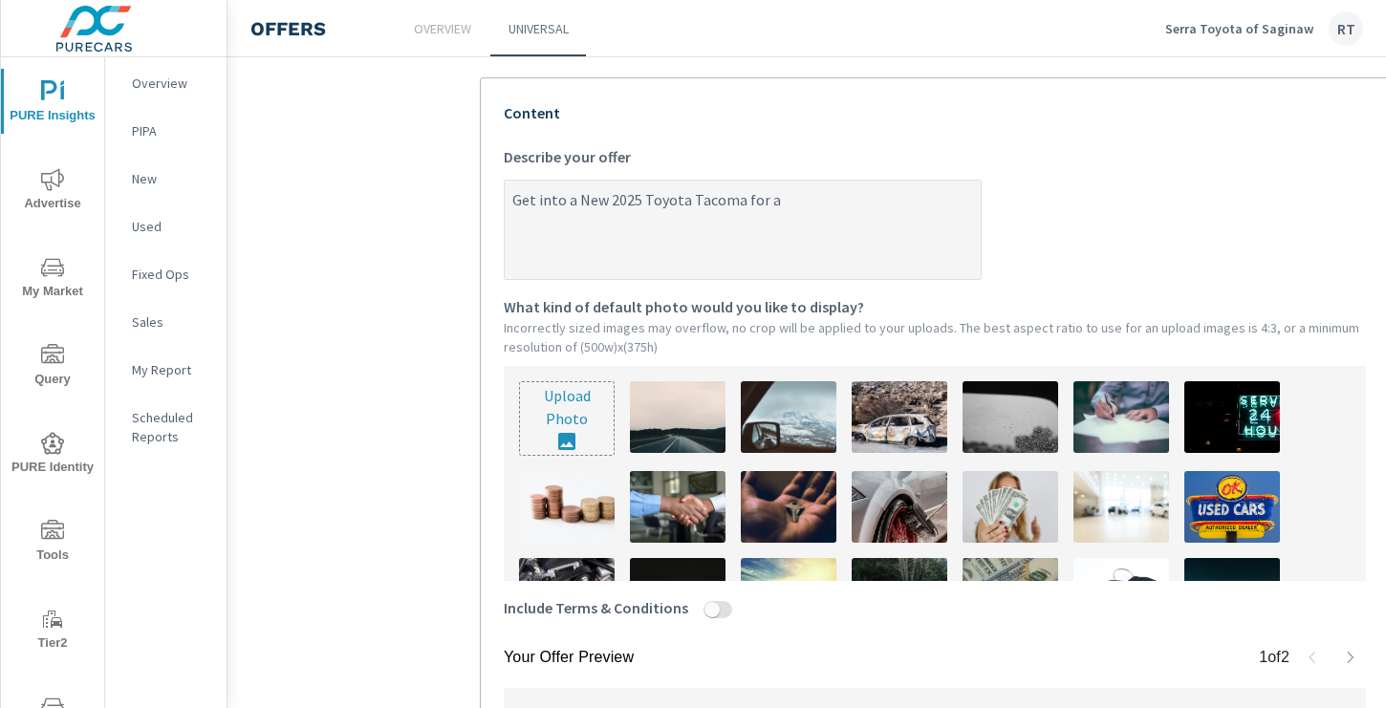
type textarea "Get into a New 2025 Toyota Tacoma for as"
type textarea "x"
type textarea "Get into a New 2025 Toyota Tacoma for as"
type textarea "x"
type textarea "Get into a New 2025 Toyota Tacoma for as l"
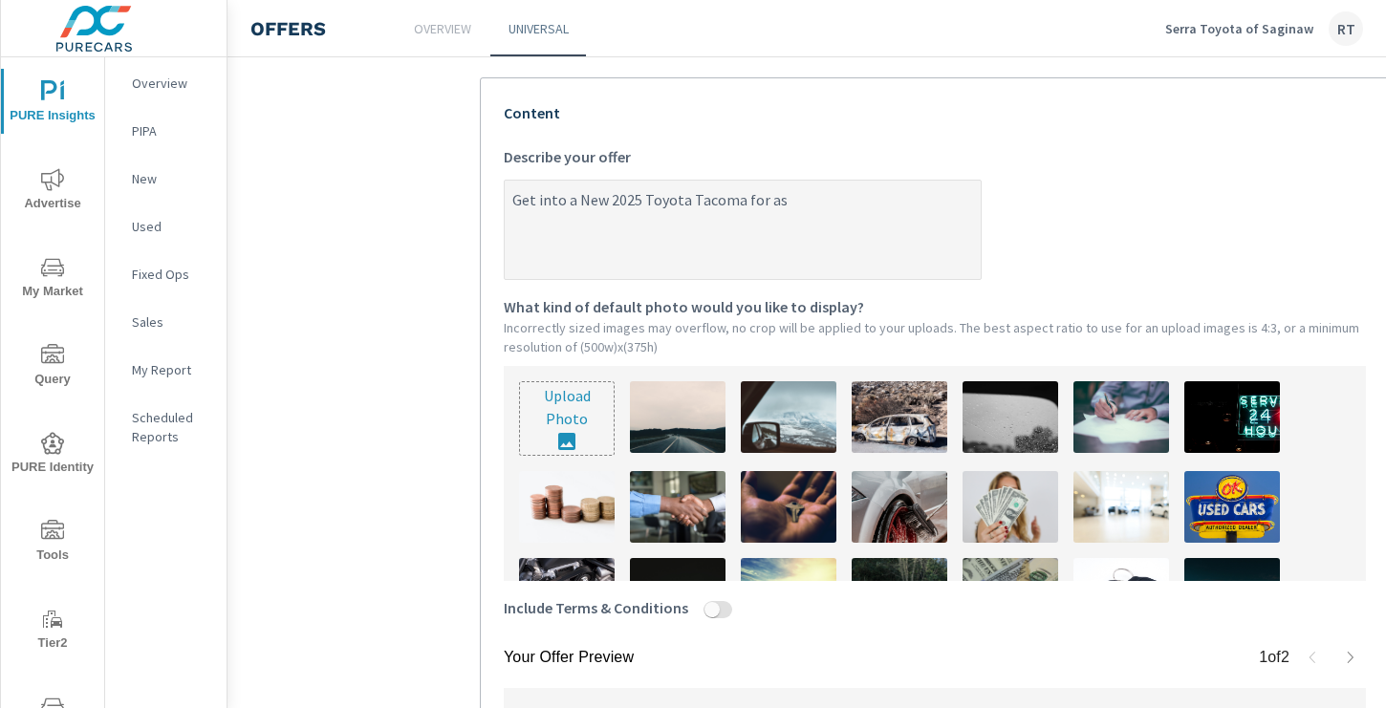
type textarea "x"
type textarea "Get into a New 2025 Toyota Tacoma for as lo"
type textarea "x"
type textarea "Get into a New 2025 Toyota Tacoma for as low"
type textarea "x"
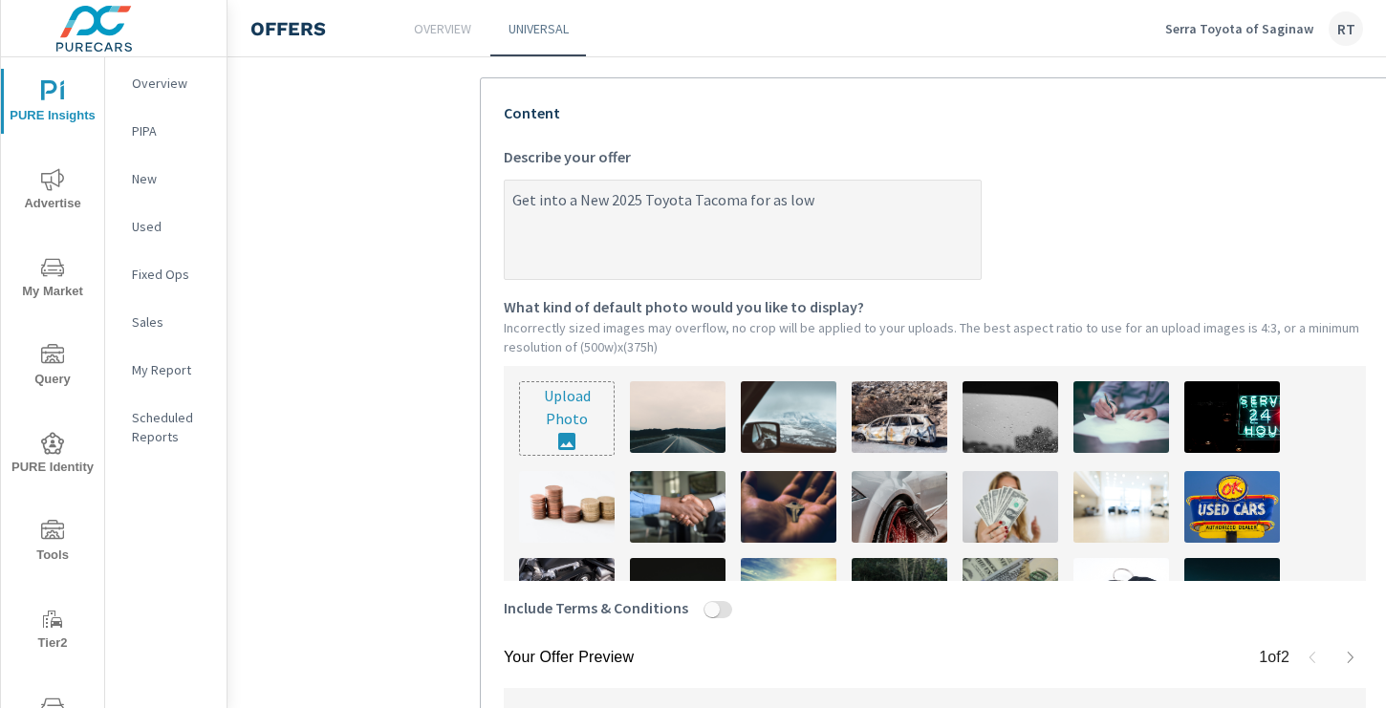
type textarea "Get into a New 2025 Toyota Tacoma for as low"
type textarea "x"
type textarea "Get into a New 2025 Toyota Tacoma for as low a"
type textarea "x"
type textarea "Get into a New 2025 Toyota Tacoma for as low as"
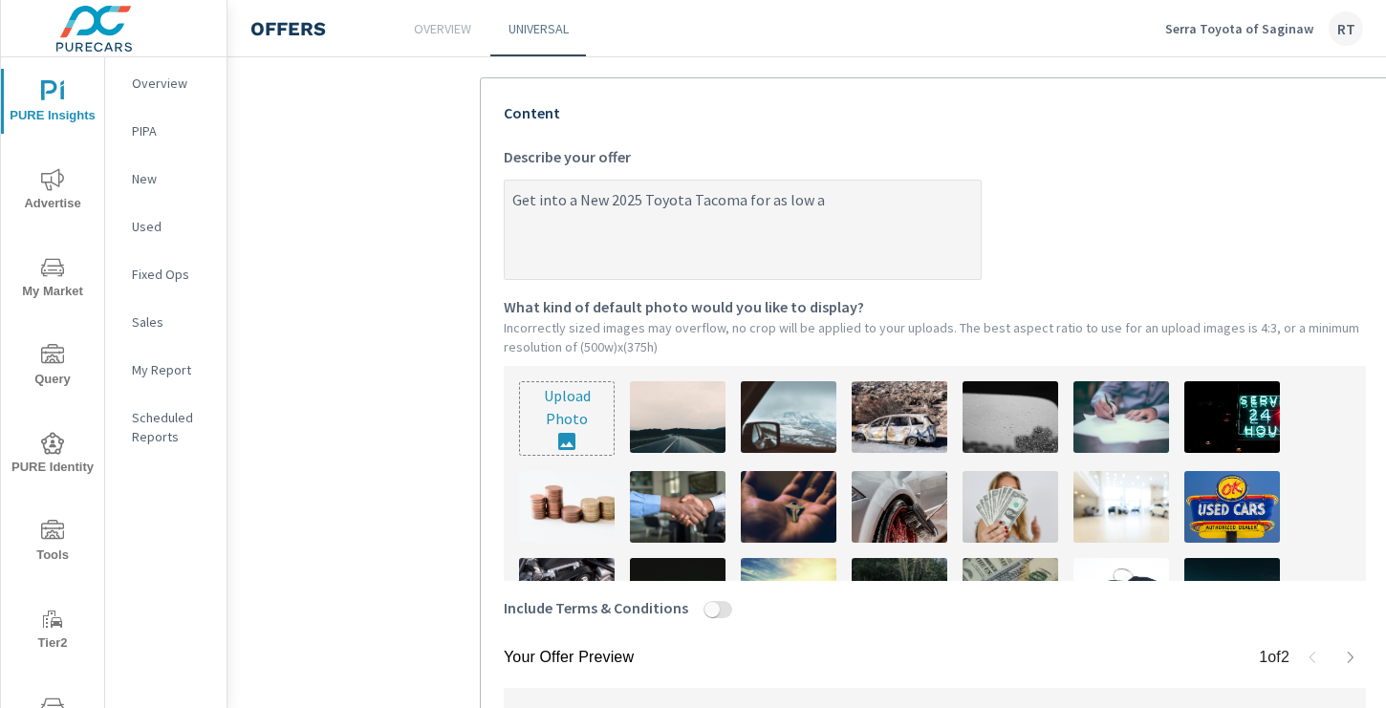
type textarea "x"
type textarea "Get into a New 2025 Toyota Tacoma for as low as"
type textarea "x"
type textarea "Get into a New 2025 Toyota Tacoma for as low as $"
type textarea "x"
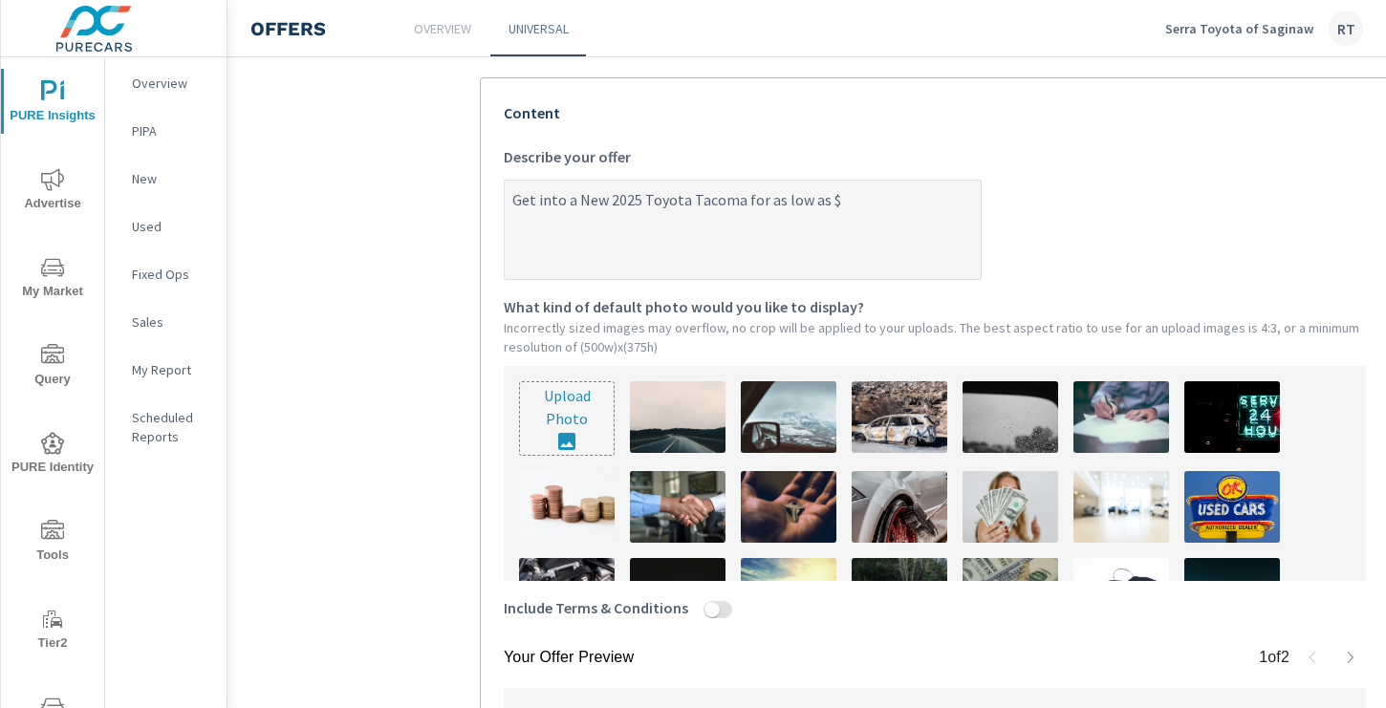
type textarea "Get into a New 2025 Toyota Tacoma for as low as $8"
type textarea "x"
type textarea "Get into a New 2025 Toyota Tacoma for as low as $8"
type textarea "x"
type textarea "Get into a New 2025 Toyota Tacoma for as low as $8 /"
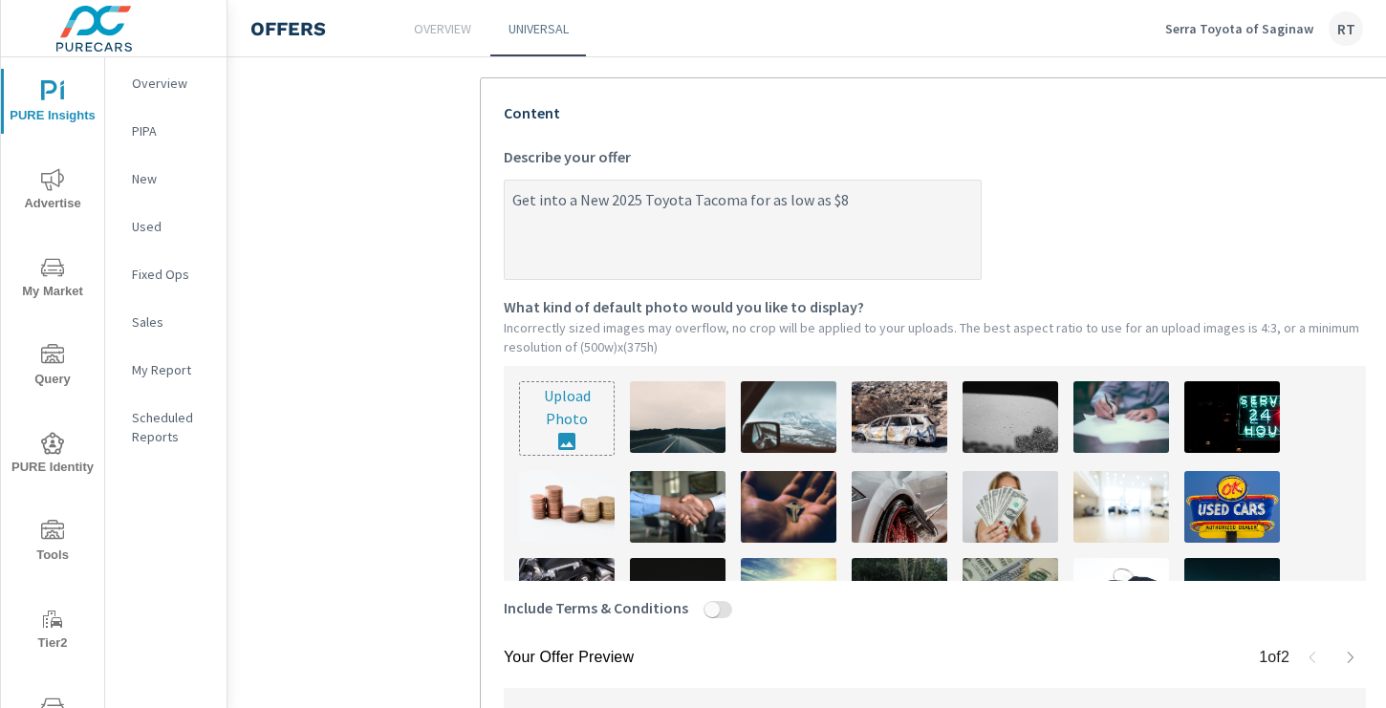
type textarea "x"
type textarea "Get into a New 2025 Toyota Tacoma for as low as $8 /"
type textarea "x"
type textarea "Get into a New 2025 Toyota Tacoma for as low as $8 / d"
type textarea "x"
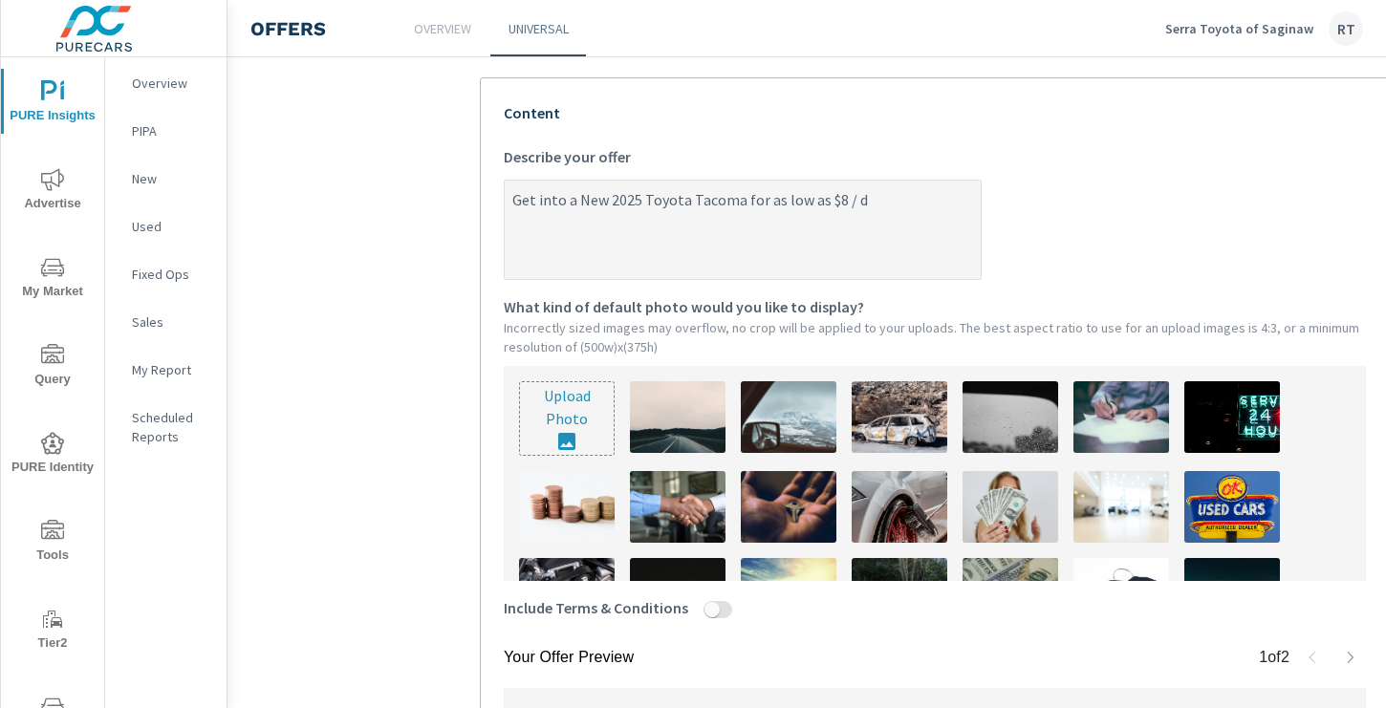
type textarea "Get into a New 2025 Toyota Tacoma for as low as $8 / da"
type textarea "x"
type textarea "Get into a New 2025 Toyota Tacoma for as low as $8 / day"
type textarea "x"
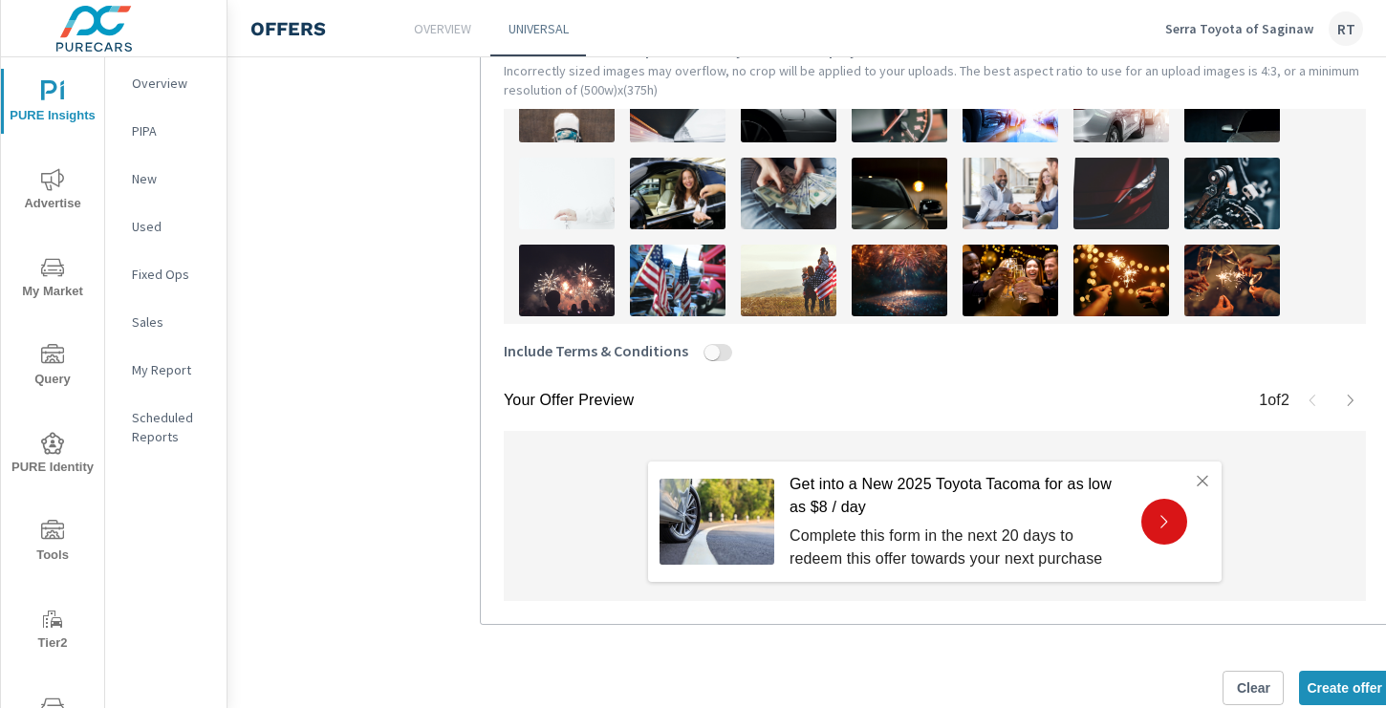
scroll to position [403, 0]
type textarea "Get into a New 2025 Toyota Tacoma for as low as $8 / day"
click at [680, 199] on img at bounding box center [678, 195] width 96 height 72
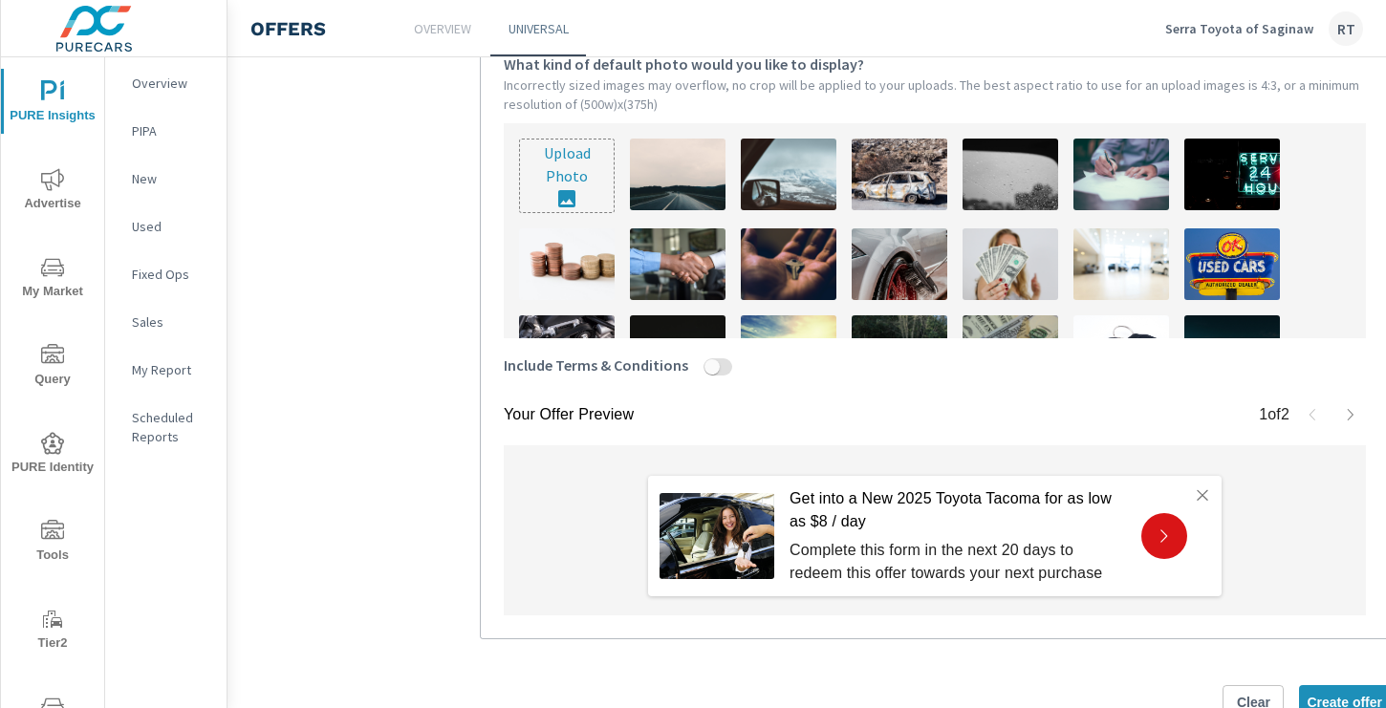
scroll to position [32, 0]
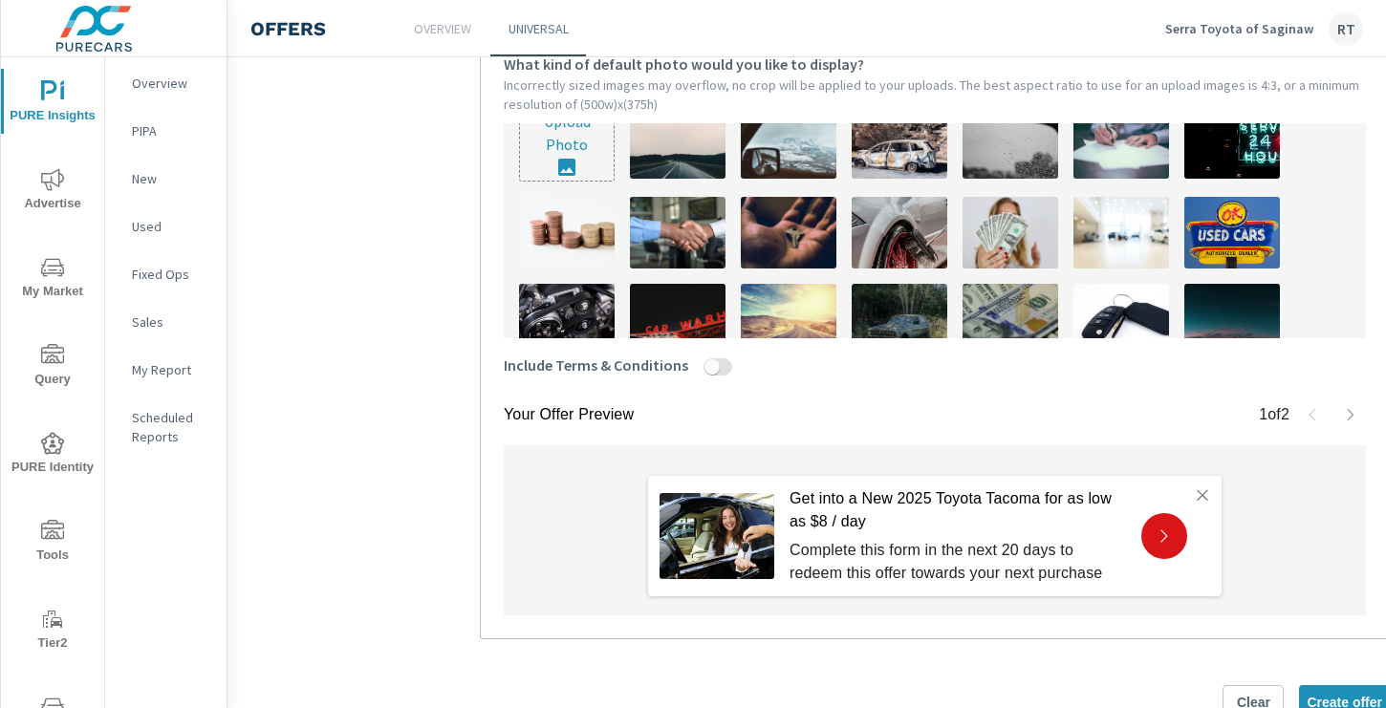
click at [690, 224] on img at bounding box center [678, 233] width 96 height 72
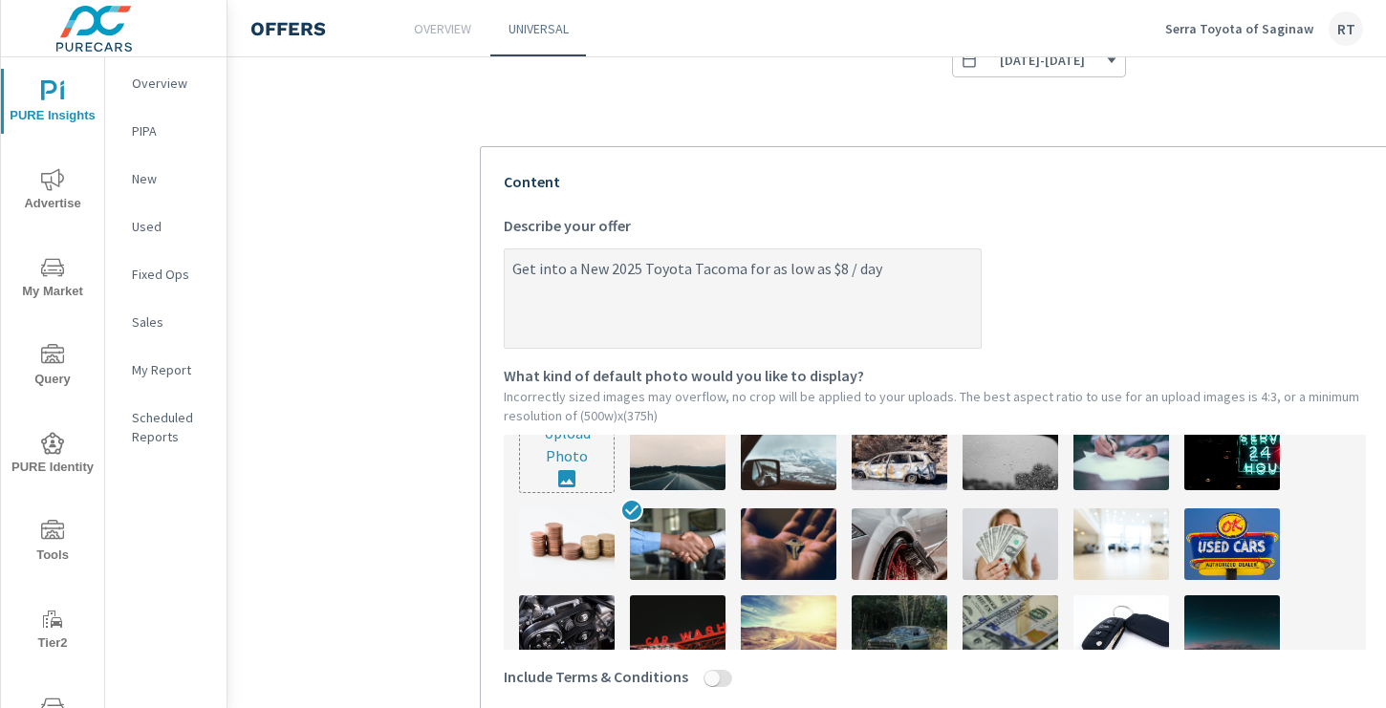
scroll to position [341, 0]
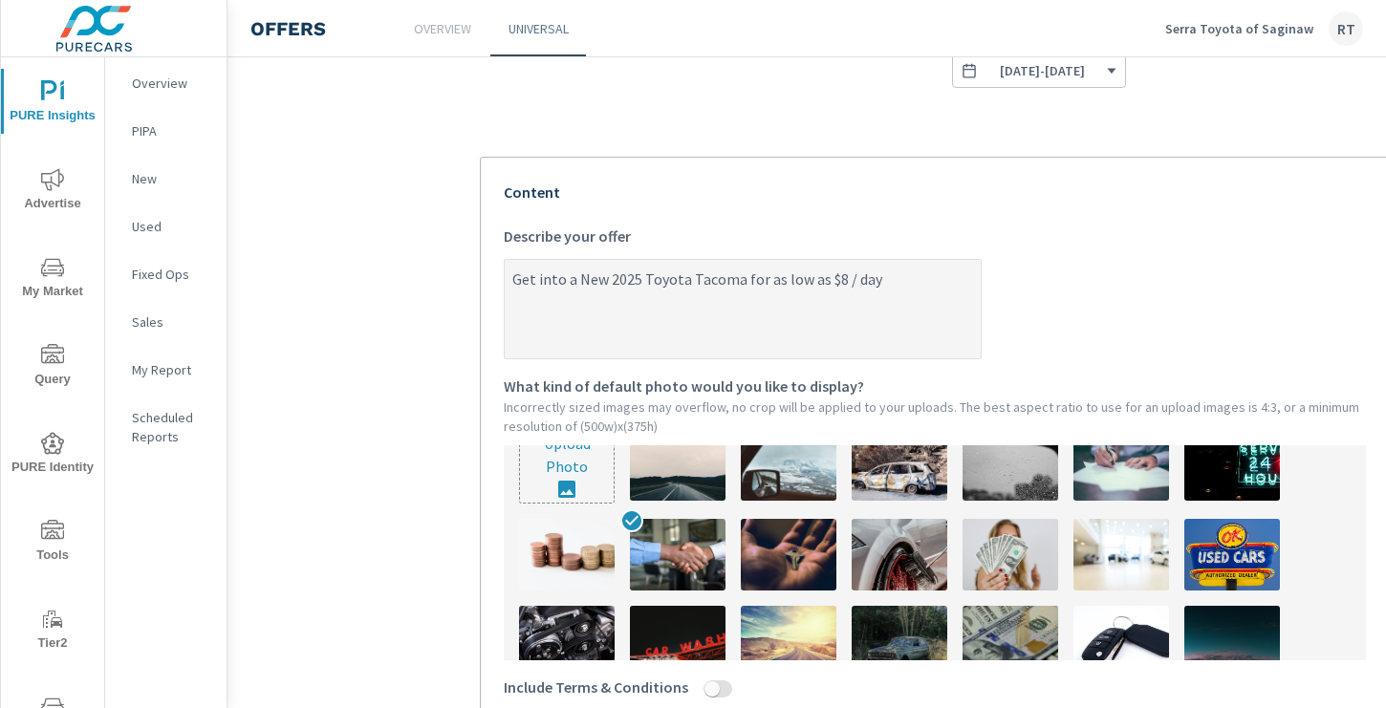
type textarea "x"
click at [871, 276] on textarea "Get into a New 2025 Toyota Tacoma for as low as $8 / day" at bounding box center [743, 311] width 476 height 96
type textarea "Get into a New 2025 Toyota Tacoma for as low as $8 / day!"
type textarea "x"
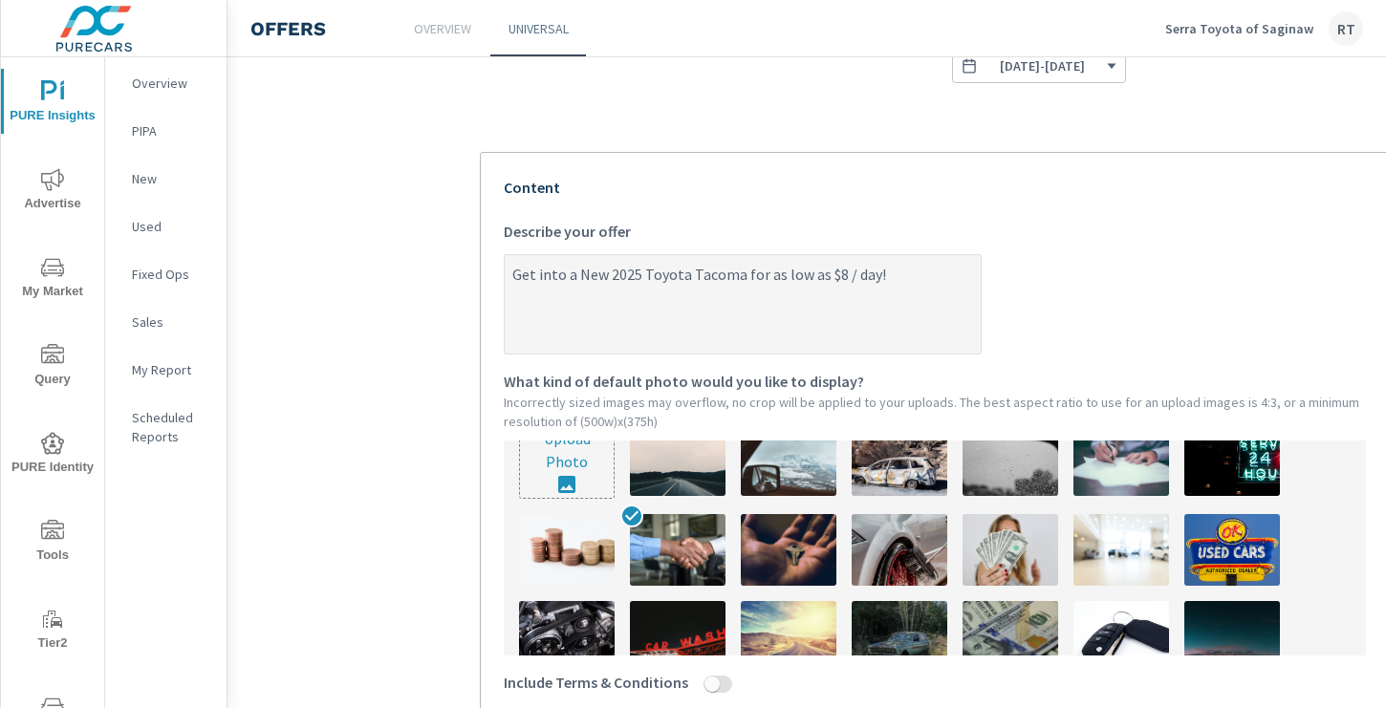
scroll to position [343, 0]
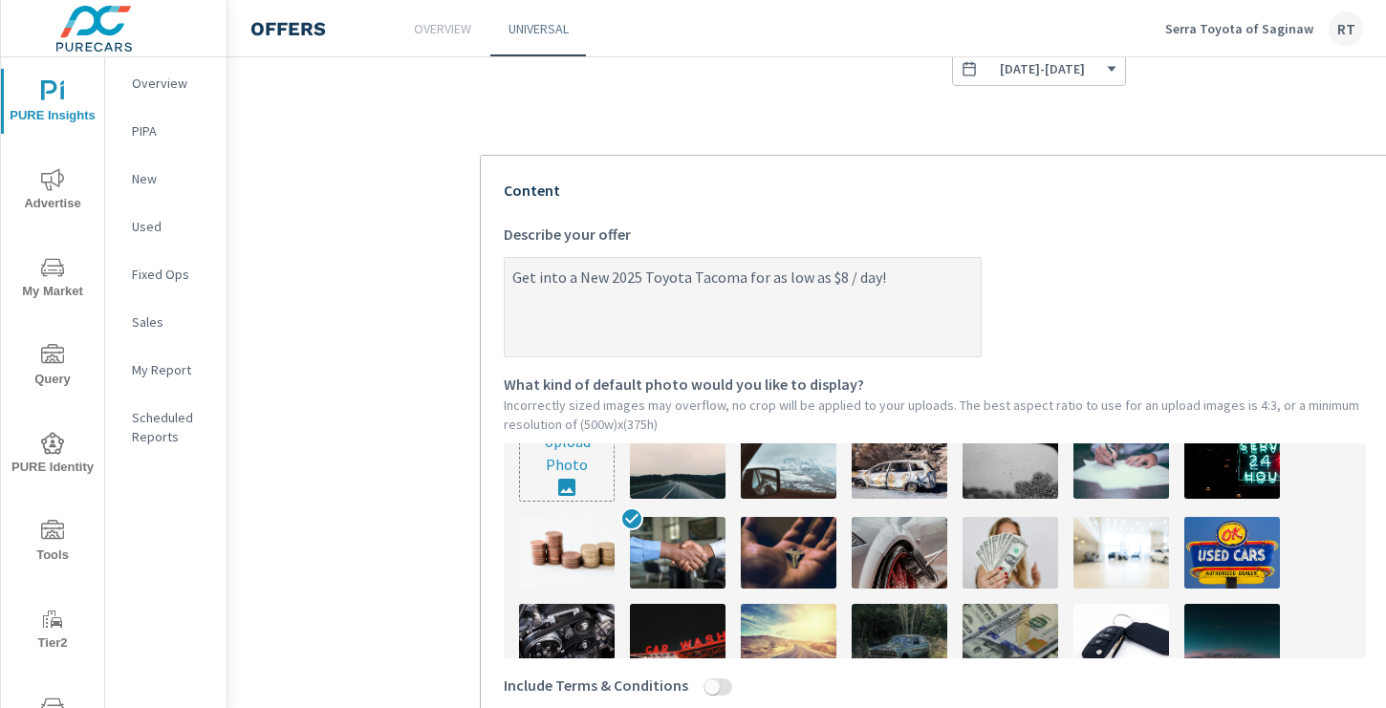
type textarea "Get into a New 2025 Toyota Tacoma for as low as $8 / day"
type textarea "x"
type textarea "Get into a New 2025 Toyota Tacoma for as low as $8 / day."
type textarea "x"
click at [515, 274] on textarea "Get into a New 2025 Toyota Tacoma for as low as $8 / day." at bounding box center [743, 309] width 476 height 96
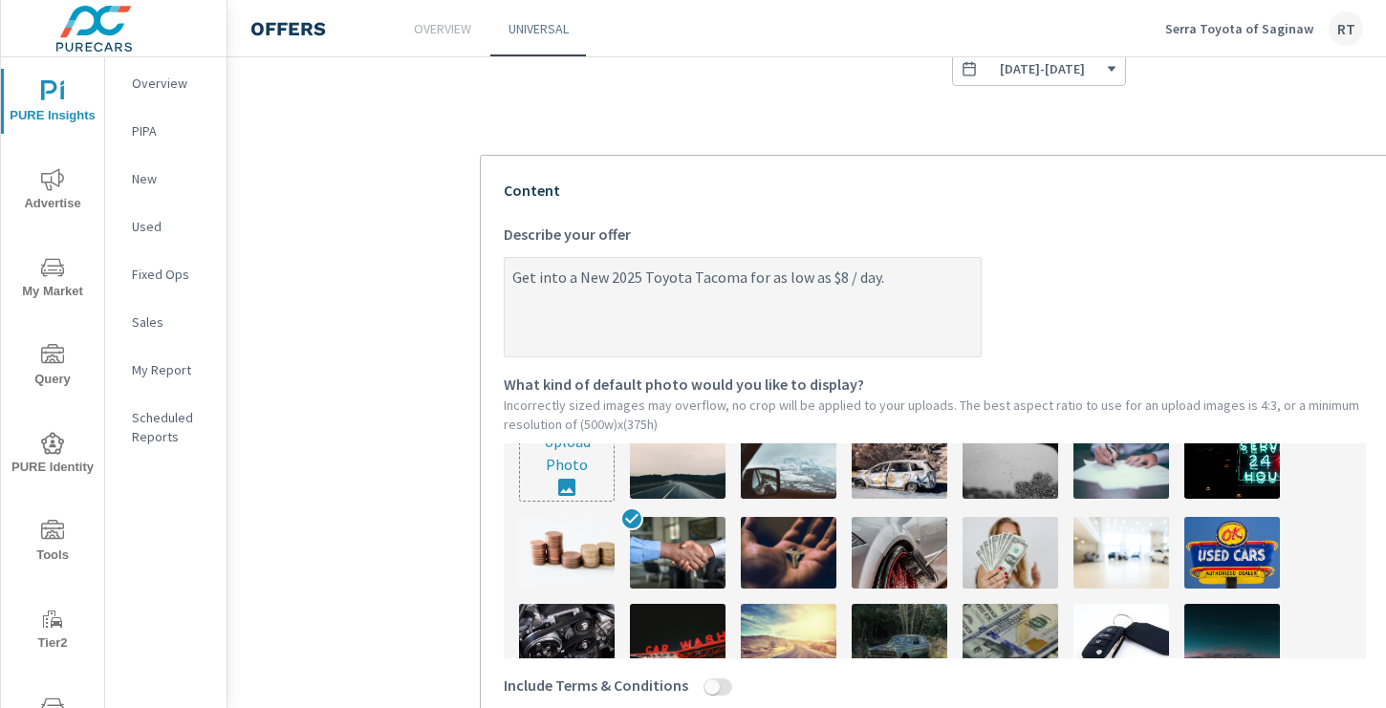
type textarea "SGet into a New 2025 Toyota Tacoma for as low as $8 / day."
type textarea "x"
type textarea "SeGet into a New 2025 Toyota Tacoma for as low as $8 / day."
type textarea "x"
type textarea "SepGet into a New 2025 Toyota Tacoma for as low as $8 / day."
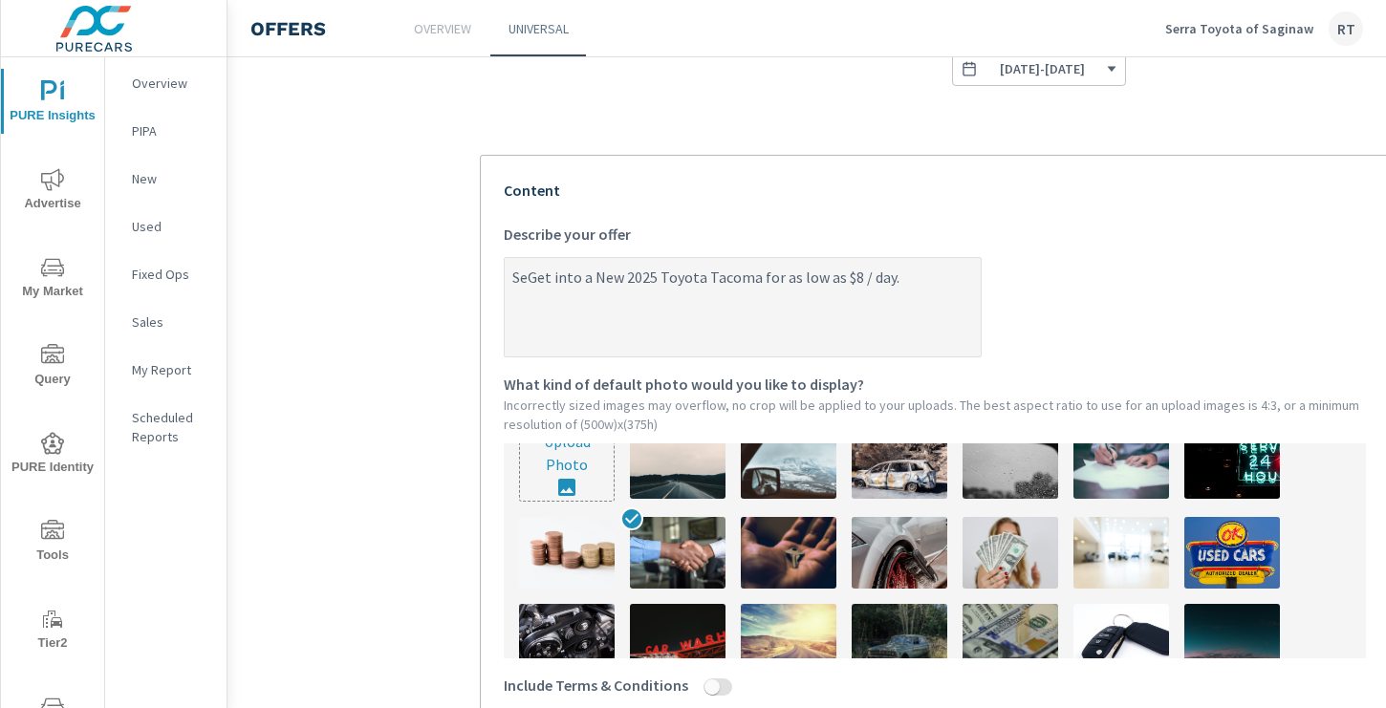
type textarea "x"
type textarea "SeptGet into a New 2025 Toyota Tacoma for as low as $8 / day."
type textarea "x"
type textarea "SepteGet into a New 2025 Toyota Tacoma for as low as $8 / day."
type textarea "x"
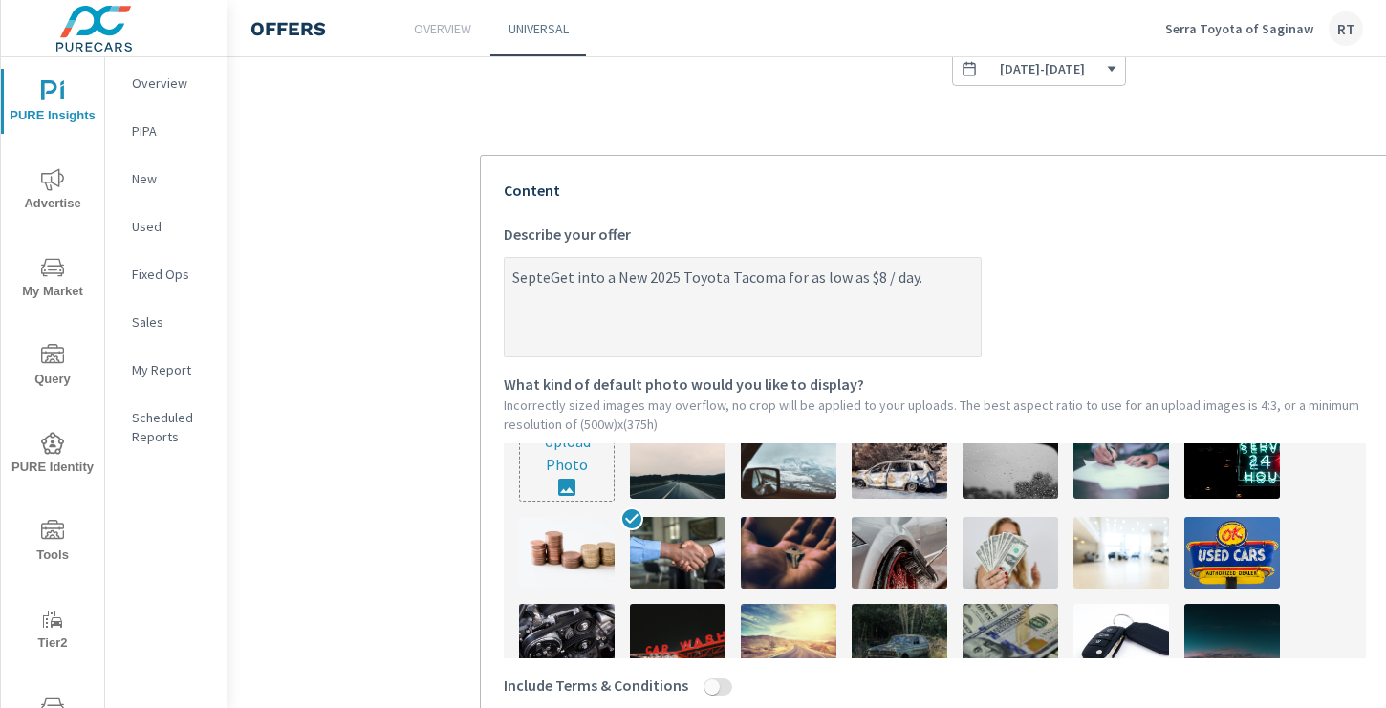
type textarea "SeptemGet into a New 2025 Toyota Tacoma for as low as $8 / day."
type textarea "x"
type textarea "SeptembGet into a New 2025 Toyota Tacoma for as low as $8 / day."
type textarea "x"
type textarea "SeptembeGet into a New 2025 Toyota Tacoma for as low as $8 / day."
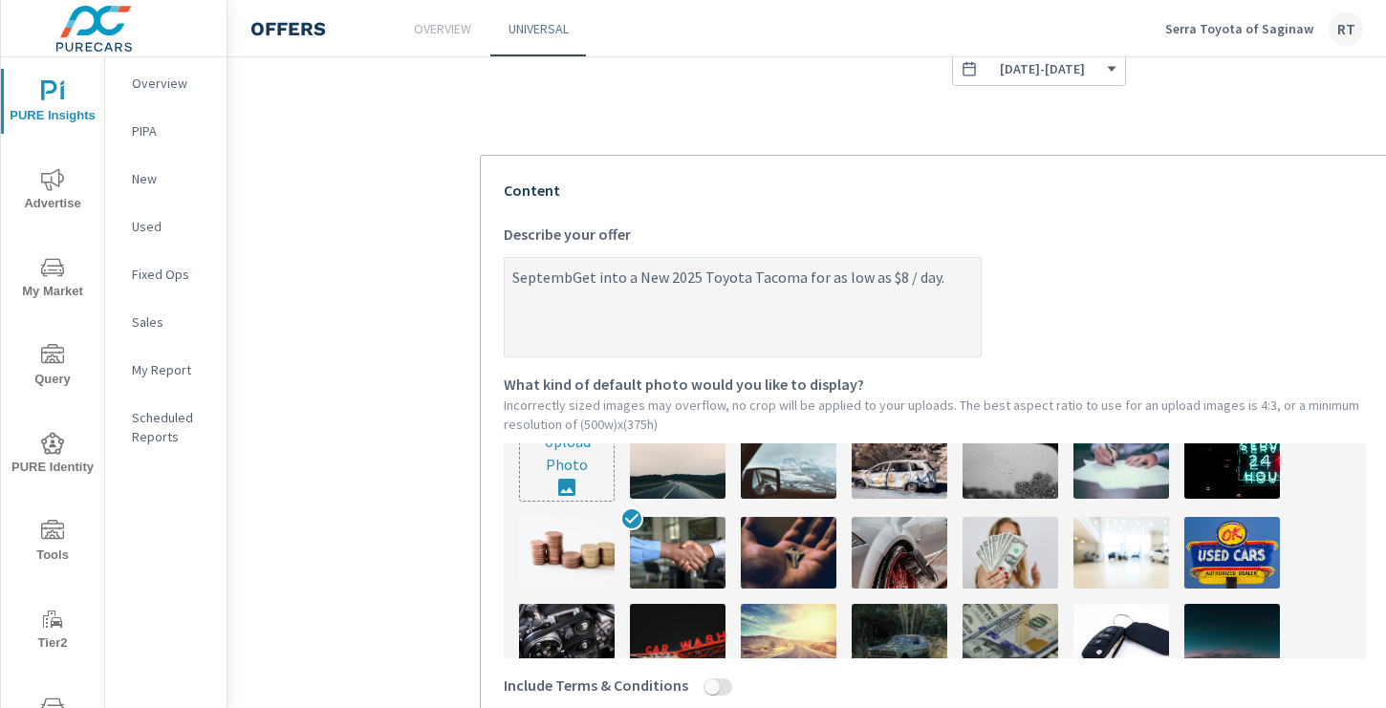
type textarea "x"
type textarea "SeptemberGet into a New 2025 Toyota Tacoma for as low as $8 / day."
type textarea "x"
type textarea "September Get into a New 2025 Toyota Tacoma for as low as $8 / day."
type textarea "x"
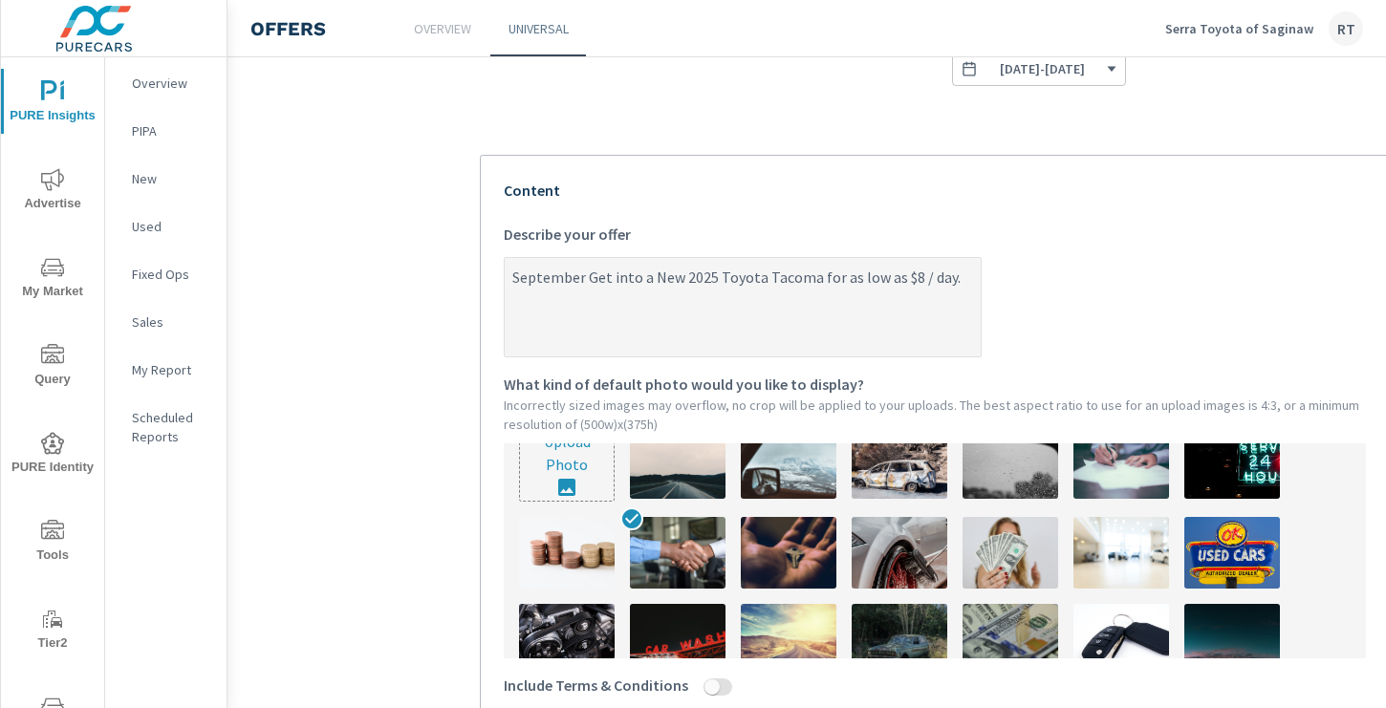
type textarea "SeptemberGet into a New 2025 Toyota Tacoma for as low as $8 / day."
type textarea "x"
type textarea "SeptembeGet into a New 2025 Toyota Tacoma for as low as $8 / day."
type textarea "x"
type textarea "SeptembGet into a New 2025 Toyota Tacoma for as low as $8 / day."
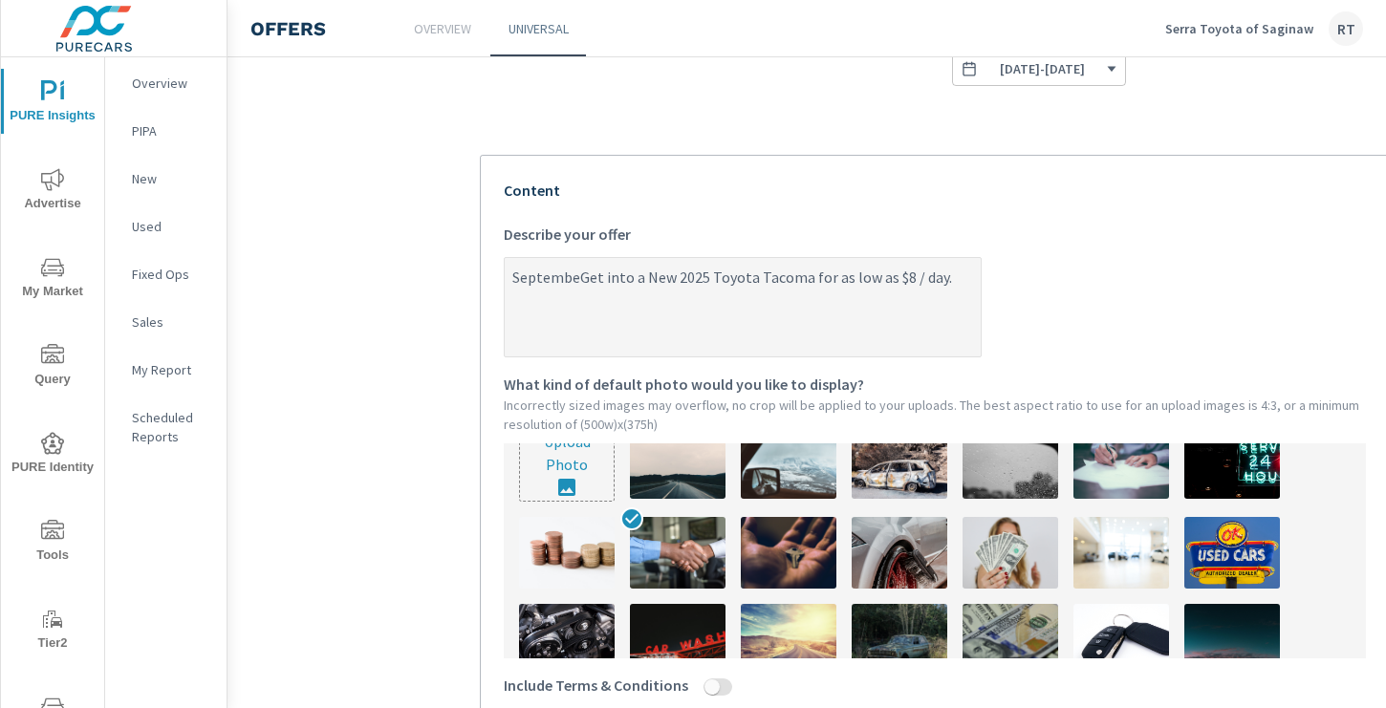
type textarea "x"
type textarea "SeptemGet into a New 2025 Toyota Tacoma for as low as $8 / day."
type textarea "x"
type textarea "SepteGet into a New 2025 Toyota Tacoma for as low as $8 / day."
type textarea "x"
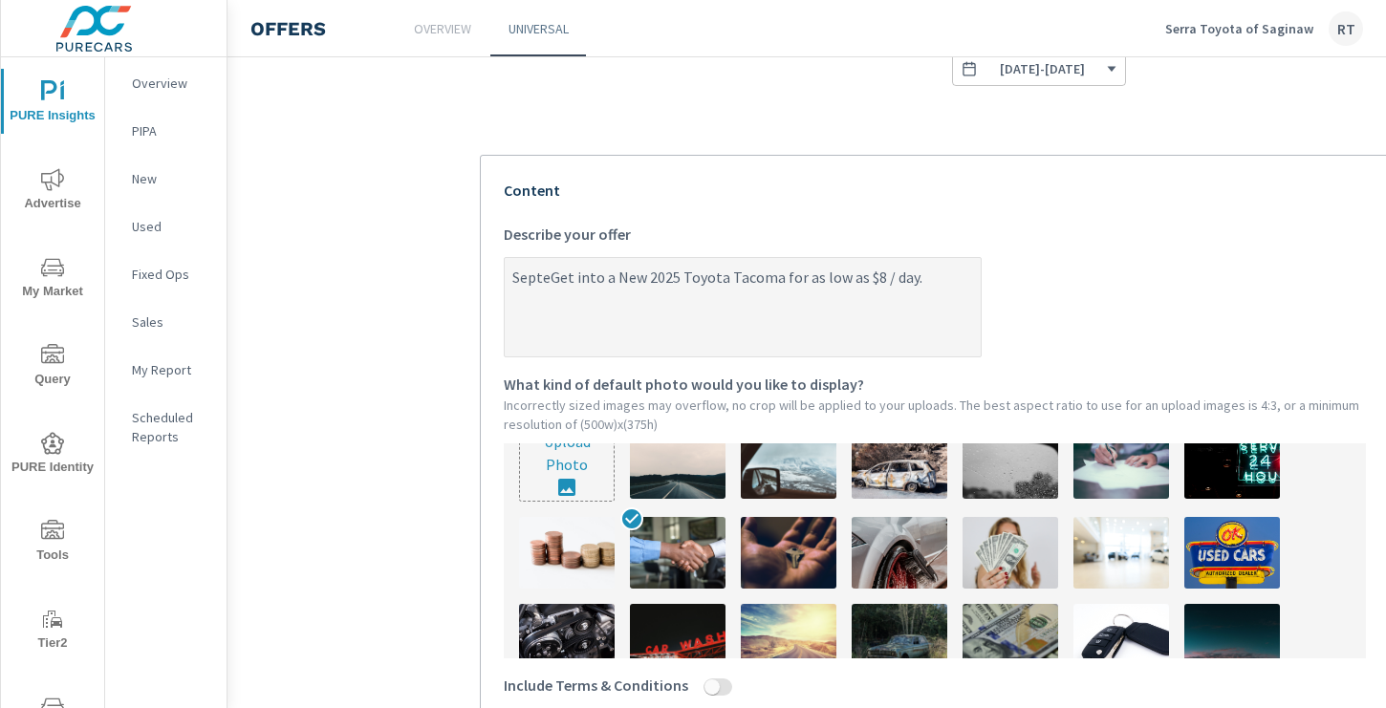
type textarea "SeptGet into a New 2025 Toyota Tacoma for as low as $8 / day."
type textarea "x"
type textarea "SepGet into a New 2025 Toyota Tacoma for as low as $8 / day."
type textarea "x"
type textarea "SeGet into a New 2025 Toyota Tacoma for as low as $8 / day."
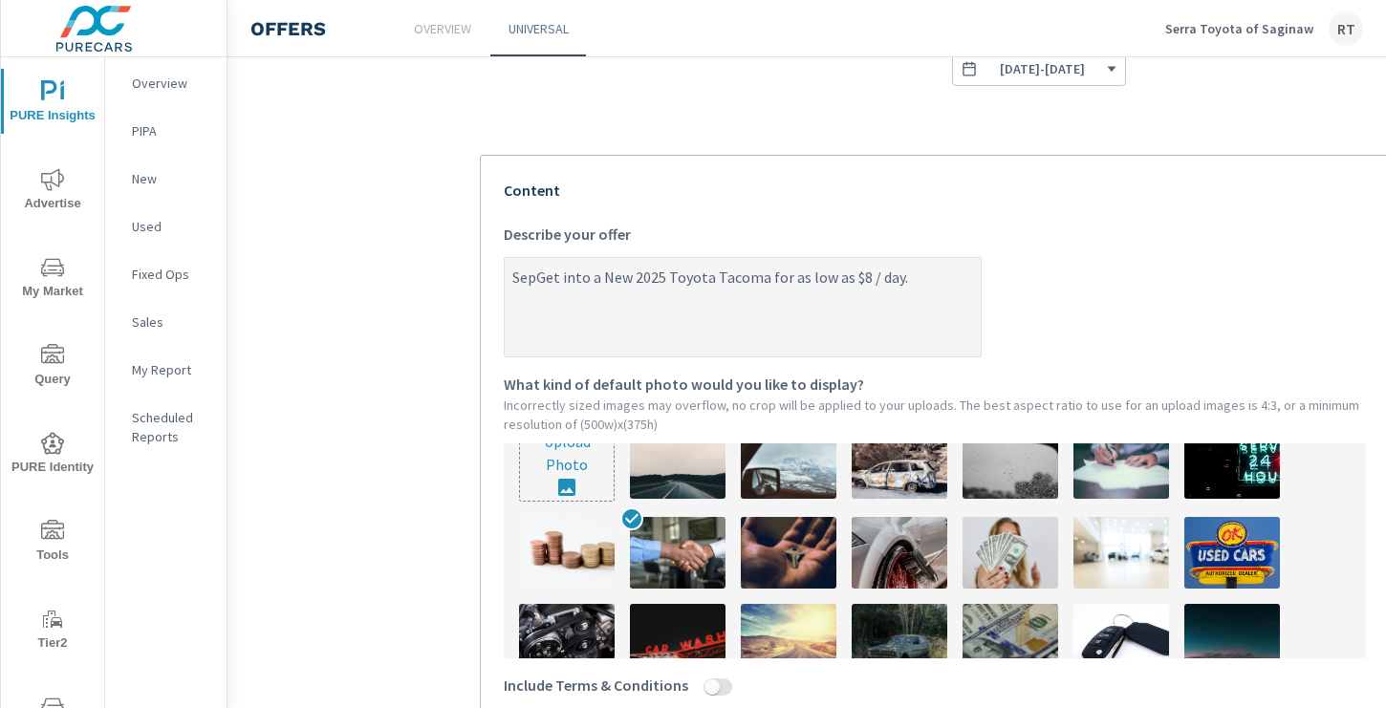
type textarea "x"
type textarea "SGet into a New 2025 Toyota Tacoma for as low as $8 / day."
type textarea "x"
type textarea "Get into a New 2025 Toyota Tacoma for as low as $8 / day."
type textarea "x"
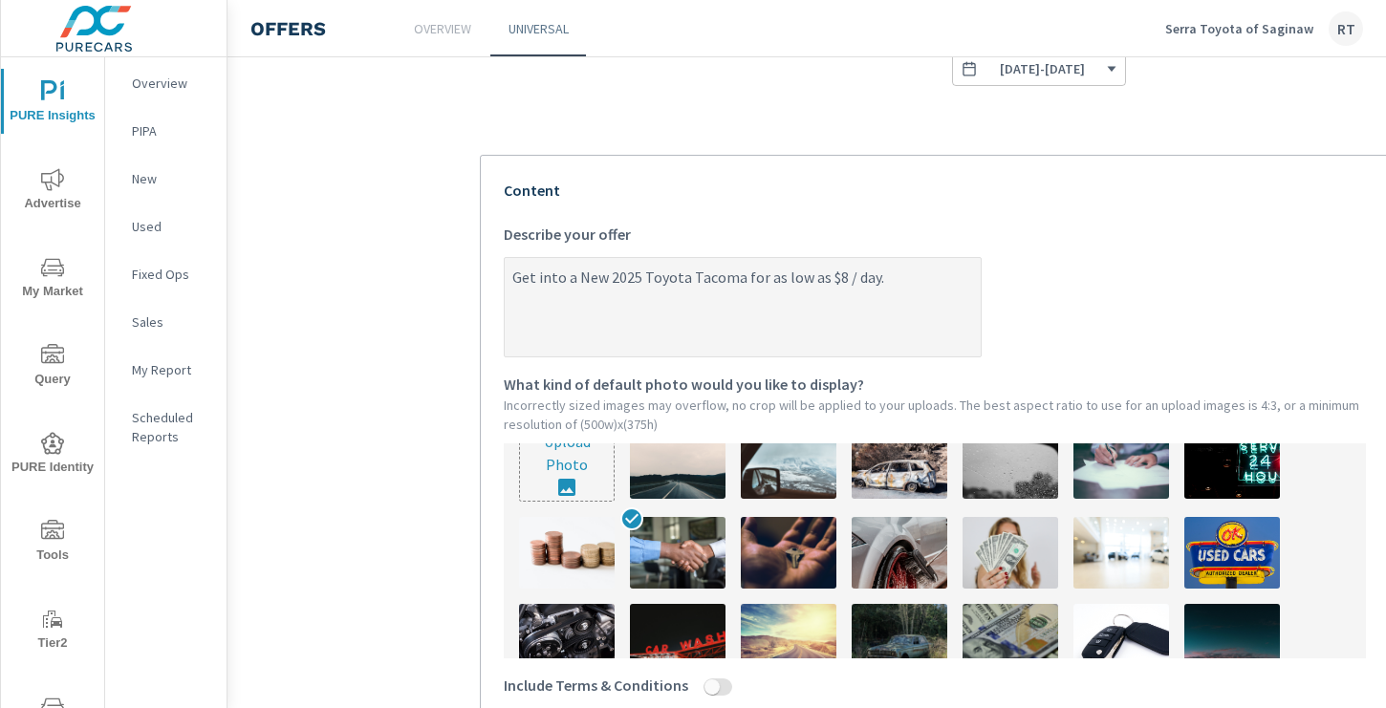
type textarea "BGet into a New 2025 Toyota Tacoma for as low as $8 / day."
type textarea "x"
type textarea "BaGet into a New 2025 Toyota Tacoma for as low as $8 / day."
type textarea "x"
type textarea "BacGet into a New 2025 Toyota Tacoma for as low as $8 / day."
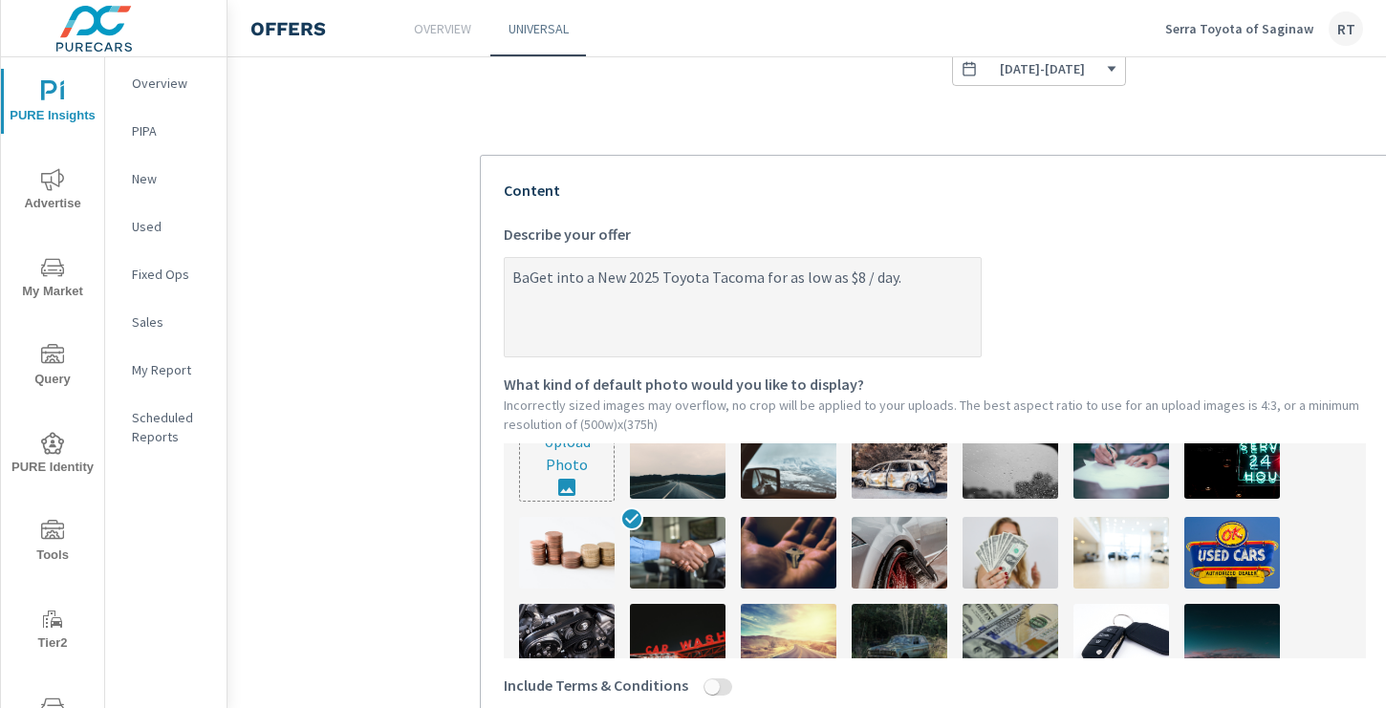
type textarea "x"
type textarea "BackGet into a New 2025 Toyota Tacoma for as low as $8 / day."
type textarea "x"
type textarea "Back Get into a New 2025 Toyota Tacoma for as low as $8 / day."
type textarea "x"
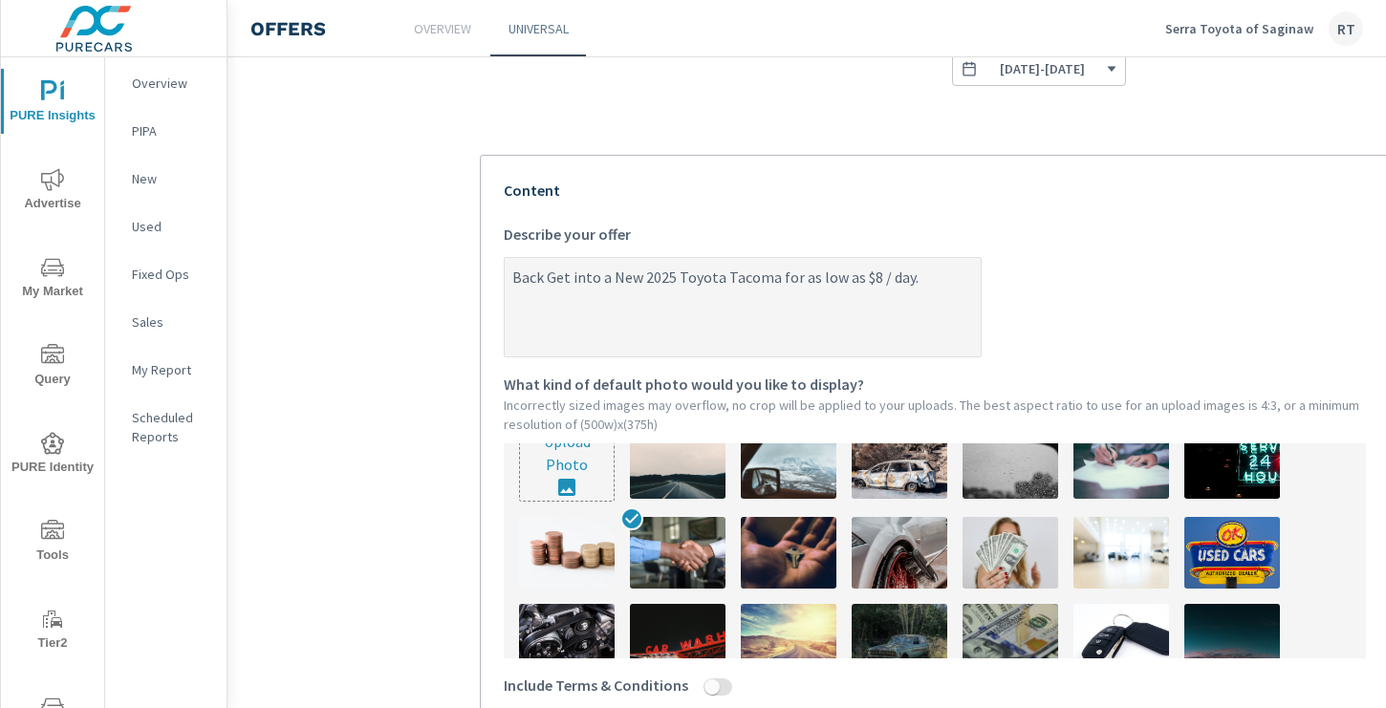
type textarea "Back tGet into a New 2025 Toyota Tacoma for as low as $8 / day."
type textarea "x"
type textarea "Back toGet into a New 2025 Toyota Tacoma for as low as $8 / day."
type textarea "x"
type textarea "Back to Get into a New 2025 Toyota Tacoma for as low as $8 / day."
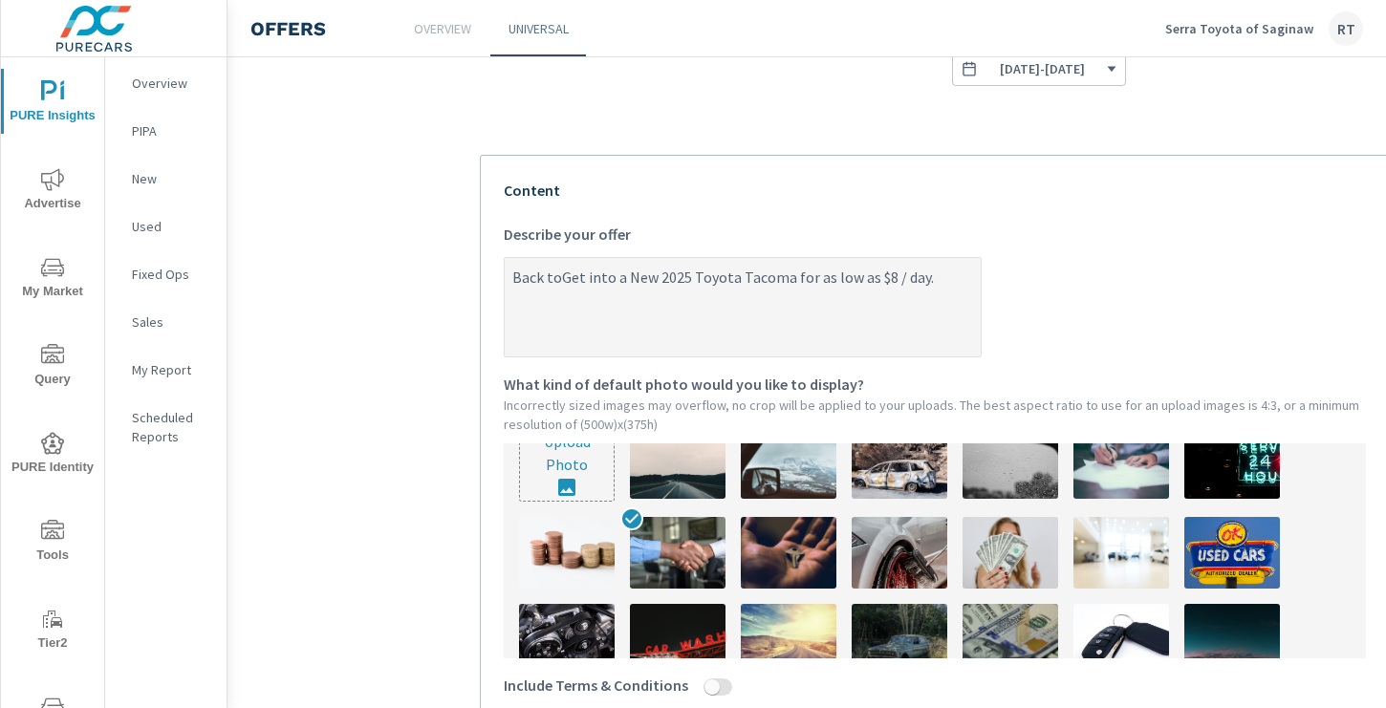
type textarea "x"
type textarea "Back to SGet into a New 2025 Toyota Tacoma for as low as $8 / day."
type textarea "x"
click at [548, 271] on textarea "Back to School Savings! Get into a New 2025 Toyota Tacoma for as low as $8 / da…" at bounding box center [743, 309] width 476 height 96
click at [565, 275] on textarea "Back-to School Savings! Get into a New 2025 Toyota Tacoma for as low as $8 / da…" at bounding box center [743, 309] width 476 height 96
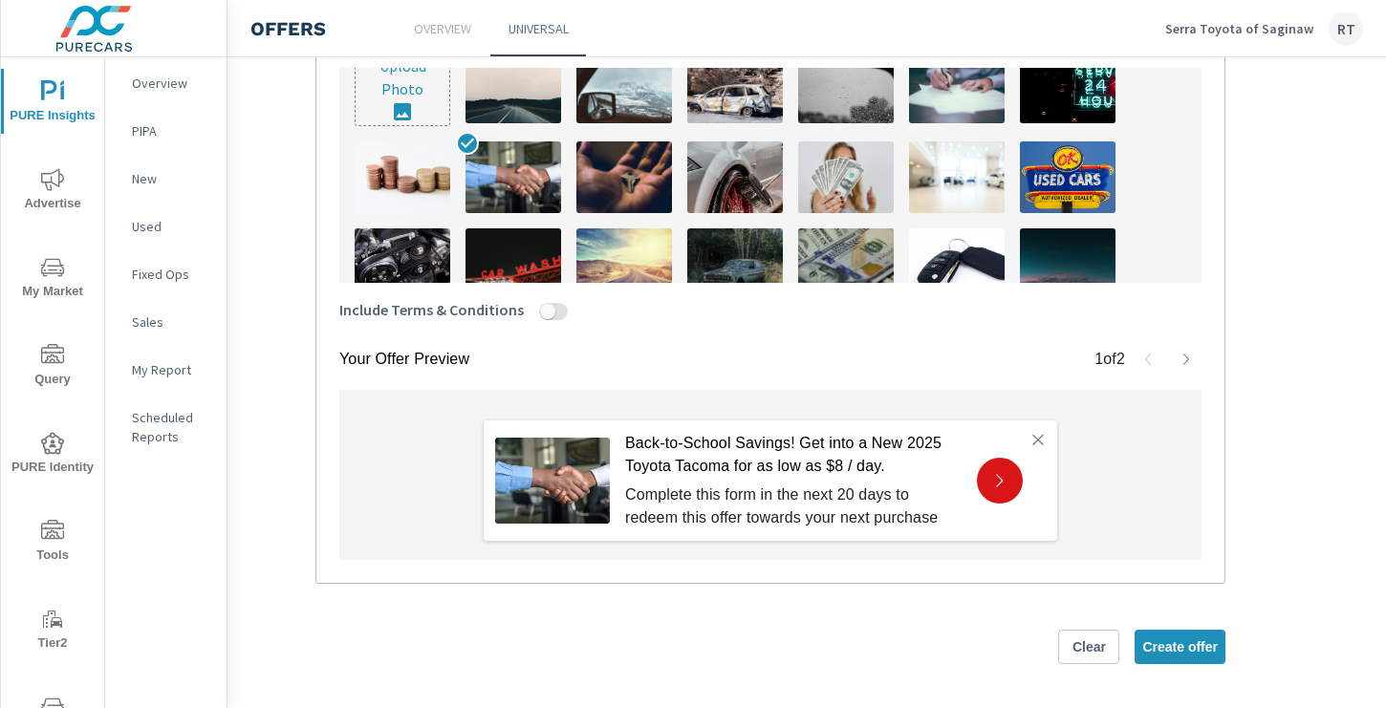
scroll to position [719, 167]
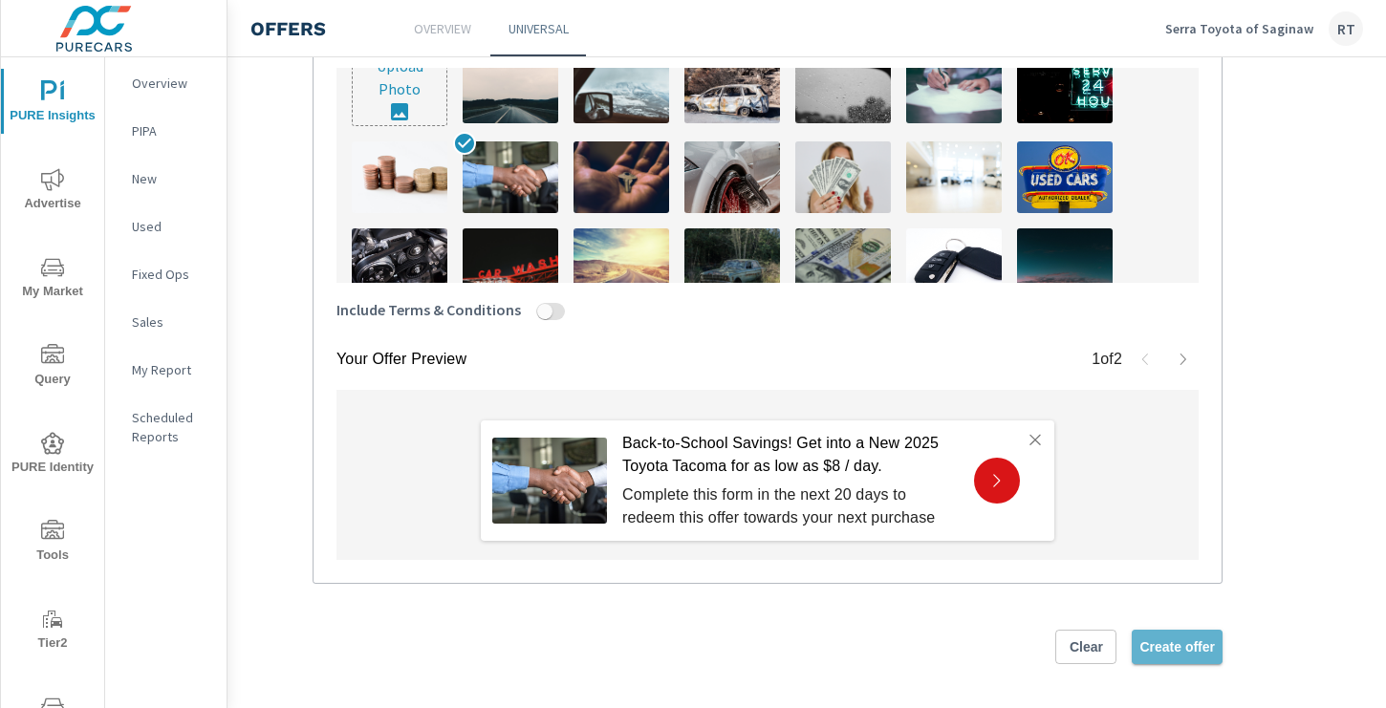
click at [1157, 644] on span "Create offer" at bounding box center [1176, 646] width 75 height 17
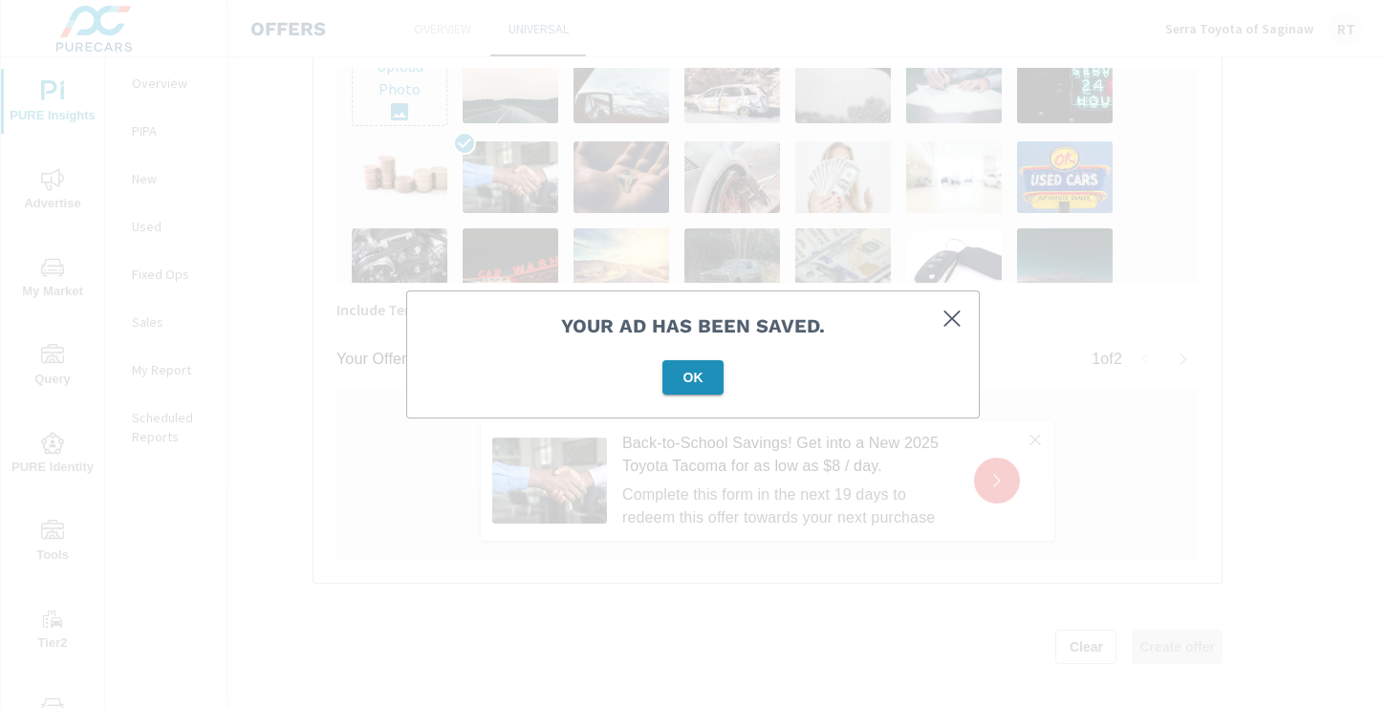
click at [692, 376] on span "OK" at bounding box center [693, 377] width 46 height 17
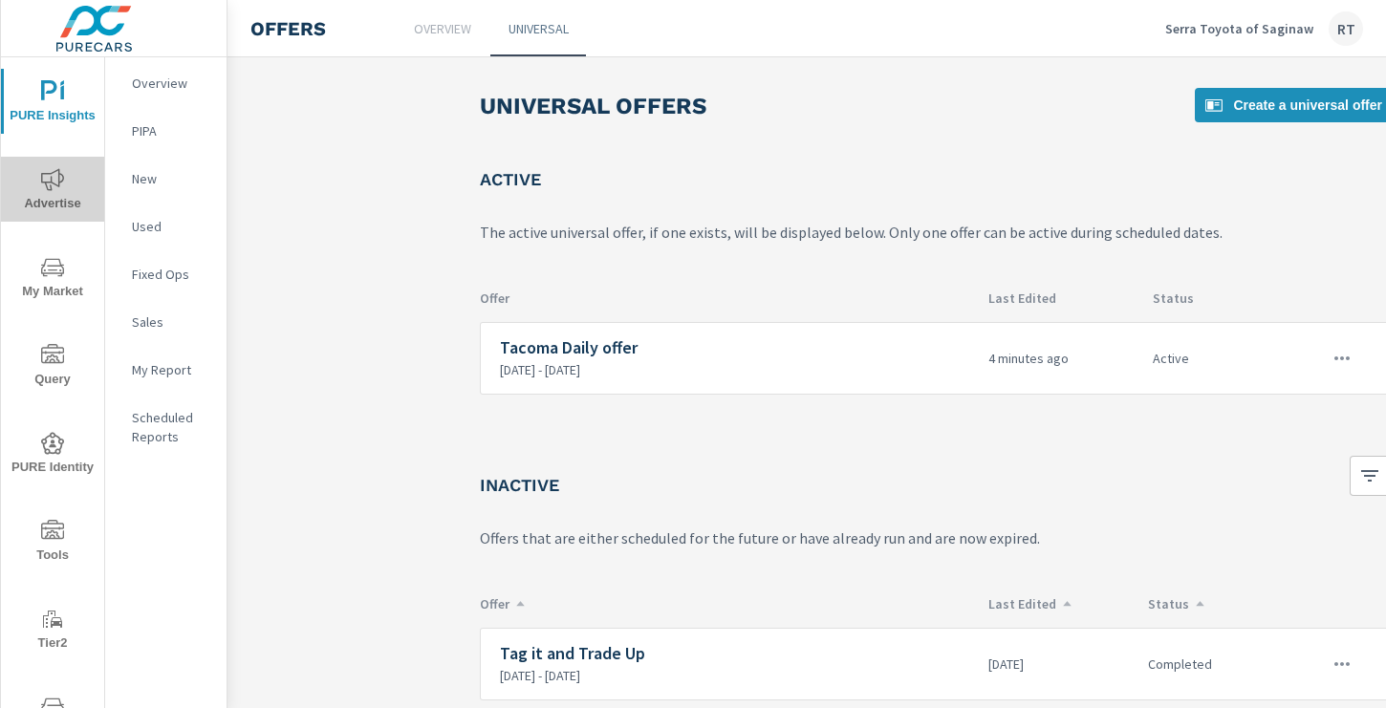
click at [54, 180] on icon "nav menu" at bounding box center [52, 179] width 23 height 23
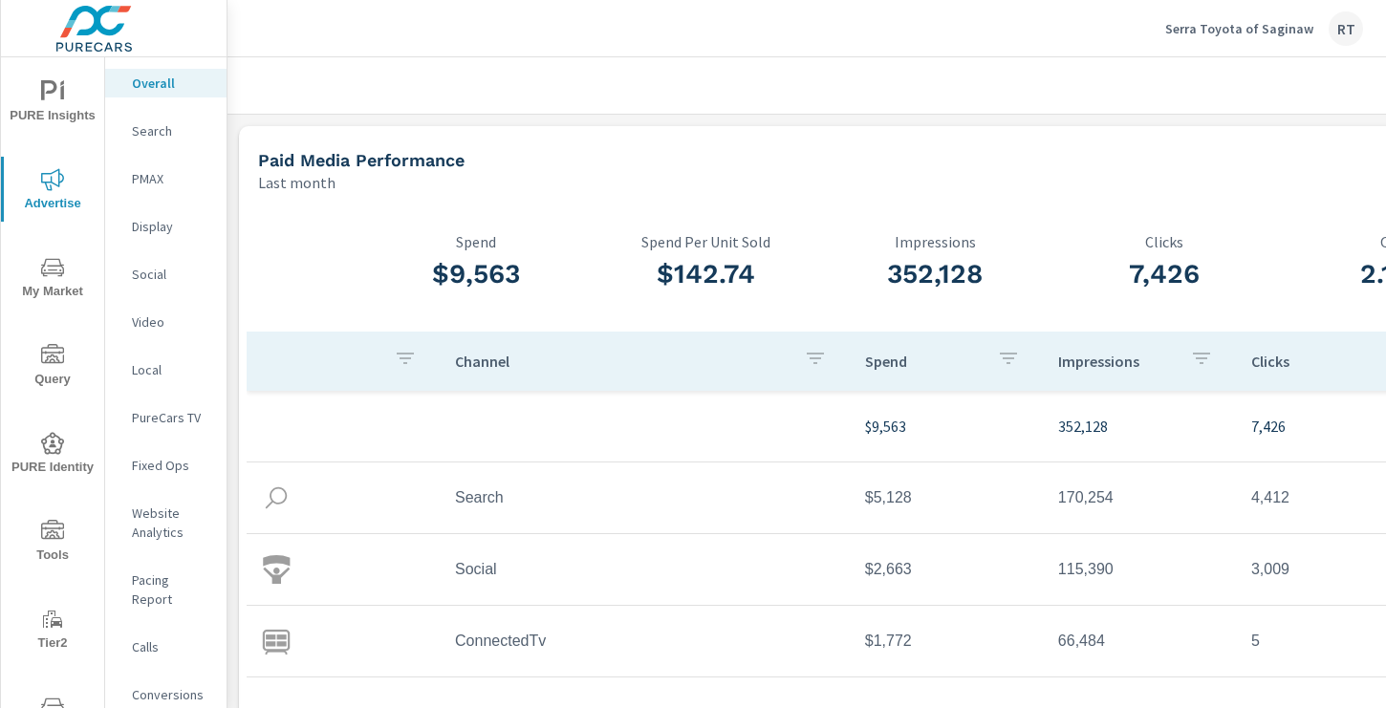
click at [1218, 28] on p "Serra Toyota of Saginaw" at bounding box center [1239, 28] width 148 height 17
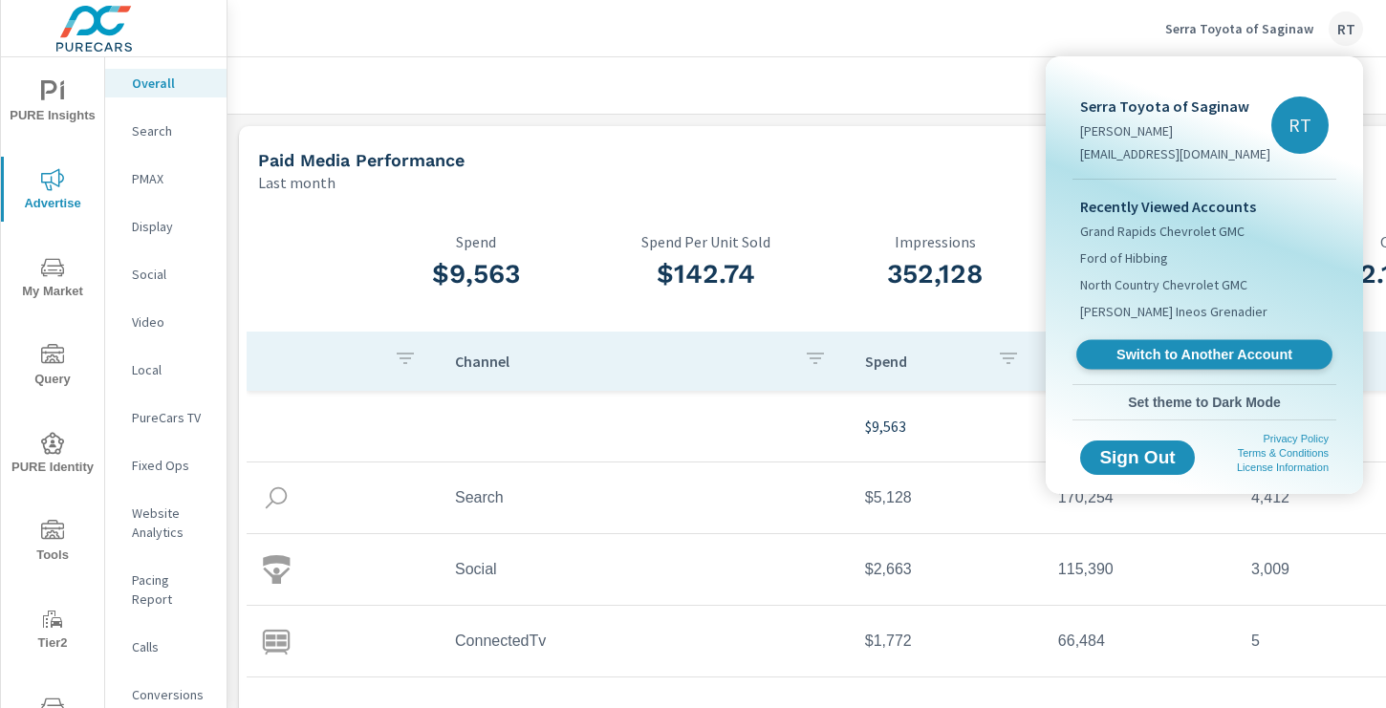
click at [1170, 348] on span "Switch to Another Account" at bounding box center [1204, 355] width 234 height 18
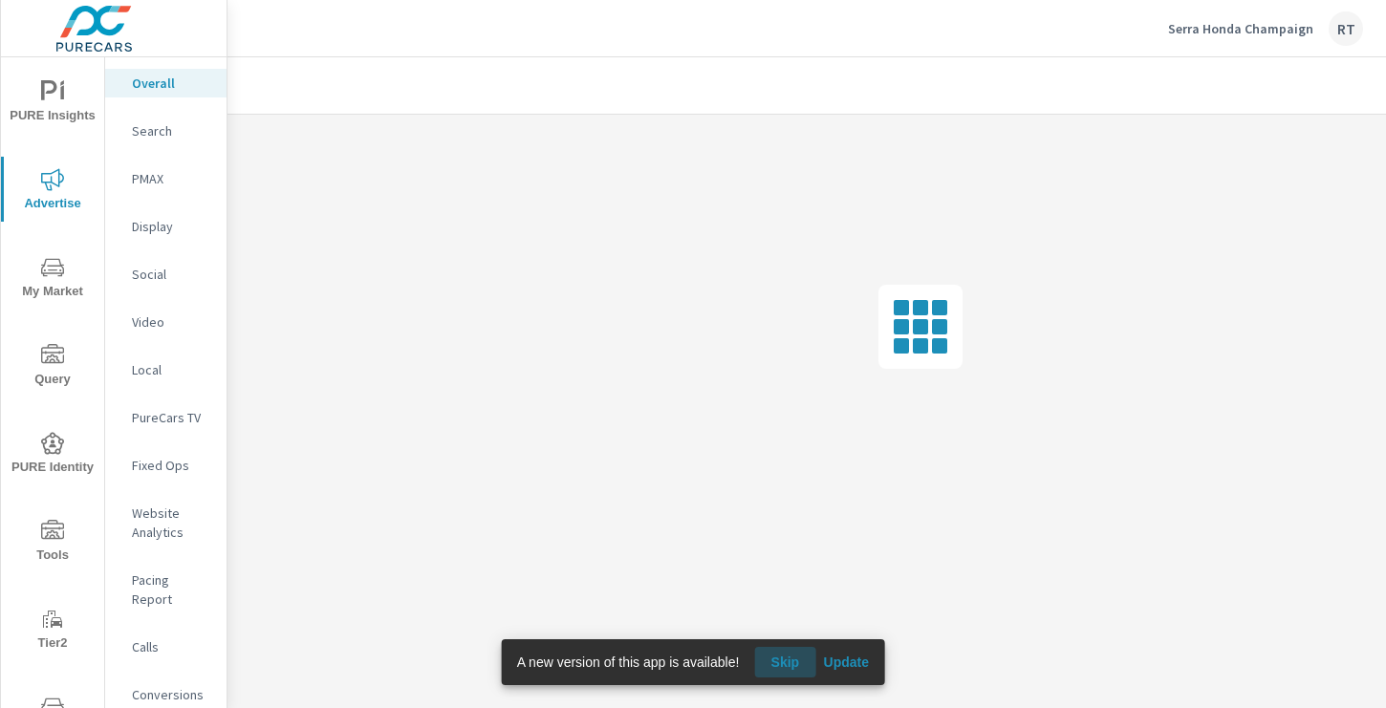
click at [781, 656] on span "Skip" at bounding box center [785, 662] width 46 height 17
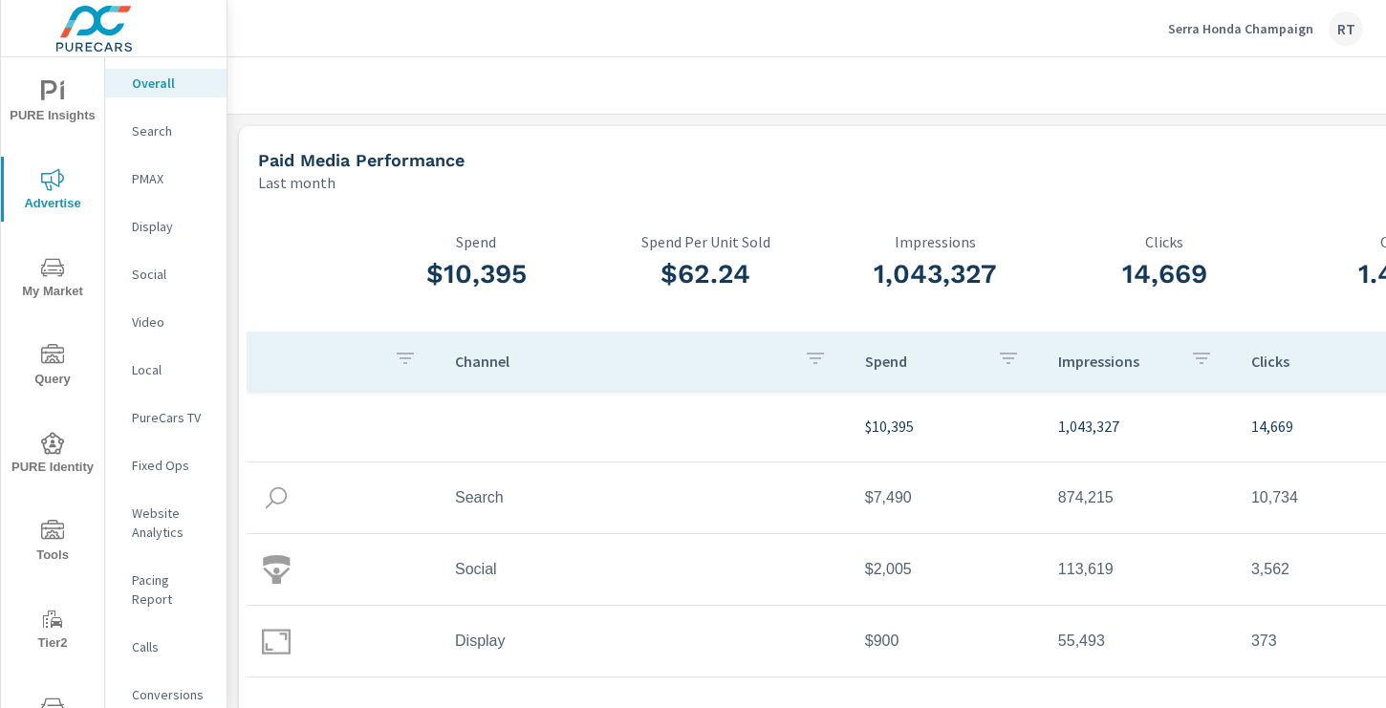
click at [49, 533] on icon "nav menu" at bounding box center [52, 531] width 23 height 23
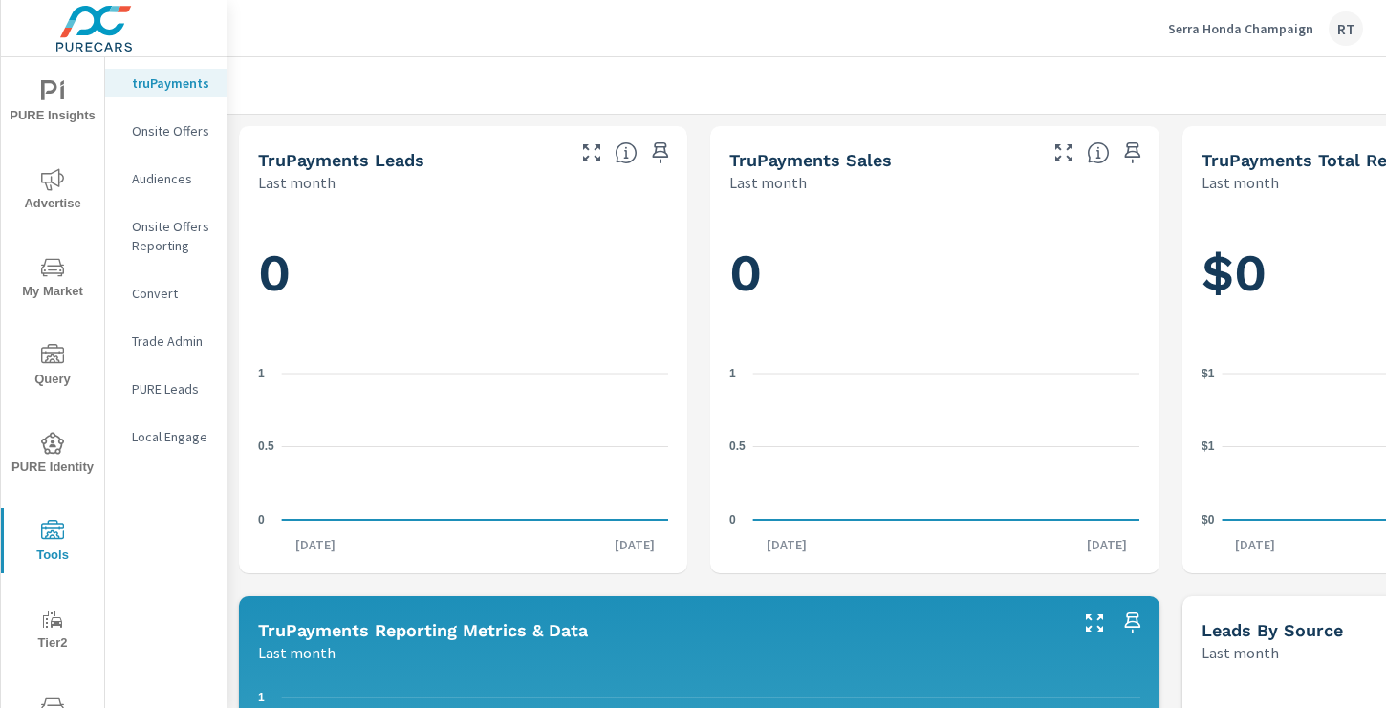
click at [163, 129] on p "Onsite Offers" at bounding box center [171, 130] width 79 height 19
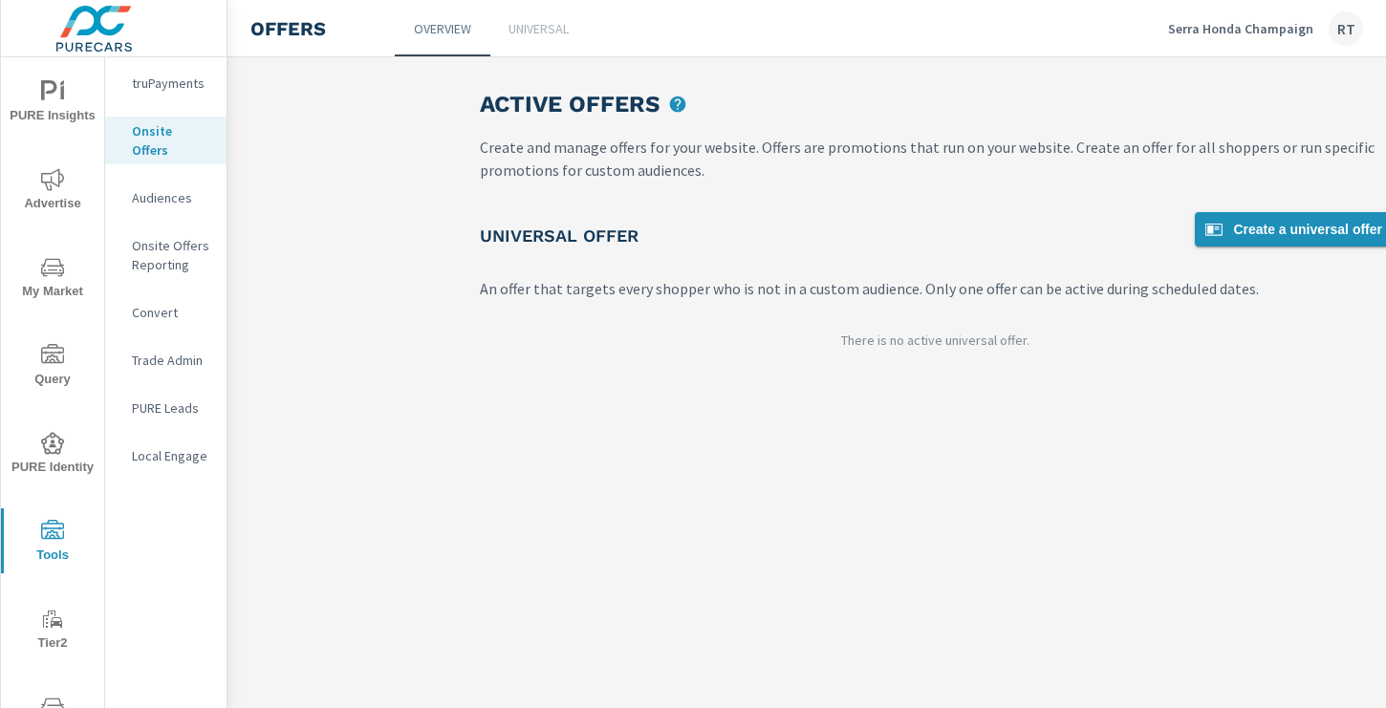
click at [1245, 225] on span "Create a universal offer" at bounding box center [1292, 229] width 180 height 23
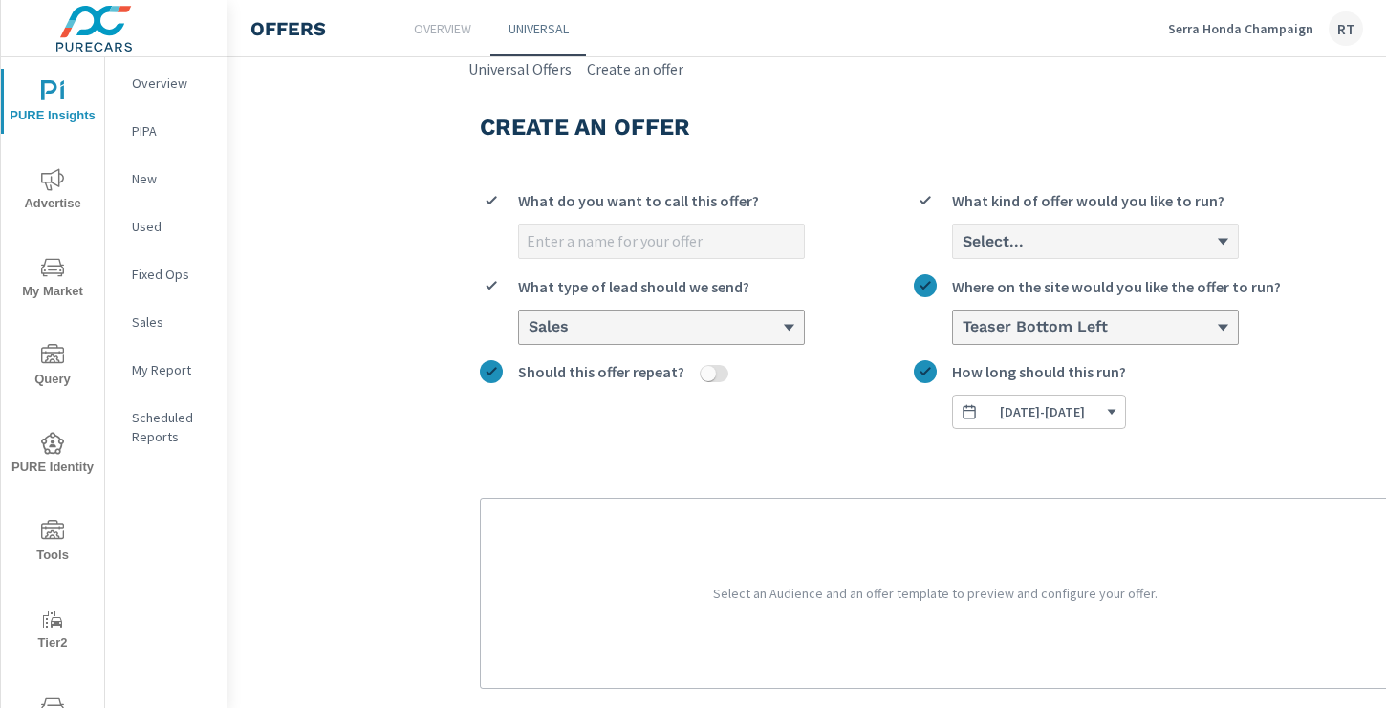
click at [568, 242] on input "What do you want to call this offer?" at bounding box center [661, 241] width 285 height 33
type input "$2500 toward trade"
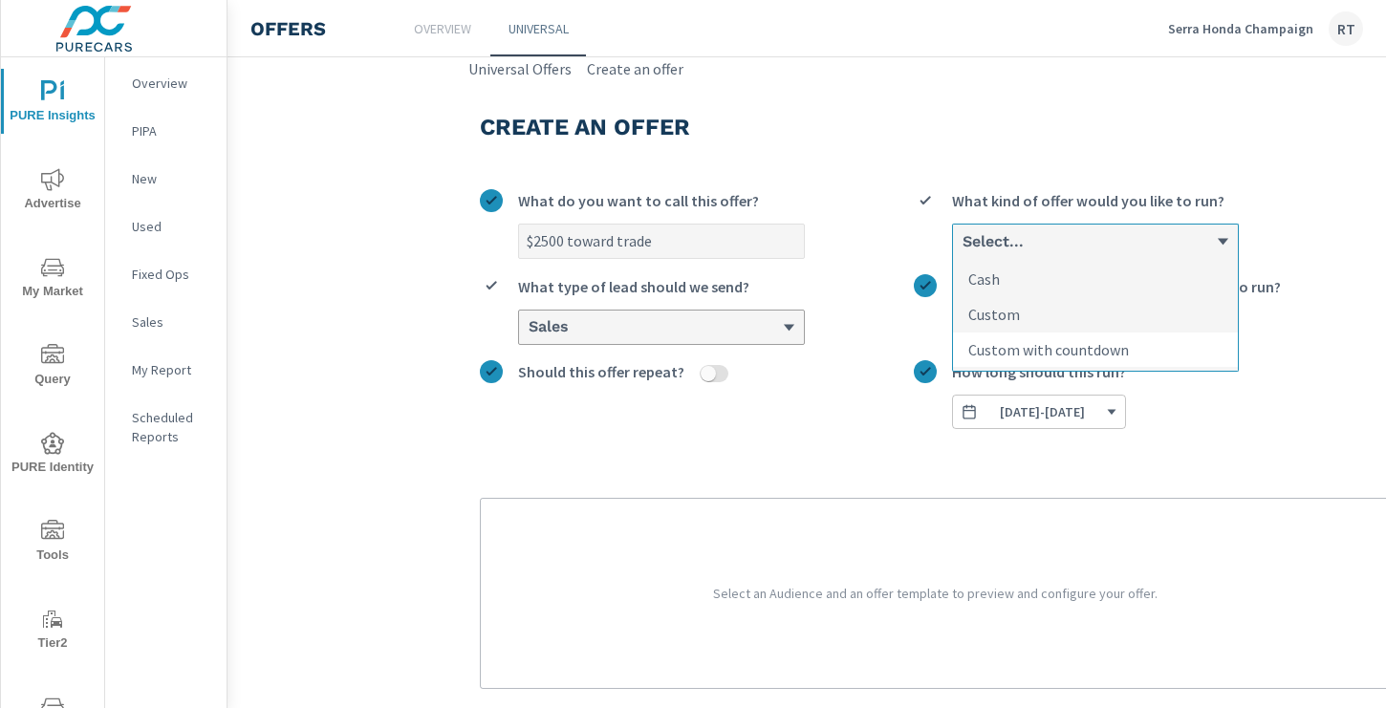
click at [1029, 347] on p "Custom with countdown" at bounding box center [1048, 349] width 161 height 23
click at [962, 250] on input "option Custom with countdown focused, 3 of 3. 3 results available. Use Up and D…" at bounding box center [961, 241] width 2 height 17
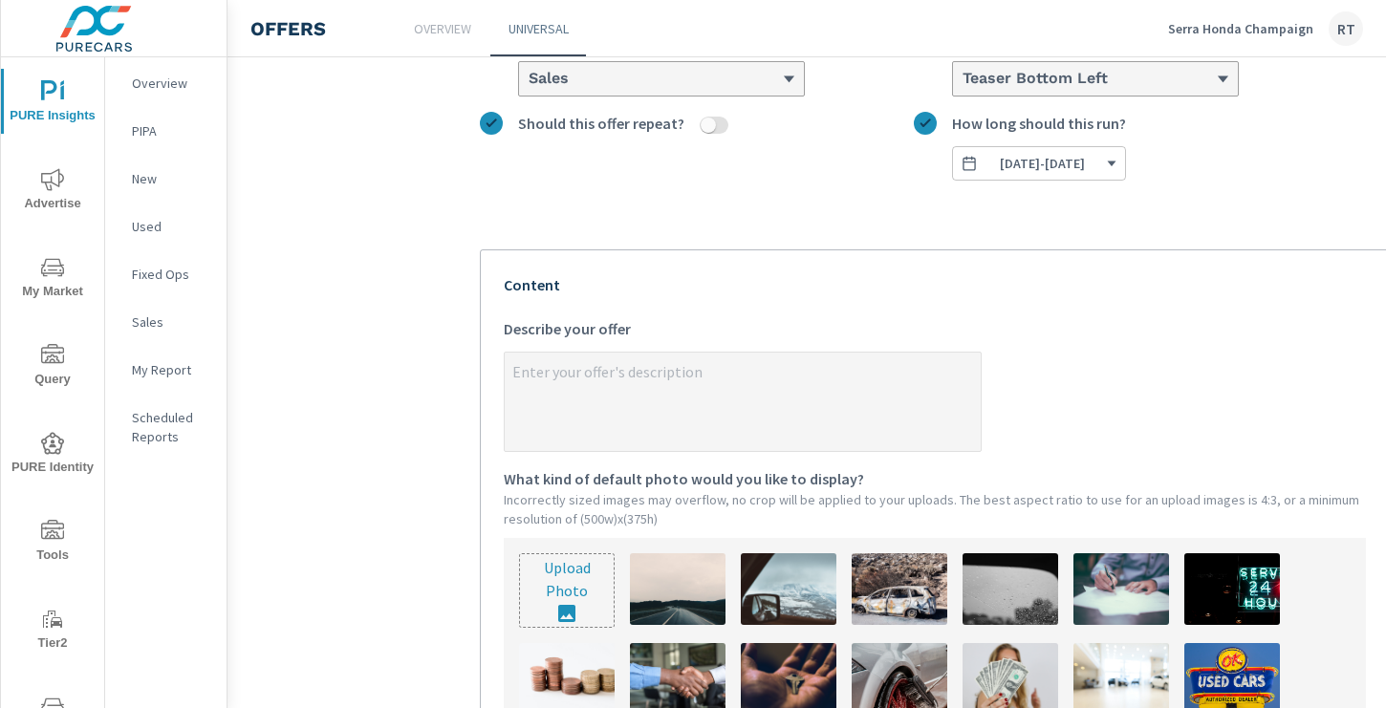
scroll to position [299, 0]
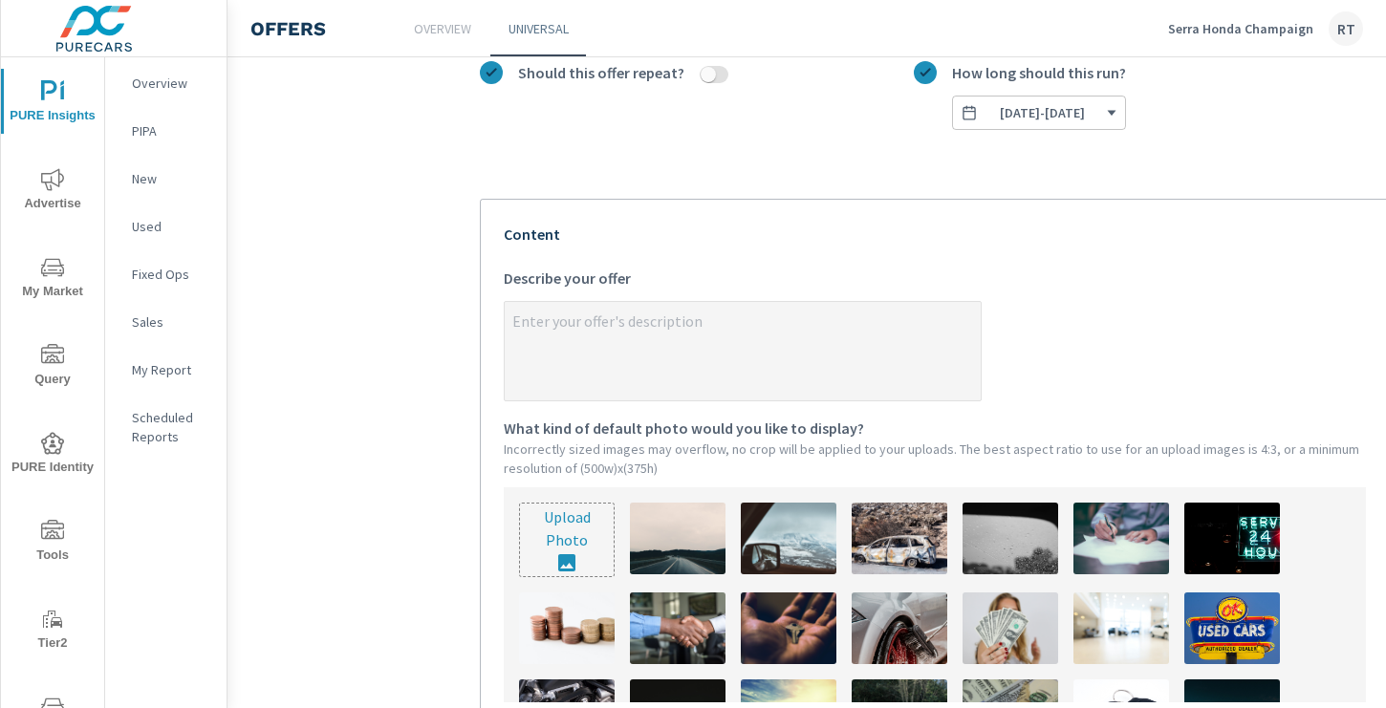
type textarea "x"
click at [638, 332] on textarea "x Describe your offer" at bounding box center [743, 353] width 476 height 96
type textarea "G"
type textarea "x"
type textarea "Ge"
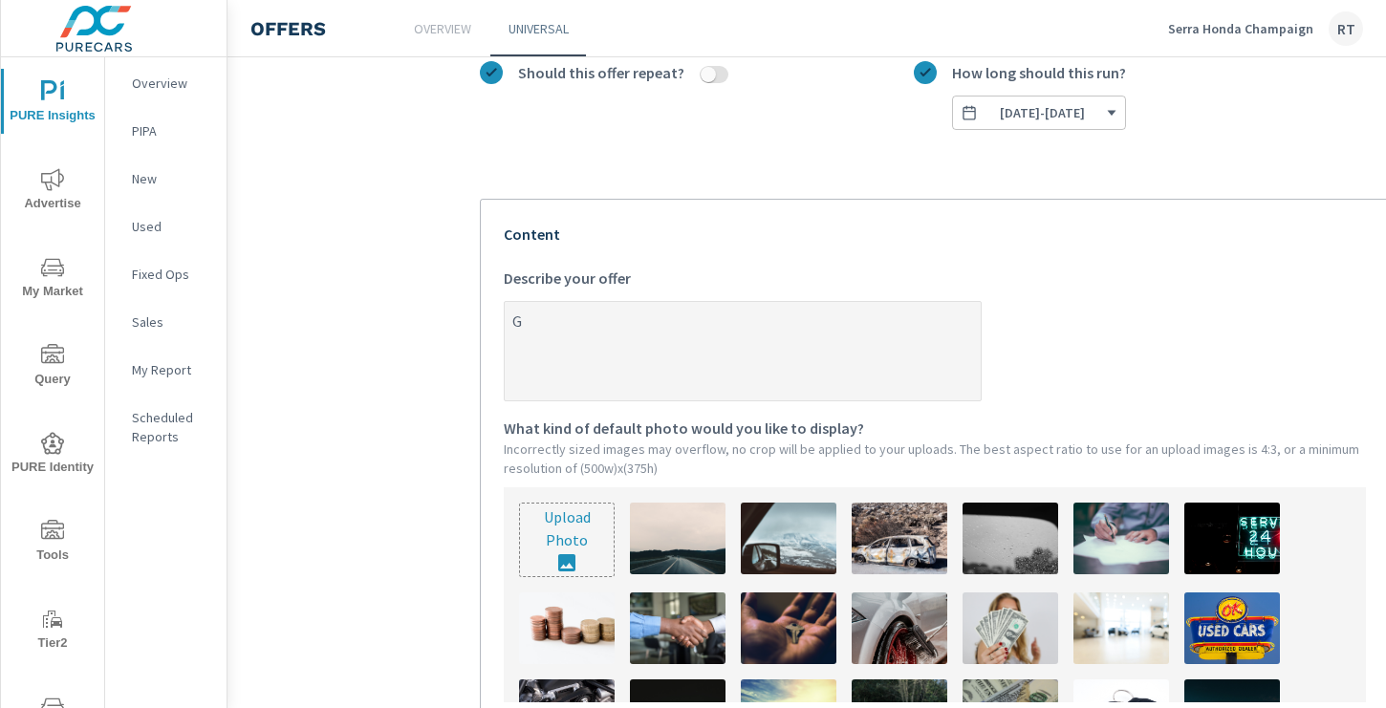
type textarea "x"
type textarea "Get"
type textarea "x"
type textarea "Get"
type textarea "x"
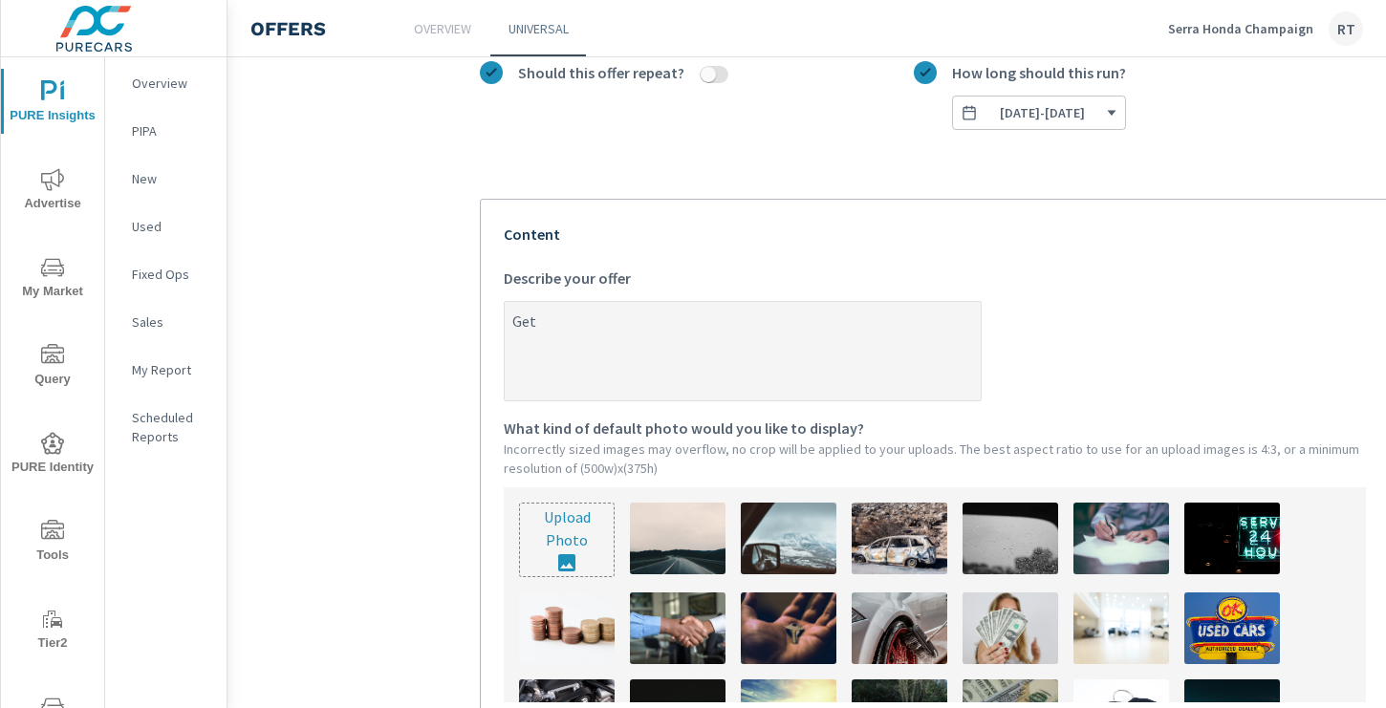
type textarea "Get"
type textarea "x"
type textarea "Ge"
type textarea "x"
type textarea "G"
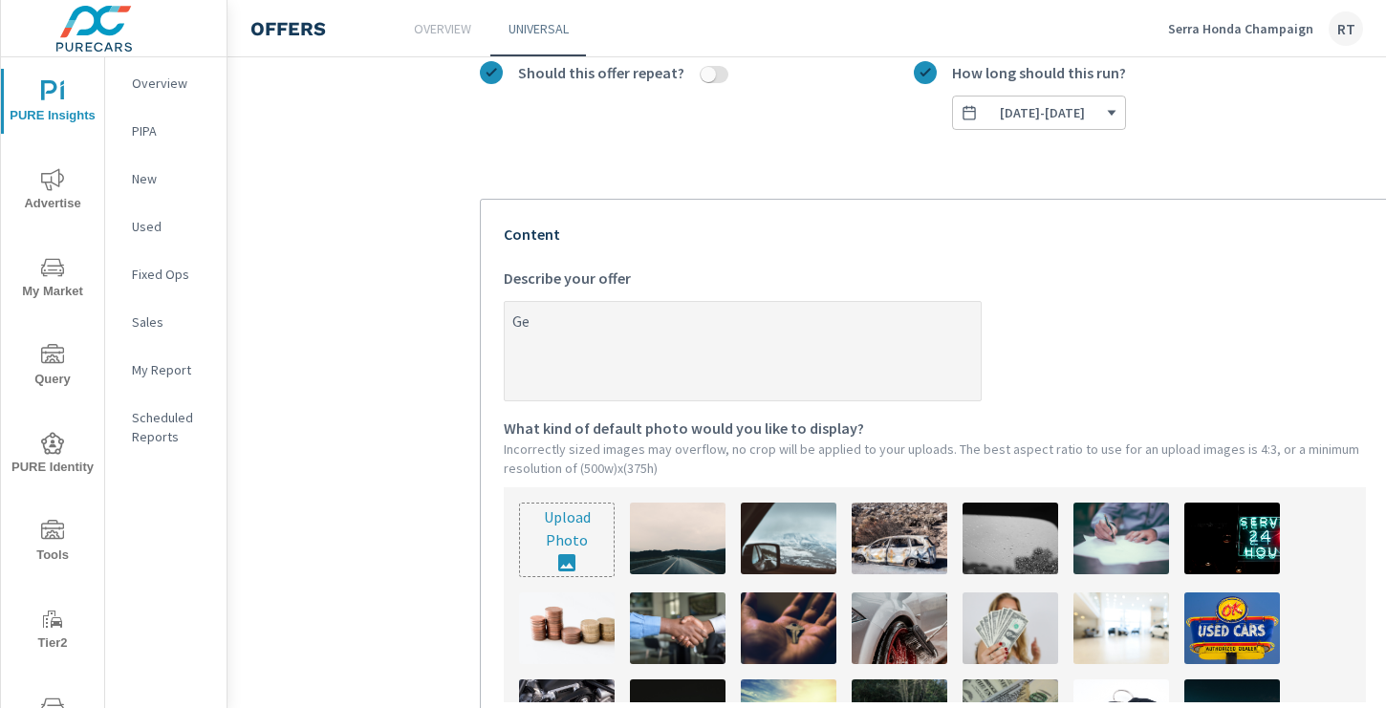
type textarea "x"
type textarea "B"
type textarea "x"
type textarea "Ba"
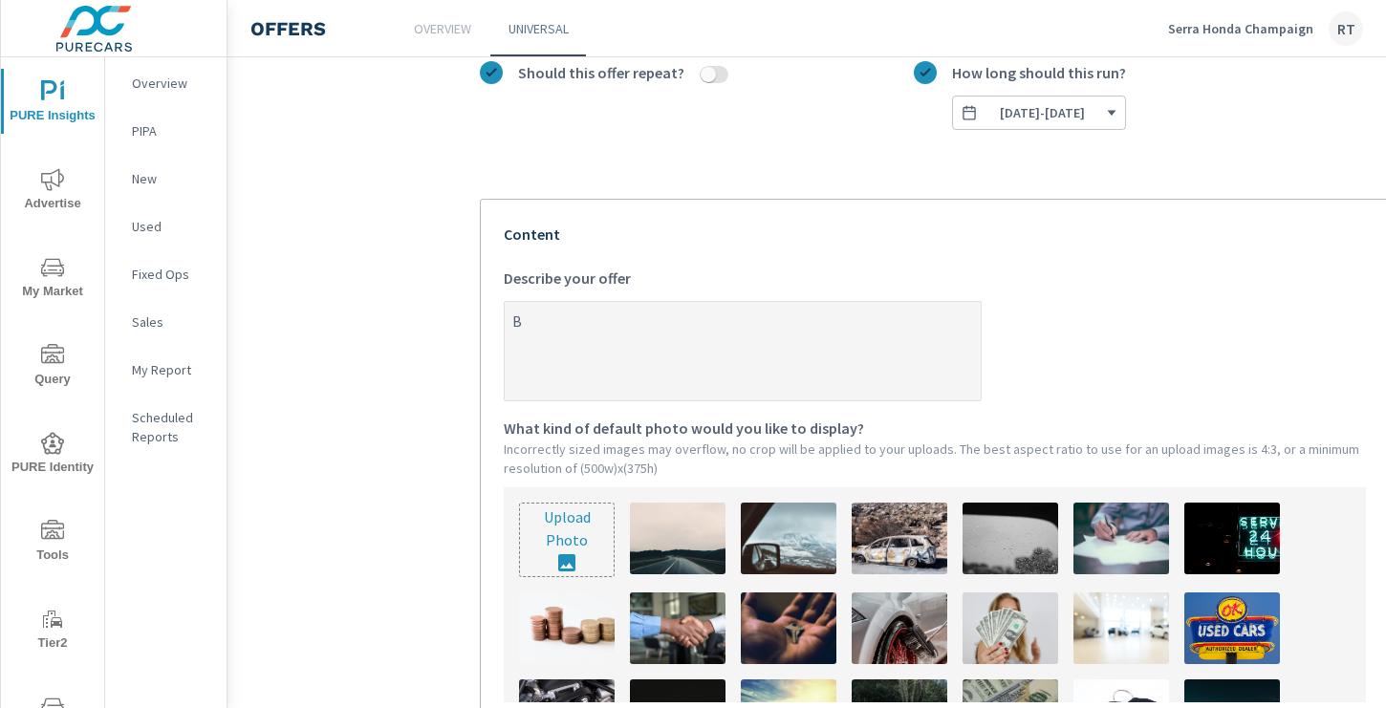
type textarea "x"
type textarea "Bac"
type textarea "x"
type textarea "Back"
type textarea "x"
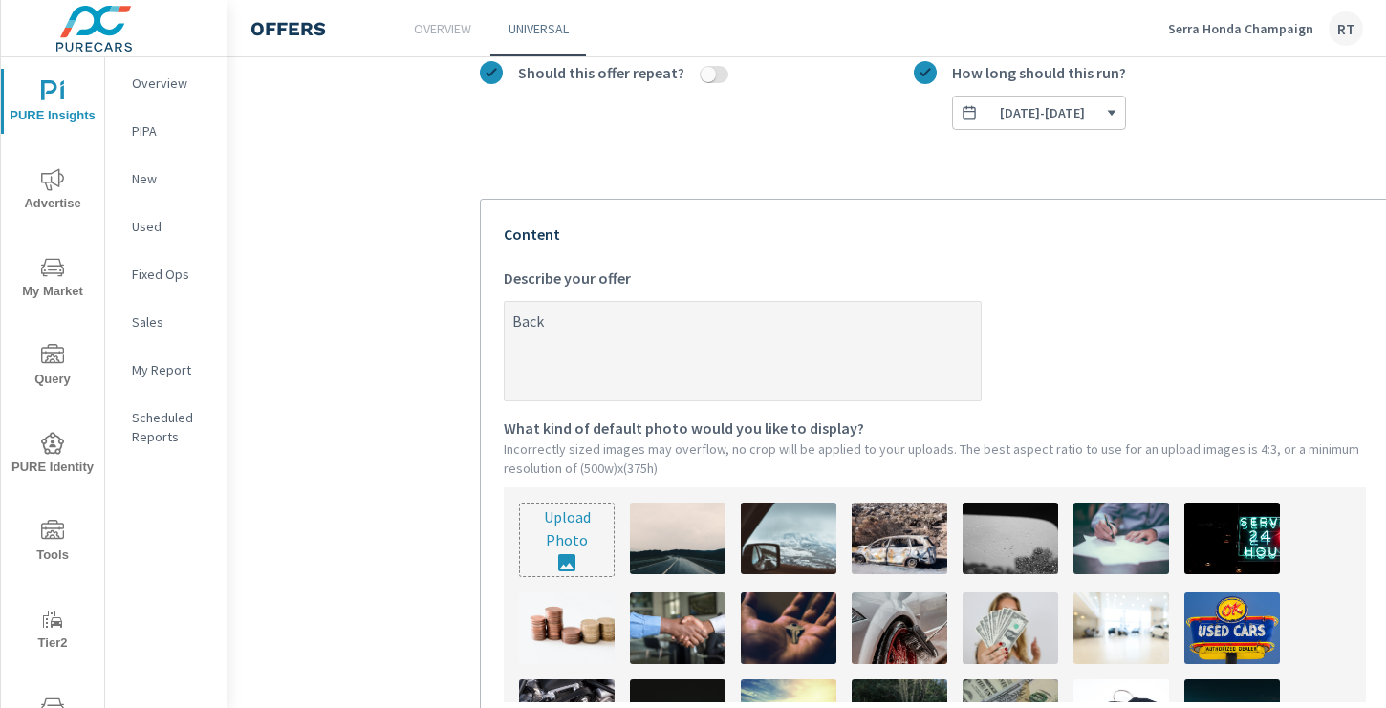
type textarea "Back-"
type textarea "x"
type textarea "Back-t"
type textarea "x"
type textarea "Back-to"
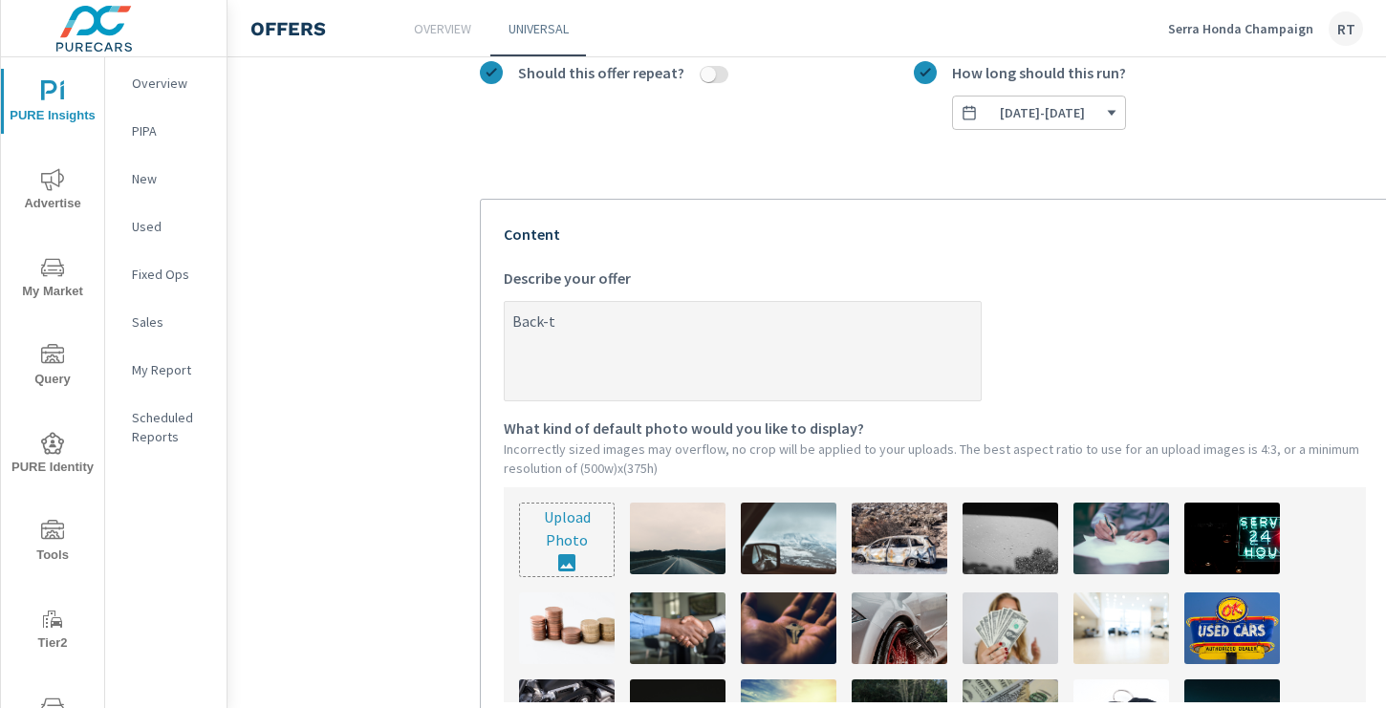
type textarea "x"
type textarea "Back-to-"
type textarea "x"
type textarea "Back-to-S"
type textarea "x"
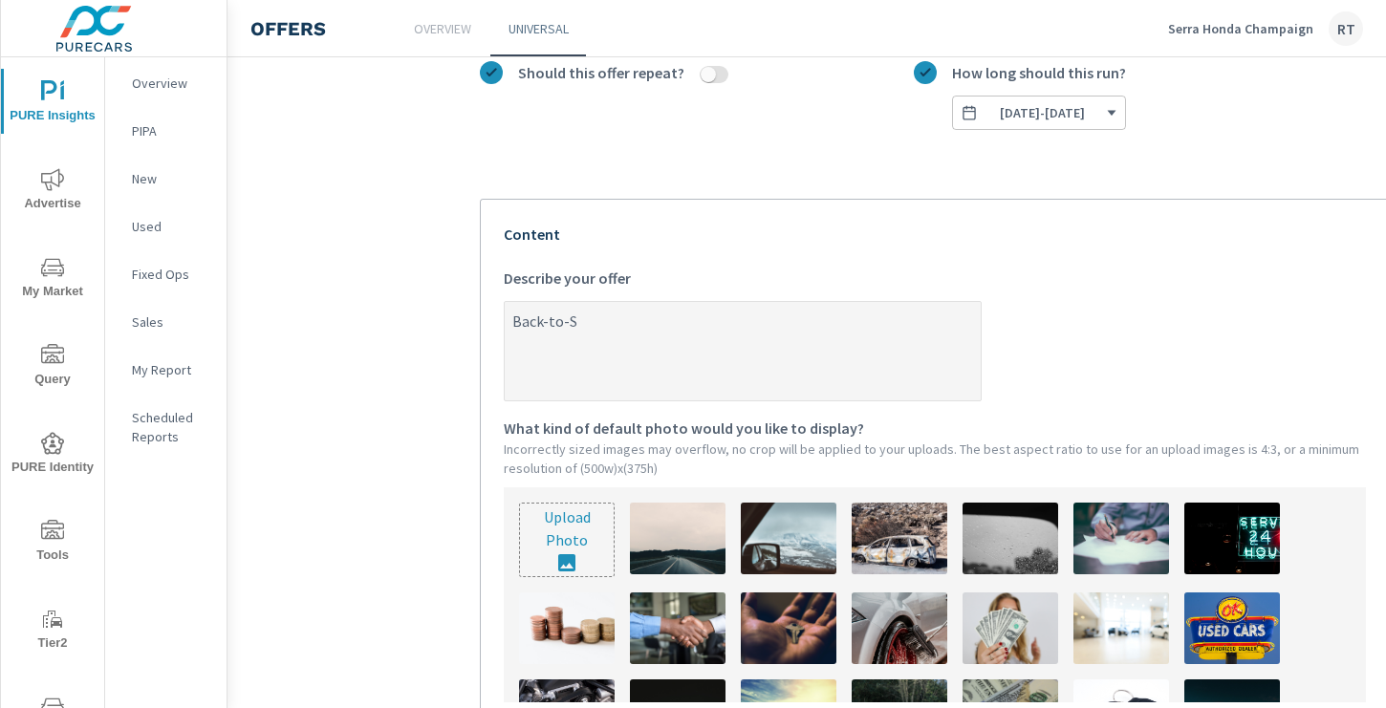
type textarea "Back-to-Sc"
type textarea "x"
type textarea "Back-to-Sch"
type textarea "x"
type textarea "Back-to-Scho"
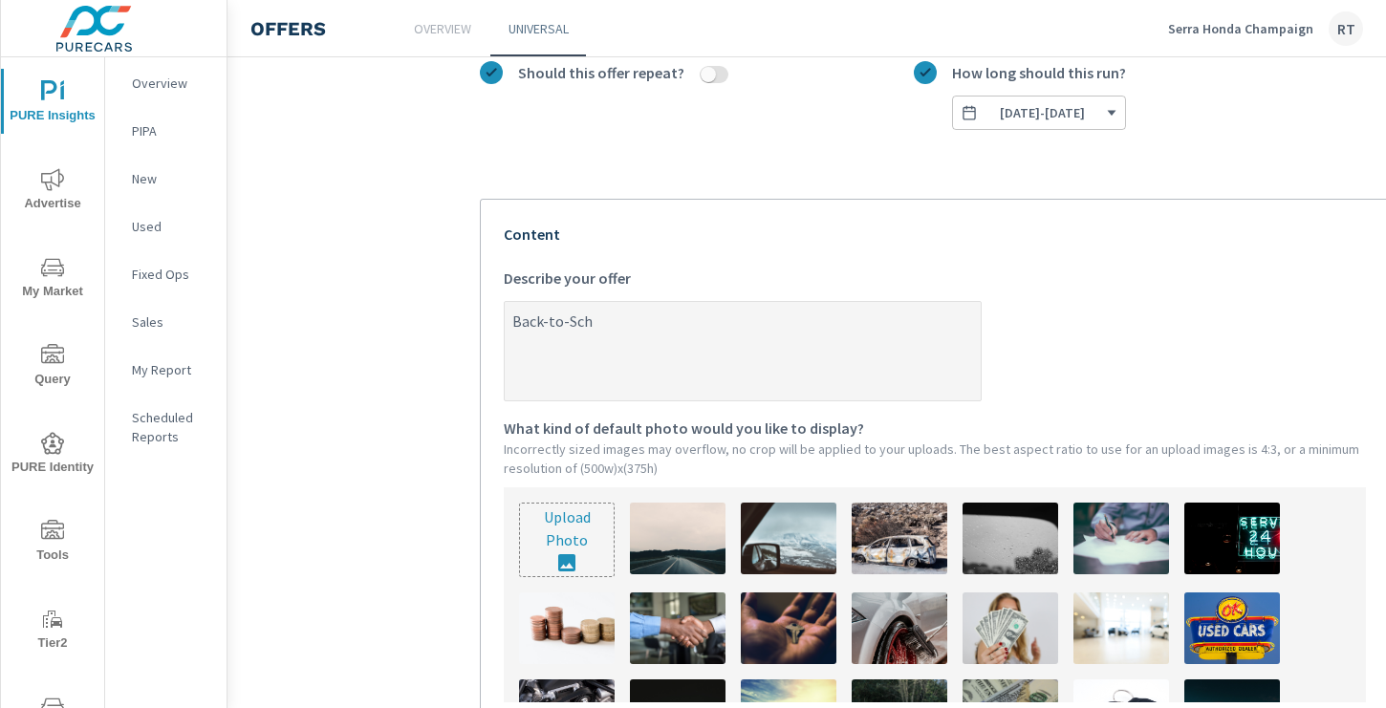
type textarea "x"
type textarea "Back-to-Schoo"
type textarea "x"
type textarea "Back-to-School"
type textarea "x"
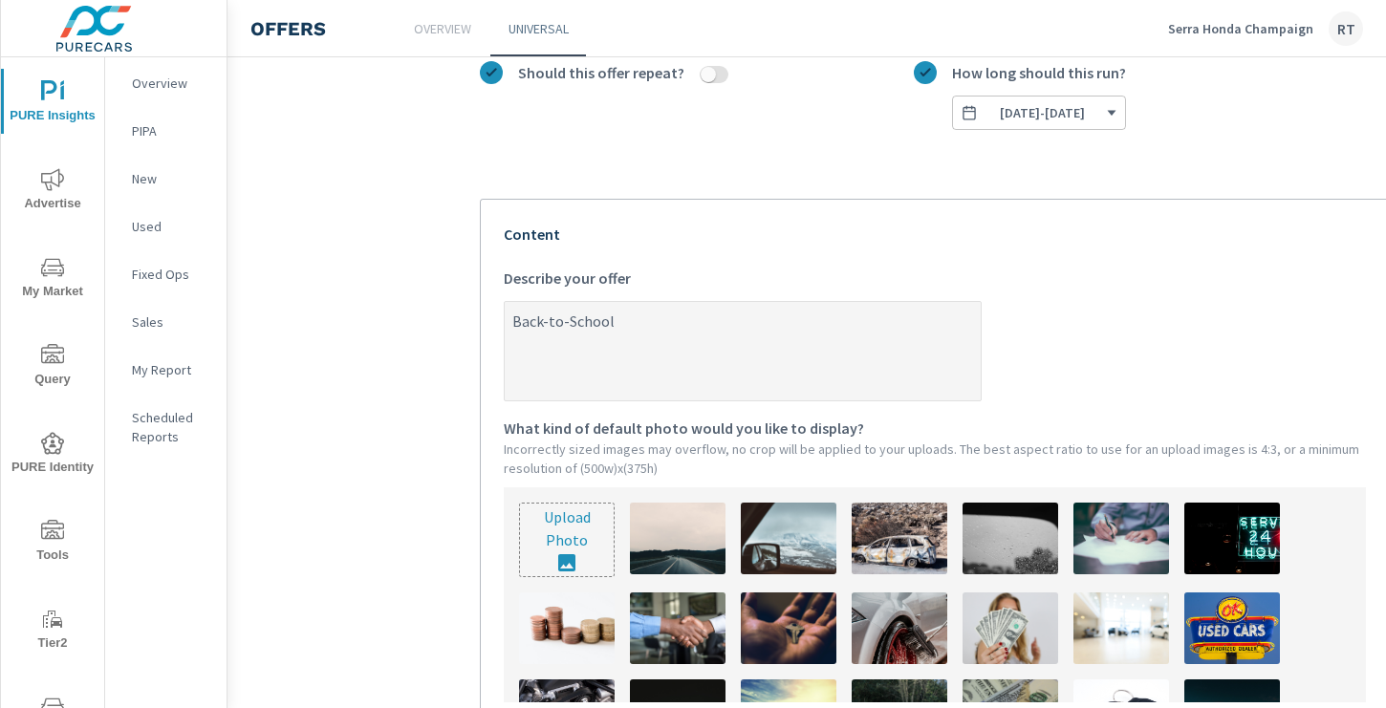
type textarea "Back-to-School"
type textarea "x"
type textarea "Back-to-School S"
type textarea "x"
type textarea "Back-to-School Sa"
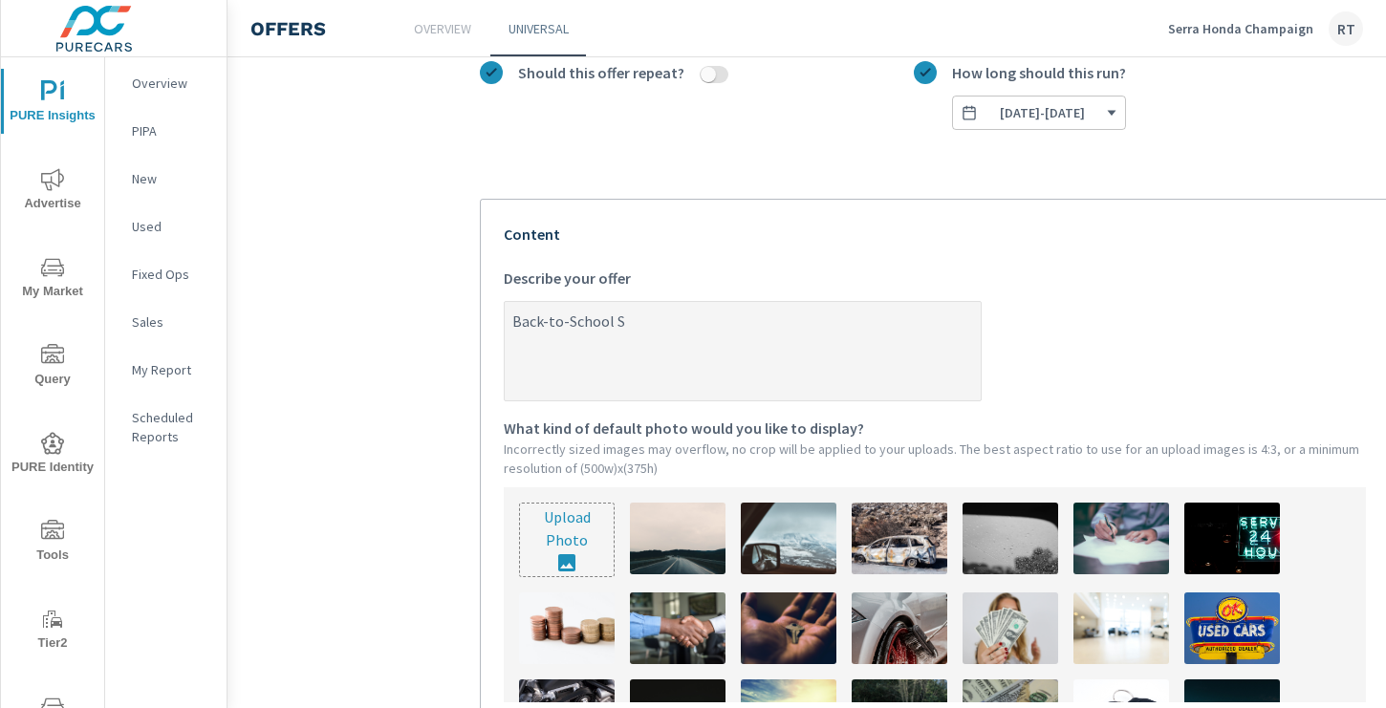
type textarea "x"
type textarea "Back-to-School Sav"
type textarea "x"
type textarea "Back-to-School Savi"
type textarea "x"
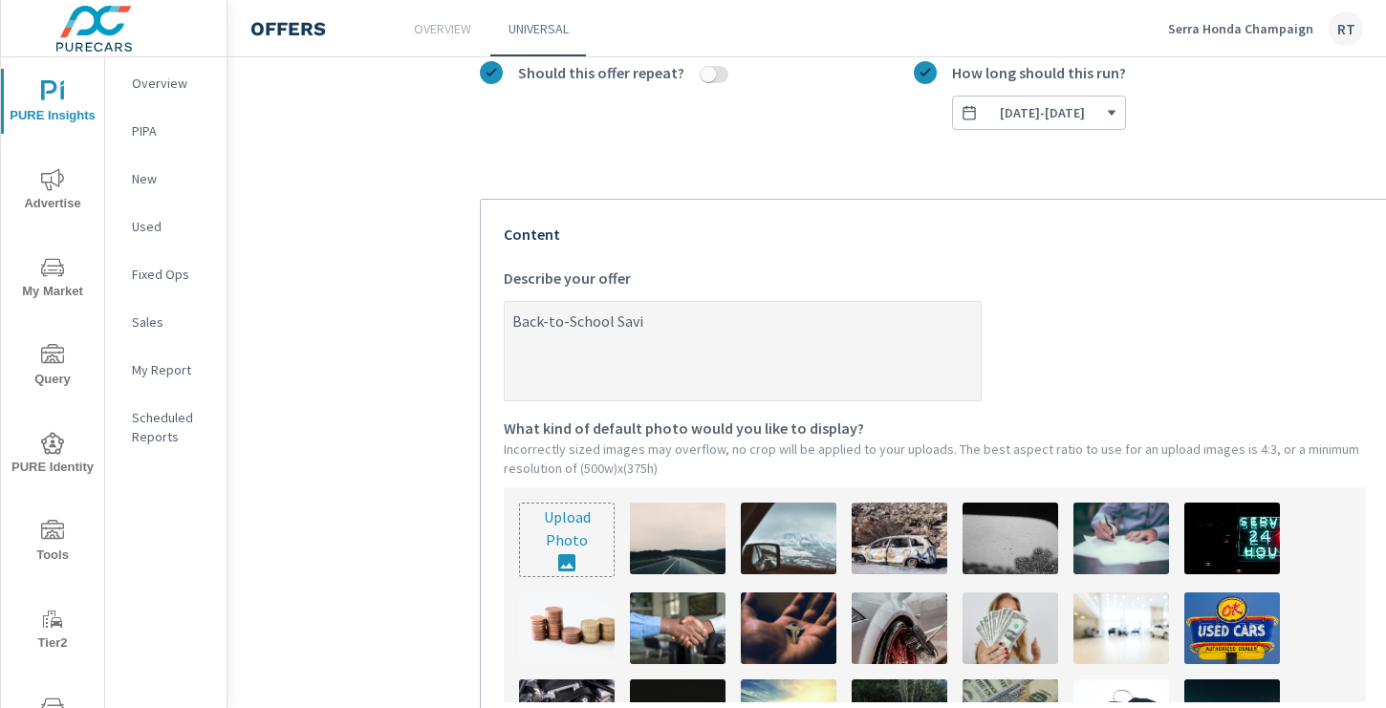
type textarea "Back-to-School Savin"
type textarea "x"
type textarea "Back-to-School Saving"
type textarea "x"
type textarea "Back-to-School Savings"
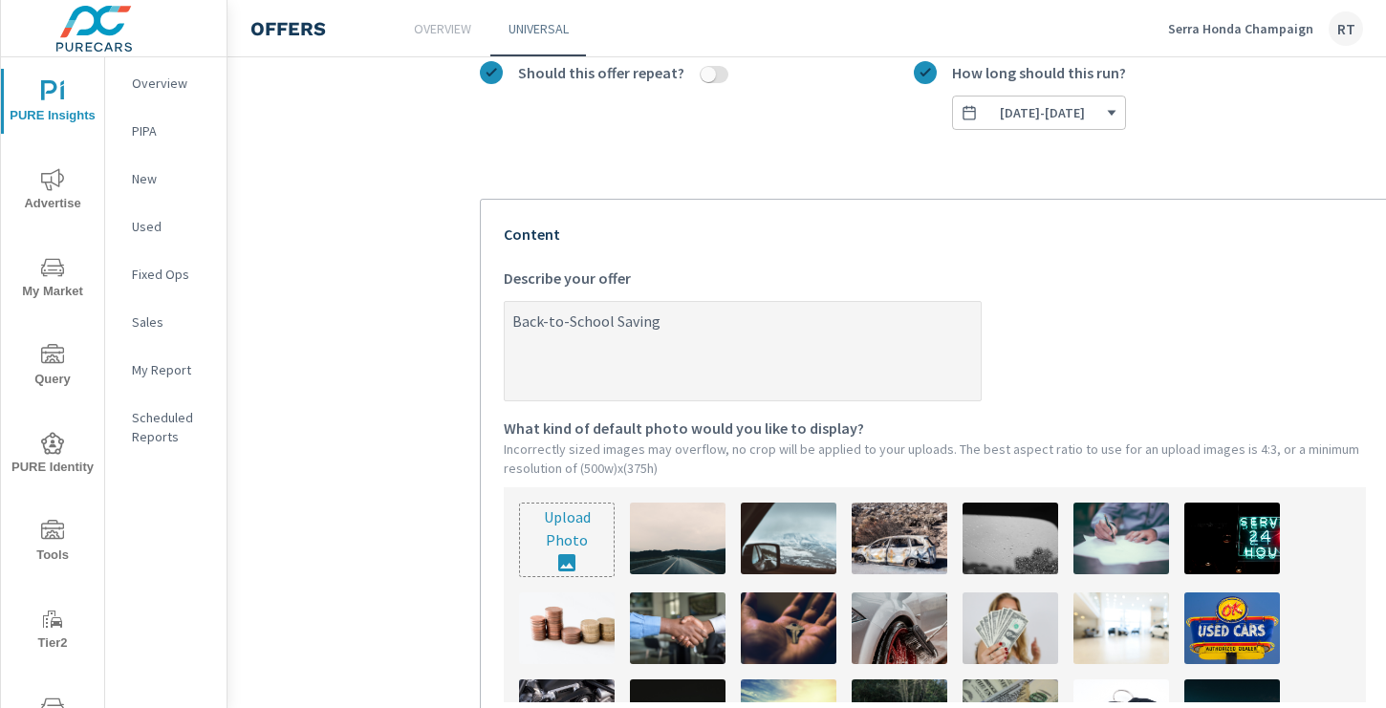
type textarea "x"
type textarea "Back-to-School Savings!"
type textarea "x"
type textarea "Back-to-School Savings!"
type textarea "x"
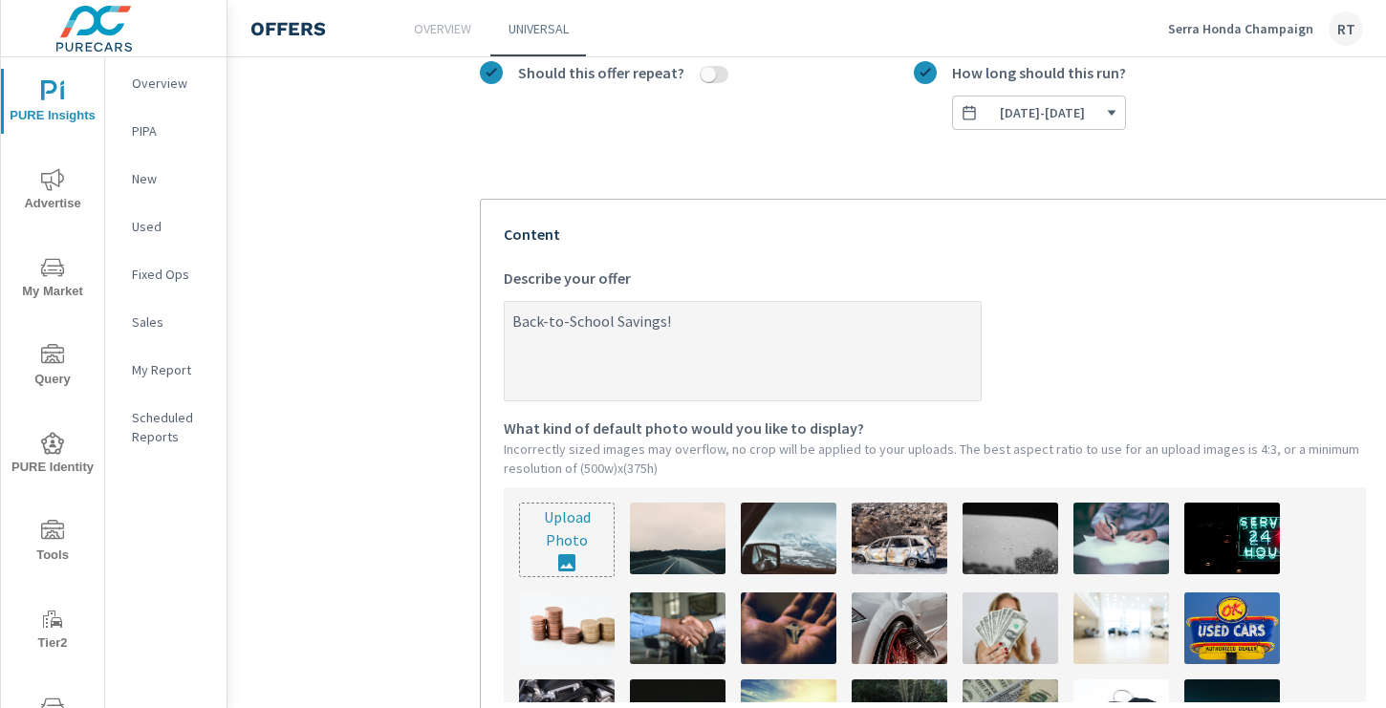
type textarea "Back-to-School Savings! G"
type textarea "x"
type textarea "Back-to-School Savings! Ge"
type textarea "x"
type textarea "Back-to-School Savings! Get"
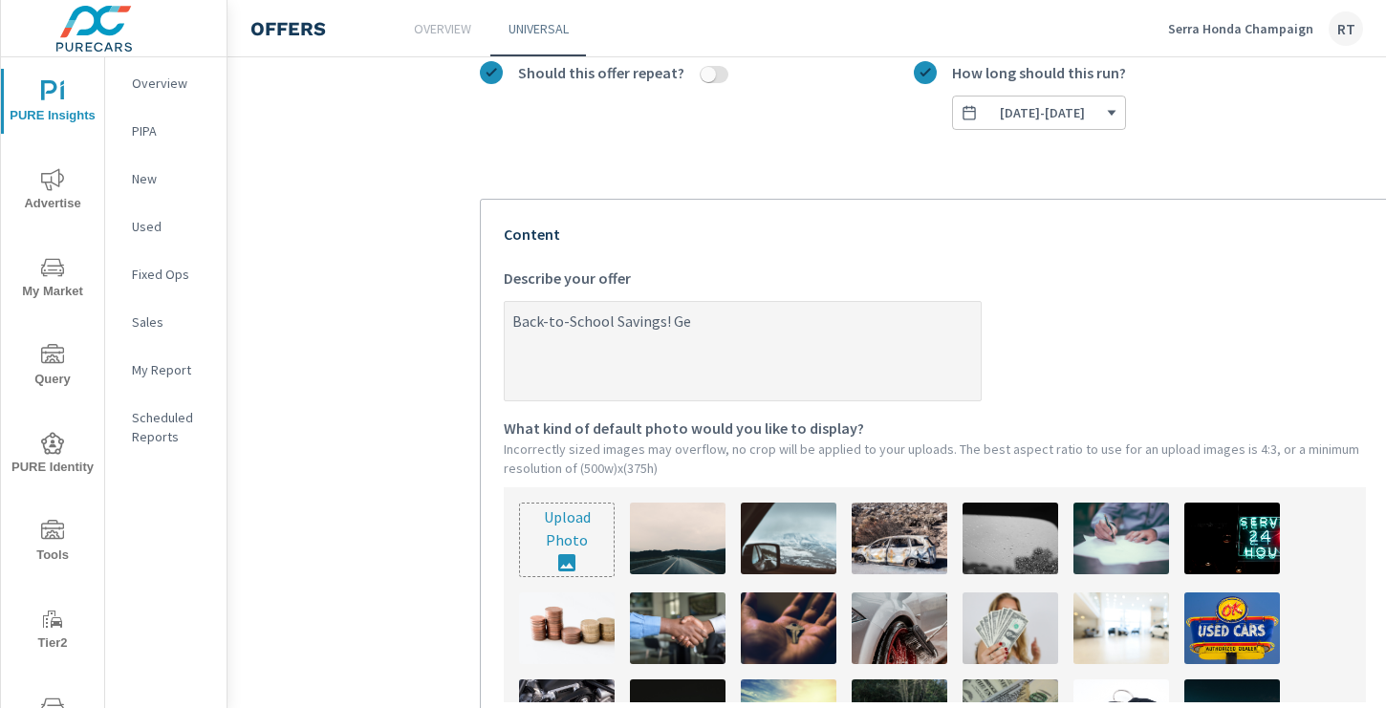
type textarea "x"
type textarea "Back-to-School Savings! Get"
type textarea "x"
type textarea "Back-to-School Savings! Get a"
type textarea "x"
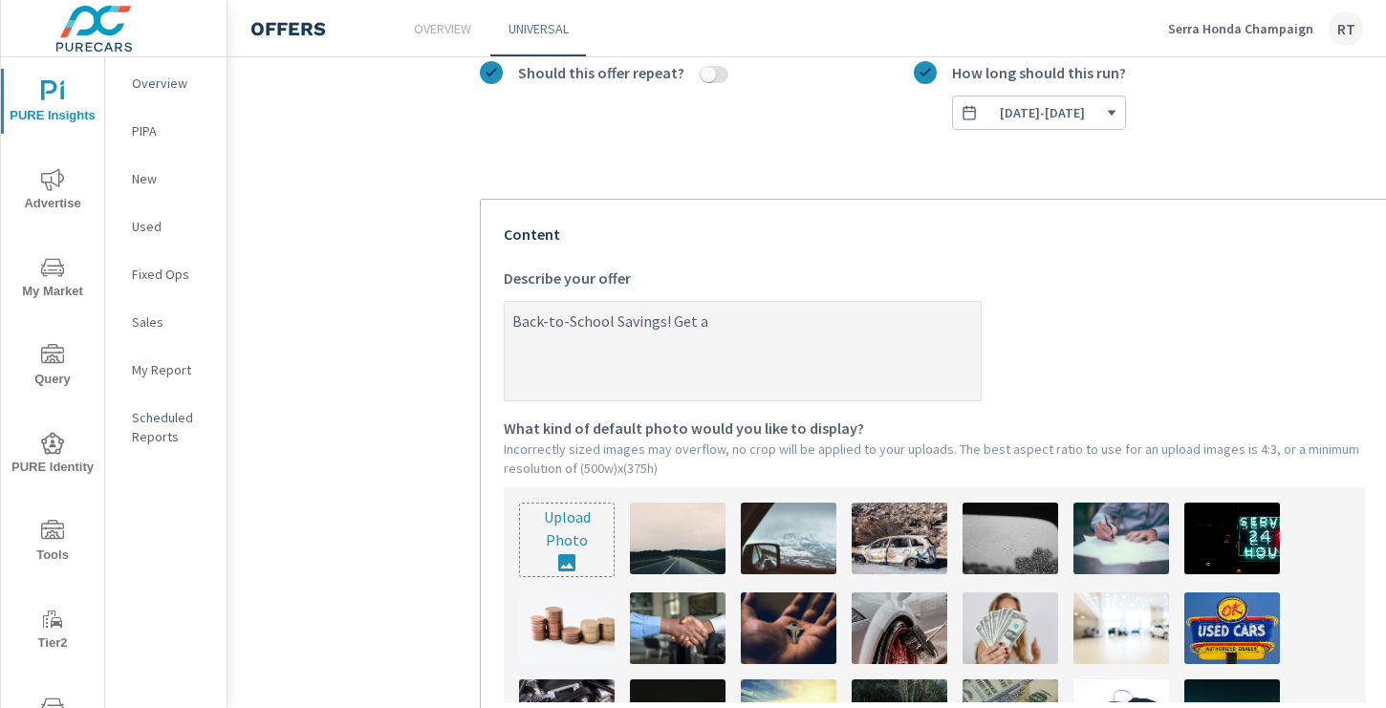
type textarea "Back-to-School Savings! Get an"
type textarea "x"
type textarea "Back-to-School Savings! Get an"
type textarea "x"
type textarea "Back-to-School Savings! Get an a"
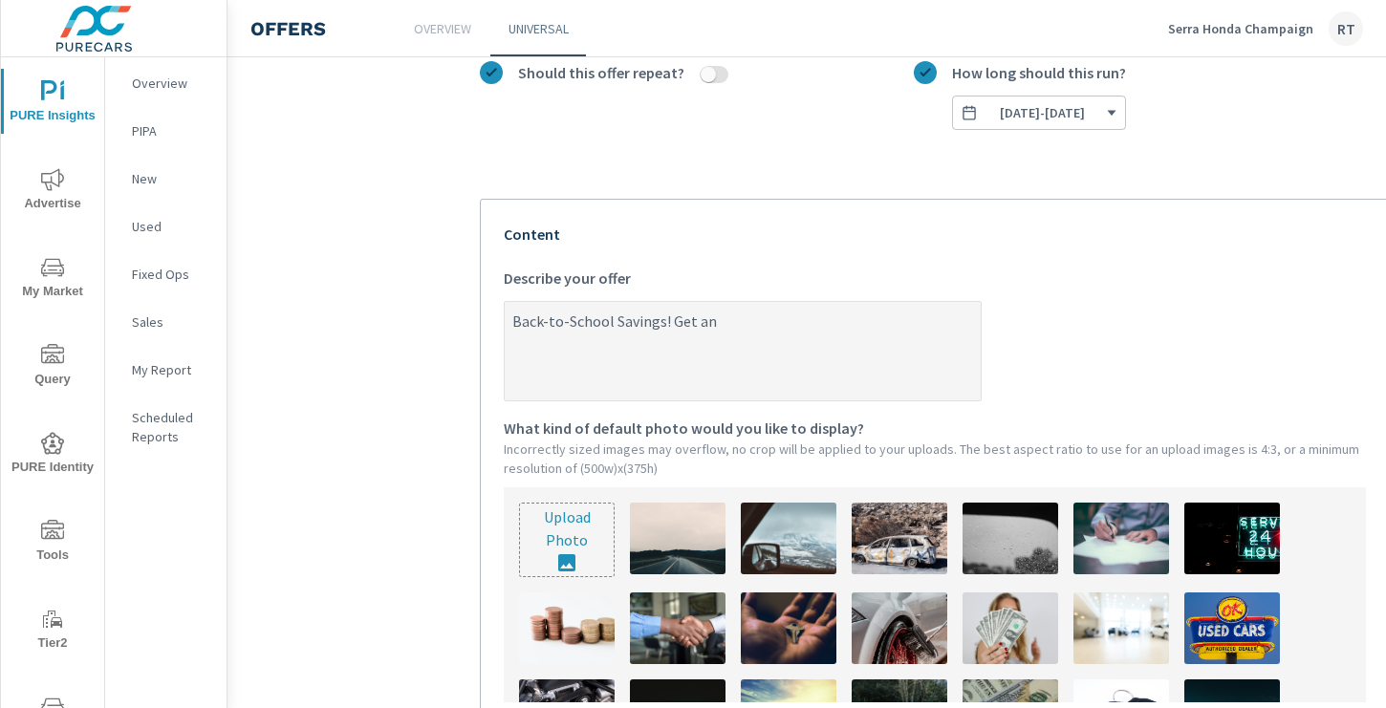
type textarea "x"
type textarea "Back-to-School Savings! Get an ad"
type textarea "x"
type textarea "Back-to-School Savings! Get an add"
type textarea "x"
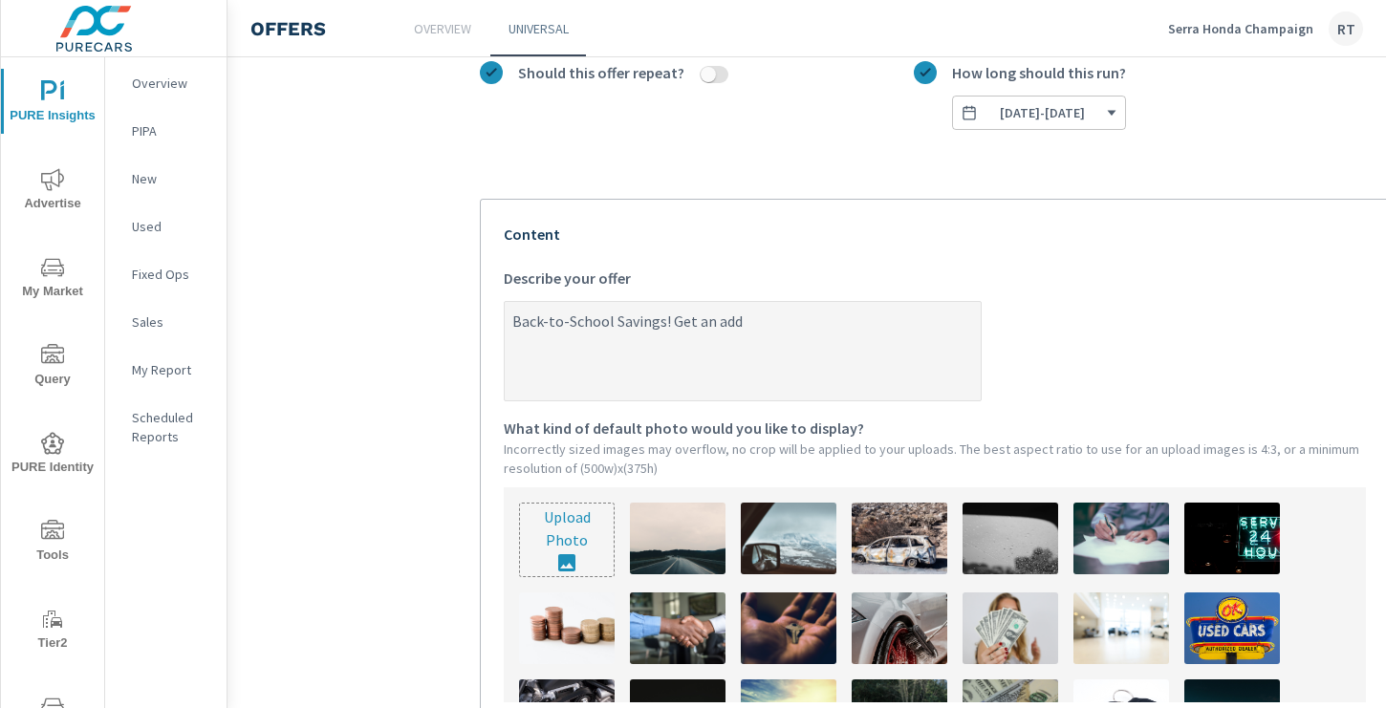
type textarea "Back-to-School Savings! Get an addi"
type textarea "x"
type textarea "Back-to-School Savings! Get an addit"
type textarea "x"
type textarea "Back-to-School Savings! Get an additi"
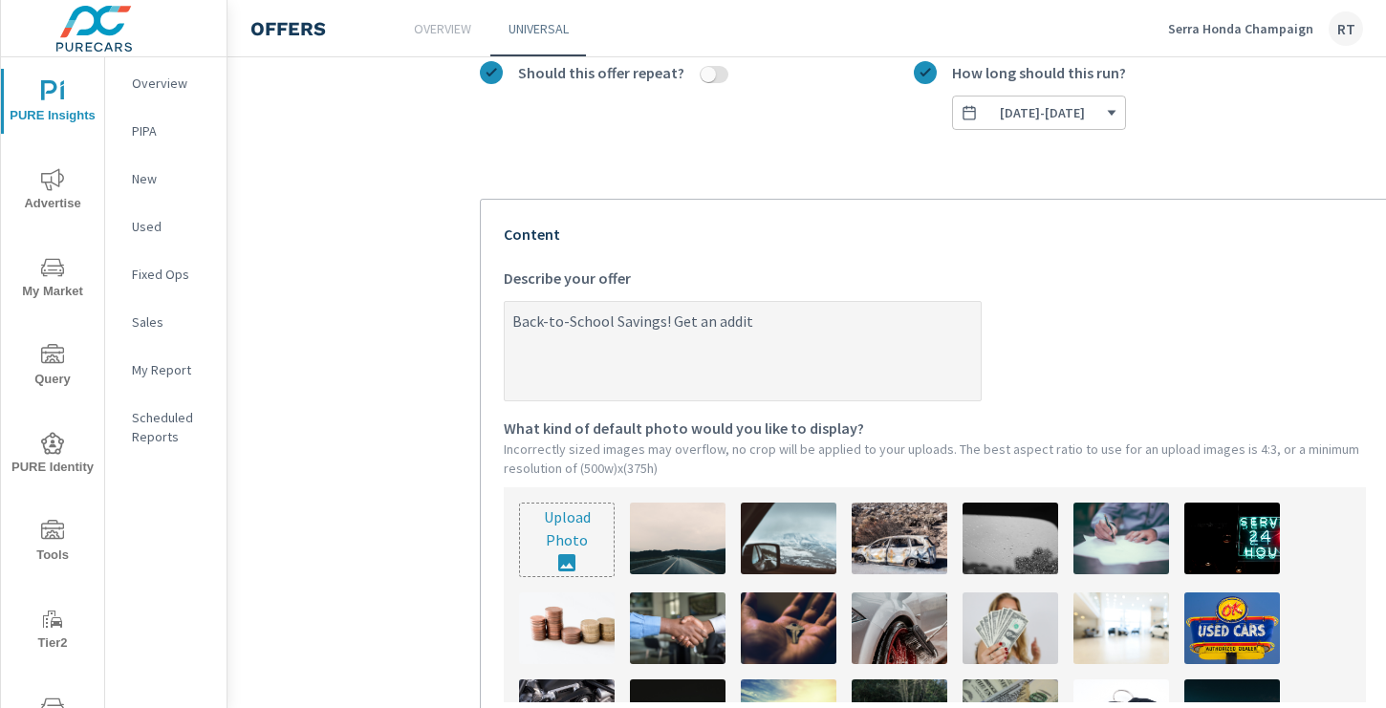
type textarea "x"
type textarea "Back-to-School Savings! Get an additio"
type textarea "x"
type textarea "Back-to-School Savings! Get an addition"
type textarea "x"
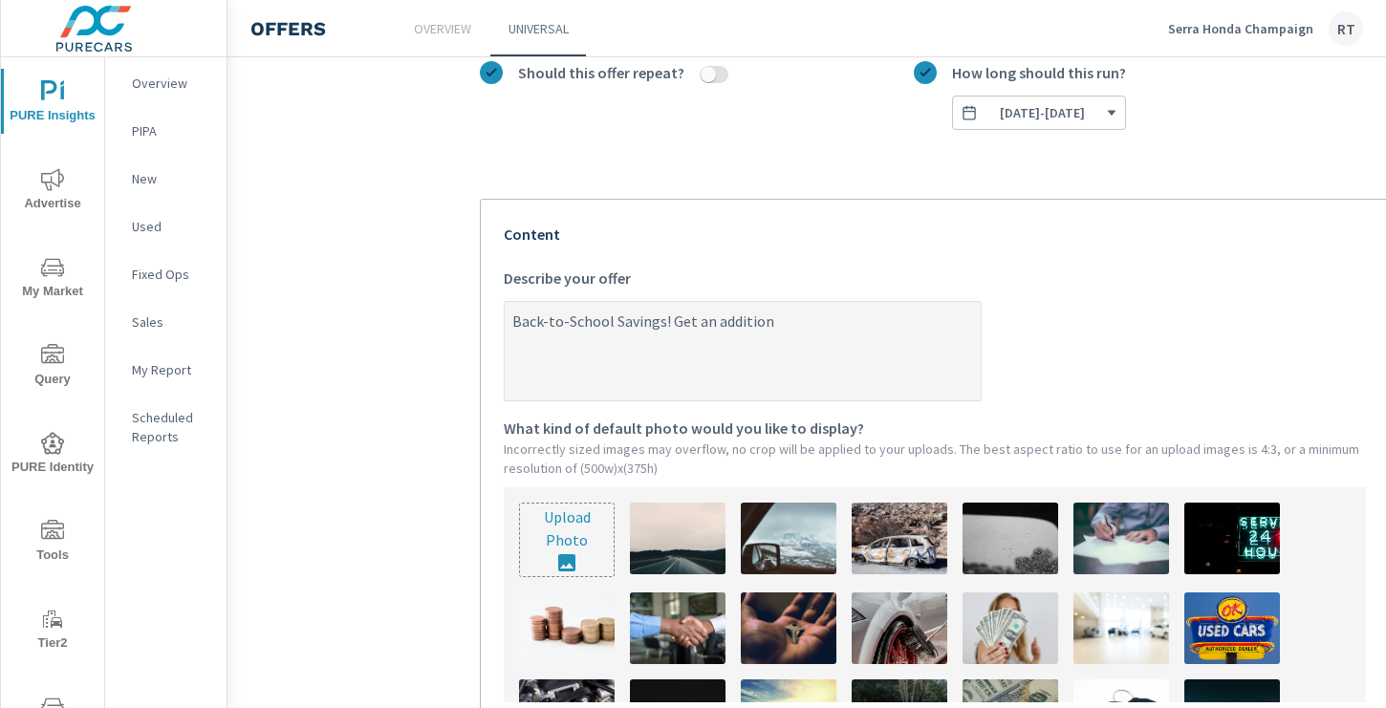
type textarea "Back-to-School Savings! Get an additiona"
type textarea "x"
type textarea "Back-to-School Savings! Get an additional"
type textarea "x"
type textarea "Back-to-School Savings! Get an additional"
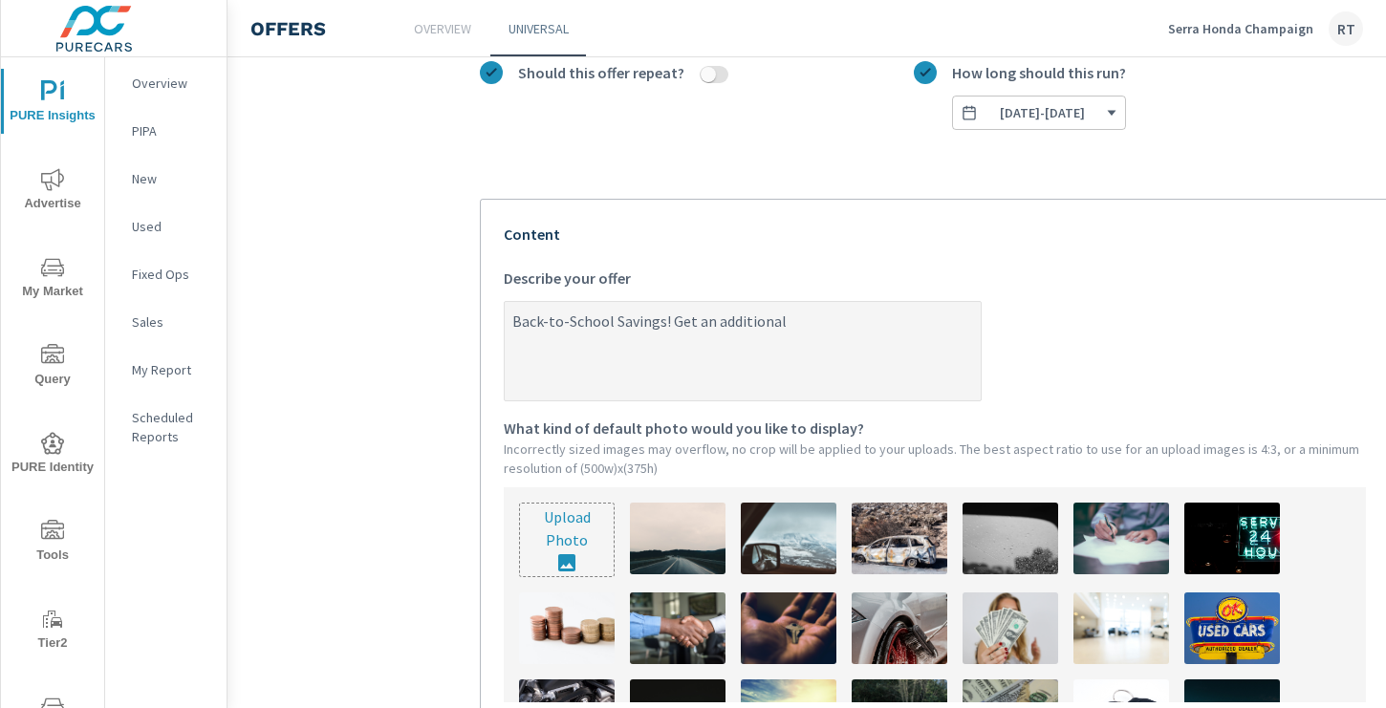
type textarea "x"
type textarea "Back-to-School Savings! Get an additional $"
type textarea "x"
type textarea "Back-to-School Savings! Get an additional $2"
type textarea "x"
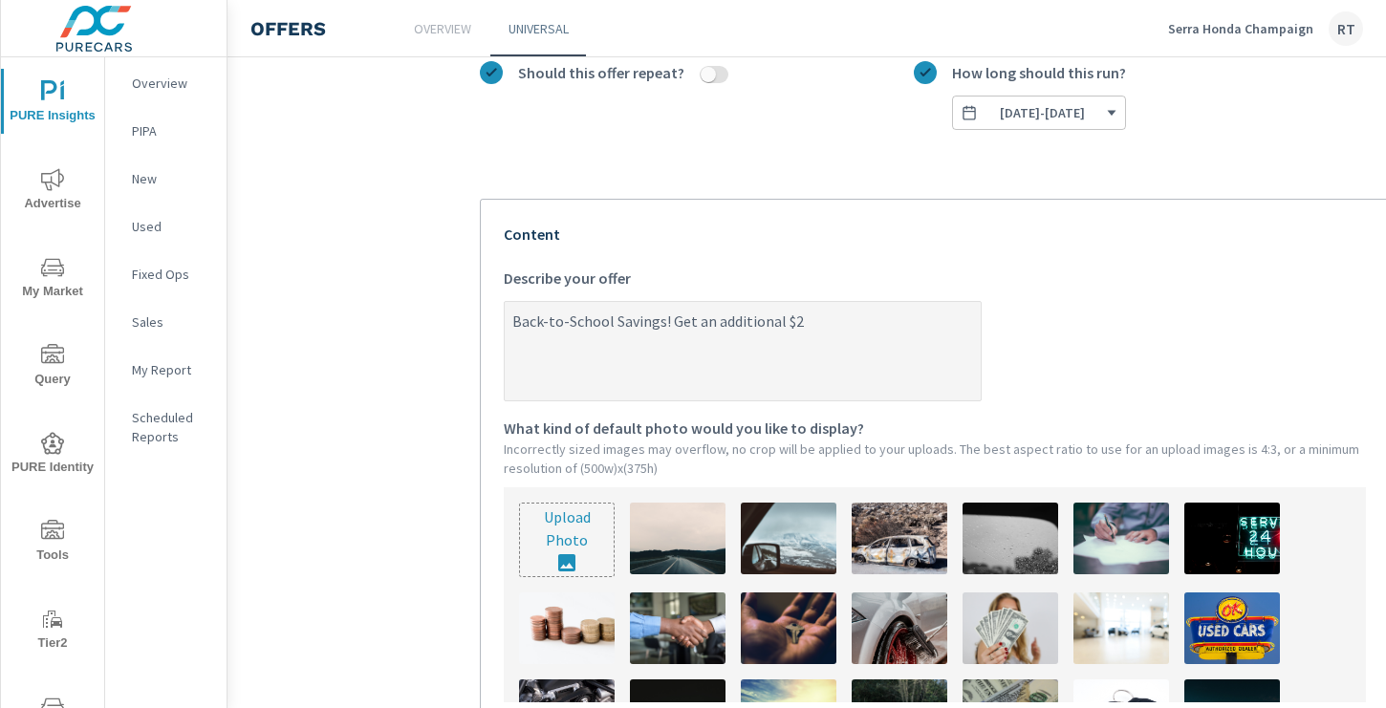
type textarea "Back-to-School Savings! Get an additional $25"
type textarea "x"
type textarea "Back-to-School Savings! Get an additional $250"
type textarea "x"
type textarea "Back-to-School Savings! Get an additional $2500"
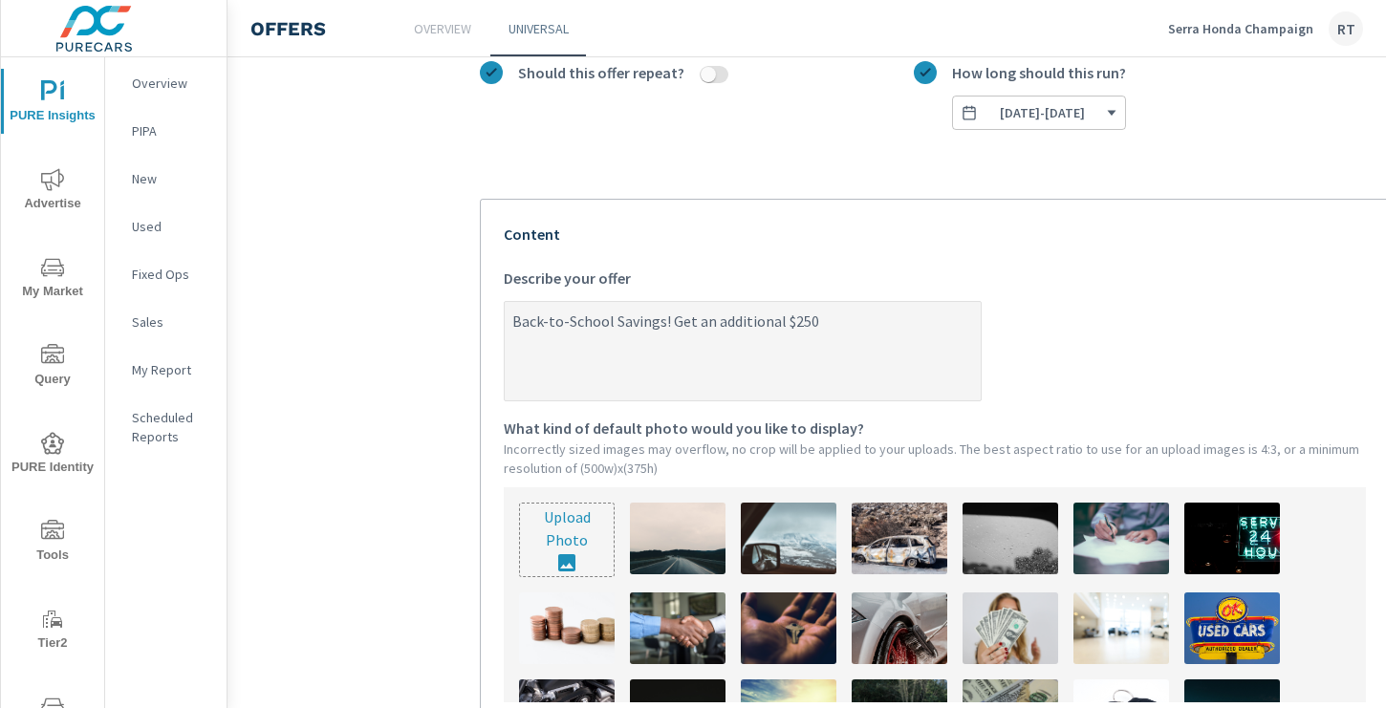
type textarea "x"
type textarea "Back-to-School Savings! Get an additional $2500"
type textarea "x"
type textarea "Back-to-School Savings! Get an additional $2500 t"
type textarea "x"
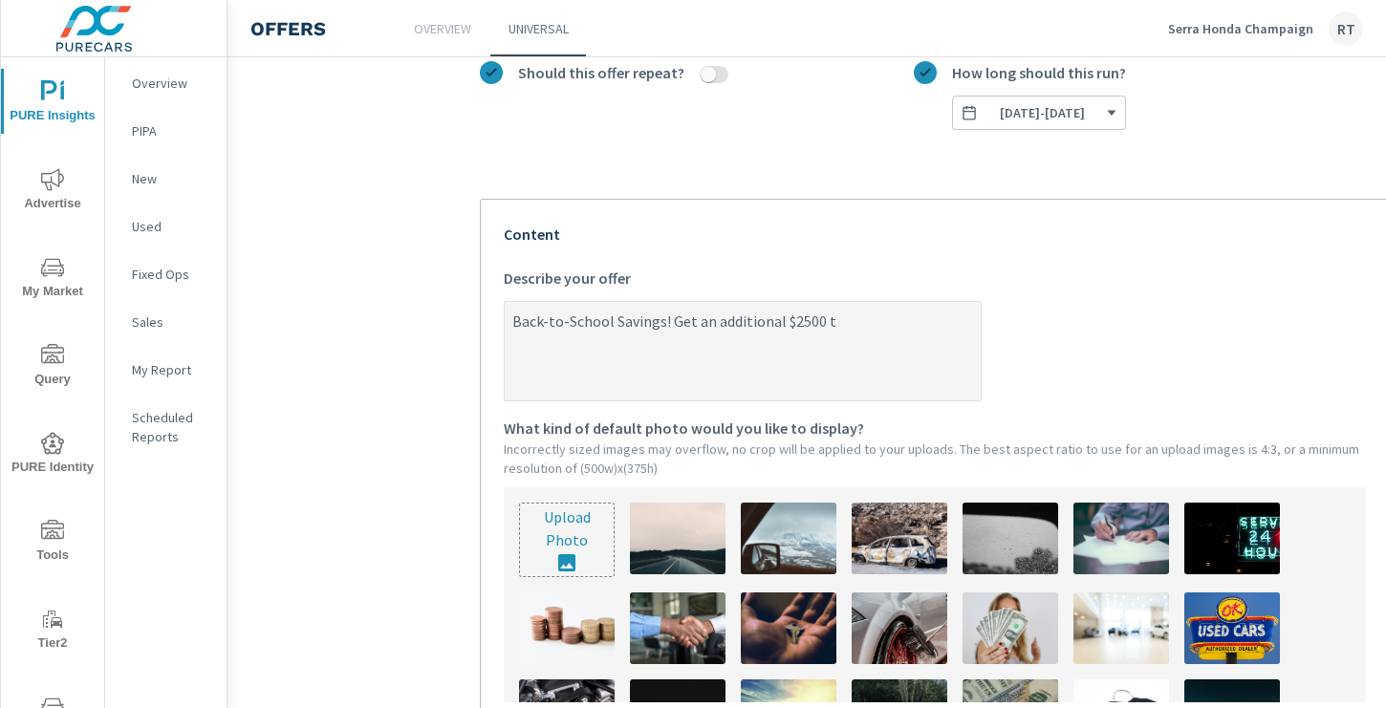
type textarea "Back-to-School Savings! Get an additional $2500 to"
type textarea "x"
type textarea "Back-to-School Savings! Get an additional $2500 tow"
type textarea "x"
type textarea "Back-to-School Savings! Get an additional $2500 towa"
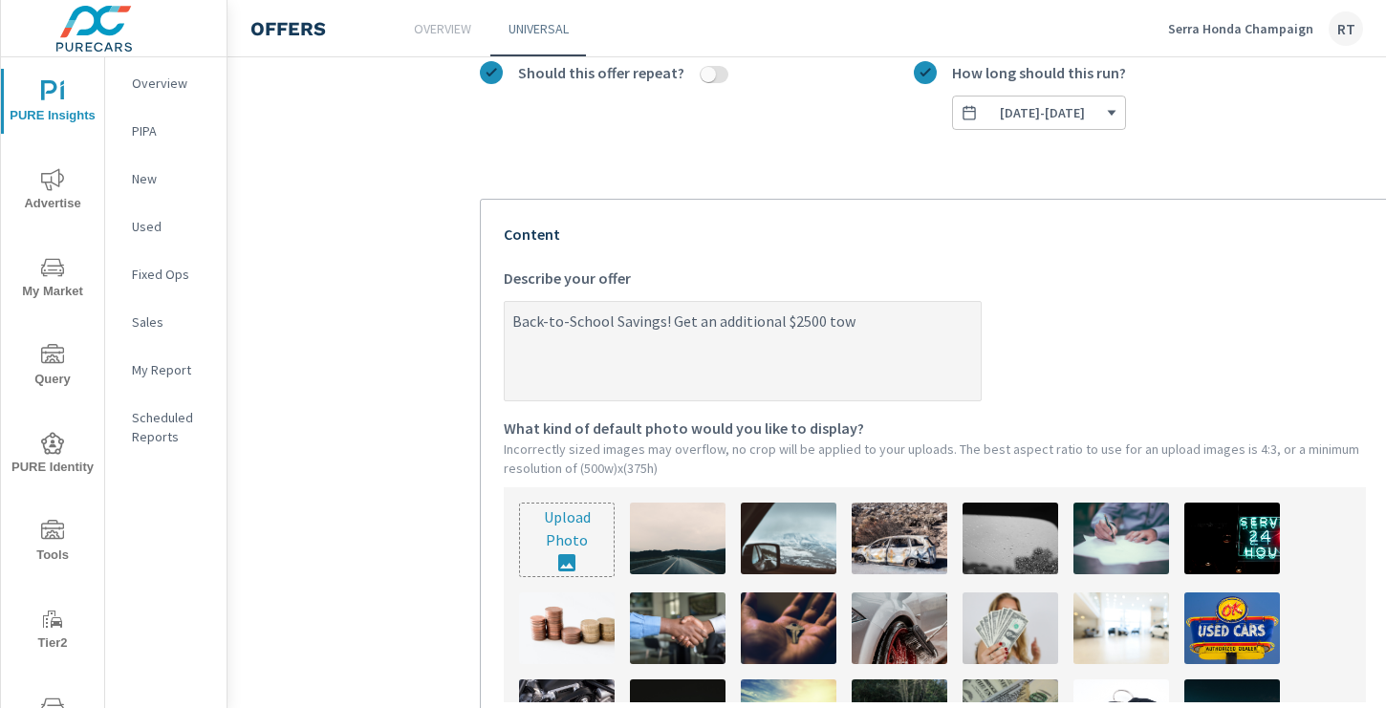
type textarea "x"
type textarea "Back-to-School Savings! Get an additional $2500 towar"
type textarea "x"
type textarea "Back-to-School Savings! Get an additional $2500 toward"
type textarea "x"
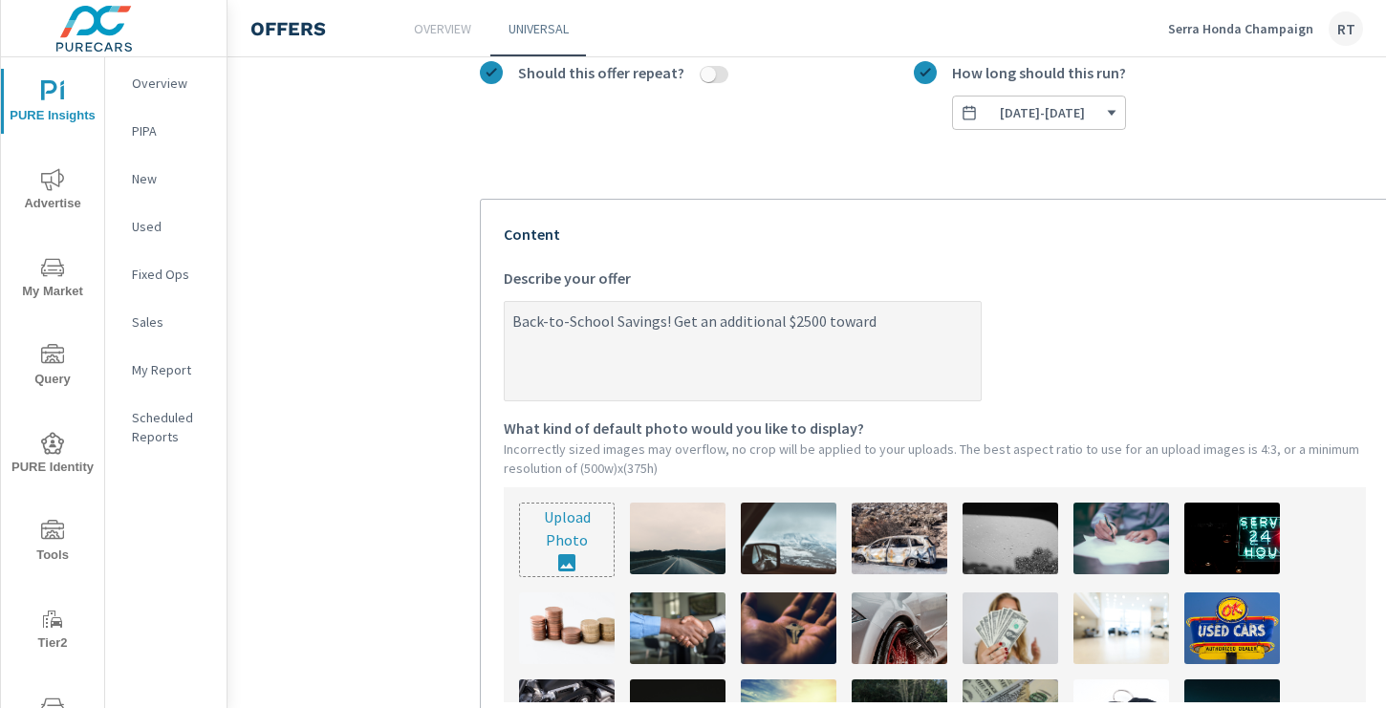
type textarea "Back-to-School Savings! Get an additional $2500 towards"
type textarea "x"
type textarea "Back-to-School Savings! Get an additional $2500 towards"
type textarea "x"
type textarea "Back-to-School Savings! Get an additional $2500 towards y"
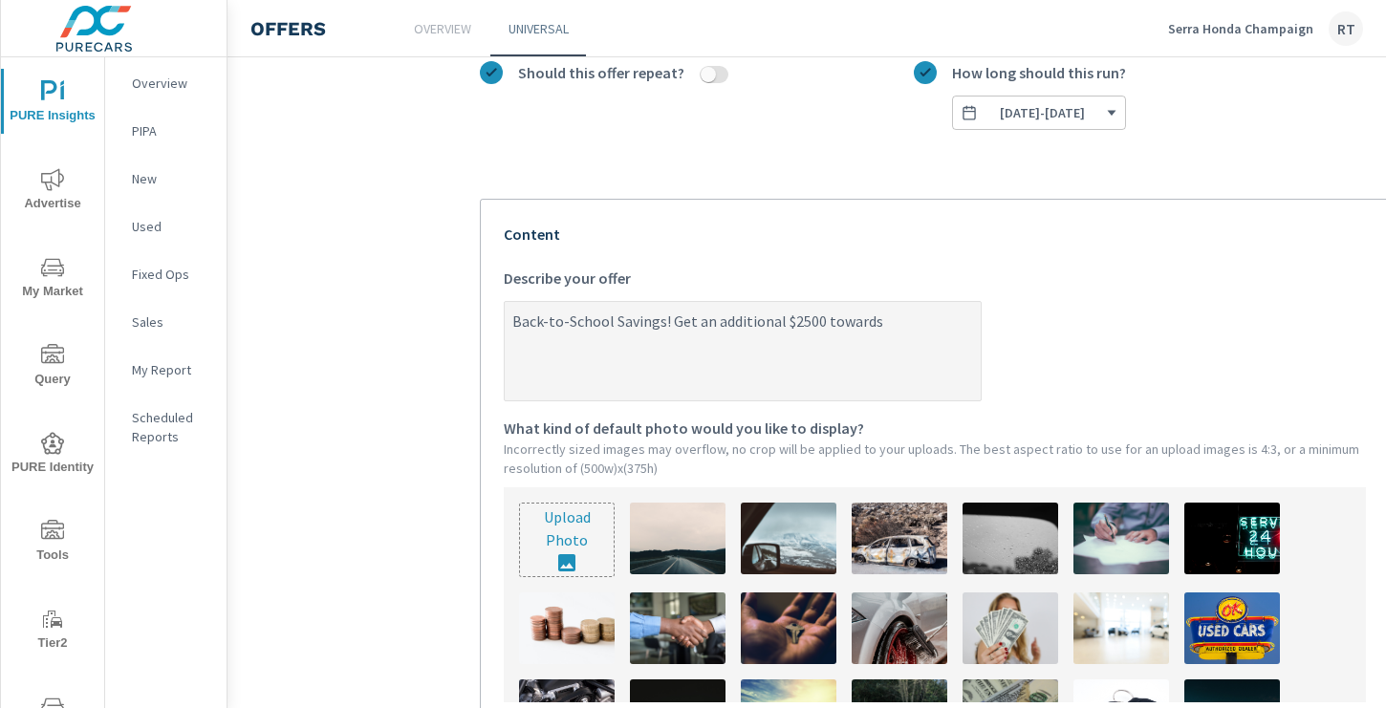
type textarea "x"
type textarea "Back-to-School Savings! Get an additional $2500 towards yo"
type textarea "x"
type textarea "Back-to-School Savings! Get an additional $2500 towards you"
type textarea "x"
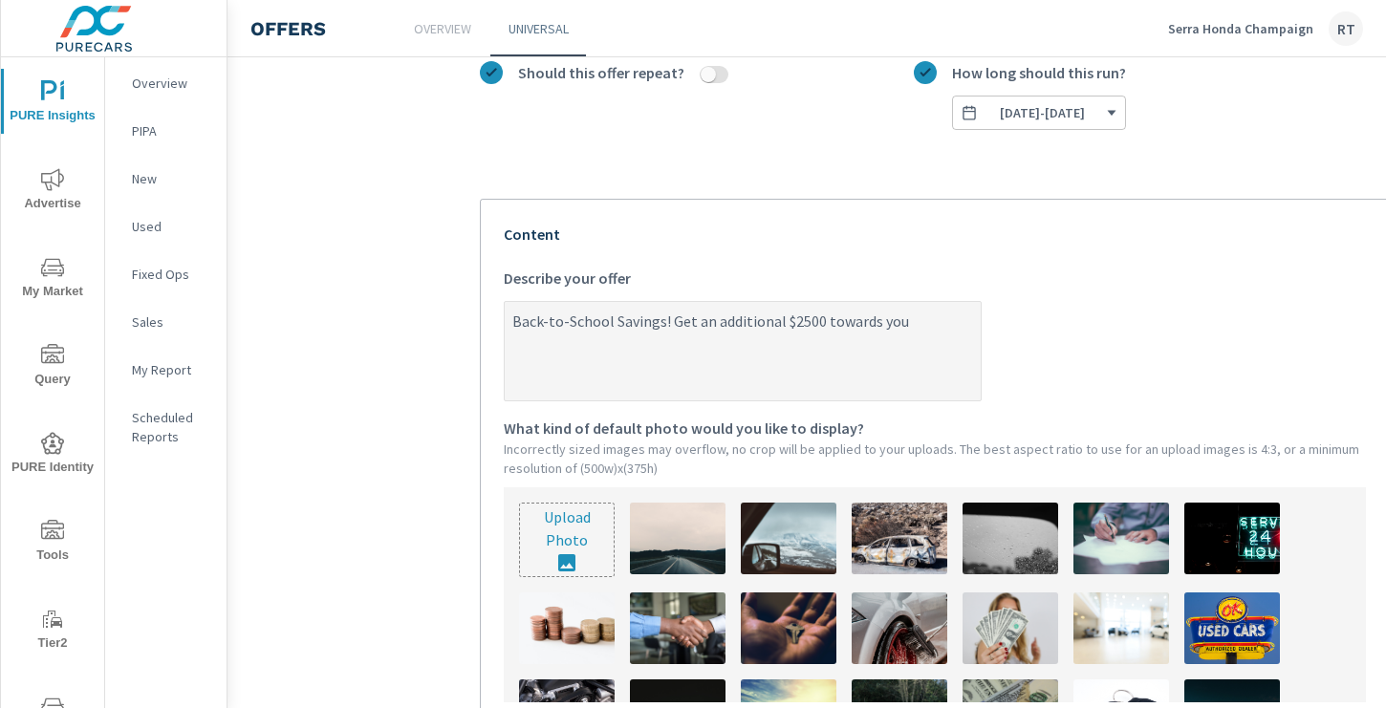
type textarea "Back-to-School Savings! Get an additional $2500 towards your"
type textarea "x"
type textarea "Back-to-School Savings! Get an additional $2500 towards your"
type textarea "x"
type textarea "Back-to-School Savings! Get an additional $2500 towards your t"
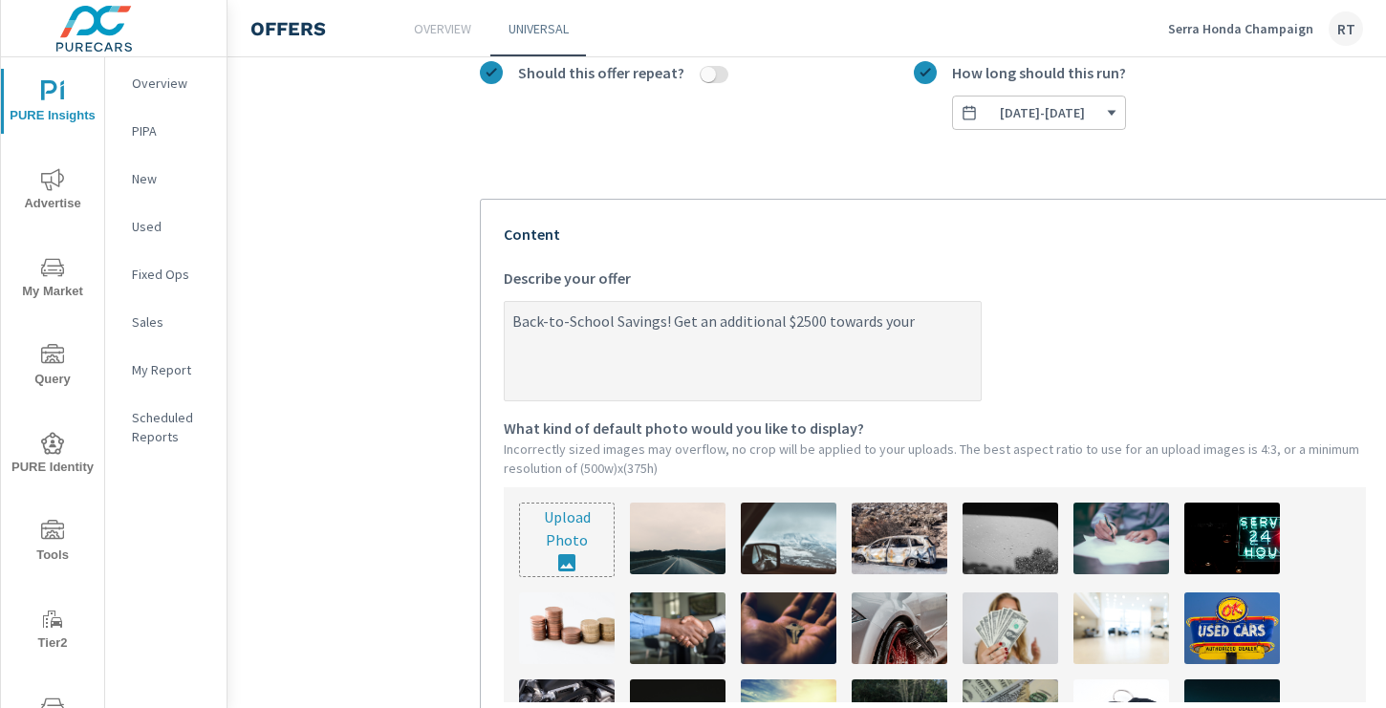
type textarea "x"
type textarea "Back-to-School Savings! Get an additional $2500 towards your tr"
type textarea "x"
type textarea "Back-to-School Savings! Get an additional $2500 towards your tra"
type textarea "x"
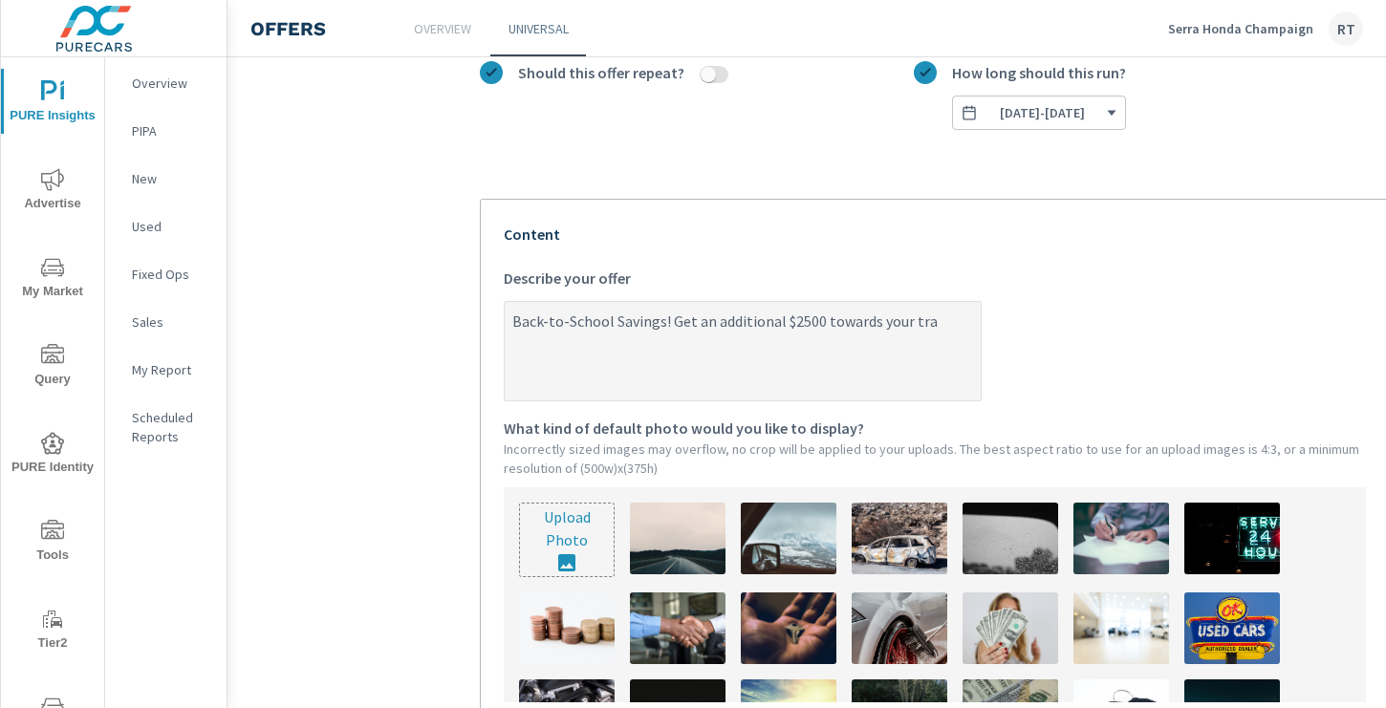
type textarea "Back-to-School Savings! Get an additional $2500 towards your trad"
type textarea "x"
type textarea "Back-to-School Savings! Get an additional $2500 towards your trade"
type textarea "x"
type textarea "Back-to-School Savings! Get an additional $2500 towards your trade"
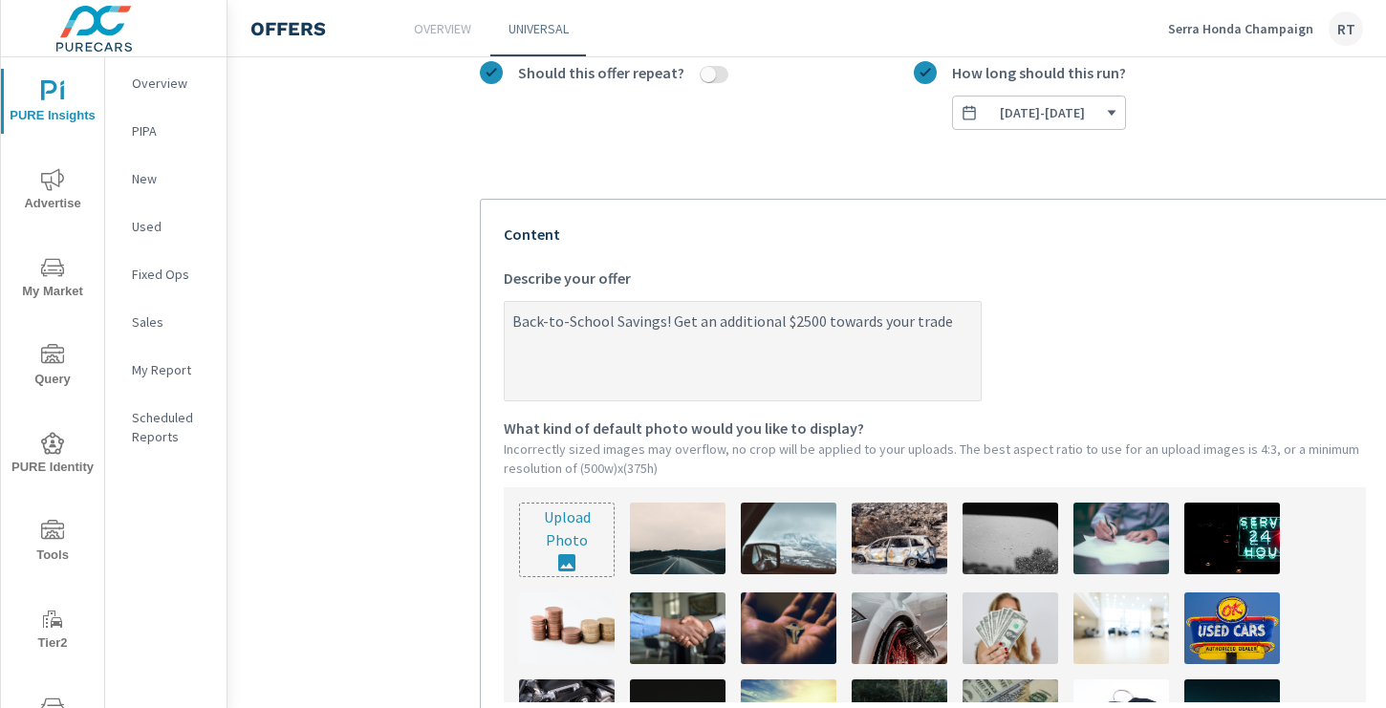
type textarea "x"
type textarea "Back-to-School Savings! Get an additional $2500 towards your trade o"
type textarea "x"
type textarea "Back-to-School Savings! Get an additional $2500 towards your trade or"
type textarea "x"
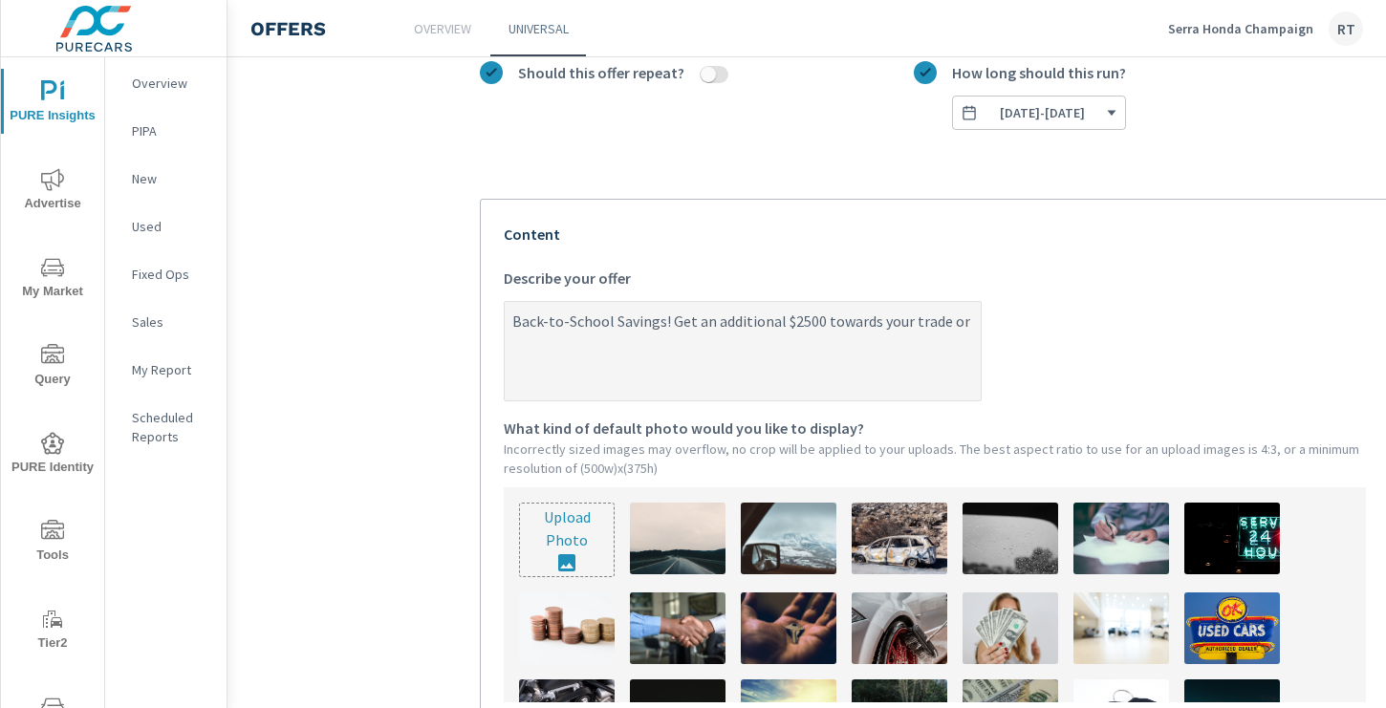
type textarea "Back-to-School Savings! Get an additional $2500 towards your trade or"
type textarea "x"
type textarea "Back-to-School Savings! Get an additional $2500 towards your trade or p"
type textarea "x"
type textarea "Back-to-School Savings! Get an additional $2500 towards your trade or pu"
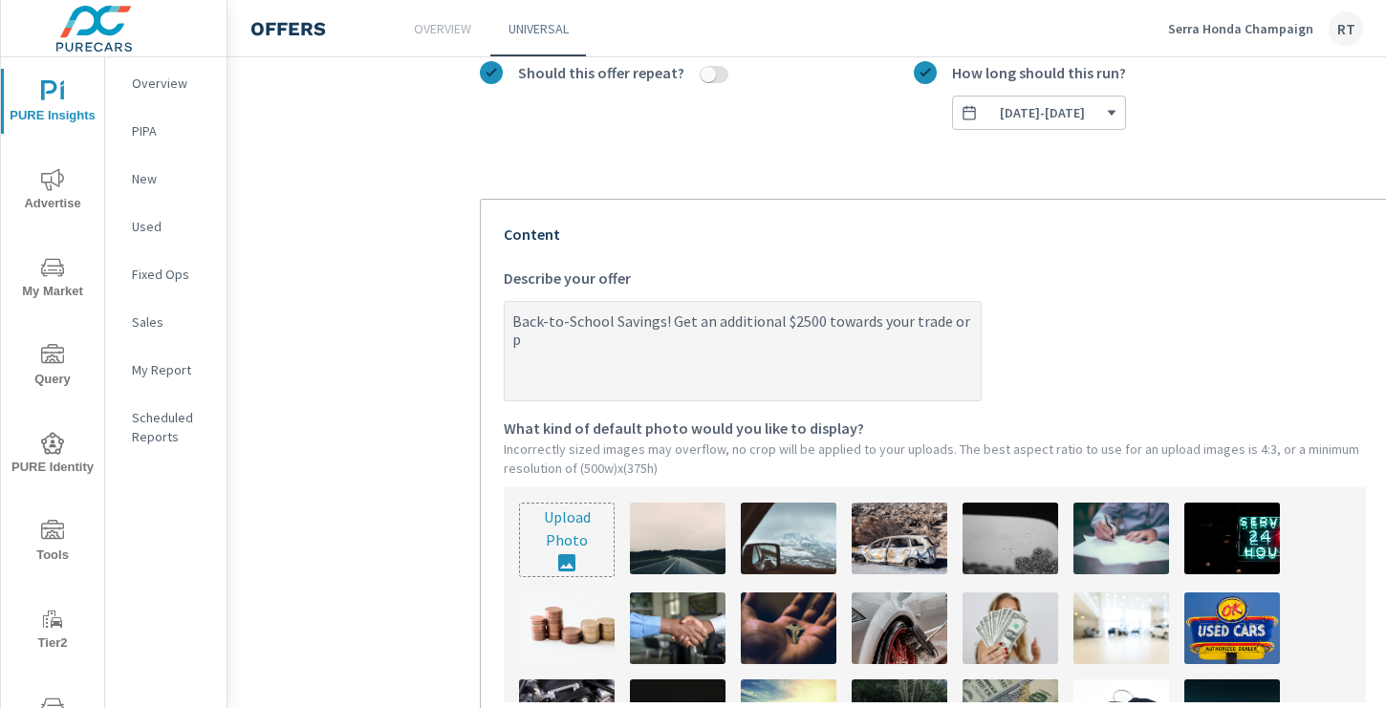
type textarea "x"
type textarea "Back-to-School Savings! Get an additional $2500 towards your trade or pur"
type textarea "x"
type textarea "Back-to-School Savings! Get an additional $2500 towards your trade or purc"
type textarea "x"
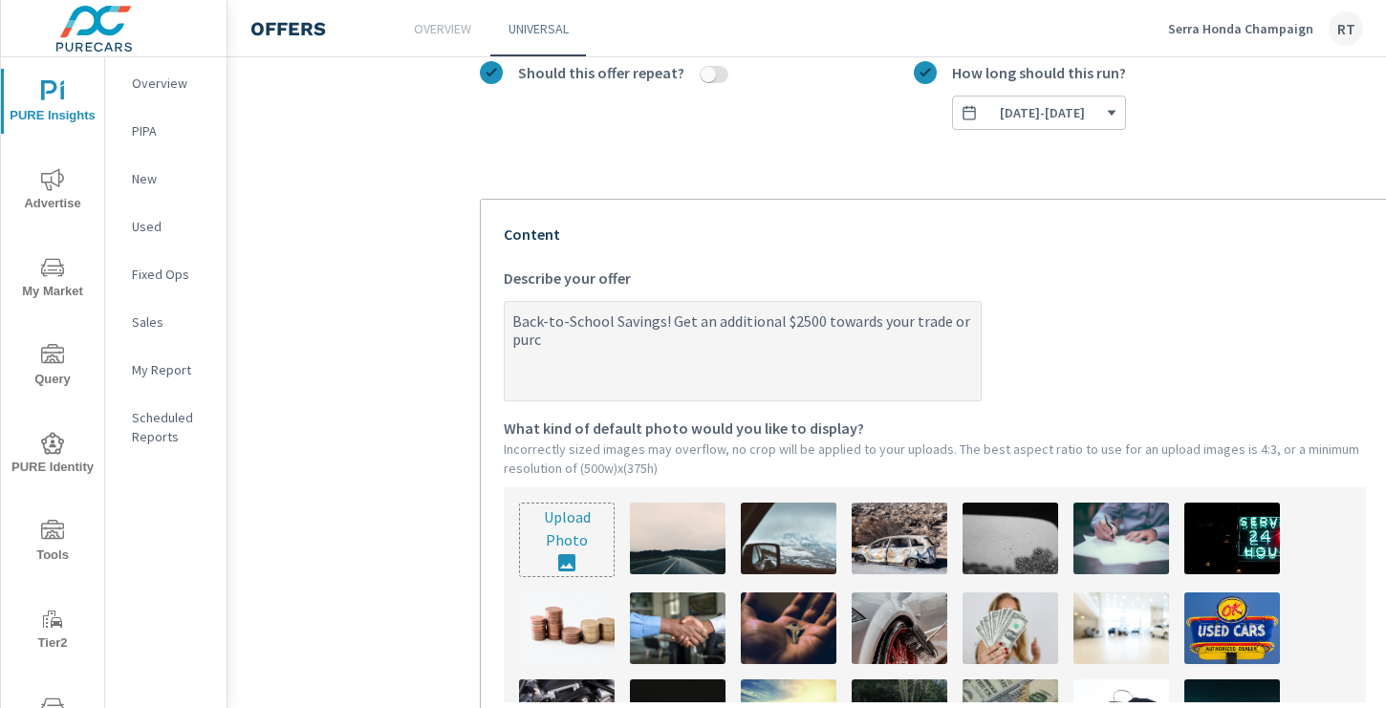
type textarea "Back-to-School Savings! Get an additional $2500 towards your trade or purch"
type textarea "x"
type textarea "Back-to-School Savings! Get an additional $2500 towards your trade or purcha"
type textarea "x"
type textarea "Back-to-School Savings! Get an additional $2500 towards your trade or purchas"
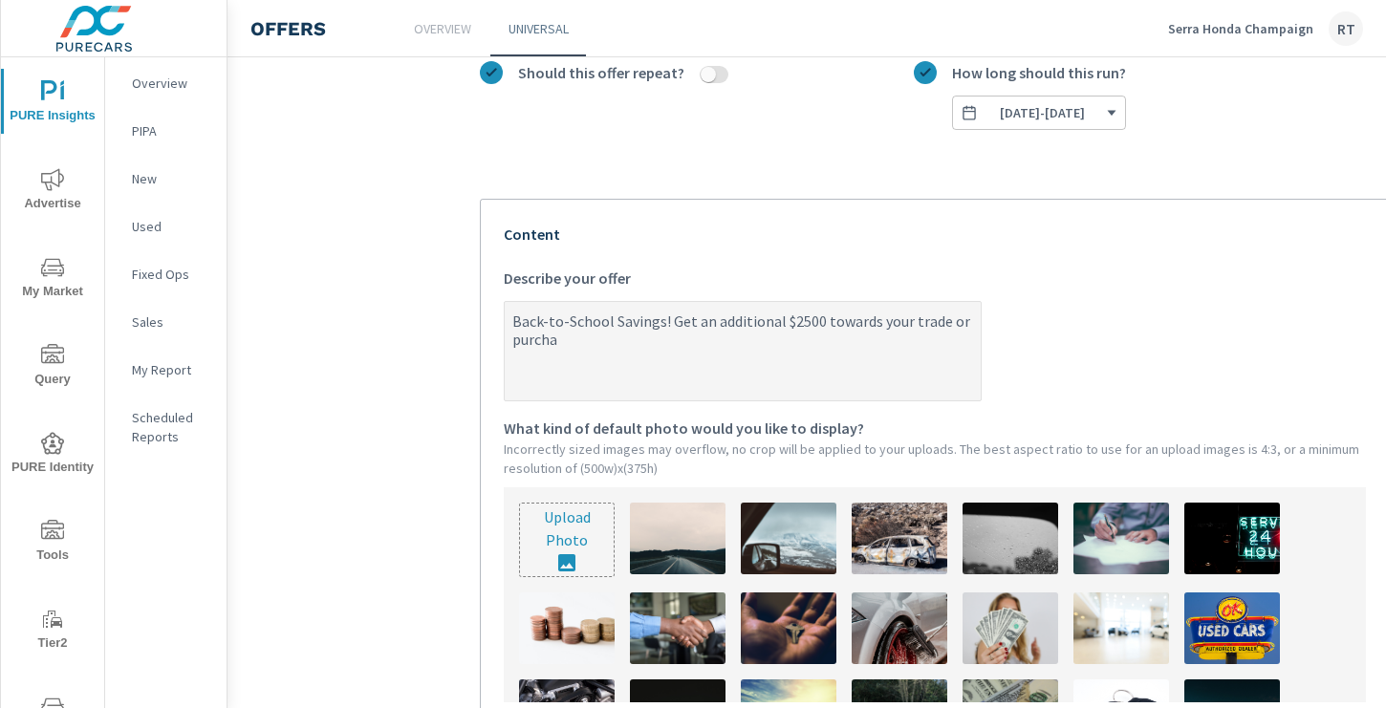
type textarea "x"
type textarea "Back-to-School Savings! Get an additional $2500 towards your trade or purchase"
type textarea "x"
type textarea "Back-to-School Savings! Get an additional $2500 towards your trade or purchase."
type textarea "x"
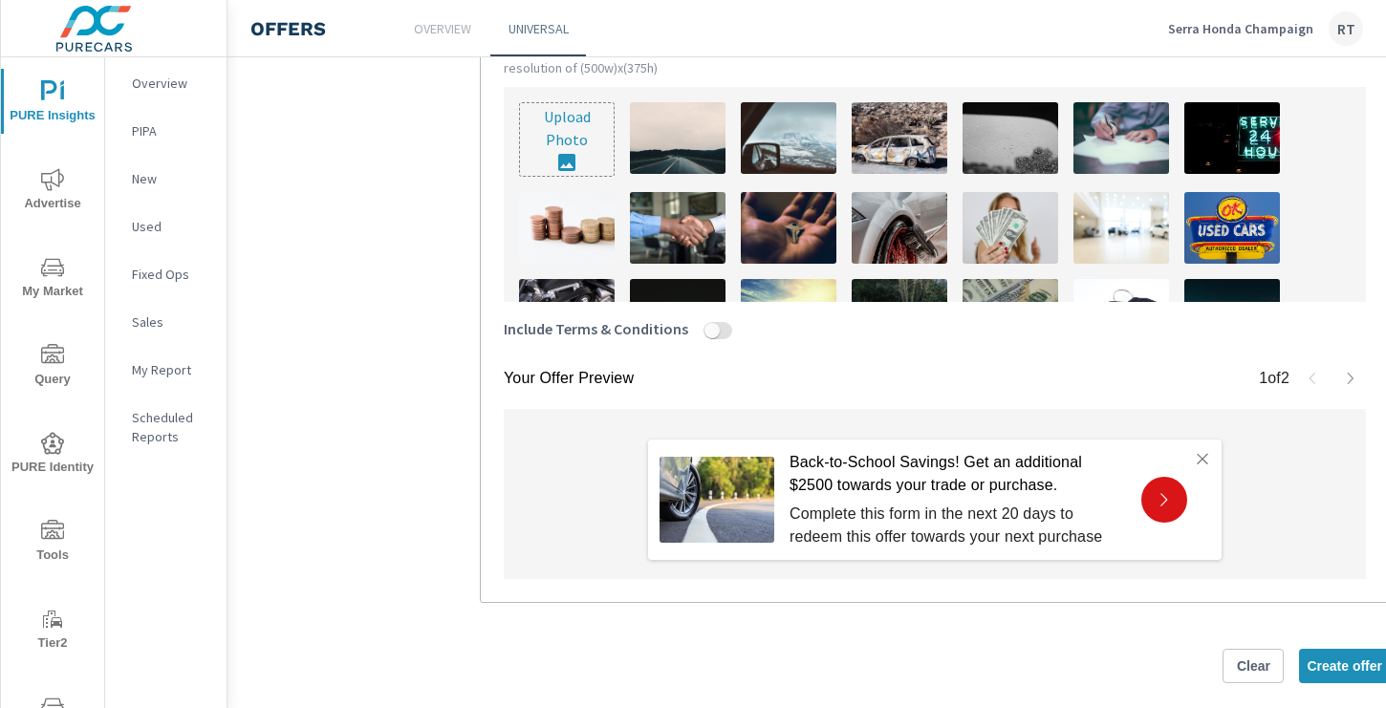
scroll to position [719, 0]
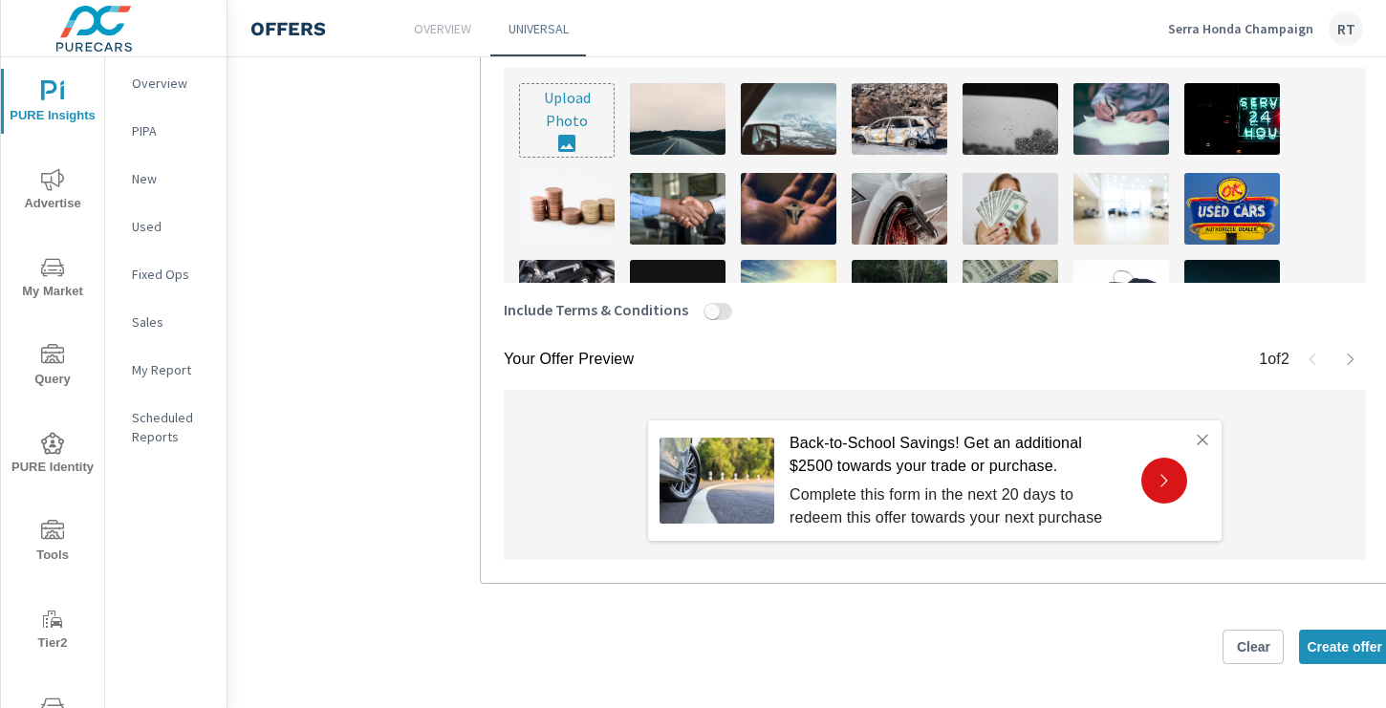
type textarea "Back-to-School Savings! Get an additional $2500 towards your trade or purchase."
click at [1003, 196] on img at bounding box center [1010, 209] width 96 height 72
click at [1319, 641] on span "Create offer" at bounding box center [1343, 646] width 75 height 17
type textarea "x"
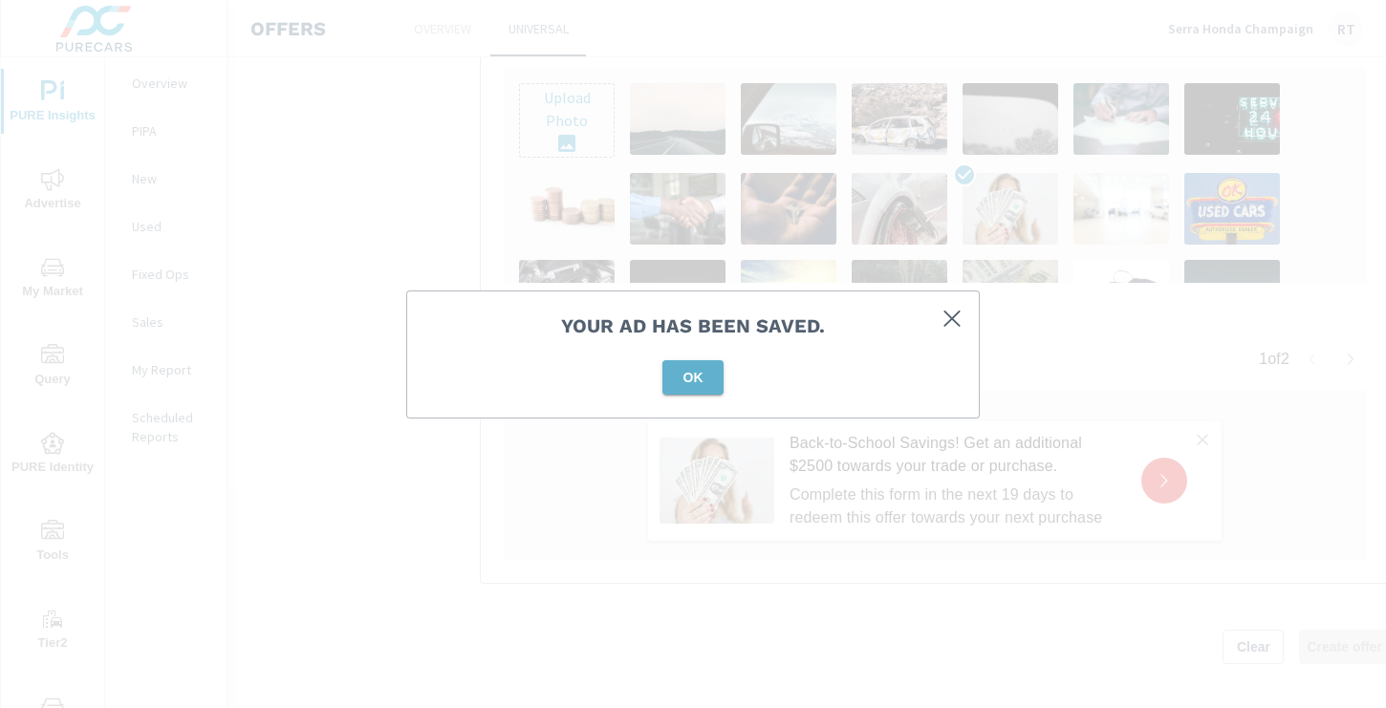
click at [698, 375] on span "OK" at bounding box center [693, 377] width 46 height 17
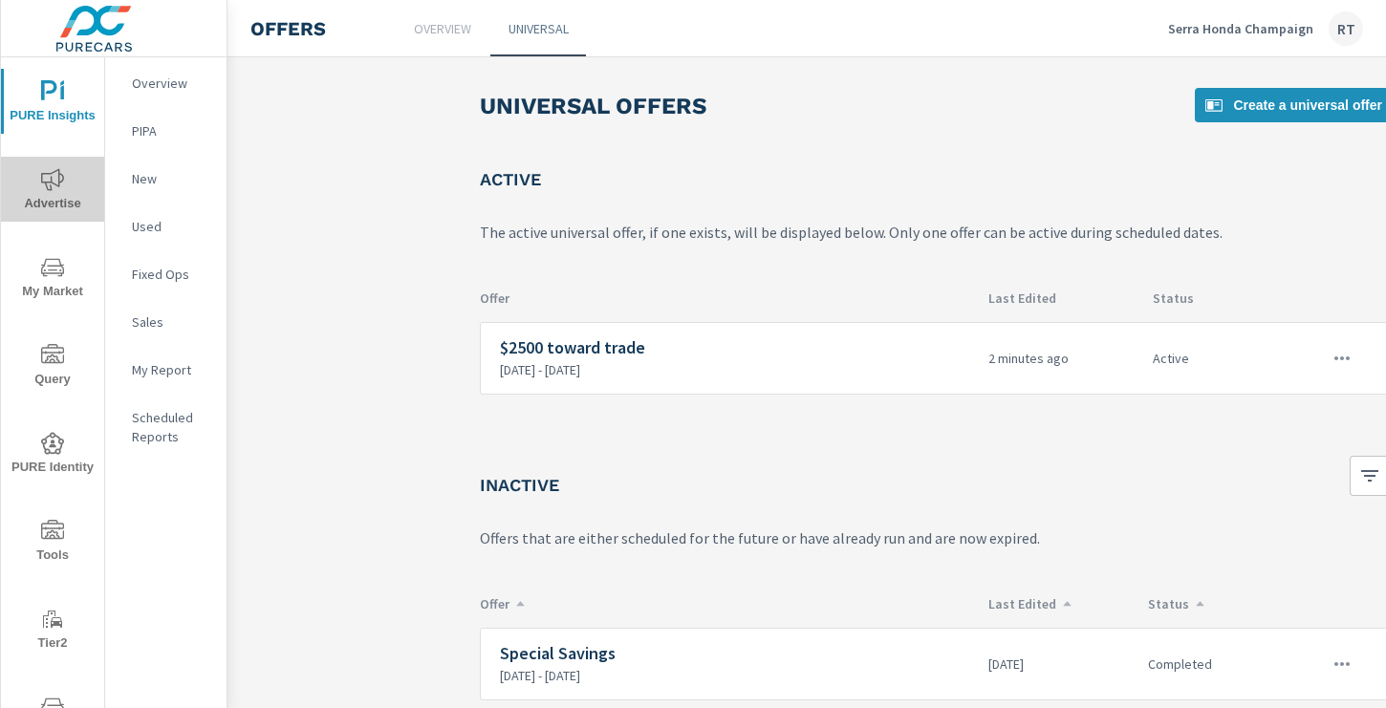
click at [54, 177] on icon "nav menu" at bounding box center [52, 179] width 23 height 23
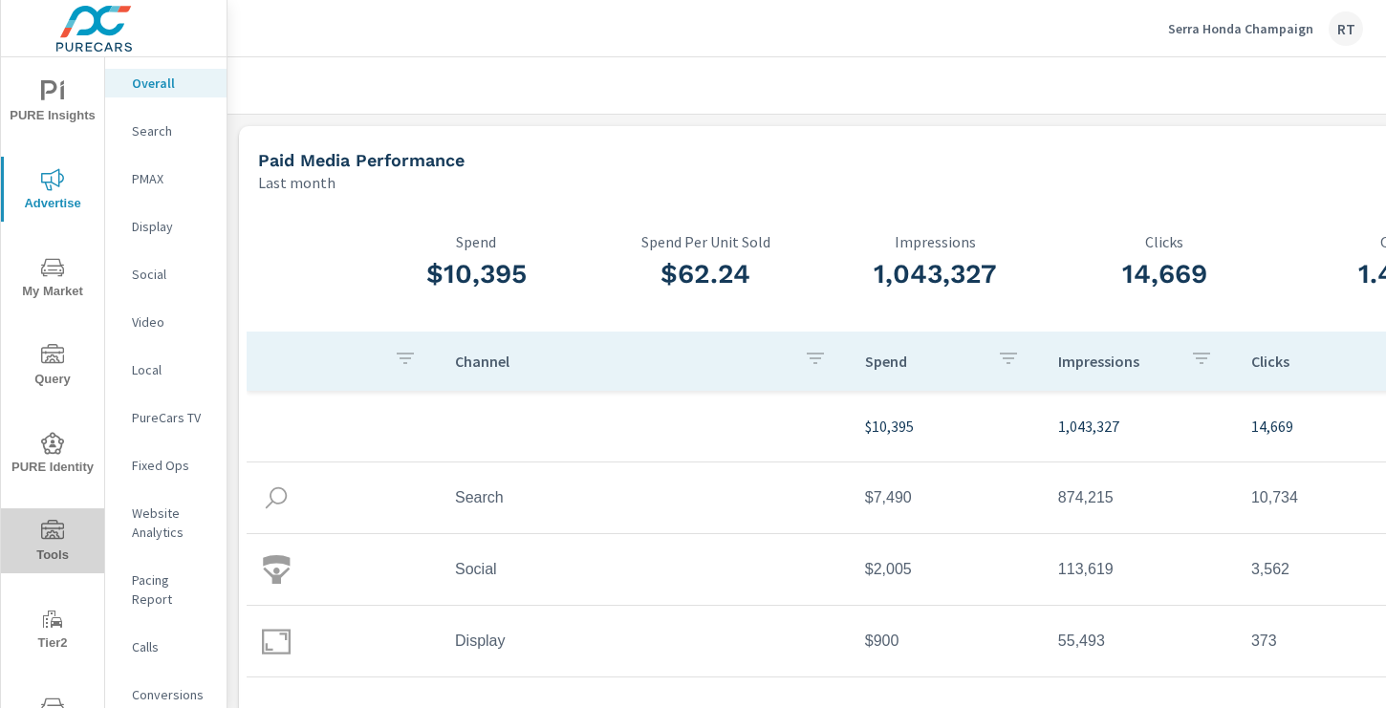
click at [50, 532] on icon "nav menu" at bounding box center [52, 529] width 23 height 19
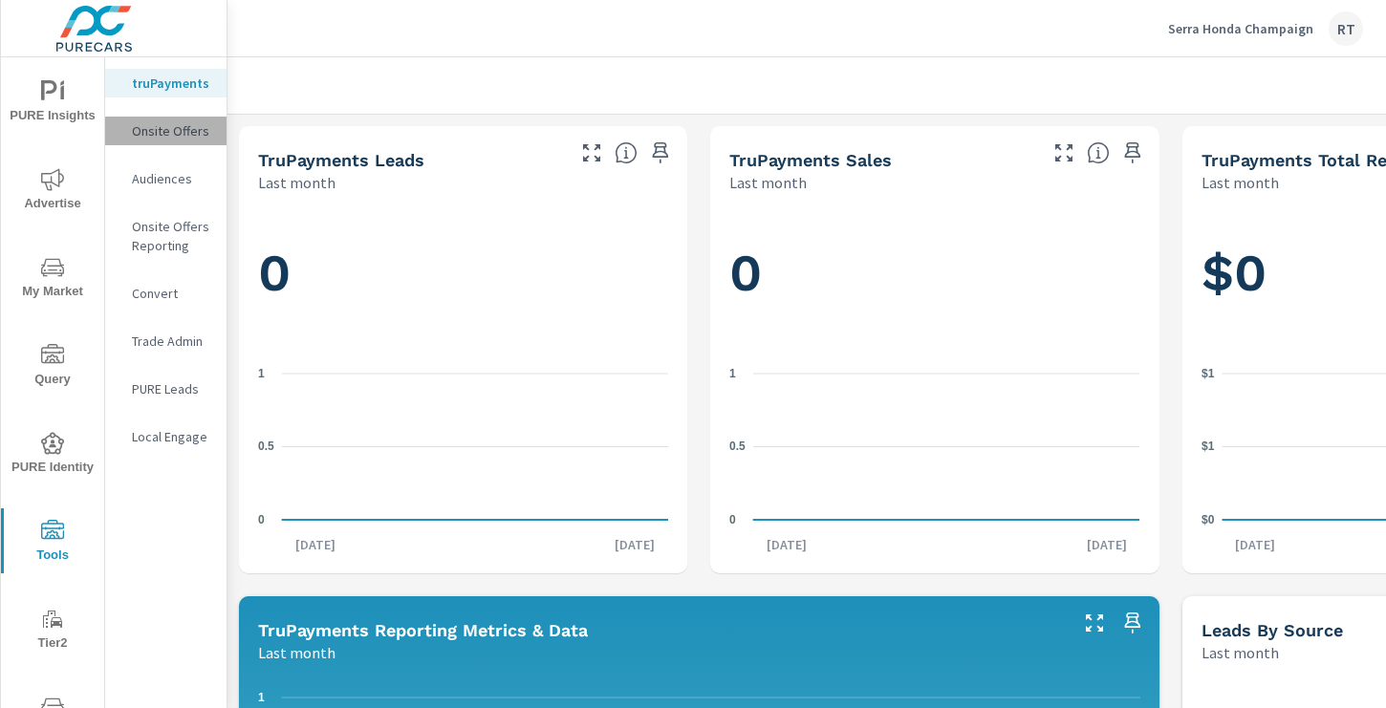
click at [174, 130] on p "Onsite Offers" at bounding box center [171, 130] width 79 height 19
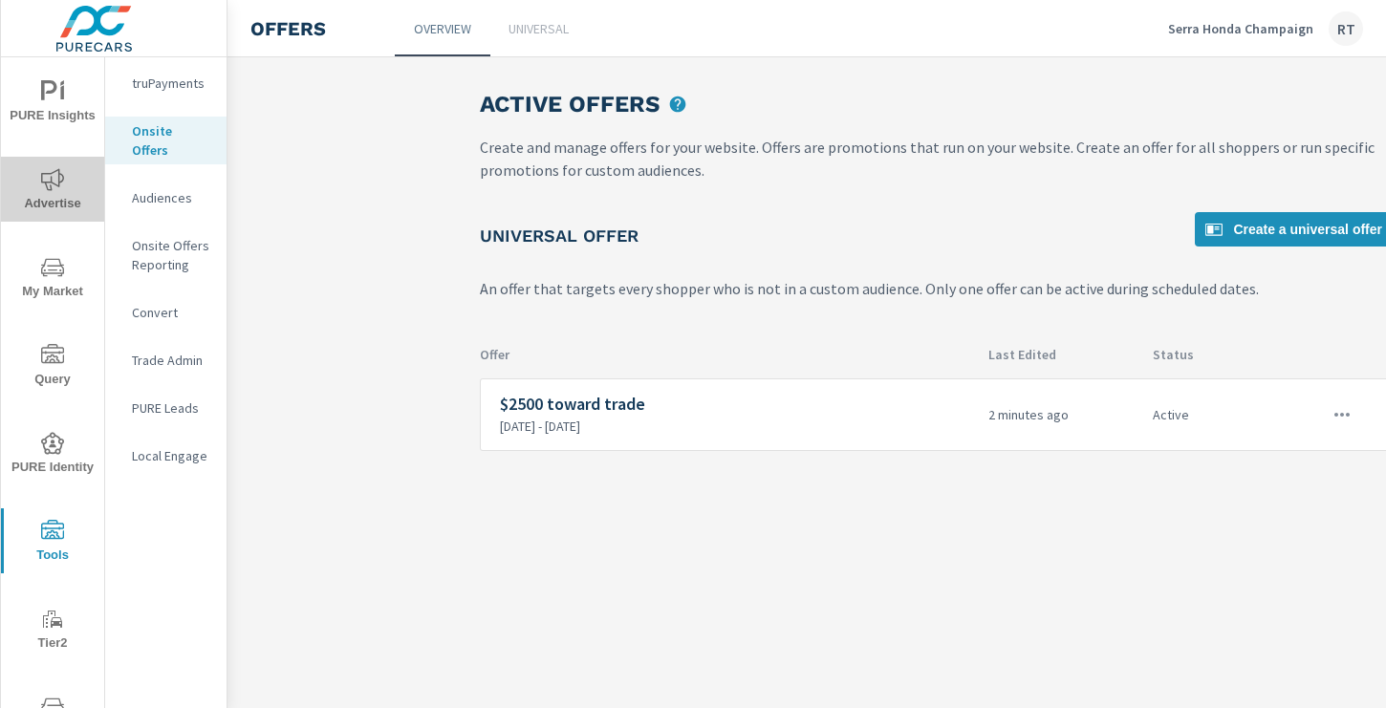
click at [66, 173] on span "Advertise" at bounding box center [53, 191] width 92 height 47
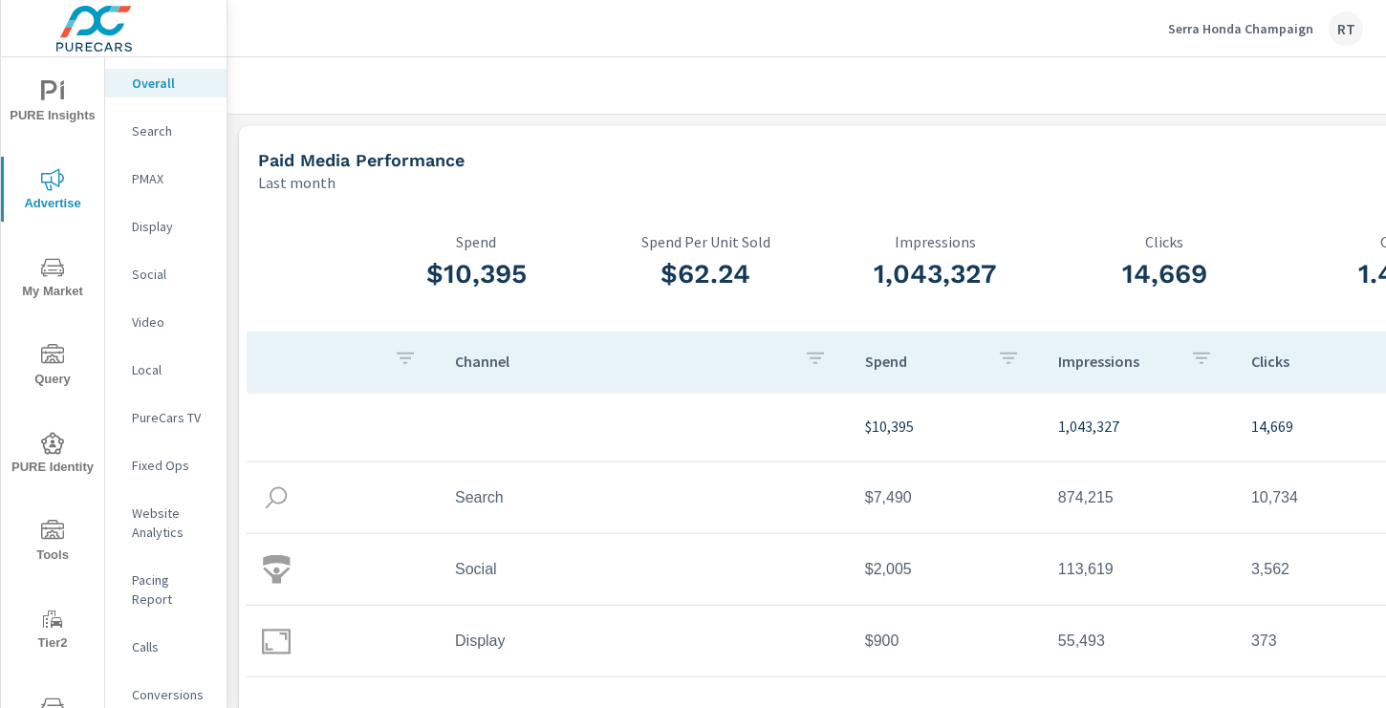
click at [1213, 28] on p "Serra Honda Champaign" at bounding box center [1240, 28] width 145 height 17
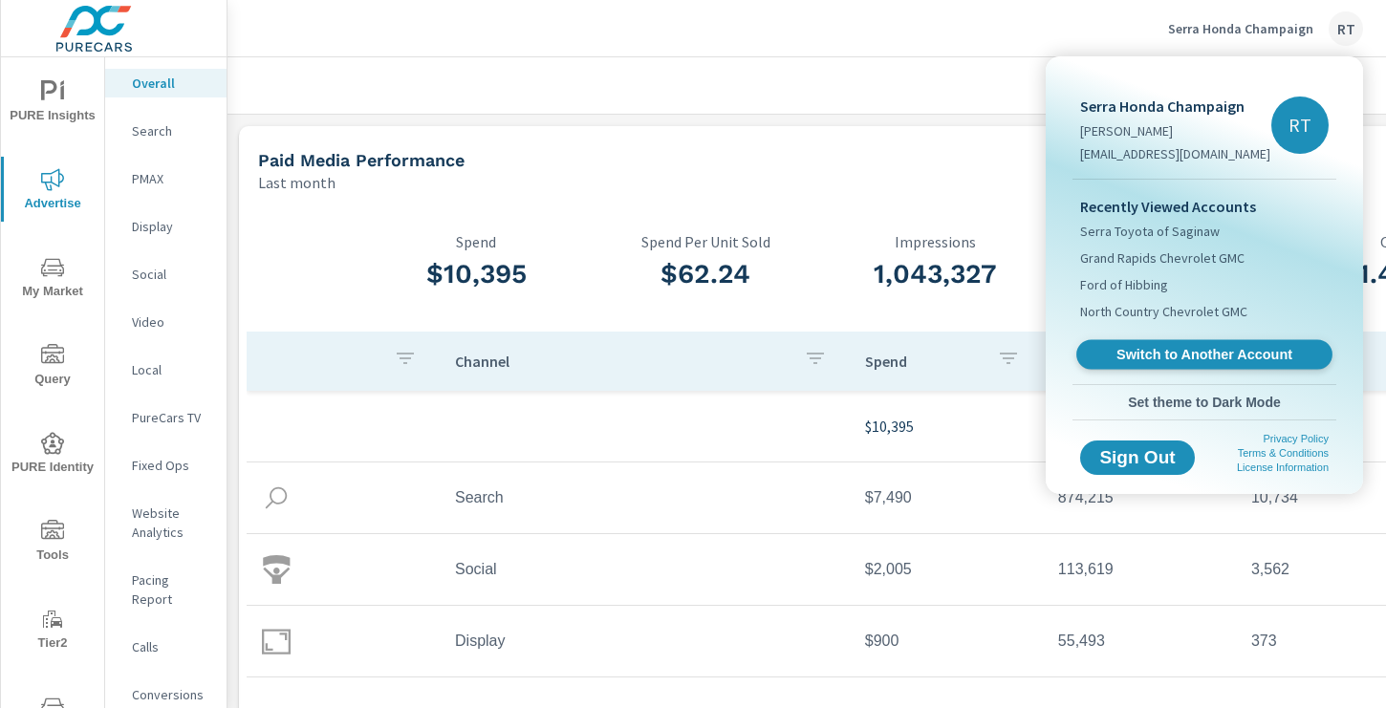
click at [1151, 352] on span "Switch to Another Account" at bounding box center [1204, 355] width 234 height 18
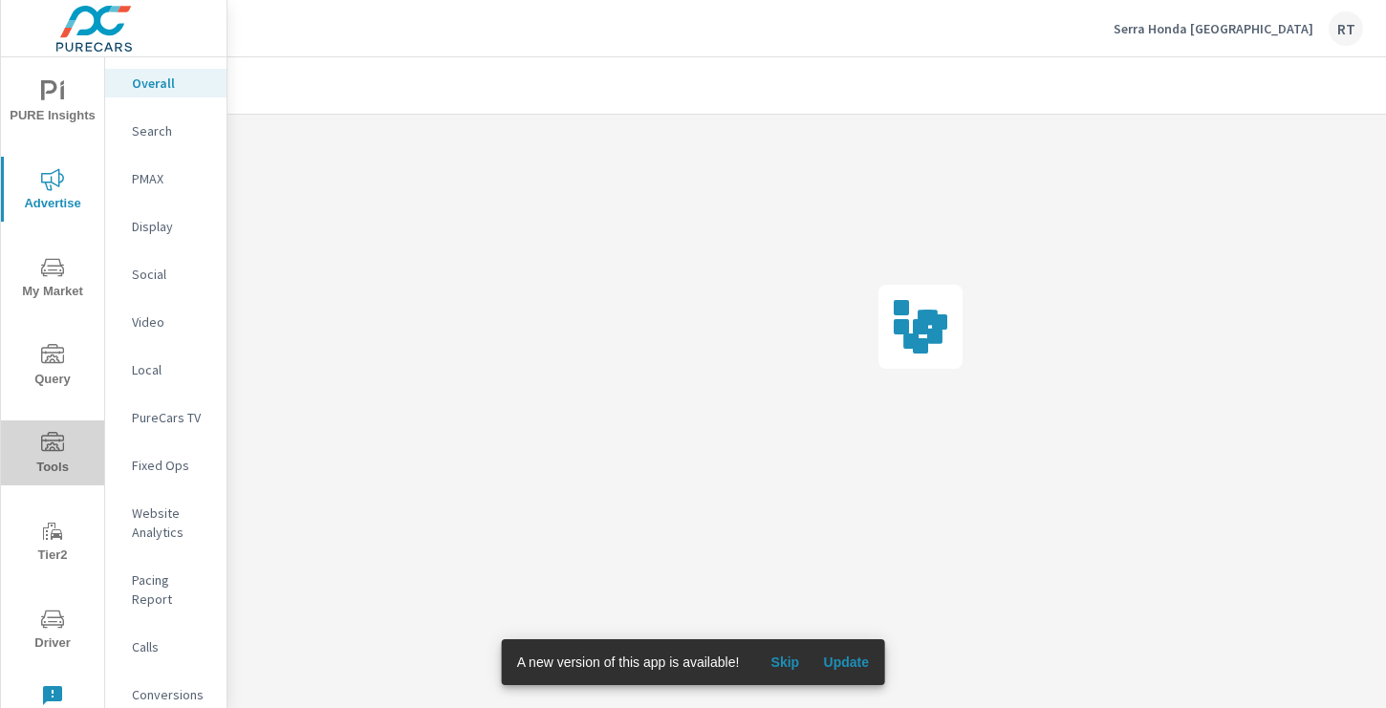
click at [54, 441] on icon "nav menu" at bounding box center [52, 443] width 23 height 23
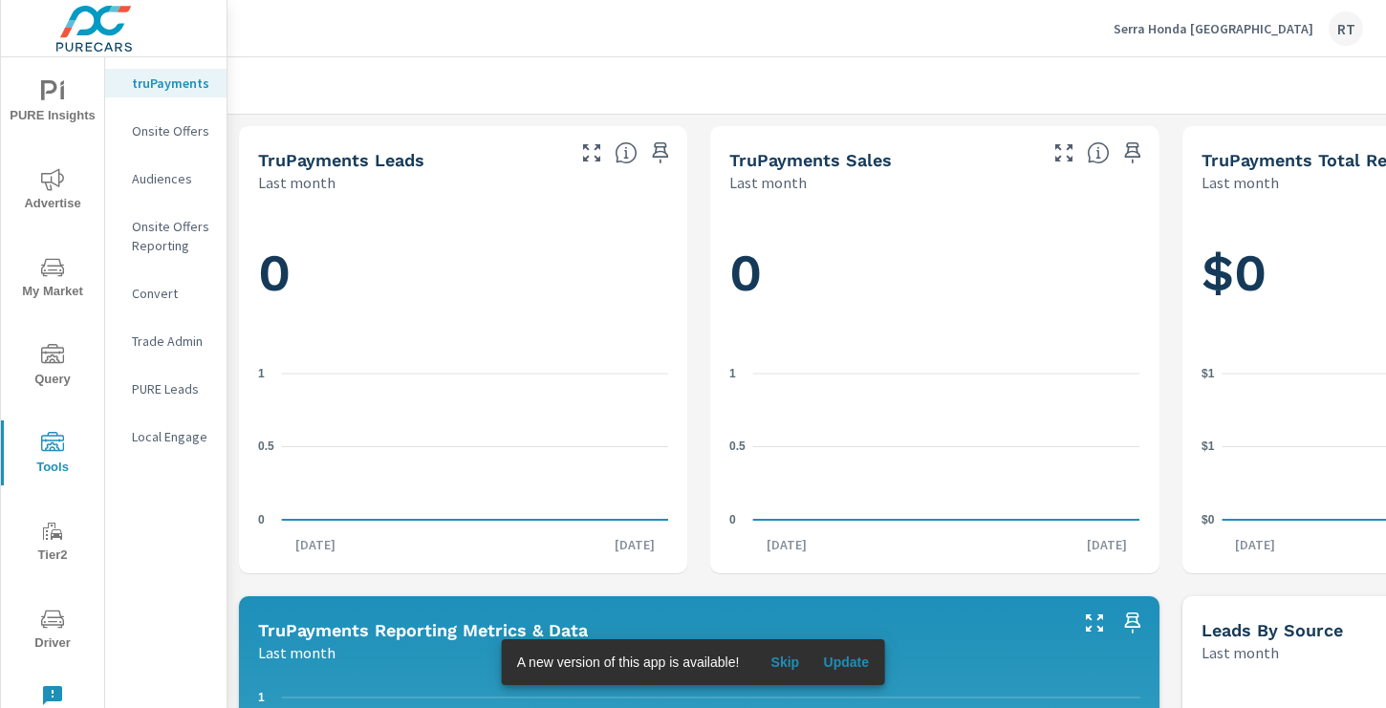
click at [171, 132] on p "Onsite Offers" at bounding box center [171, 130] width 79 height 19
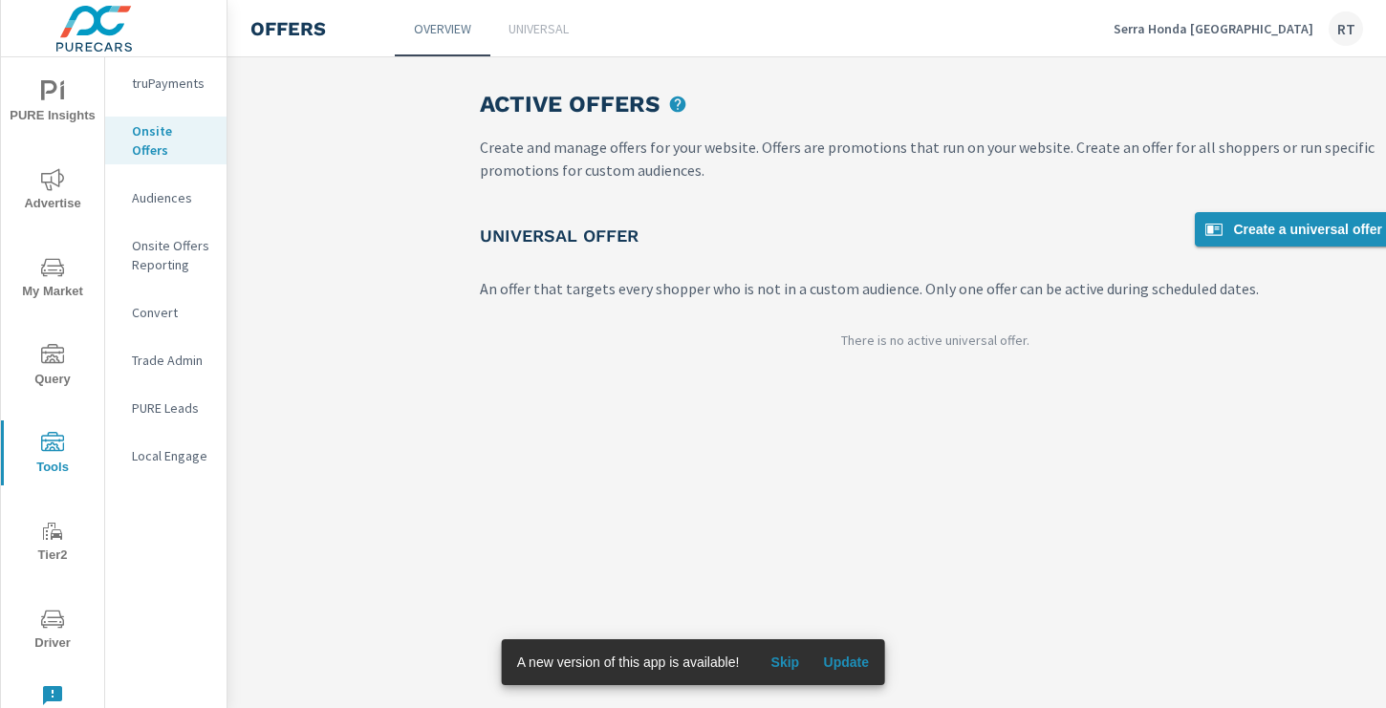
click at [1261, 230] on span "Create a universal offer" at bounding box center [1292, 229] width 180 height 23
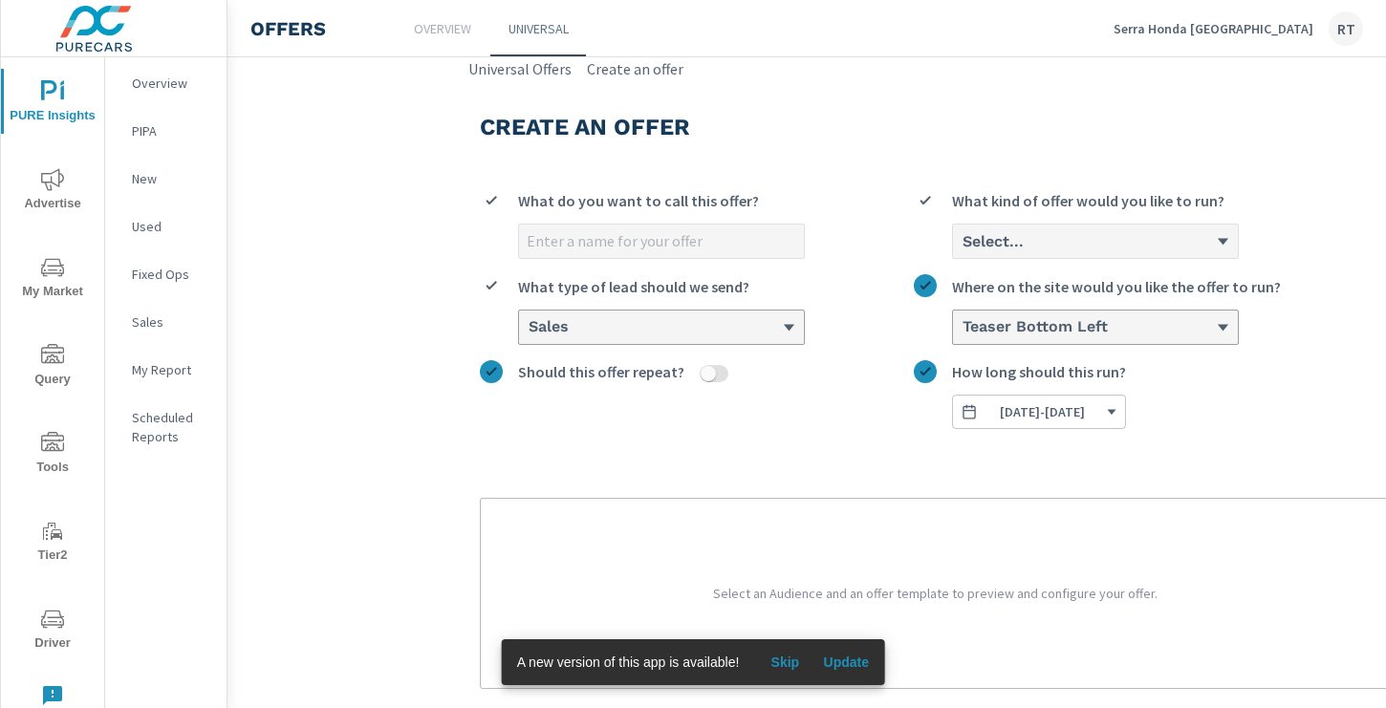
click at [626, 241] on input "What do you want to call this offer?" at bounding box center [661, 241] width 285 height 33
type input "S"
type input "$810 Serra bucks"
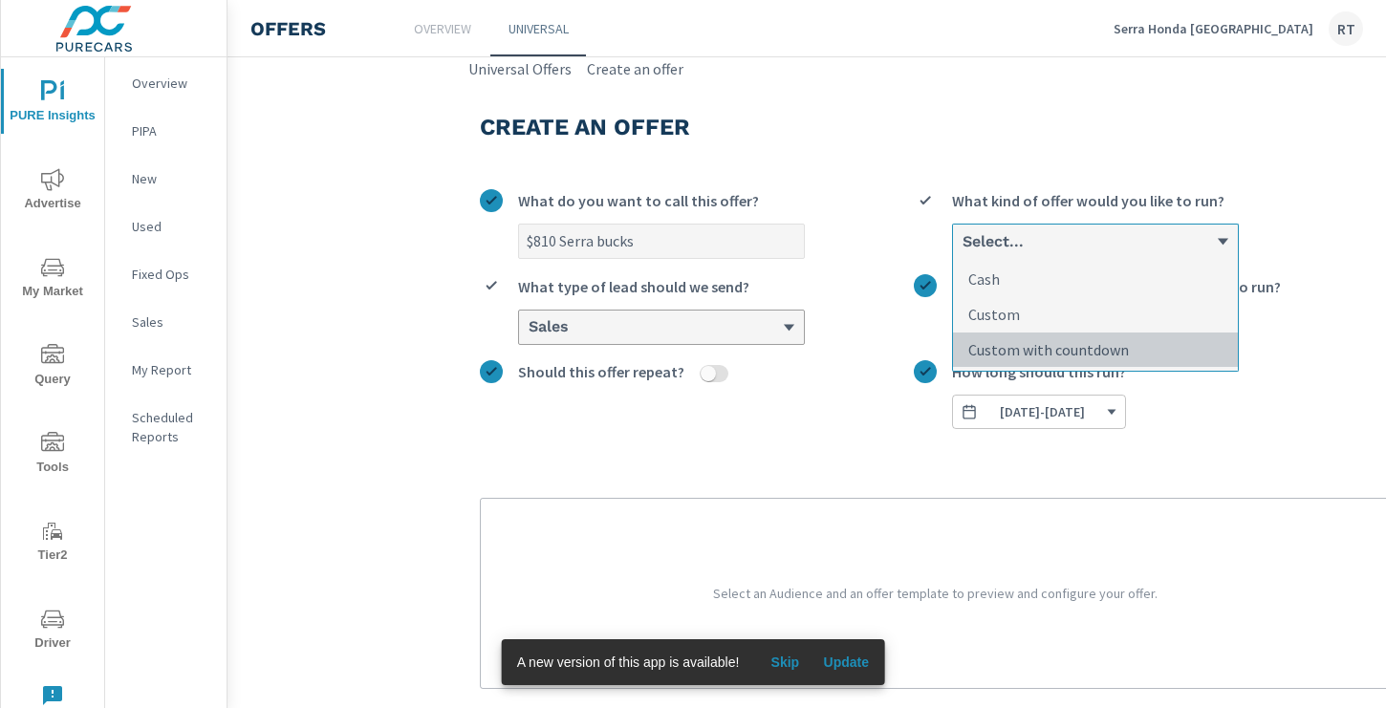
click at [1019, 349] on p "Custom with countdown" at bounding box center [1048, 349] width 161 height 23
click at [962, 250] on input "option Custom with countdown focused, 3 of 3. 3 results available. Use Up and D…" at bounding box center [961, 241] width 2 height 17
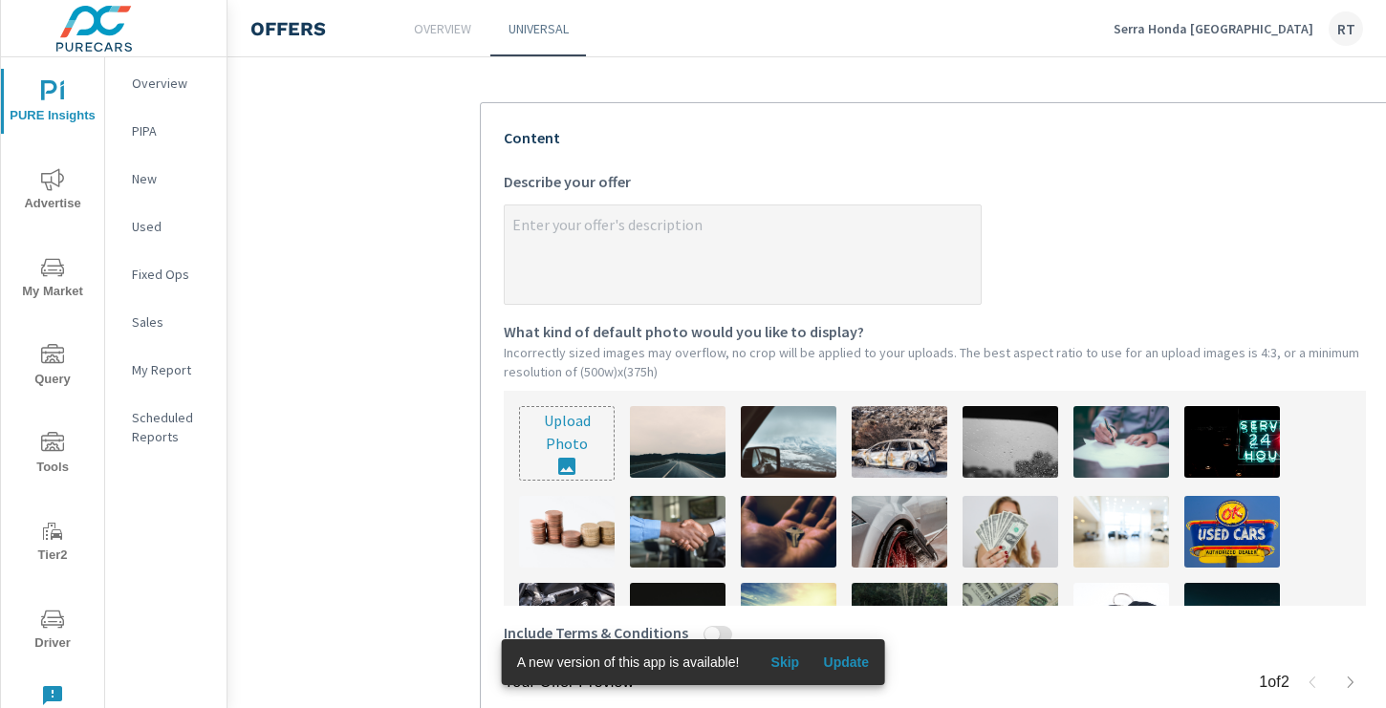
scroll to position [409, 0]
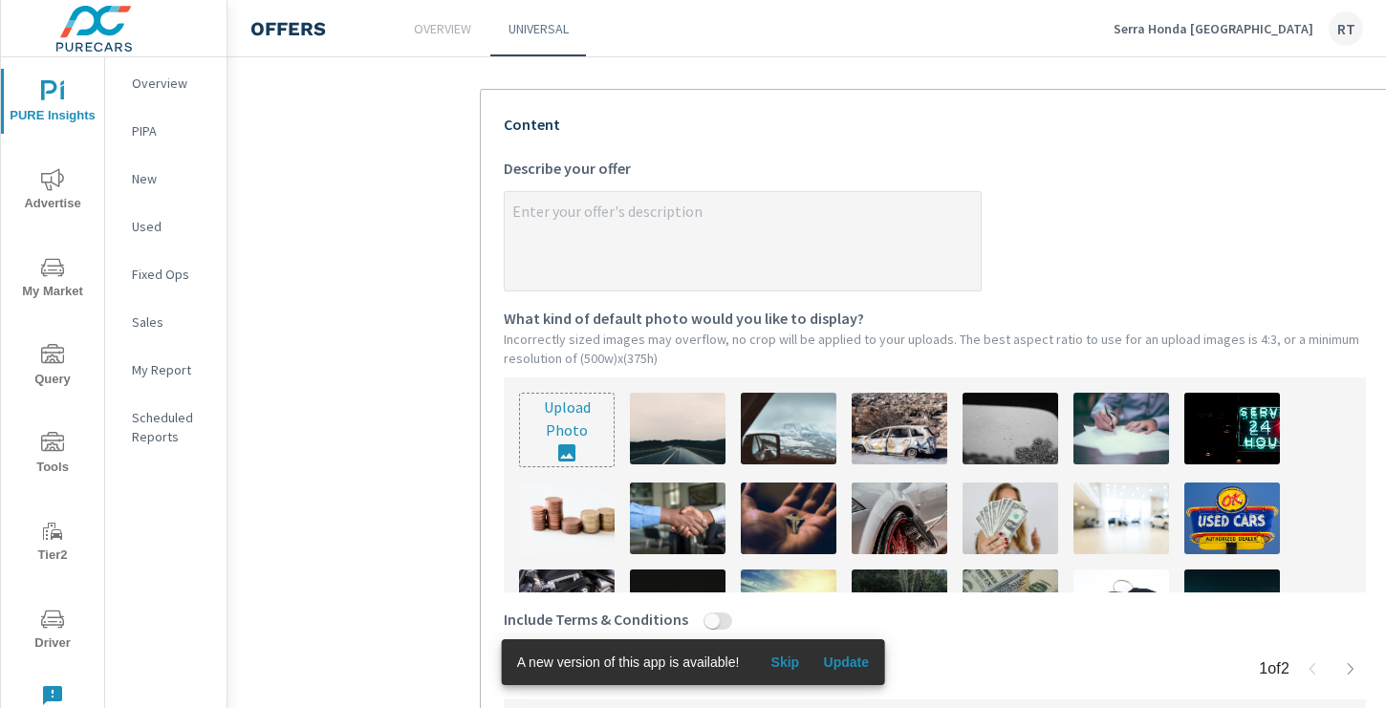
type textarea "x"
click at [554, 212] on textarea "x Describe your offer" at bounding box center [743, 243] width 476 height 96
paste textarea "Redeem your Serra Bucks for up to an additional $810 toward your trade-in, or a…"
type textarea "Redeem your Serra Bucks for up to an additional $810 toward your trade-in, or a…"
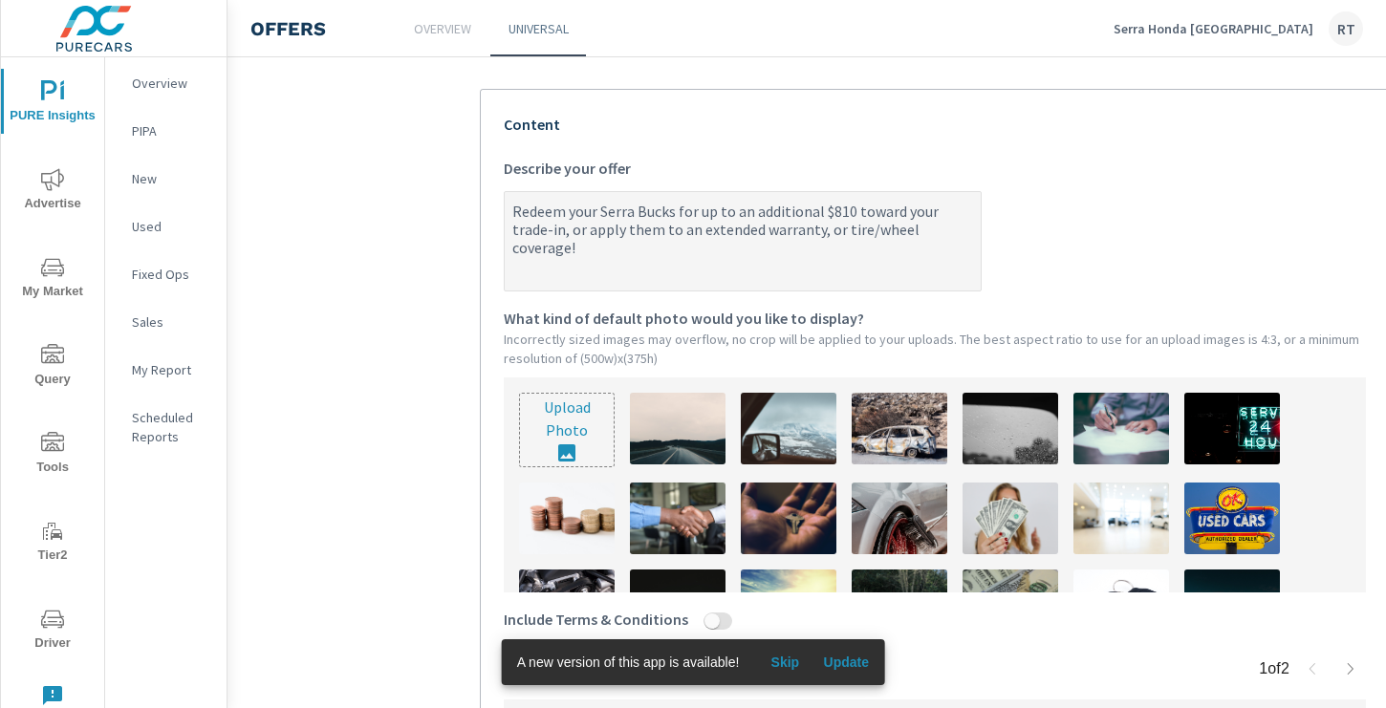
type textarea "x"
type textarea "Redeem your Serra Bucks for up to an additional $810 toward your trade-in, or a…"
click at [1016, 504] on img at bounding box center [1010, 519] width 96 height 72
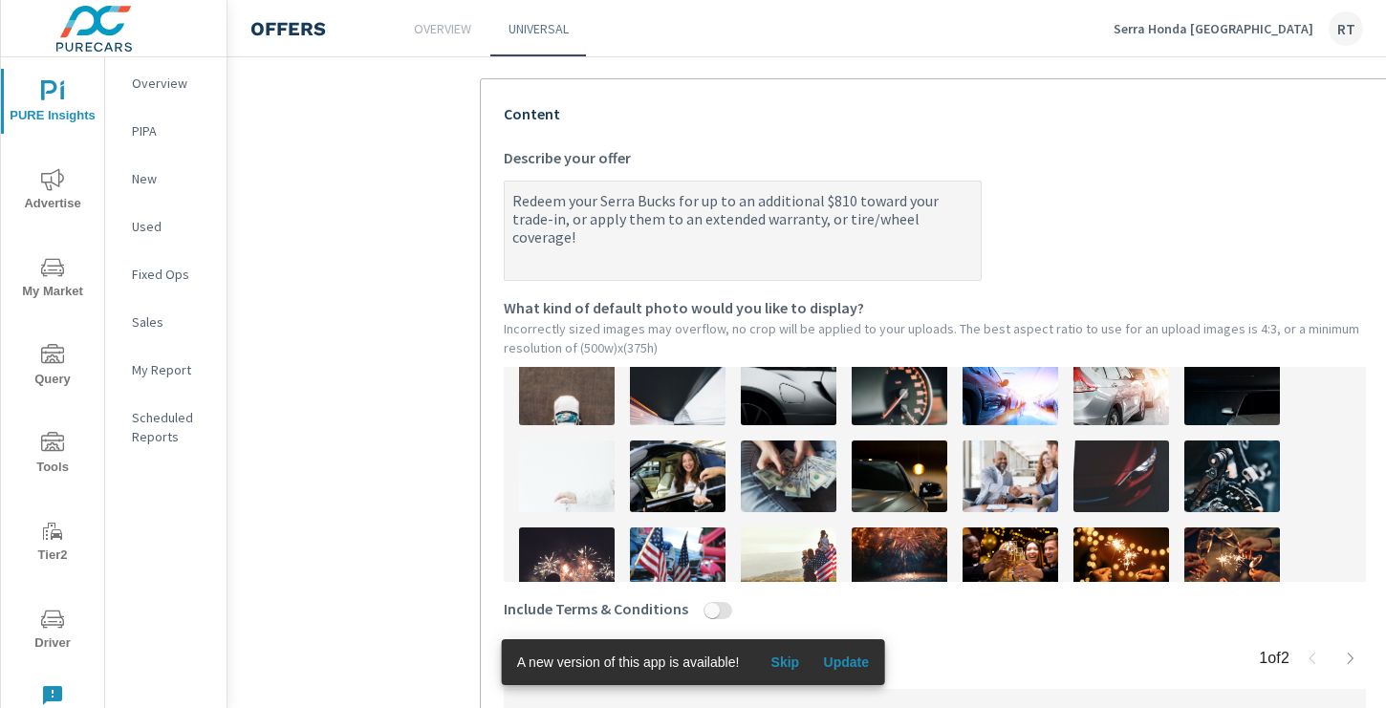
scroll to position [400, 0]
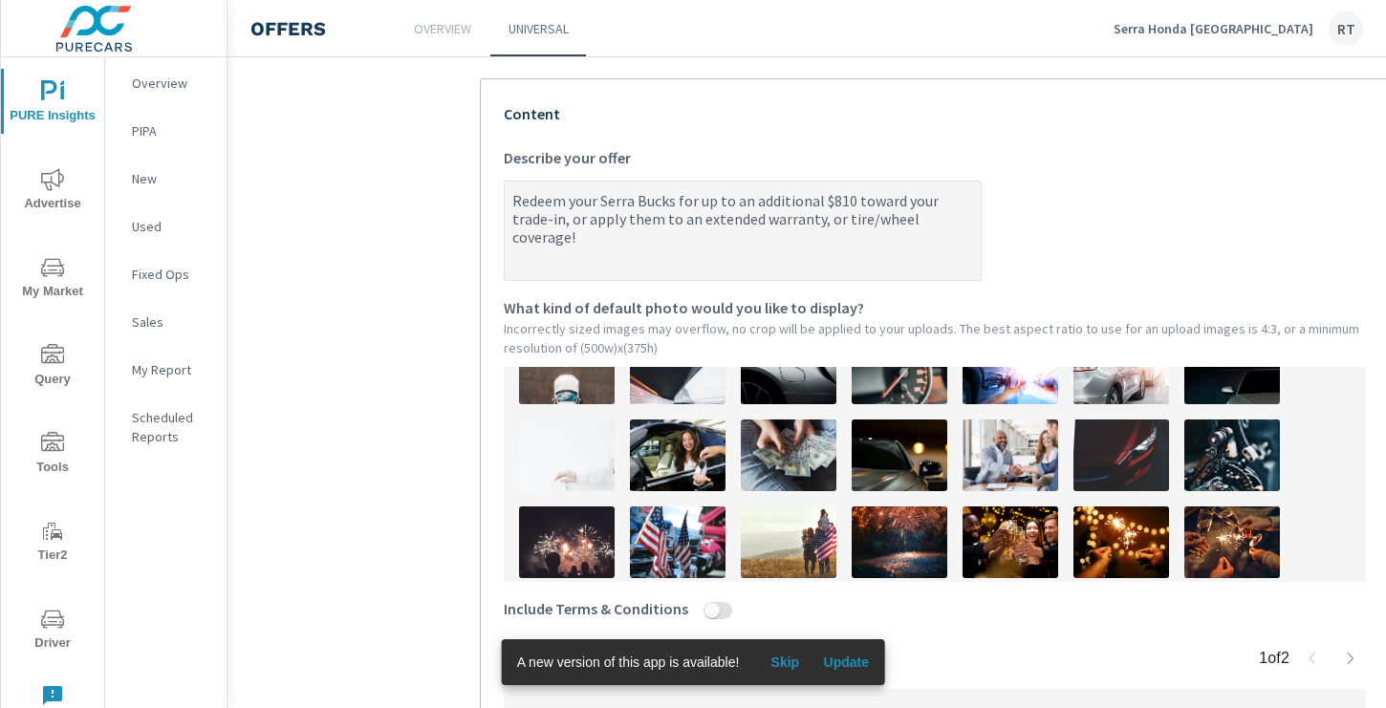
click at [797, 452] on img at bounding box center [789, 456] width 96 height 72
click at [793, 656] on span "Skip" at bounding box center [785, 662] width 46 height 17
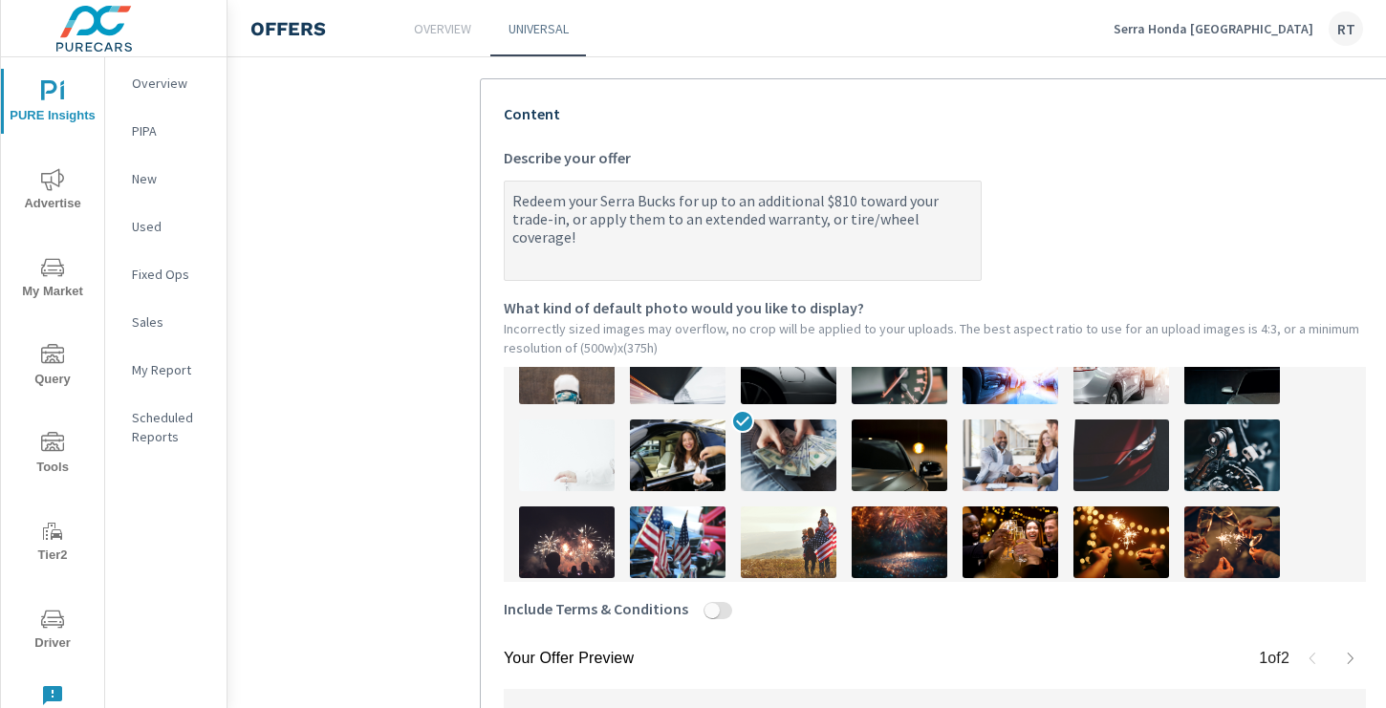
type textarea "x"
drag, startPoint x: 595, startPoint y: 200, endPoint x: 506, endPoint y: 199, distance: 88.9
click at [506, 199] on textarea "Redeem your Serra Bucks for up to an additional $810 toward your trade-in, or a…" at bounding box center [743, 232] width 476 height 96
type textarea "C Serra Bucks for up to an additional $810 toward your trade-in, or apply them …"
type textarea "x"
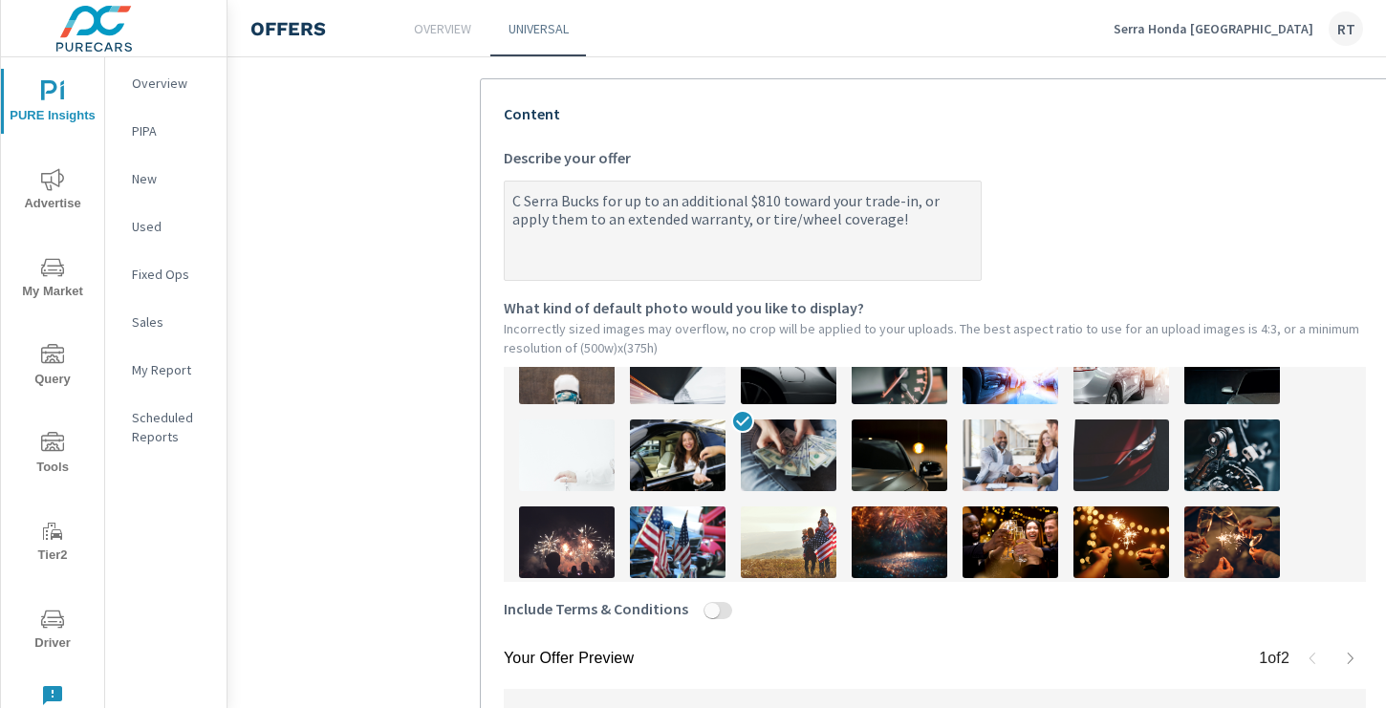
type textarea "[PERSON_NAME] Bucks for up to an additional $810 toward your trade-in, or apply…"
type textarea "x"
type textarea "Cla Serra Bucks for up to an additional $810 toward your trade-in, or apply the…"
type textarea "x"
type textarea "[PERSON_NAME] Bucks for up to an additional $810 toward your trade-in, or apply…"
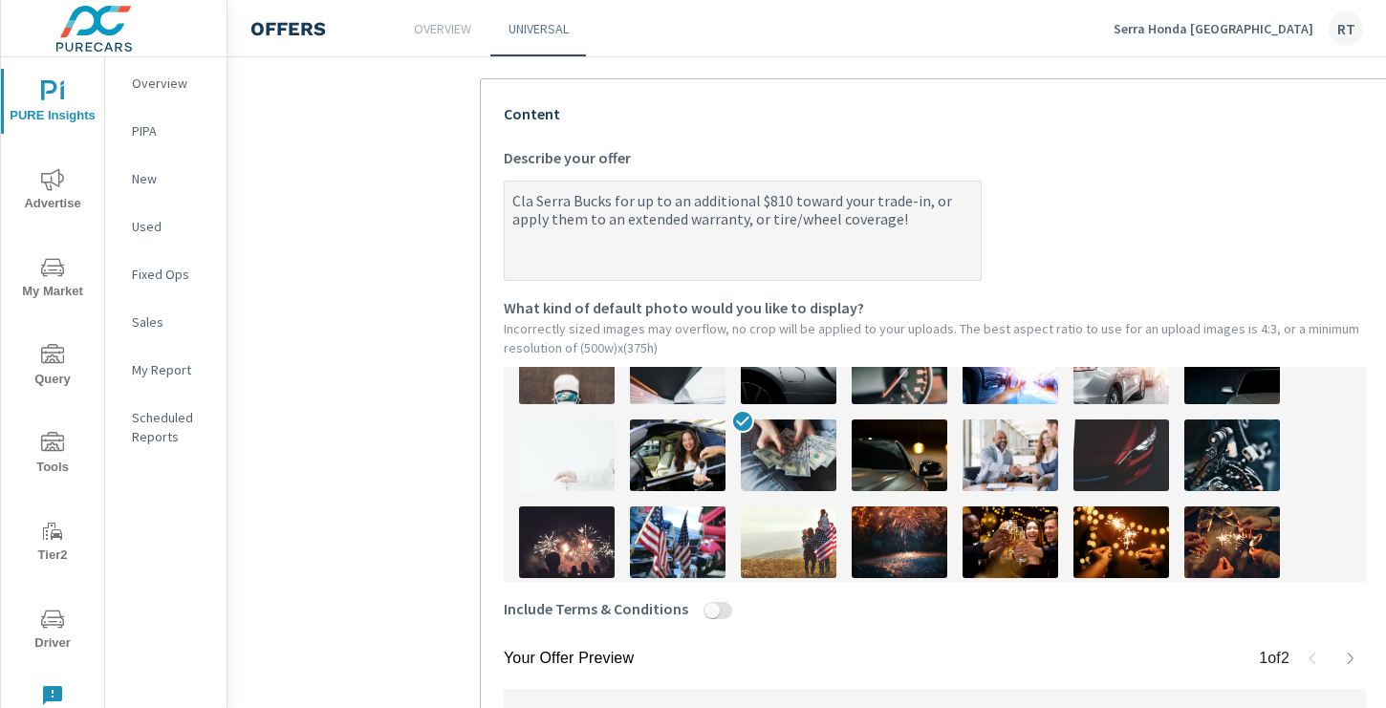
type textarea "x"
type textarea "Claim Serra Bucks for up to an additional $810 toward your trade-in, or apply t…"
type textarea "x"
type textarea "Claim Serra Bucks for up to an additional $810 toward your trade-in, or apply t…"
type textarea "x"
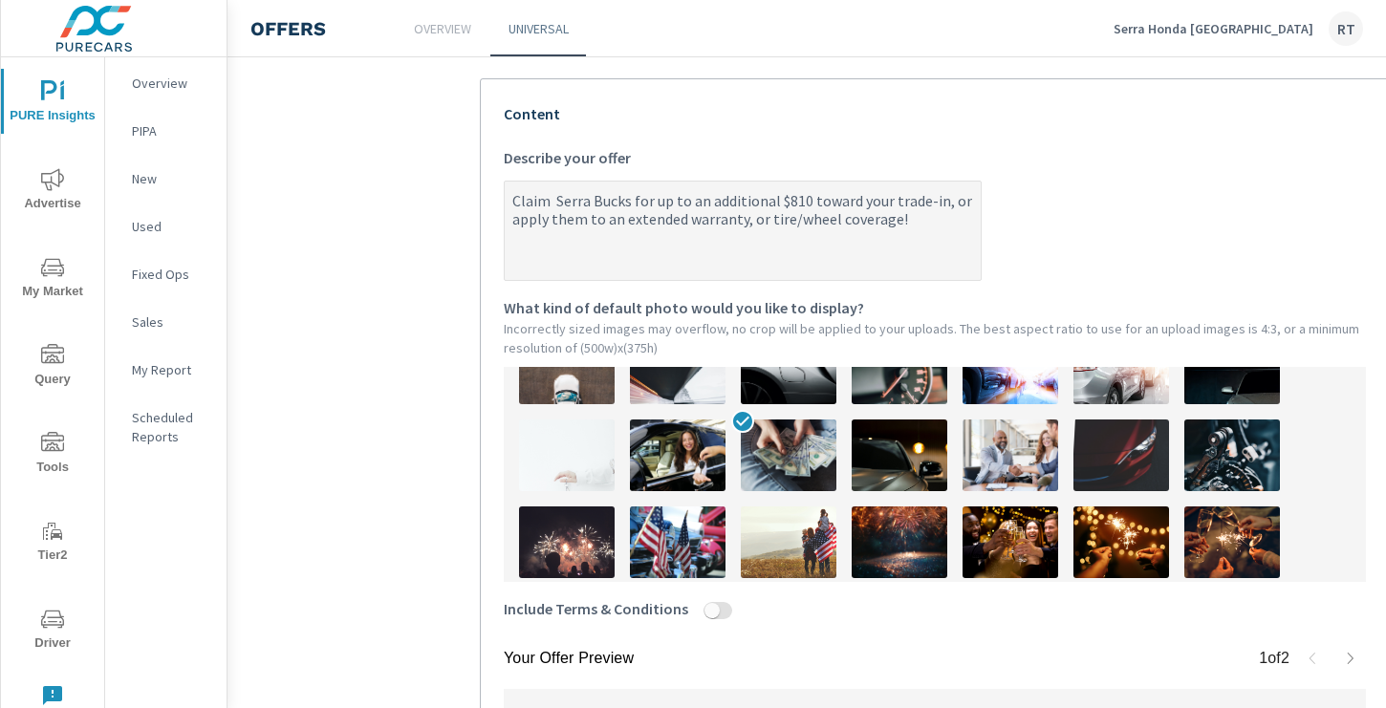
type textarea "Claim y Serra Bucks for up to an additional $810 toward your trade-in, or apply…"
type textarea "x"
type textarea "Claim yo Serra Bucks for up to an additional $810 toward your trade-in, or appl…"
type textarea "x"
type textarea "Claim you Serra Bucks for up to an additional $810 toward your trade-in, or app…"
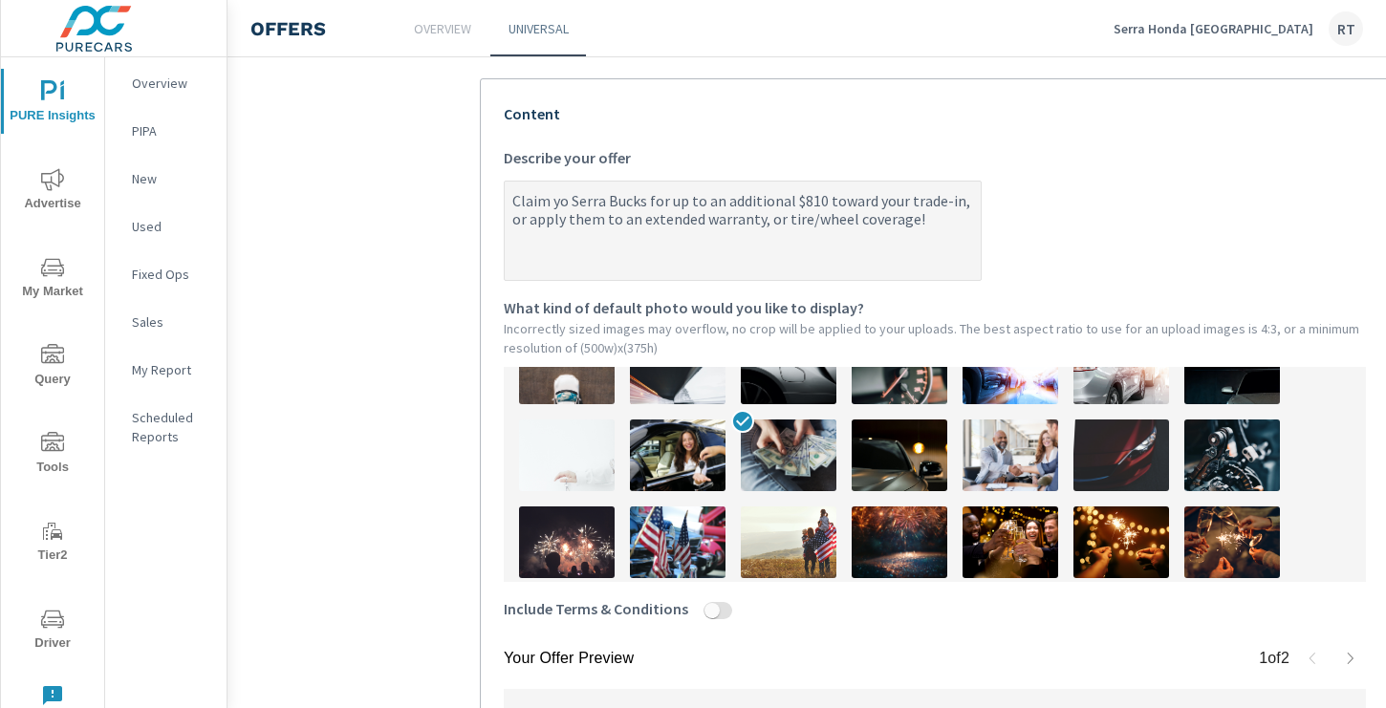
type textarea "x"
type textarea "Claim your Serra Bucks for up to an additional $810 toward your trade-in, or ap…"
type textarea "x"
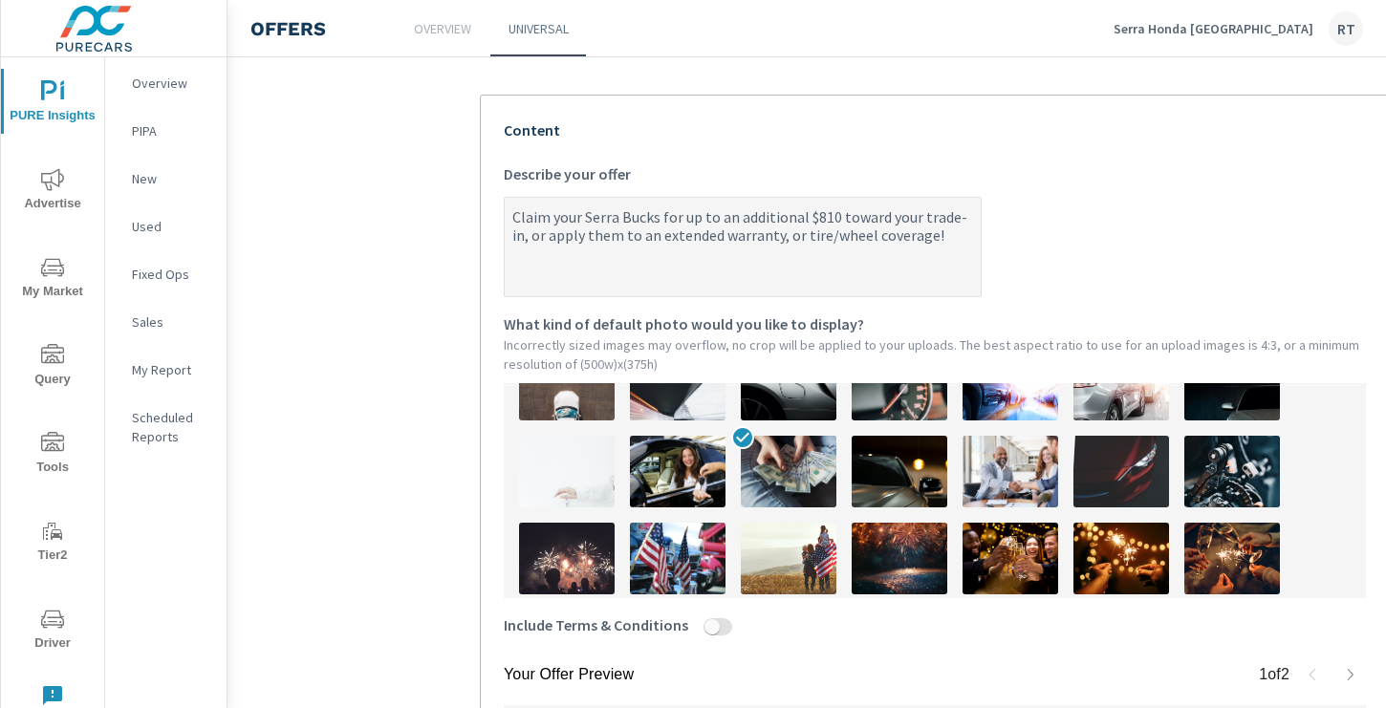
scroll to position [402, 0]
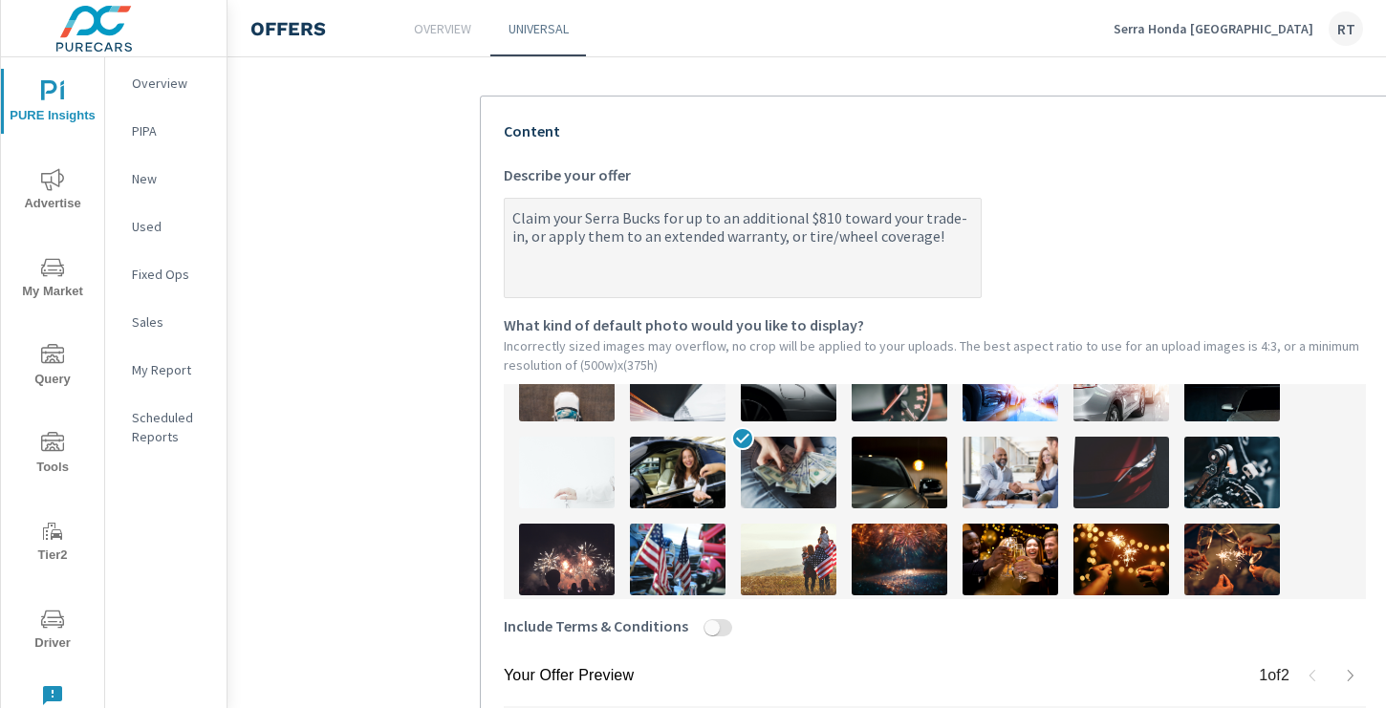
click at [661, 215] on textarea "Claim your Serra Bucks for up to an additional $810 toward your trade-in, or ap…" at bounding box center [743, 250] width 476 height 96
type textarea "Claim your Serra Bucks nfor up to an additional $810 toward your trade-in, or a…"
type textarea "x"
type textarea "Claim your Serra Bucks nofor up to an additional $810 toward your trade-in, or …"
type textarea "x"
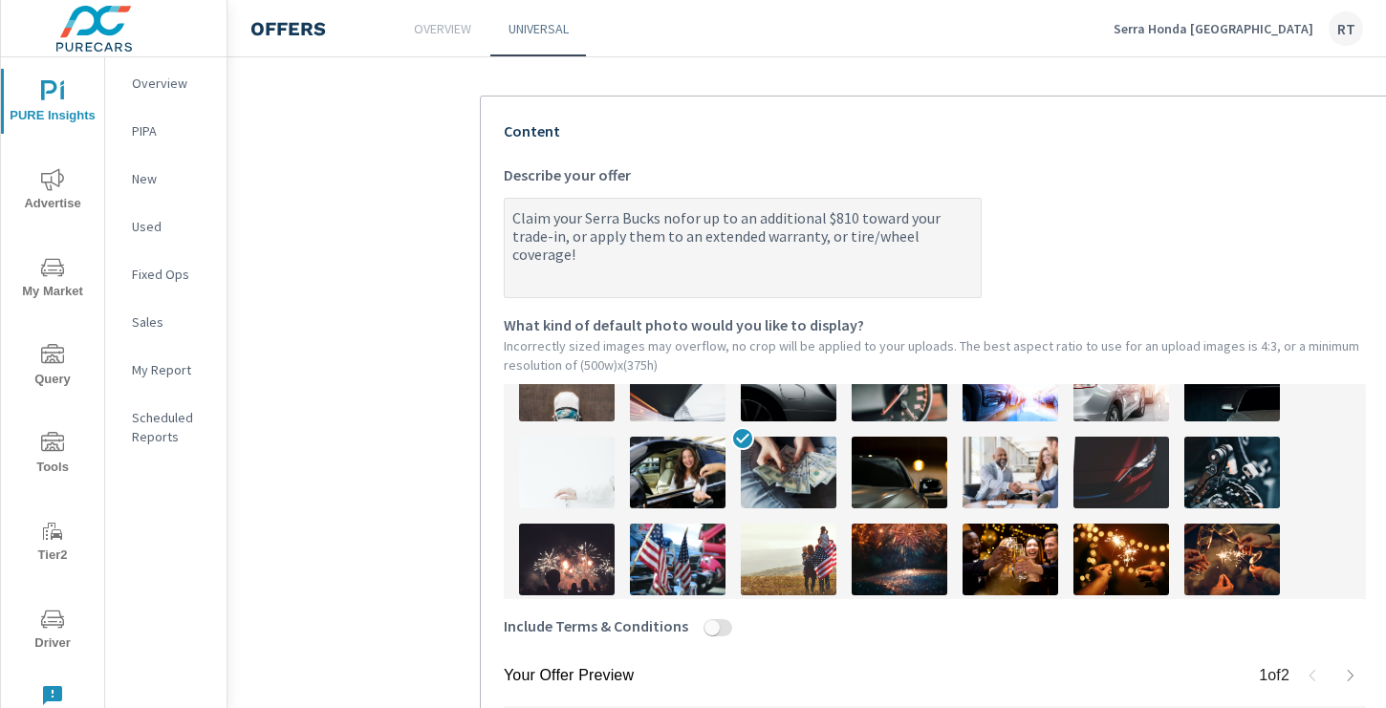
type textarea "Claim your Serra Bucks nowfor up to an additional $810 toward your trade-in, or…"
type textarea "x"
type textarea "Claim your Serra Bucks now for up to an additional $810 toward your trade-in, o…"
type textarea "x"
drag, startPoint x: 711, startPoint y: 215, endPoint x: 693, endPoint y: 215, distance: 18.2
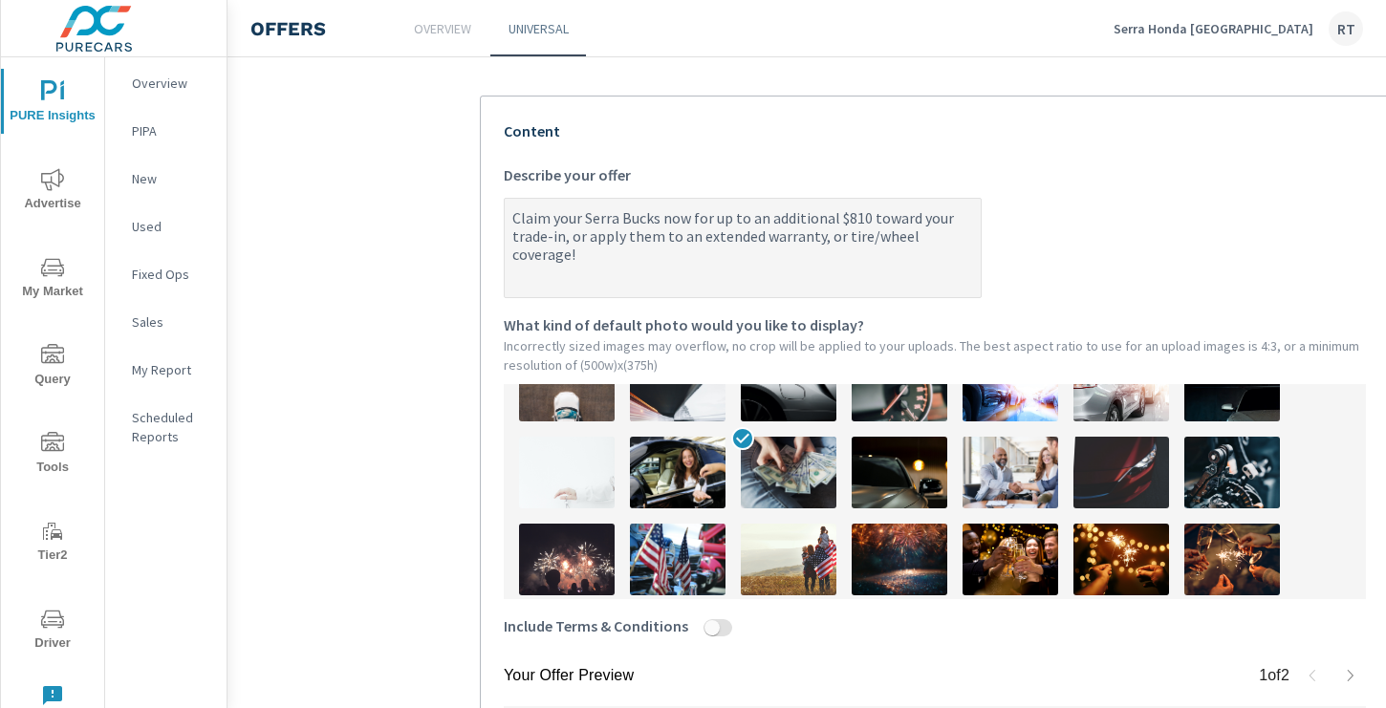
click at [693, 215] on textarea "Claim your Serra Bucks now for up to an additional $810 toward your trade-in, o…" at bounding box center [743, 250] width 476 height 96
type textarea "Claim your Serra Bucks now t up to an additional $810 toward your trade-in, or …"
type textarea "x"
type textarea "Claim your Serra Bucks now to up to an additional $810 toward your trade-in, or…"
type textarea "x"
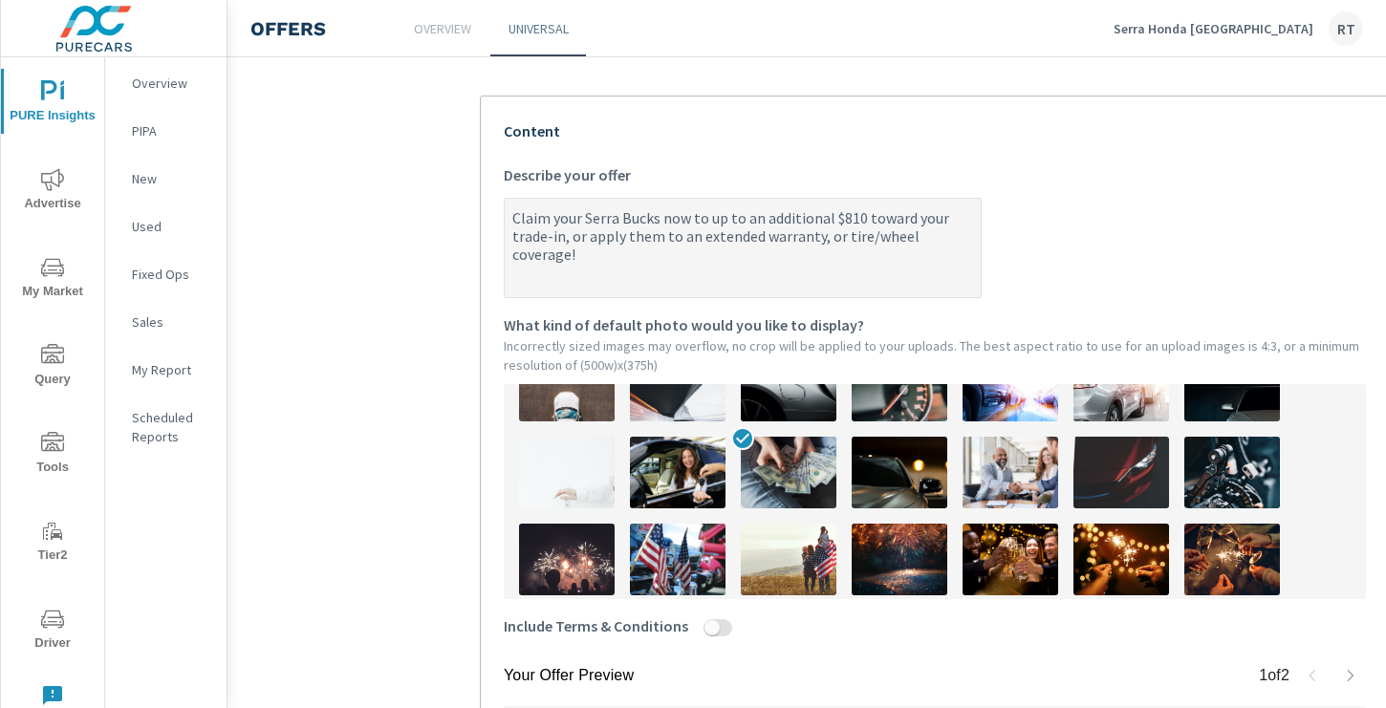
type textarea "Claim your Serra Bucks now to up to an additional $810 toward your trade-in, or…"
type textarea "x"
type textarea "Claim your Serra Bucks now to g up to an additional $810 toward your trade-in, …"
type textarea "x"
type textarea "Claim your Serra Bucks now to ge up to an additional $810 toward your trade-in,…"
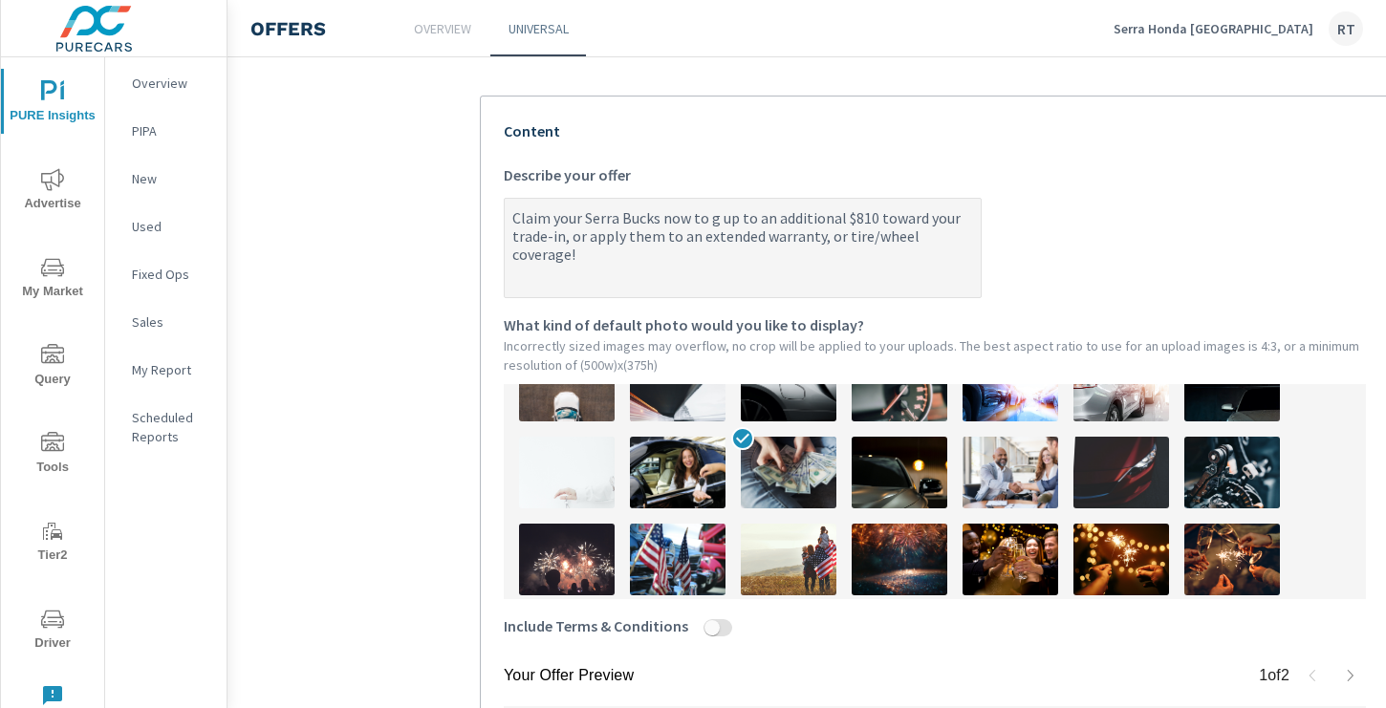
type textarea "x"
type textarea "Claim your Serra Bucks now to get up to an additional $810 toward your trade-in…"
type textarea "x"
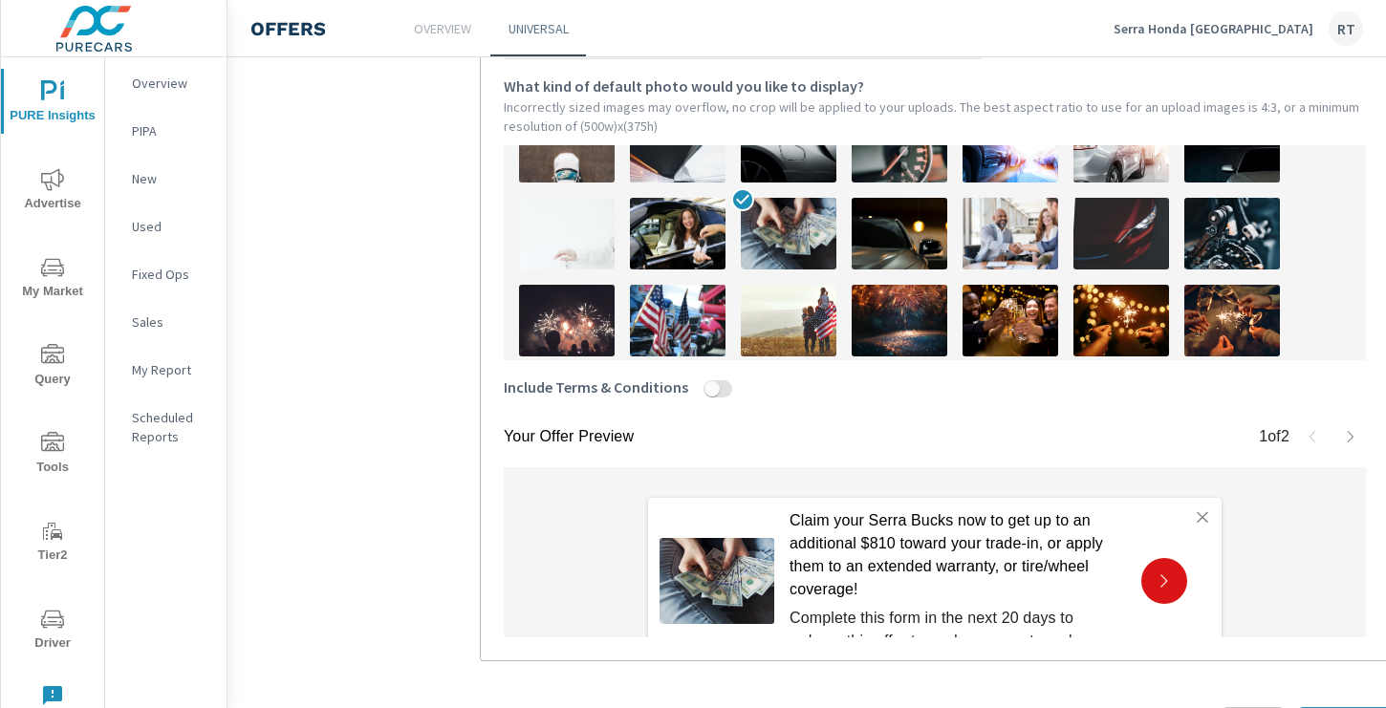
scroll to position [719, 0]
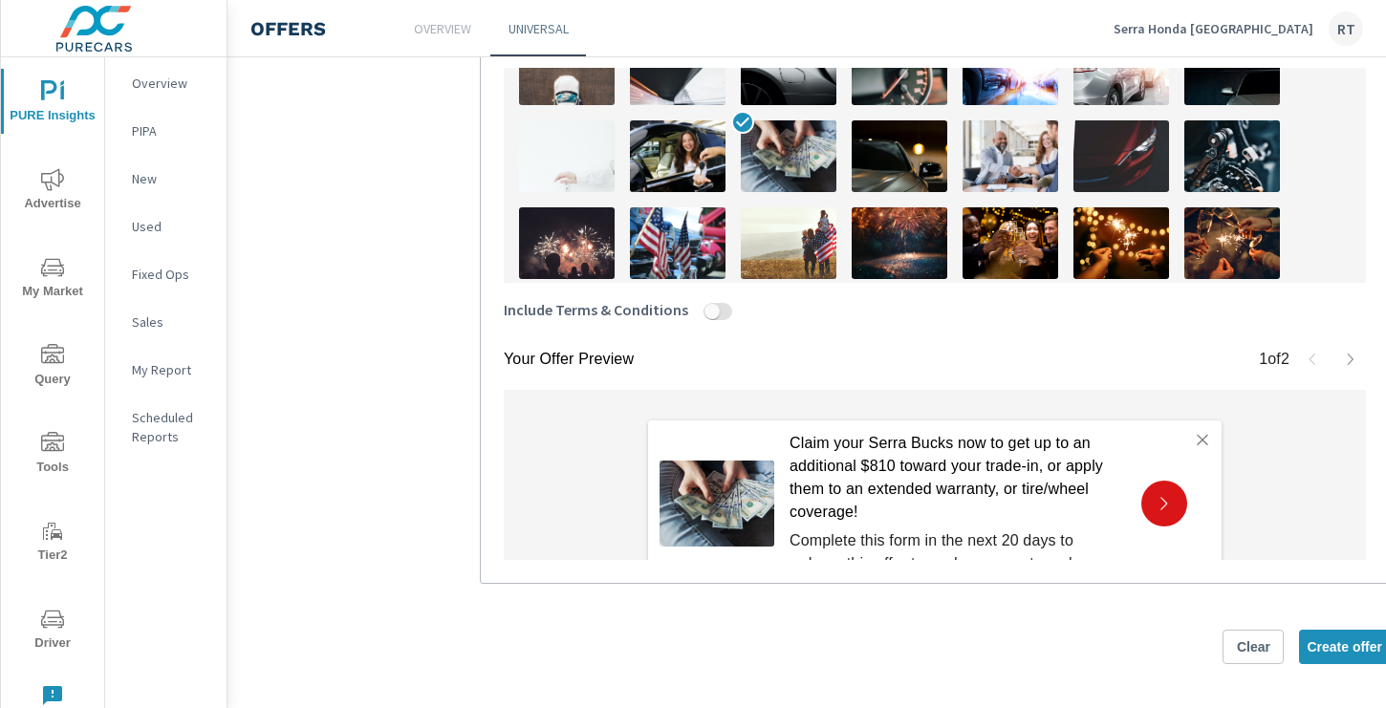
type textarea "Claim your Serra Bucks now to get up to an additional $810 toward your trade-in…"
click at [1349, 355] on icon "button" at bounding box center [1350, 359] width 15 height 15
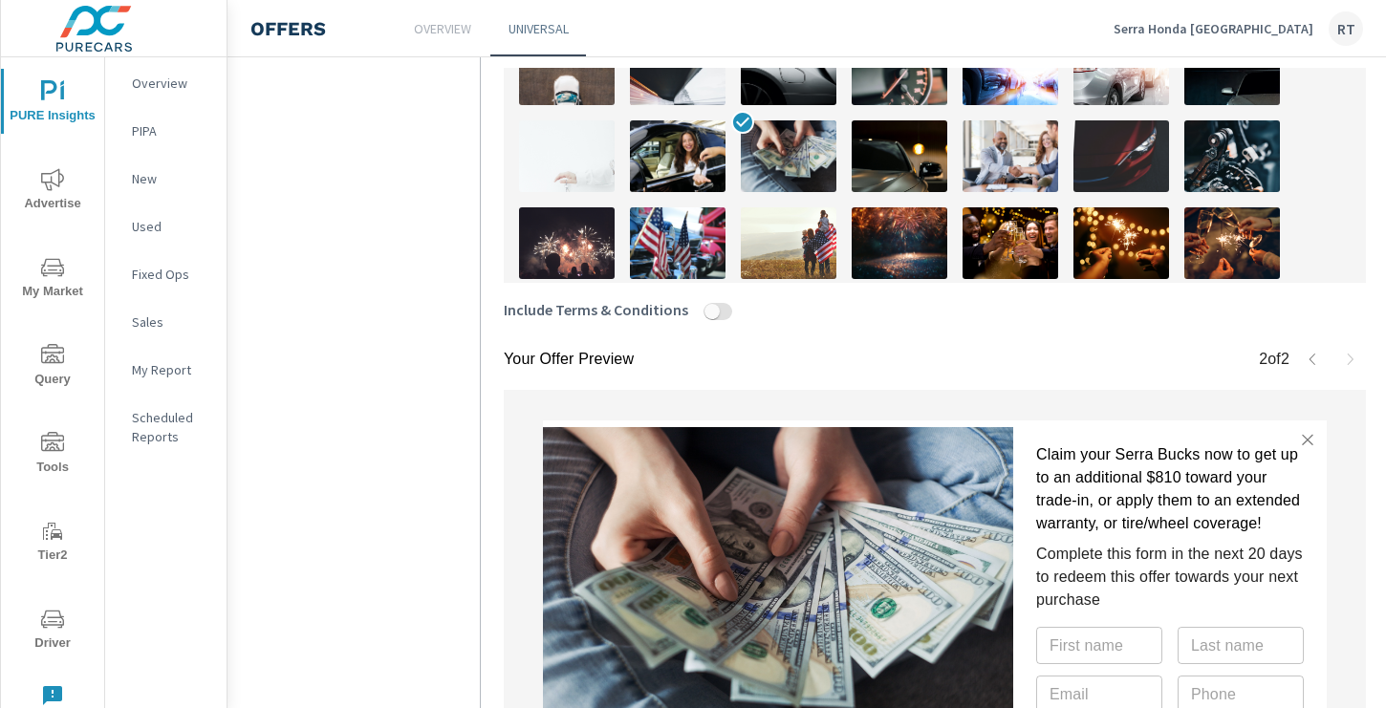
click at [1311, 355] on icon "button" at bounding box center [1312, 359] width 6 height 11
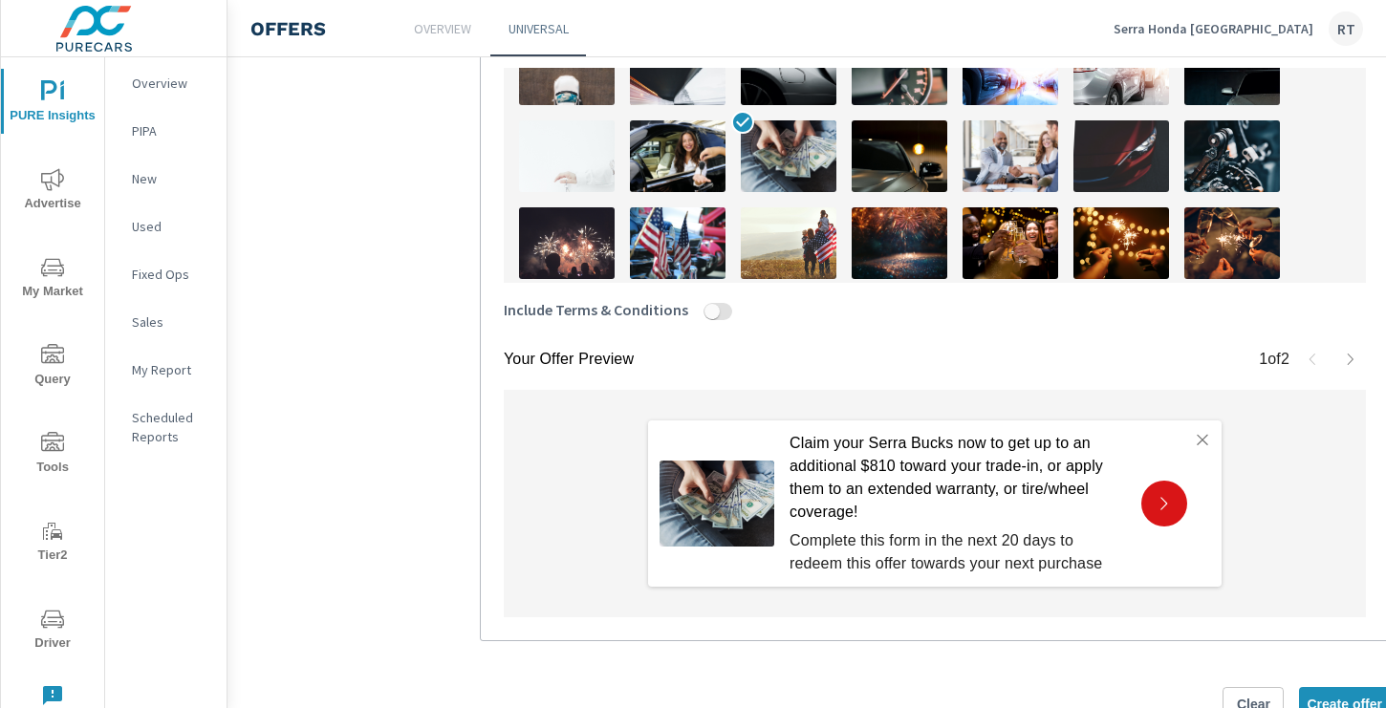
scroll to position [776, 0]
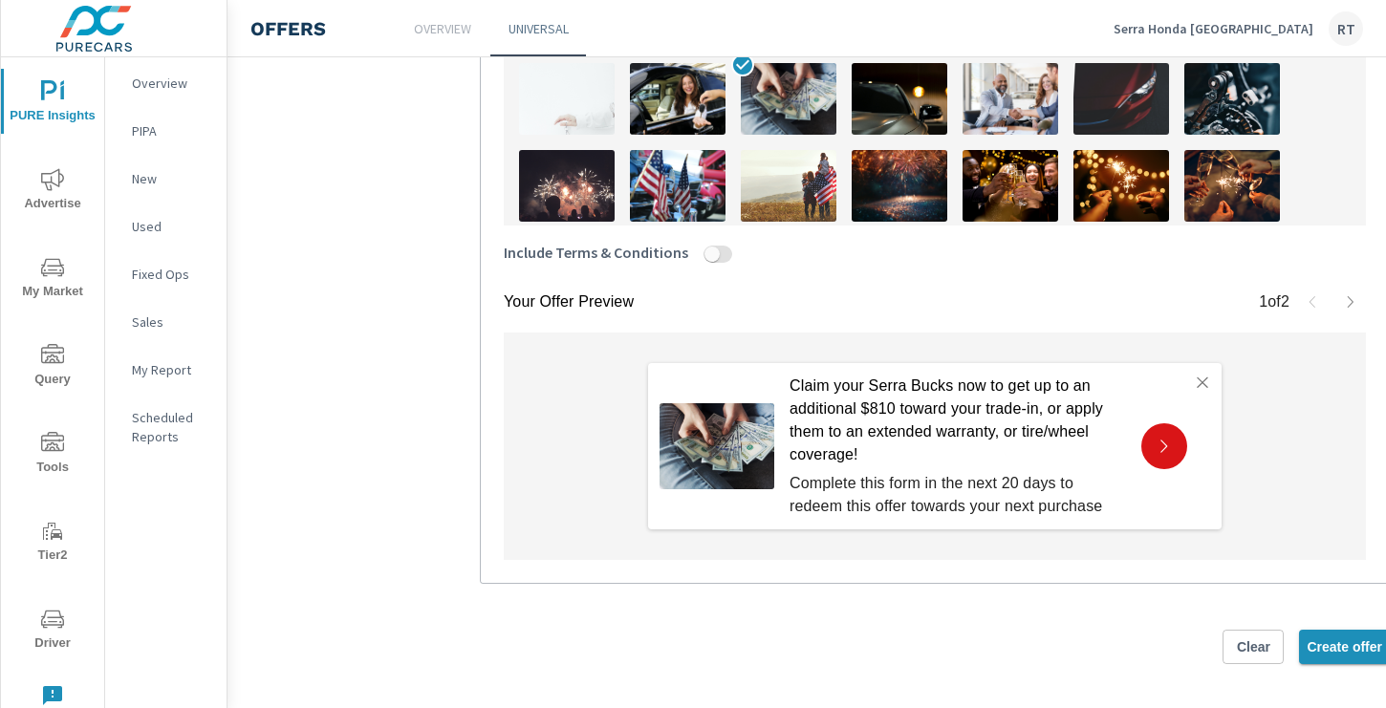
click at [1328, 646] on span "Create offer" at bounding box center [1343, 646] width 75 height 17
type textarea "x"
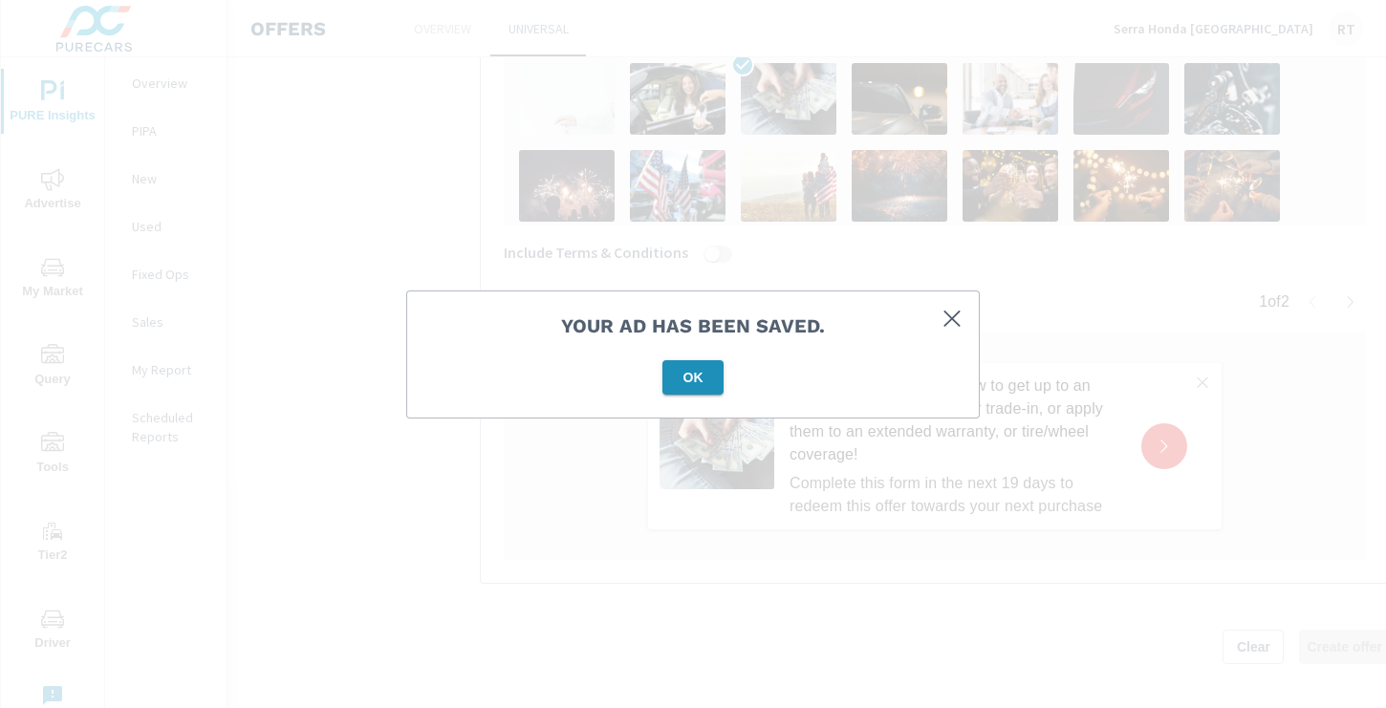
click at [692, 379] on span "OK" at bounding box center [693, 377] width 46 height 17
